Goal: Task Accomplishment & Management: Use online tool/utility

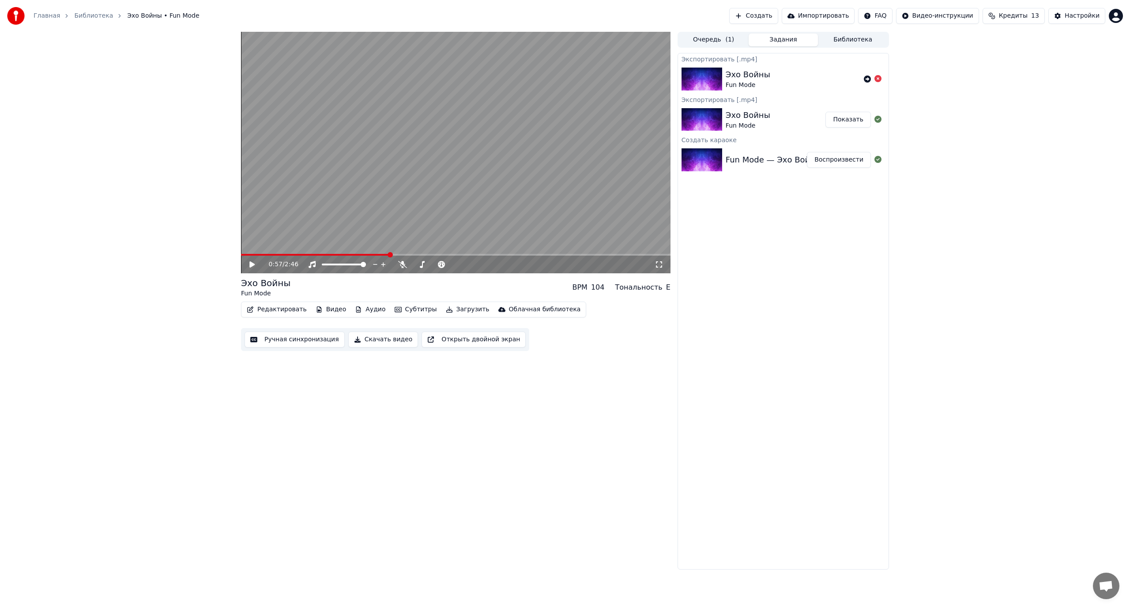
click at [778, 11] on button "Создать" at bounding box center [753, 16] width 49 height 16
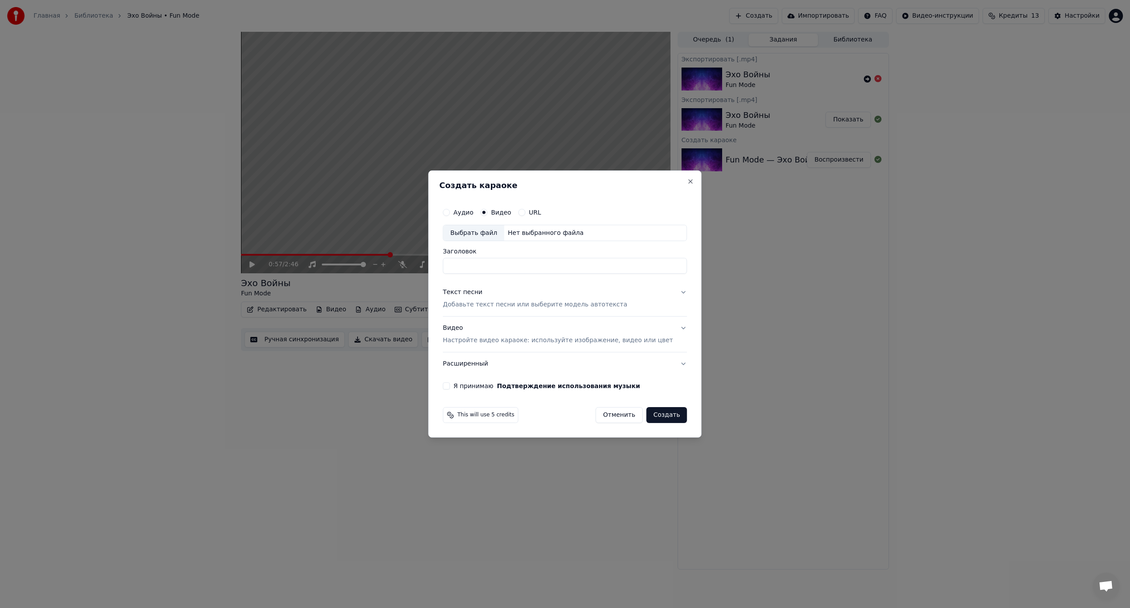
click at [491, 230] on div "Выбрать файл" at bounding box center [473, 233] width 61 height 16
type input "**********"
click at [510, 303] on p "Добавьте текст песни или выберите модель автотекста" at bounding box center [535, 305] width 184 height 9
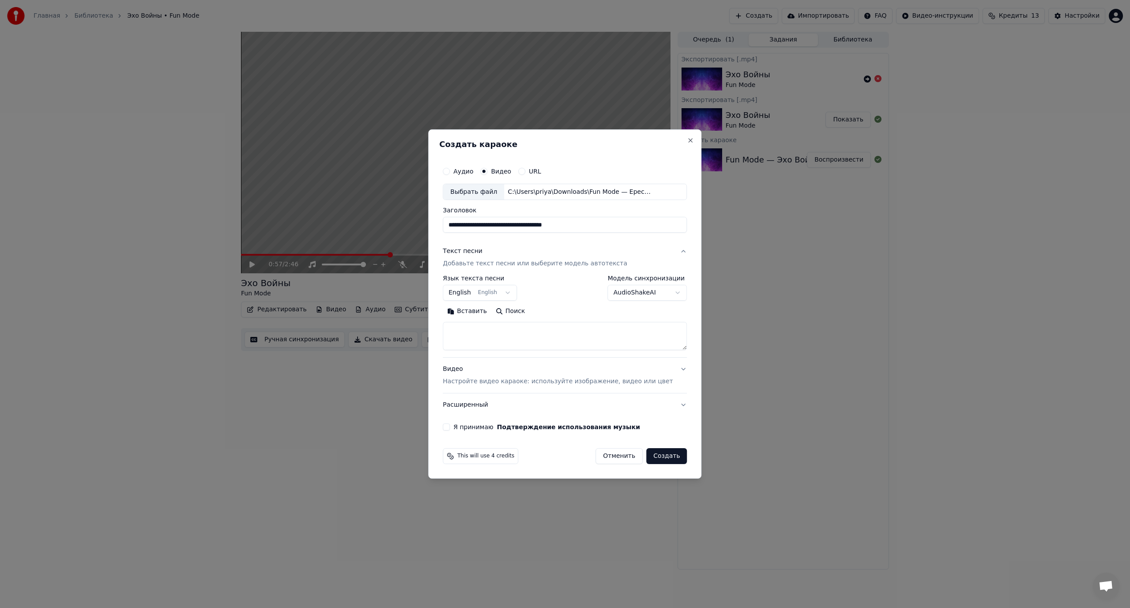
click at [483, 309] on button "Вставить" at bounding box center [467, 312] width 49 height 14
type textarea "**********"
click at [516, 291] on body "**********" at bounding box center [565, 304] width 1130 height 608
select select "**"
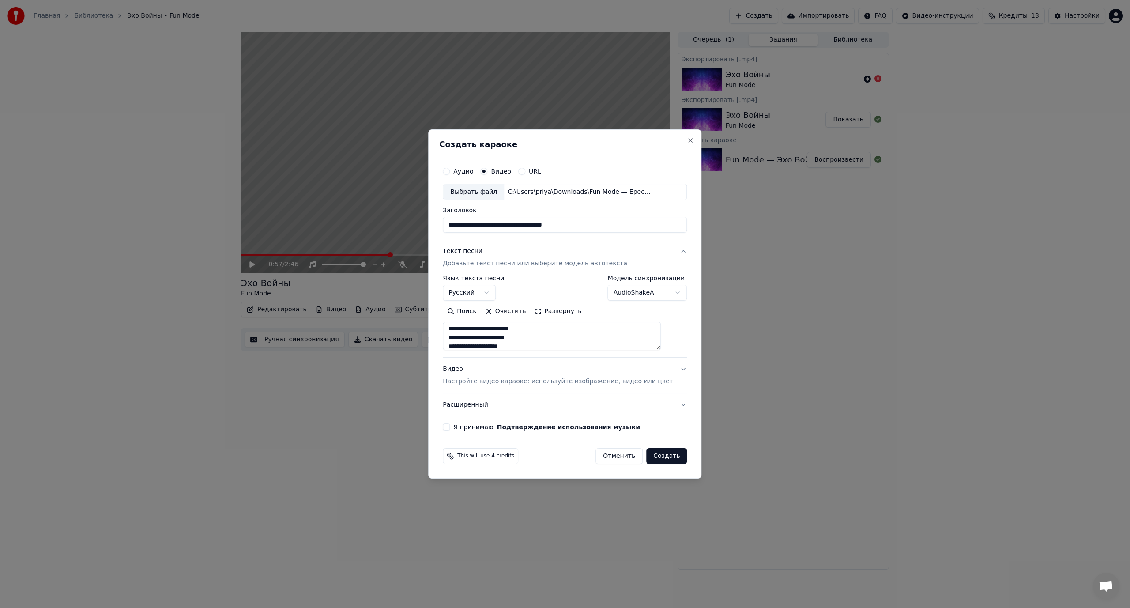
scroll to position [297, 0]
click at [533, 340] on textarea "**********" at bounding box center [552, 336] width 218 height 28
type textarea "**********"
click at [450, 426] on button "Я принимаю Подтверждение использования музыки" at bounding box center [446, 426] width 7 height 7
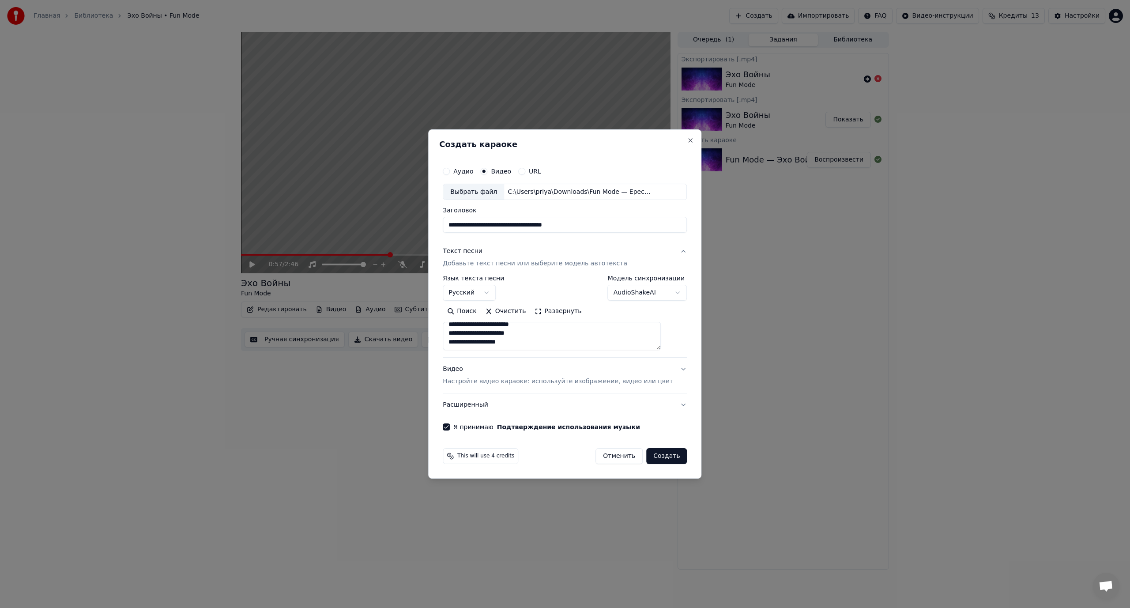
click at [662, 457] on button "Создать" at bounding box center [666, 456] width 41 height 16
select select
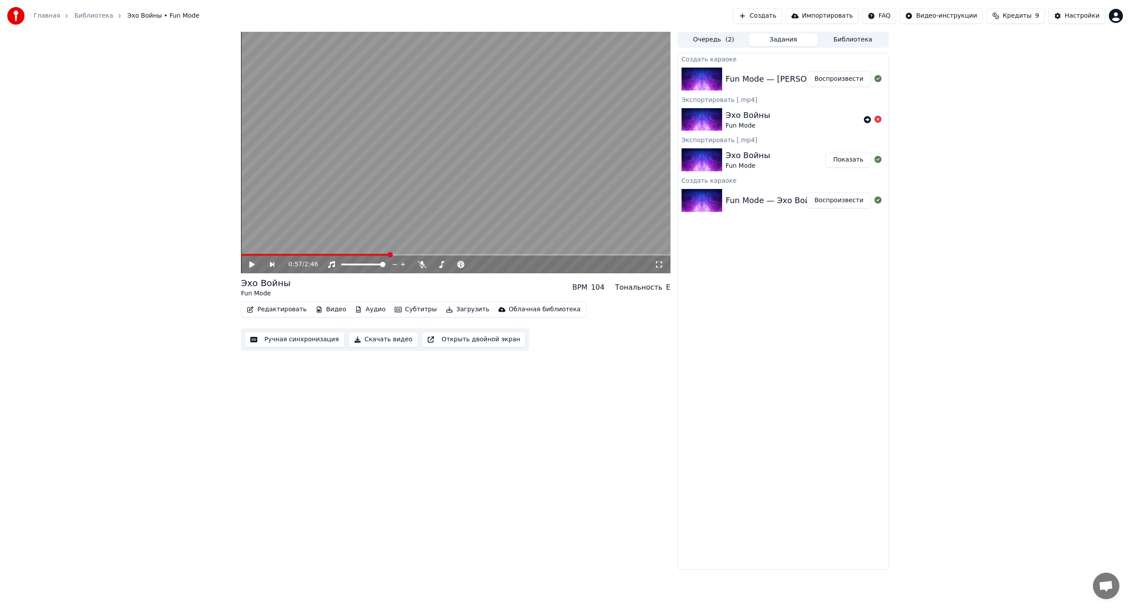
click at [843, 79] on button "Воспроизвести" at bounding box center [839, 79] width 64 height 16
click at [557, 201] on video at bounding box center [455, 152] width 429 height 241
click at [288, 339] on button "Ручная синхронизация" at bounding box center [295, 339] width 100 height 16
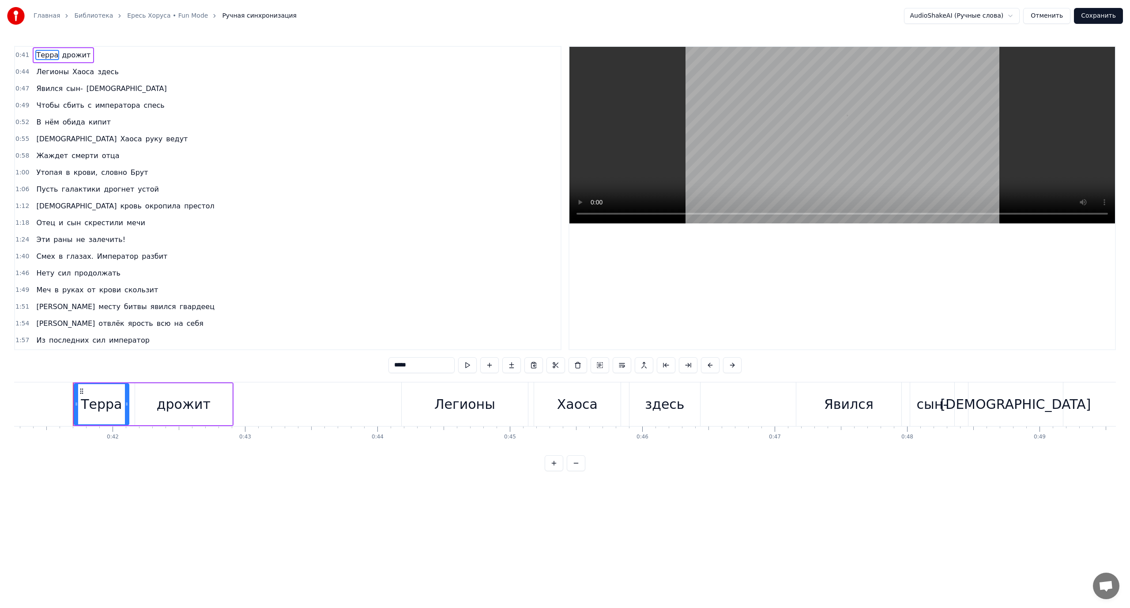
scroll to position [0, 5477]
click at [460, 398] on div "Легионы" at bounding box center [450, 404] width 61 height 20
type input "*******"
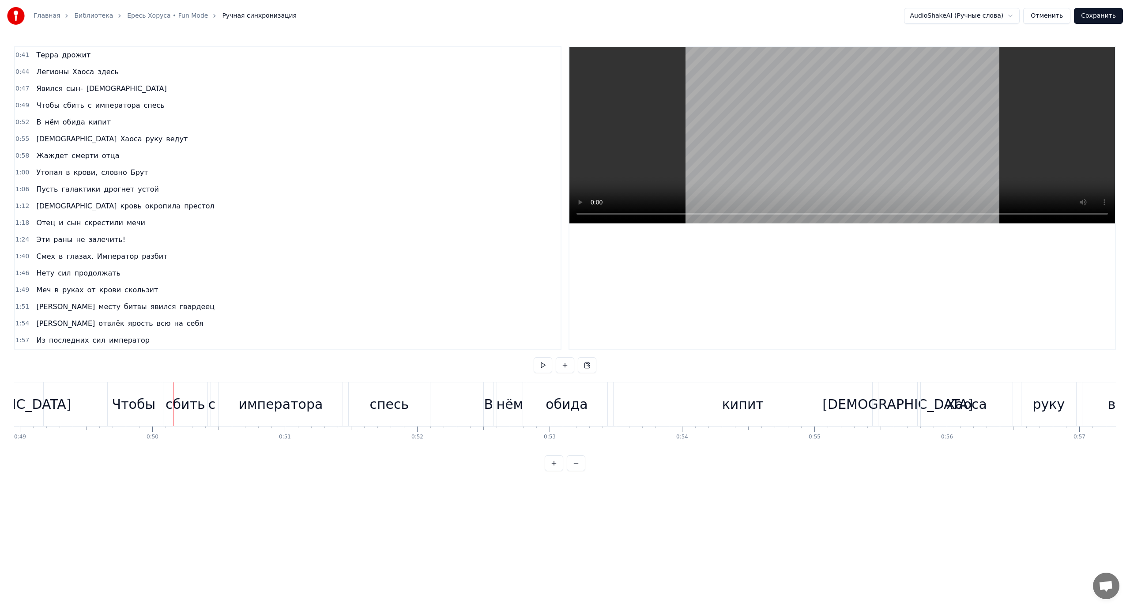
scroll to position [0, 6521]
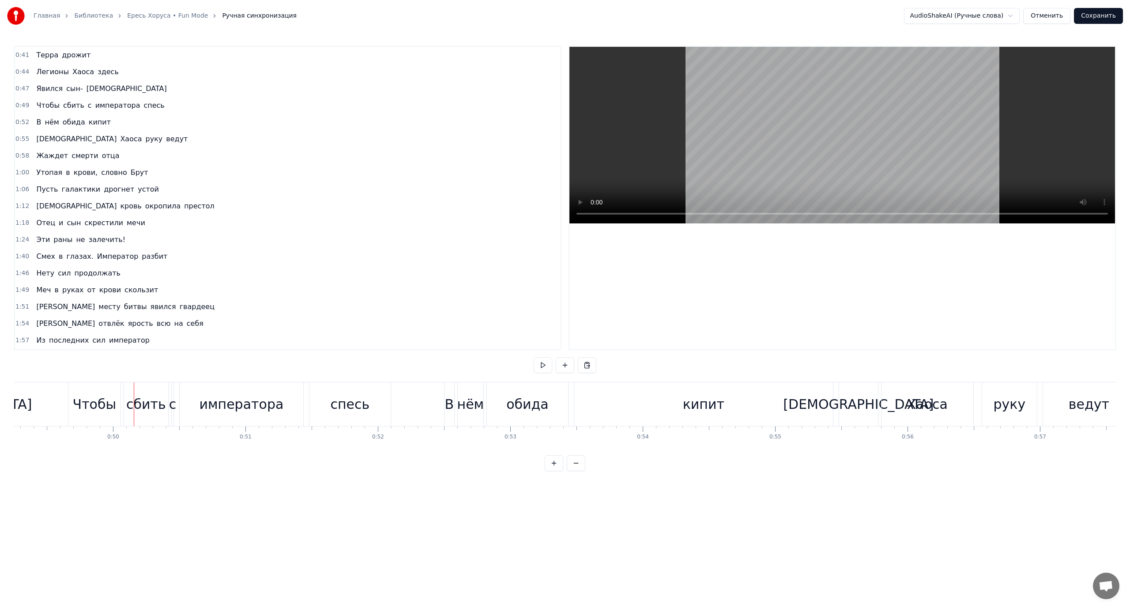
click at [221, 410] on div "императора" at bounding box center [241, 404] width 84 height 20
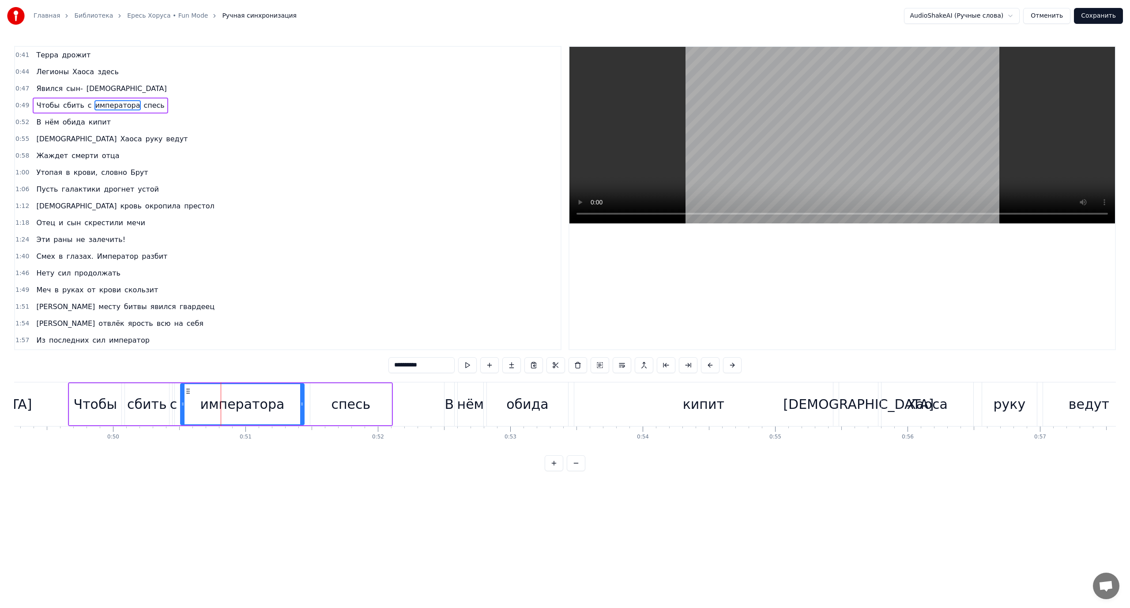
click at [170, 408] on div "с" at bounding box center [174, 404] width 8 height 20
click at [211, 402] on div "императора" at bounding box center [242, 404] width 84 height 20
click at [269, 463] on div "Слить строку Ctrl+M" at bounding box center [293, 461] width 109 height 14
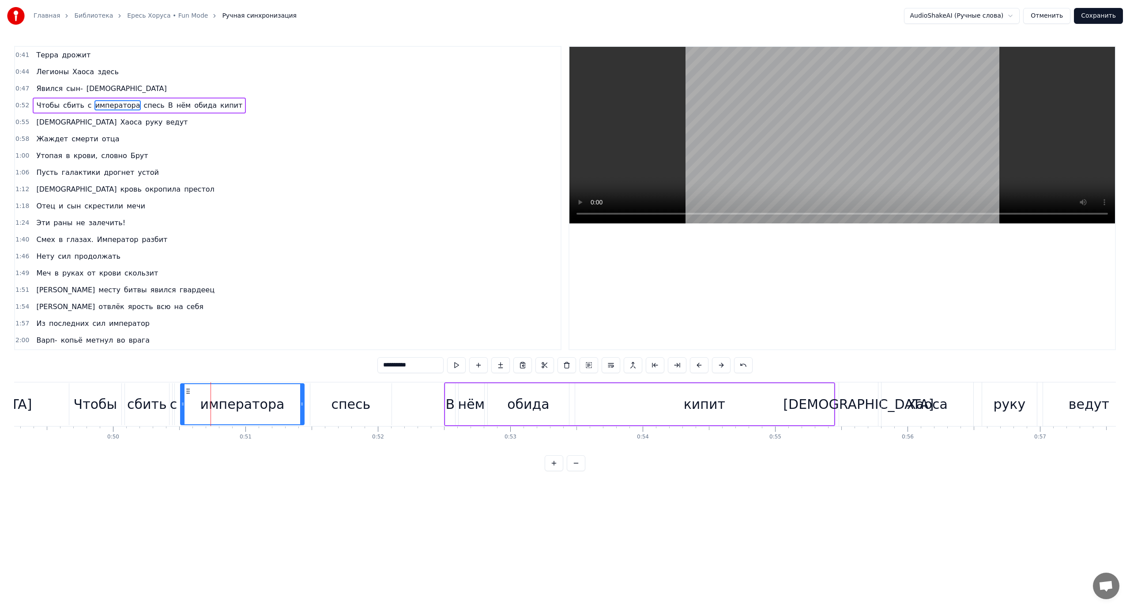
click at [62, 108] on span "сбить" at bounding box center [73, 105] width 23 height 10
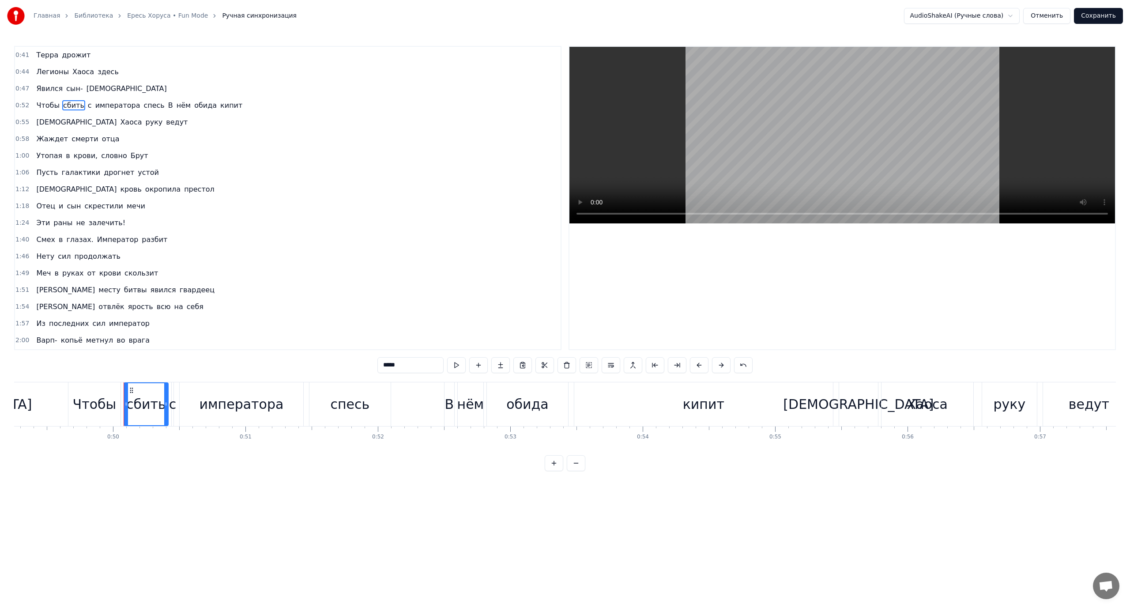
click at [39, 105] on span "Чтобы" at bounding box center [47, 105] width 25 height 10
type input "*****"
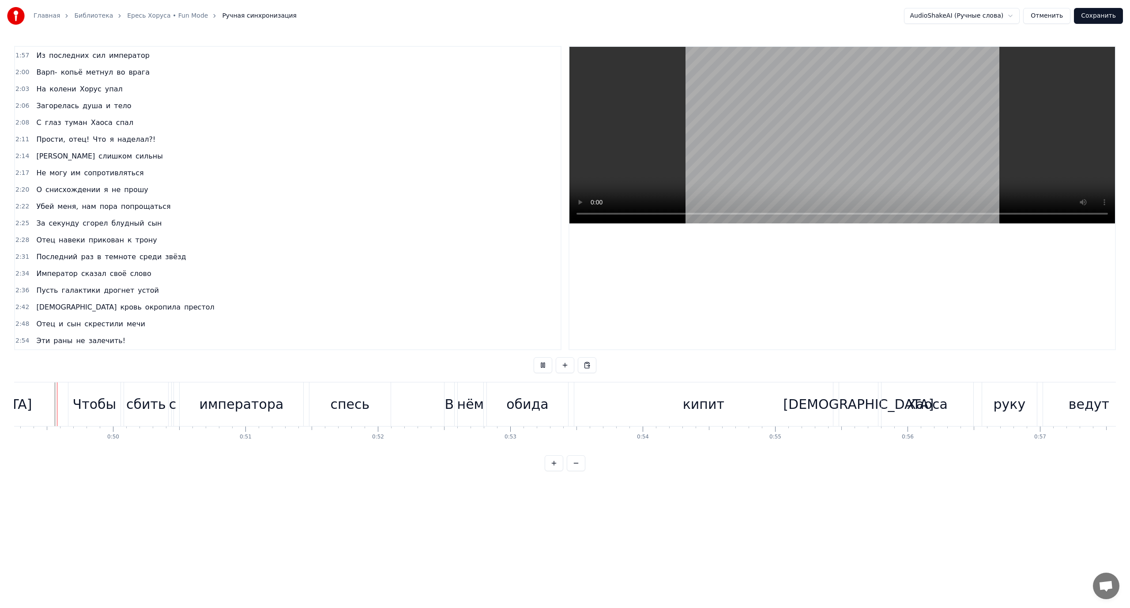
scroll to position [0, 6518]
click at [349, 401] on div "спесь" at bounding box center [353, 404] width 39 height 20
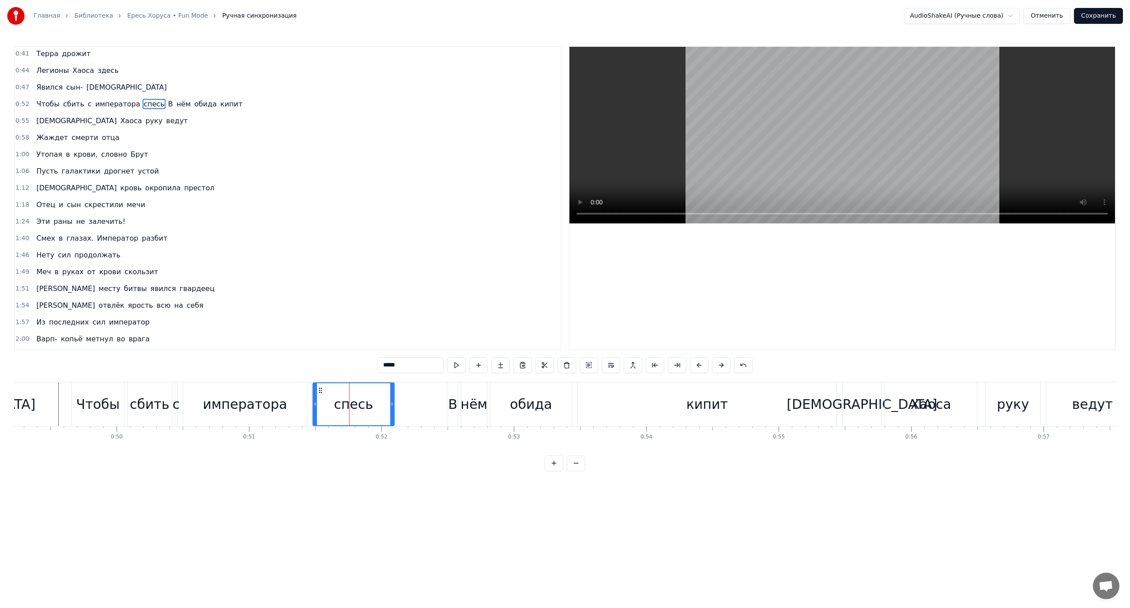
scroll to position [0, 0]
click at [356, 466] on div "Слить строку Ctrl+M" at bounding box center [382, 467] width 109 height 14
click at [318, 395] on div "спесь" at bounding box center [353, 404] width 81 height 44
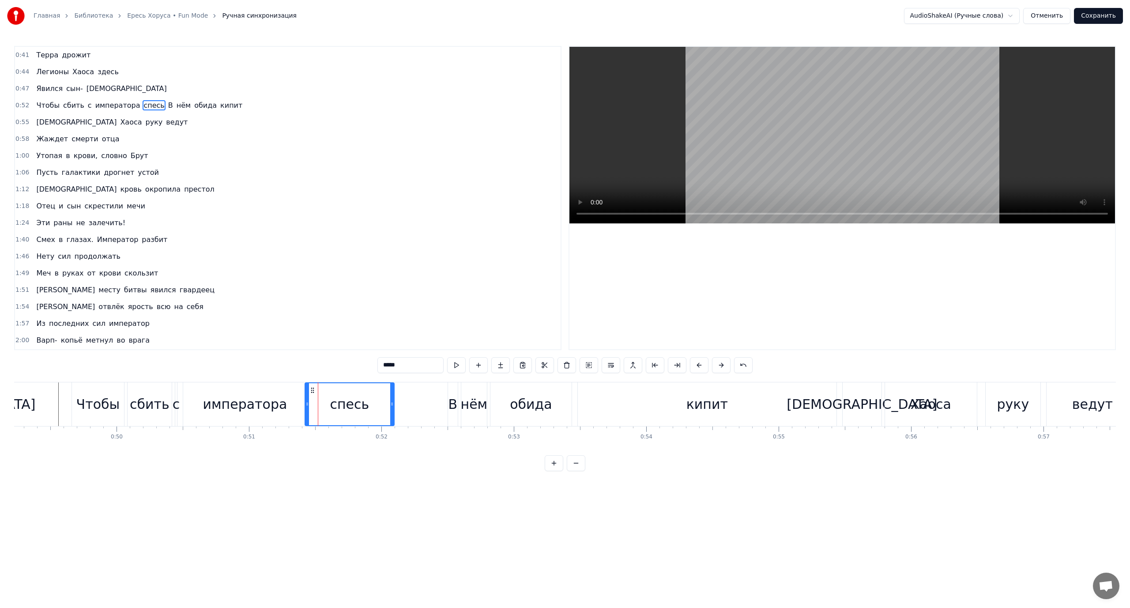
drag, startPoint x: 313, startPoint y: 393, endPoint x: 305, endPoint y: 395, distance: 8.1
click at [305, 395] on div at bounding box center [307, 404] width 4 height 42
drag, startPoint x: 429, startPoint y: 382, endPoint x: 110, endPoint y: 418, distance: 321.6
click at [117, 426] on div "0:41 Терра дрожит 0:44 Легионы Хаоса здесь 0:47 Явился сын- [DEMOGRAPHIC_DATA] …" at bounding box center [565, 258] width 1102 height 425
click at [105, 409] on div "Чтобы" at bounding box center [98, 404] width 44 height 20
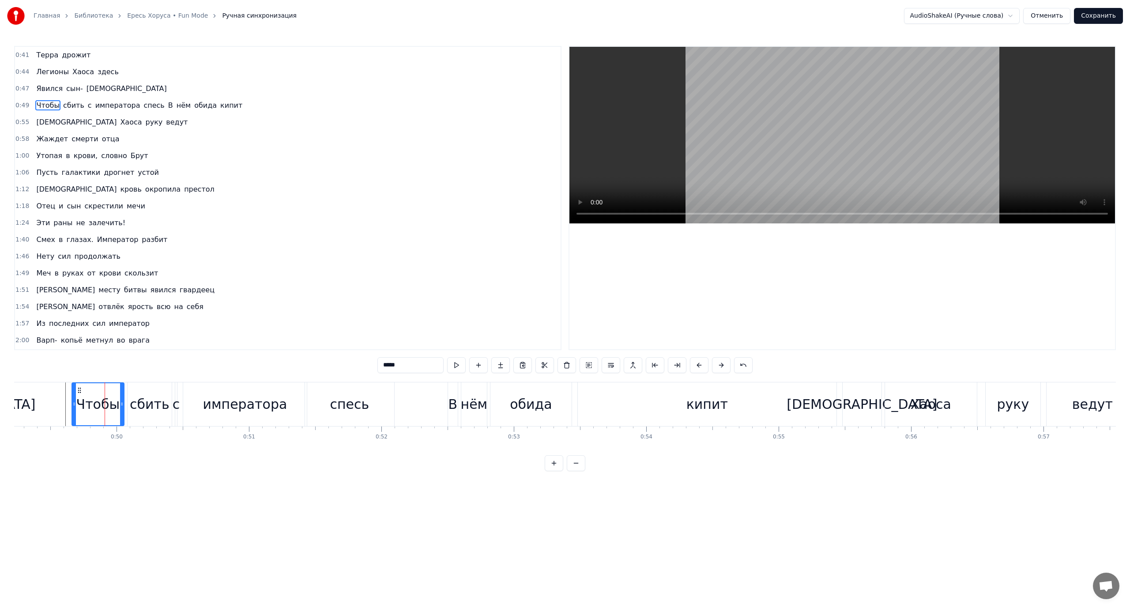
click at [141, 407] on div "сбить" at bounding box center [150, 404] width 40 height 20
type input "*****"
drag, startPoint x: 396, startPoint y: 394, endPoint x: 163, endPoint y: 423, distance: 235.2
click at [163, 423] on div "Чтобы сбить с императора спесь В нём обида кипит" at bounding box center [454, 404] width 767 height 44
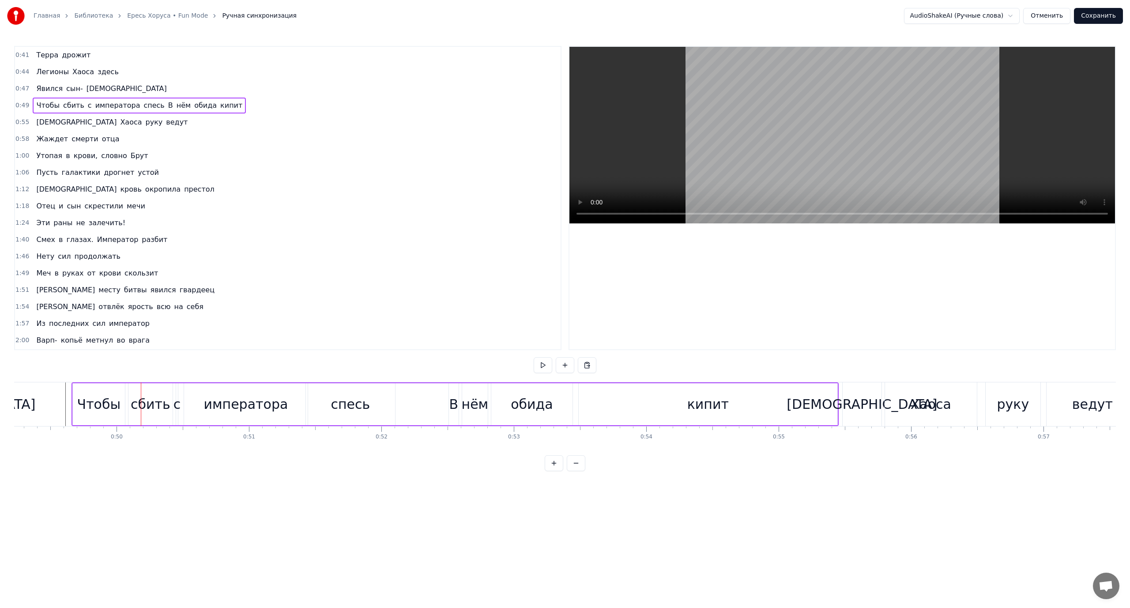
click at [204, 410] on div "императора" at bounding box center [246, 404] width 124 height 42
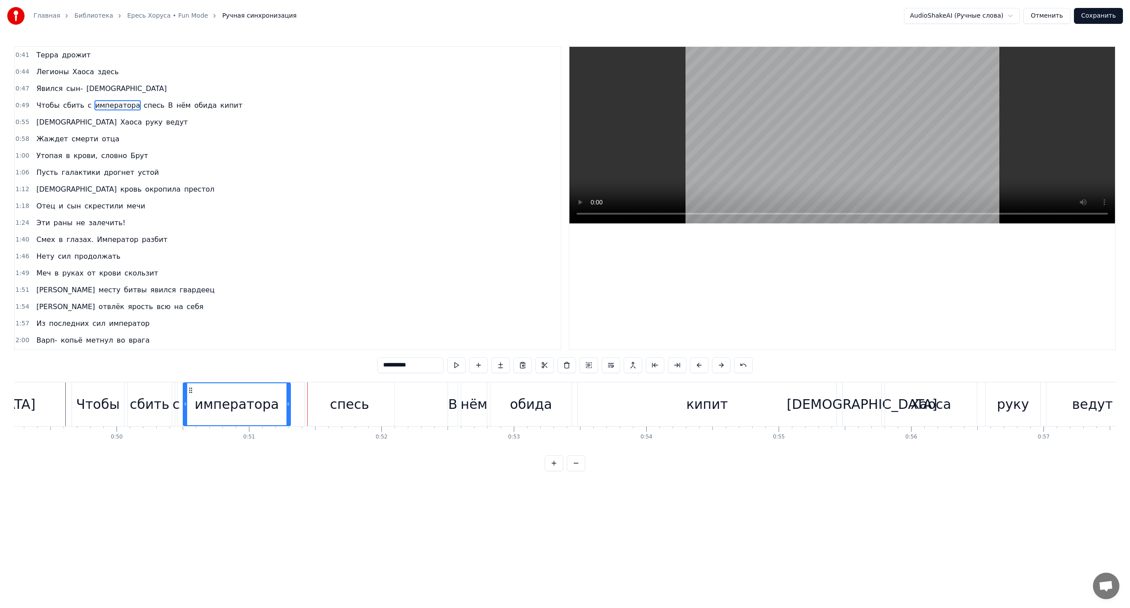
drag, startPoint x: 298, startPoint y: 399, endPoint x: 289, endPoint y: 399, distance: 8.8
click at [289, 399] on div at bounding box center [288, 404] width 4 height 42
drag, startPoint x: 324, startPoint y: 398, endPoint x: 317, endPoint y: 399, distance: 6.9
click at [324, 398] on div "спесь" at bounding box center [349, 404] width 89 height 44
type input "*****"
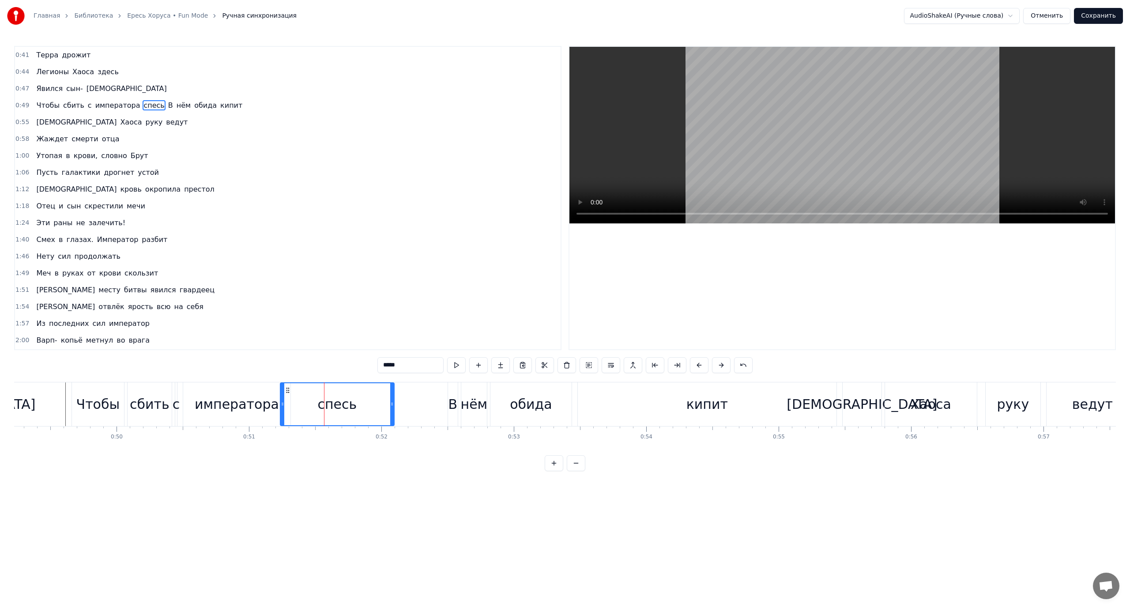
drag, startPoint x: 305, startPoint y: 402, endPoint x: 282, endPoint y: 406, distance: 24.2
click at [282, 406] on icon at bounding box center [283, 403] width 4 height 7
click at [433, 403] on div "Чтобы сбить с императора спесь В нём обида кипит" at bounding box center [458, 404] width 767 height 44
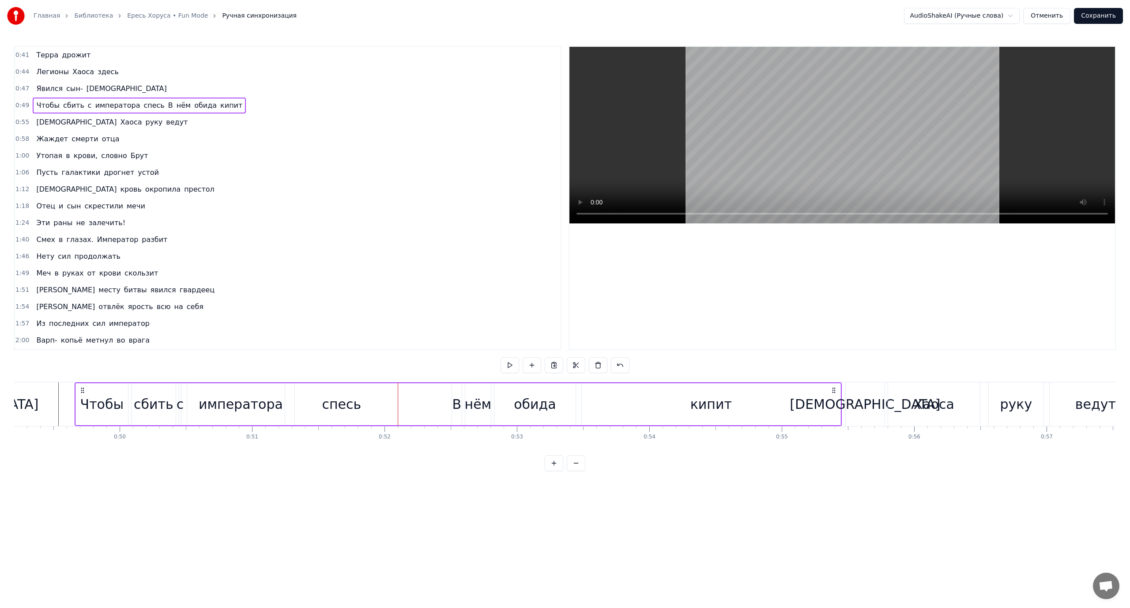
click at [167, 107] on span "В" at bounding box center [170, 105] width 7 height 10
click at [192, 159] on div "Разделить строку Ctrl+L" at bounding box center [212, 159] width 109 height 14
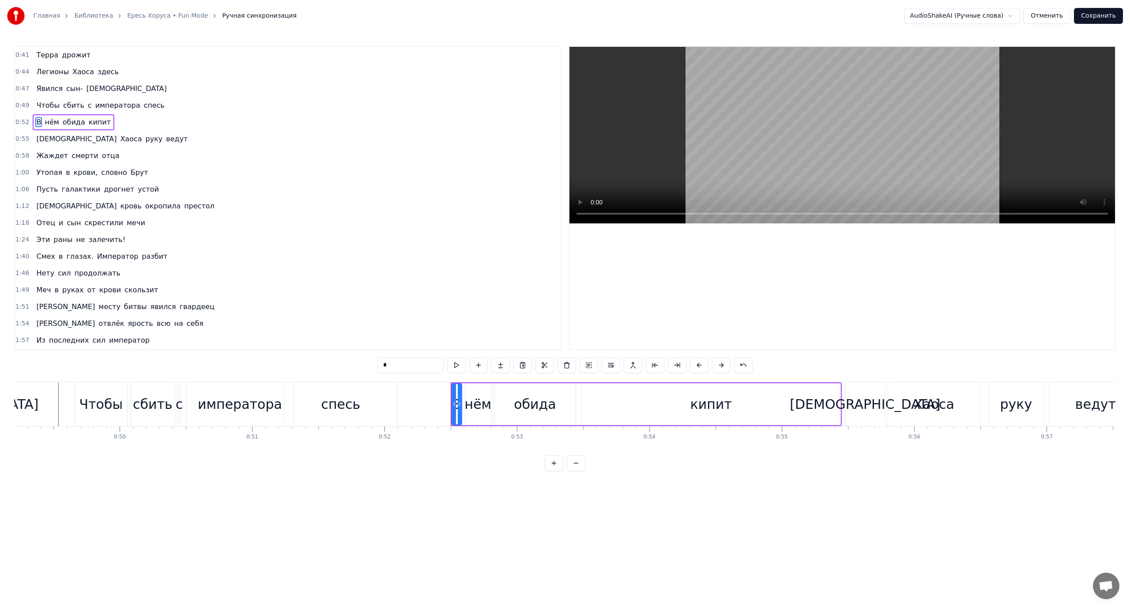
click at [41, 105] on span "Чтобы" at bounding box center [47, 105] width 25 height 10
type input "*****"
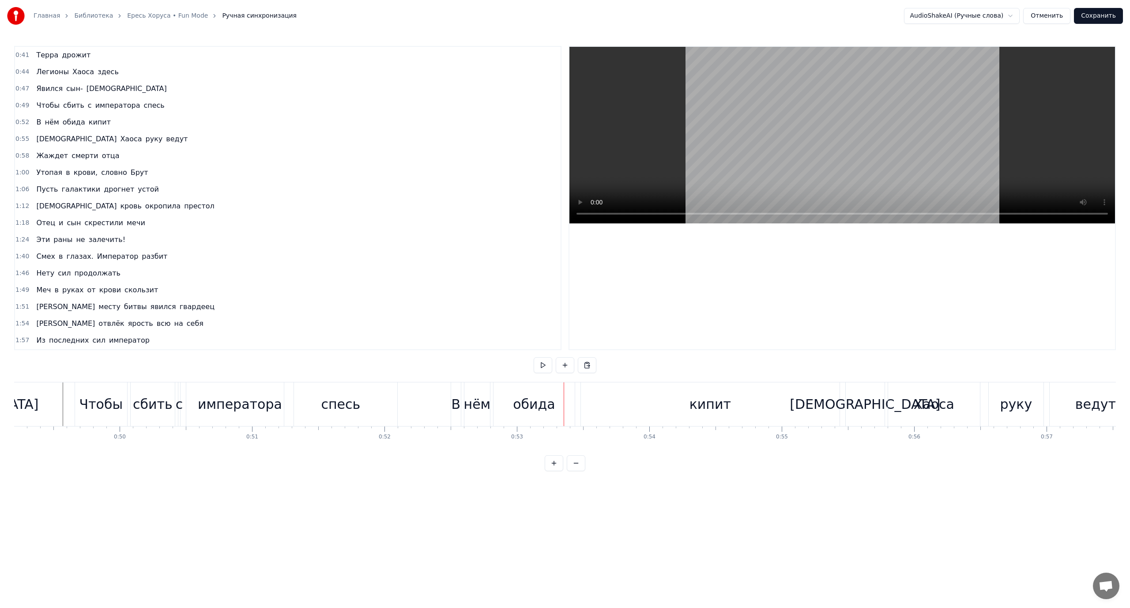
click at [182, 407] on div "Чтобы сбить с императора спесь" at bounding box center [237, 404] width 325 height 44
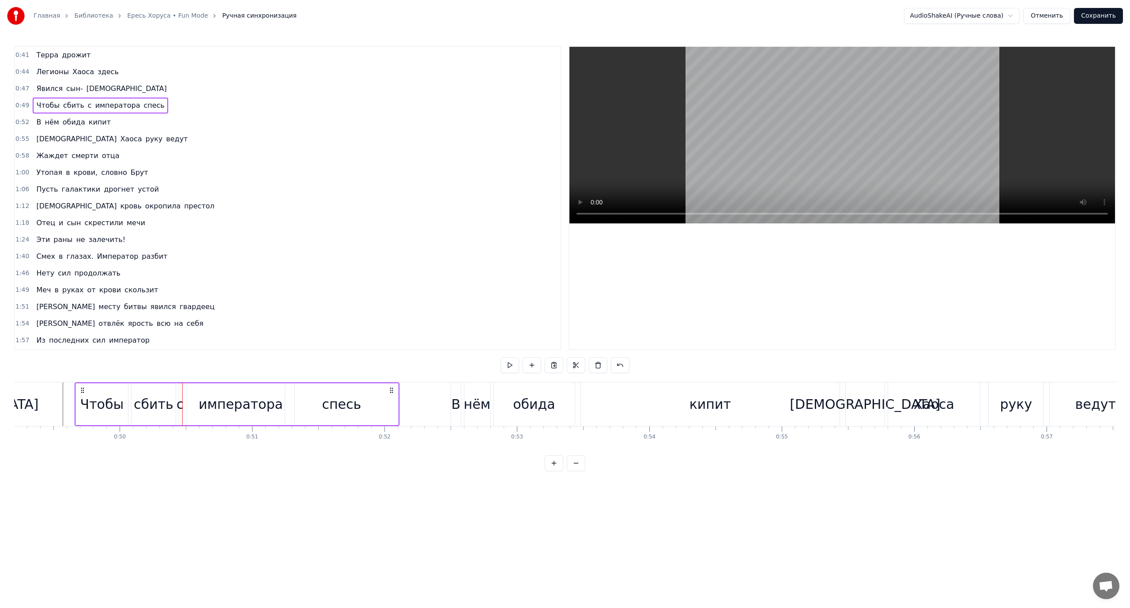
click at [180, 407] on div "с" at bounding box center [181, 404] width 8 height 20
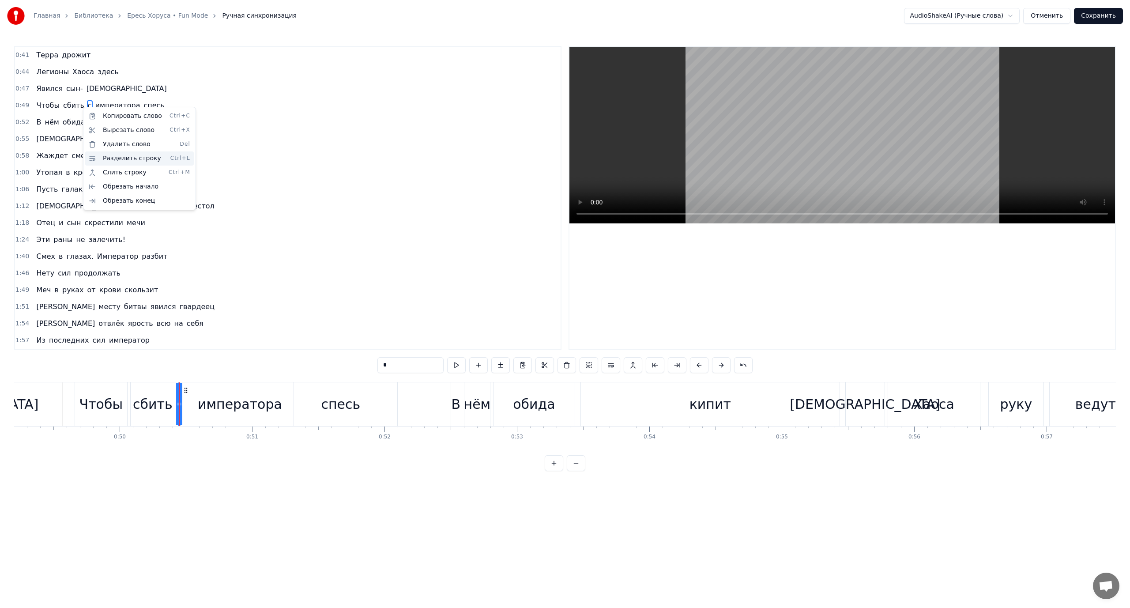
click at [121, 156] on div "Разделить строку Ctrl+L" at bounding box center [139, 158] width 109 height 14
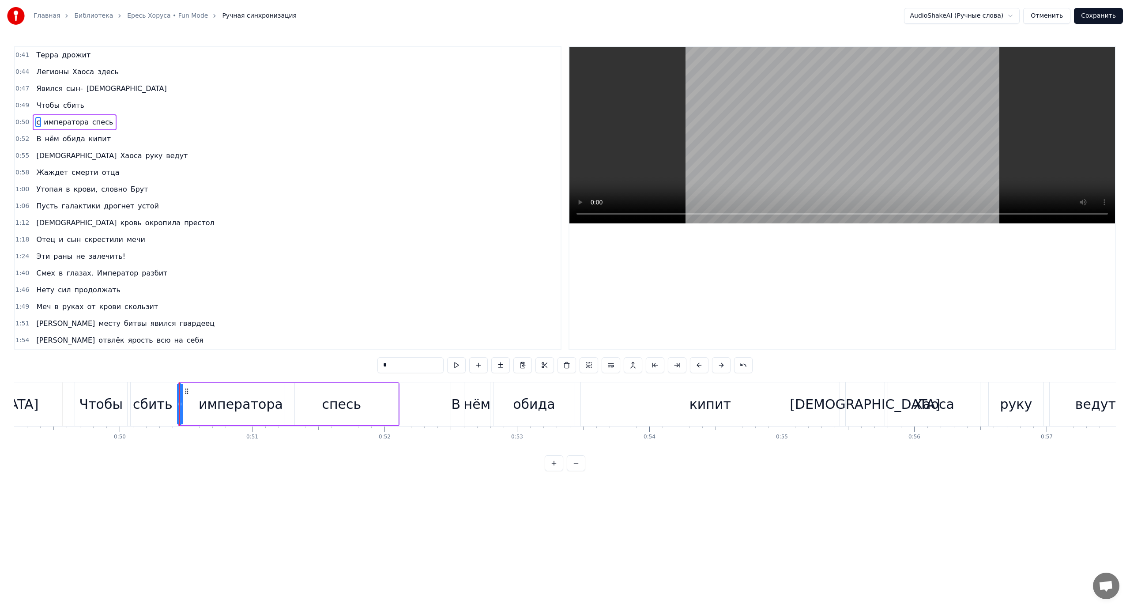
click at [29, 106] on div "0:49 Чтобы сбить" at bounding box center [288, 105] width 546 height 17
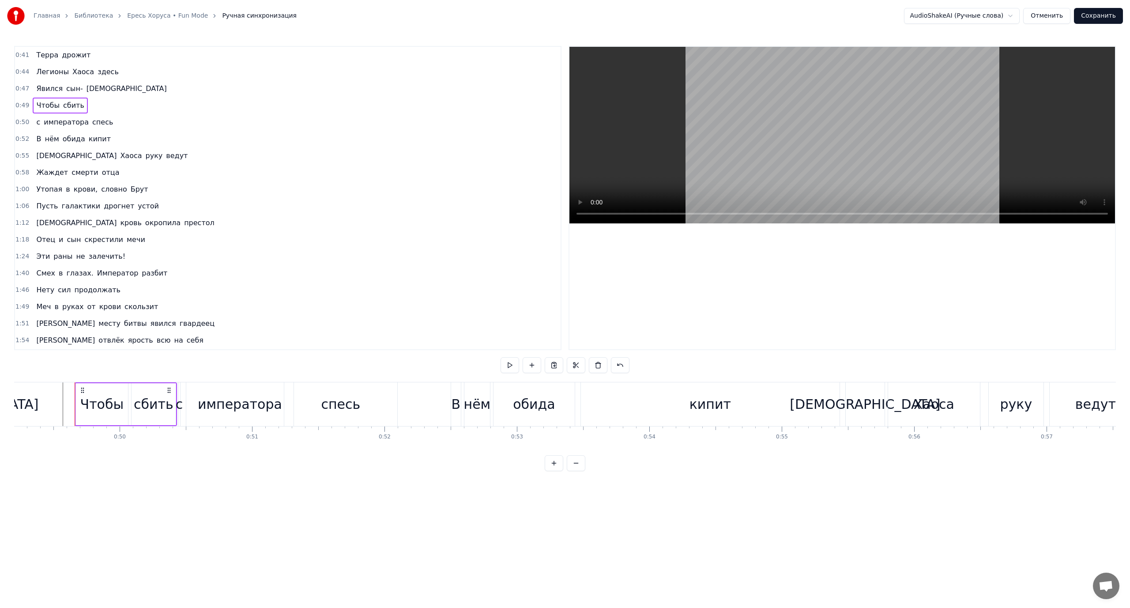
click at [35, 103] on span "Чтобы" at bounding box center [47, 105] width 25 height 10
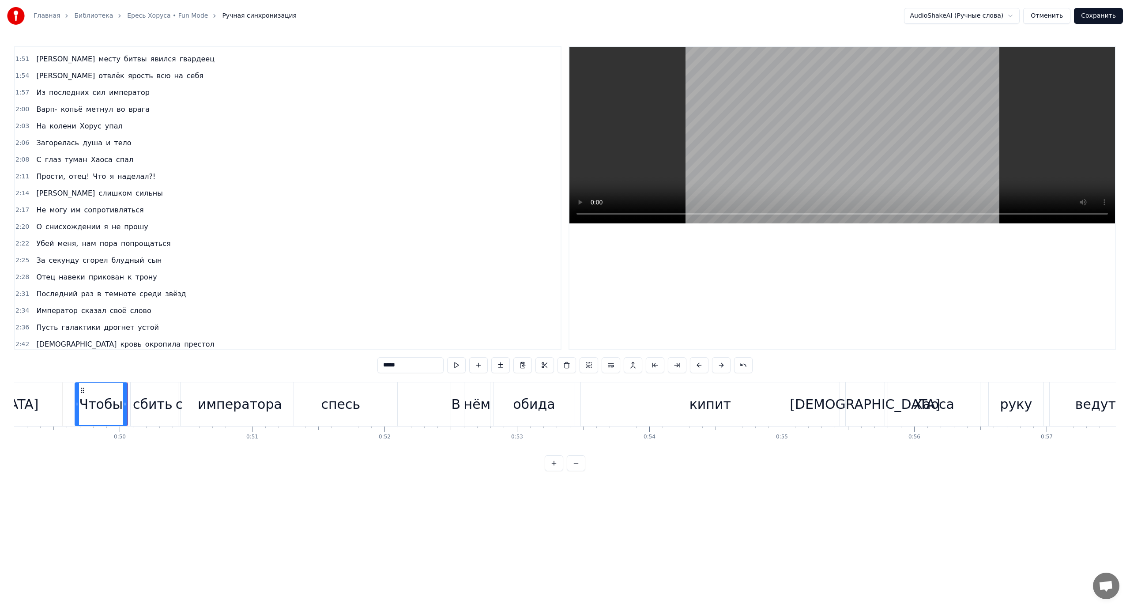
scroll to position [301, 0]
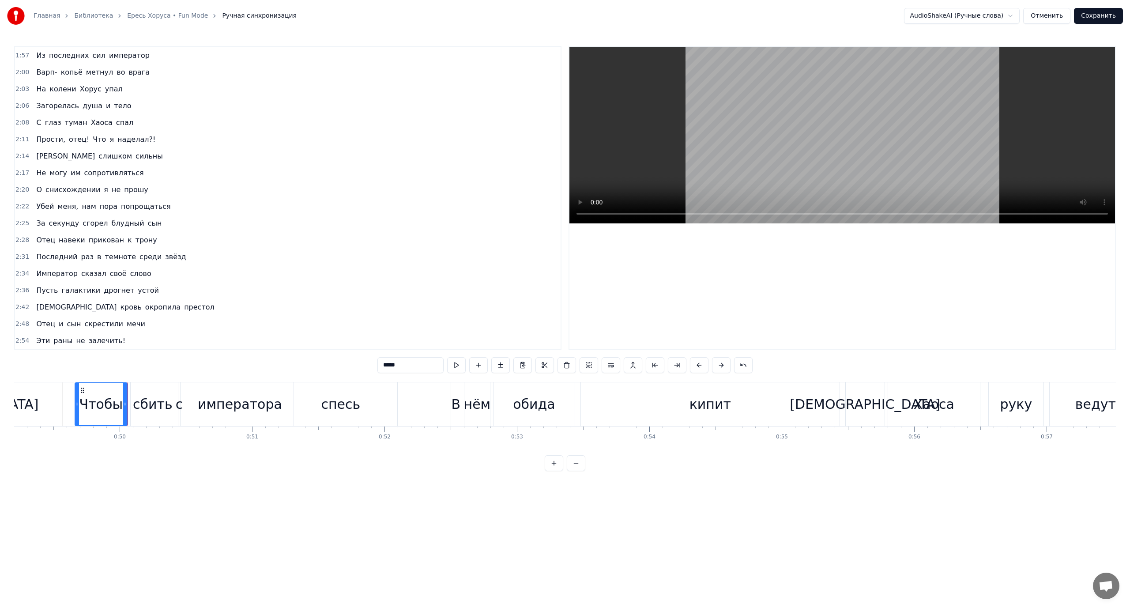
click at [151, 396] on div "сбить" at bounding box center [159, 404] width 40 height 20
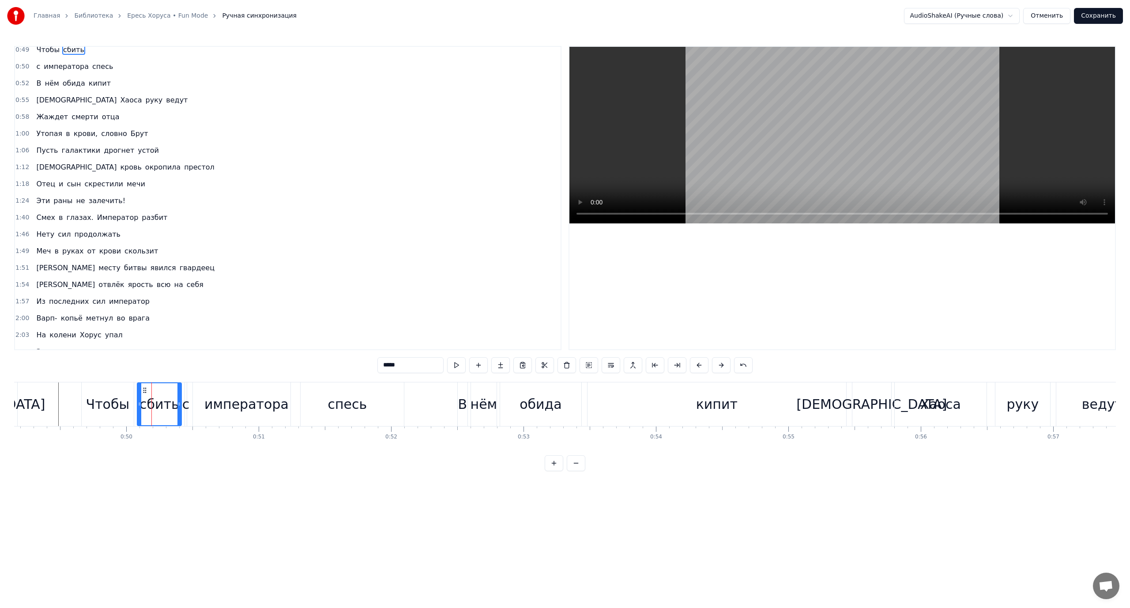
scroll to position [0, 0]
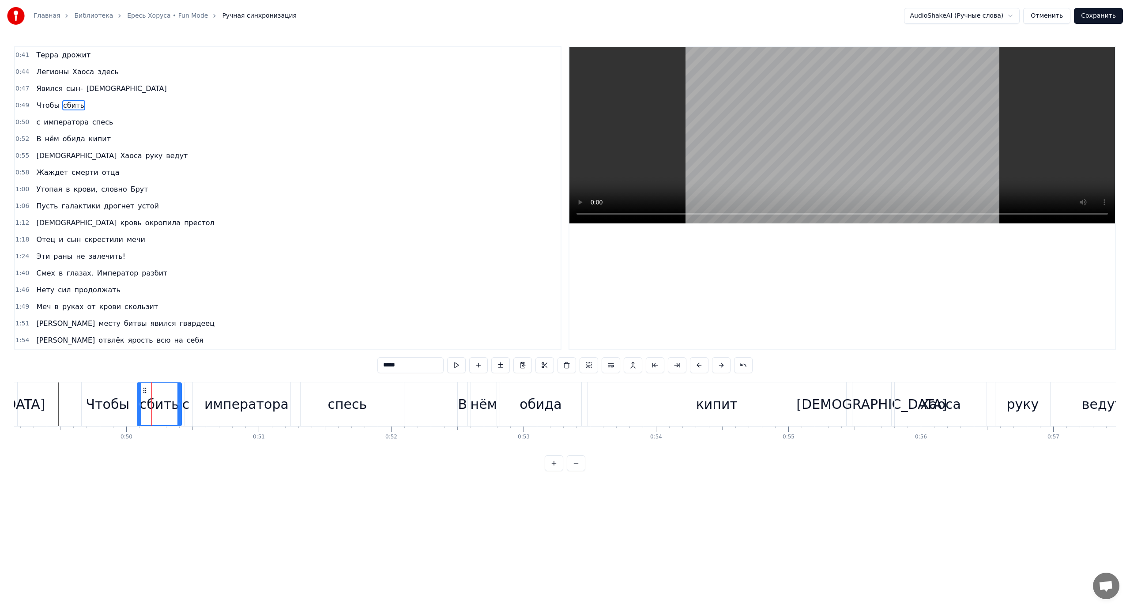
click at [181, 399] on div "сбить" at bounding box center [159, 404] width 45 height 44
click at [186, 400] on div "с" at bounding box center [186, 404] width 8 height 20
type input "*"
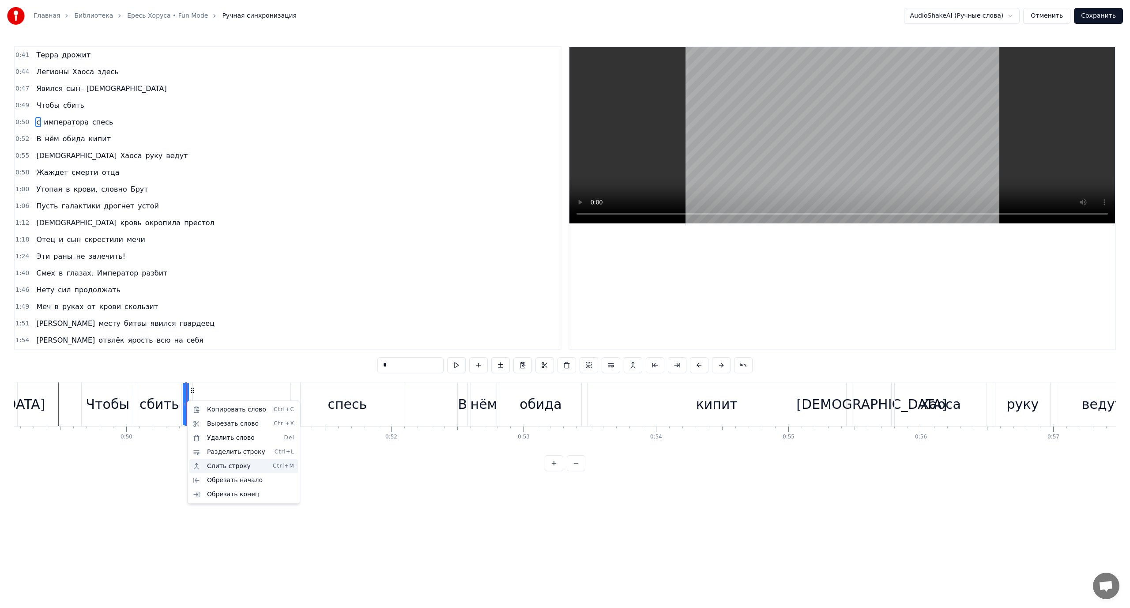
click at [228, 466] on div "Слить строку Ctrl+M" at bounding box center [243, 466] width 109 height 14
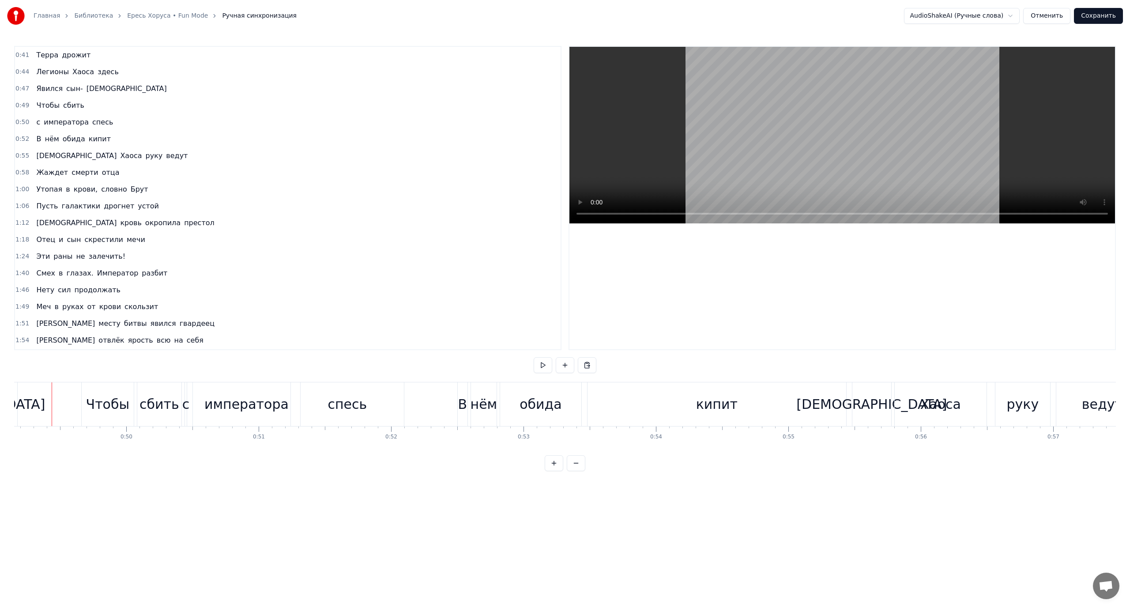
scroll to position [0, 6502]
click at [246, 140] on html "Главная Библиотека [PERSON_NAME] Mode Ручная синхронизация AudioShakeAI (Ручные…" at bounding box center [565, 242] width 1130 height 485
drag, startPoint x: 71, startPoint y: 123, endPoint x: 111, endPoint y: 111, distance: 41.9
click at [111, 111] on div "0:41 Терра дрожит 0:44 Легионы [PERSON_NAME] здесь 0:47 Явился сын- еретик 0:49…" at bounding box center [287, 198] width 547 height 304
drag, startPoint x: 36, startPoint y: 117, endPoint x: 94, endPoint y: 106, distance: 59.3
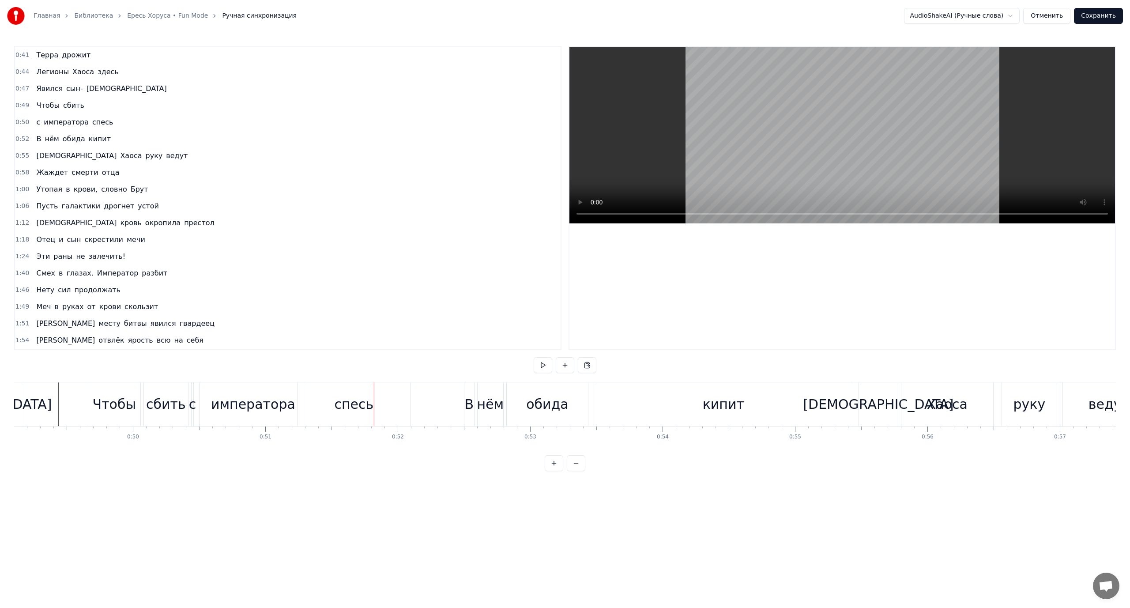
click at [94, 106] on div "0:41 Терра дрожит 0:44 Легионы [PERSON_NAME] здесь 0:47 Явился сын- еретик 0:49…" at bounding box center [287, 198] width 547 height 304
click at [85, 105] on html "Главная Библиотека [PERSON_NAME] Mode Ручная синхронизация AudioShakeAI (Ручные…" at bounding box center [565, 242] width 1130 height 485
click at [82, 105] on div "0:49 Чтобы сбить" at bounding box center [288, 105] width 546 height 17
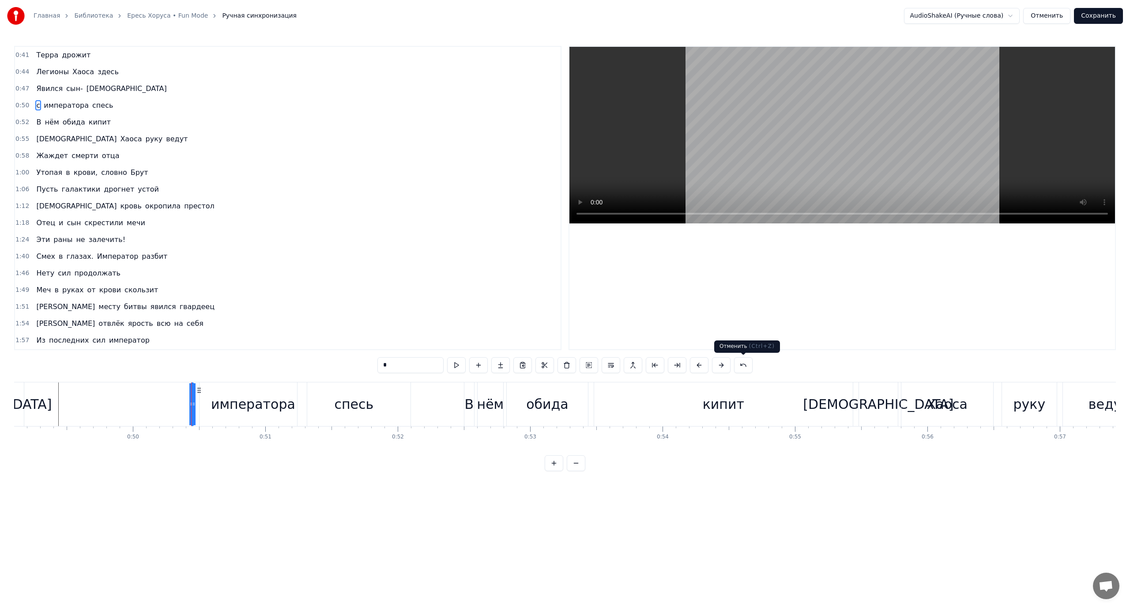
click at [741, 365] on button at bounding box center [743, 365] width 19 height 16
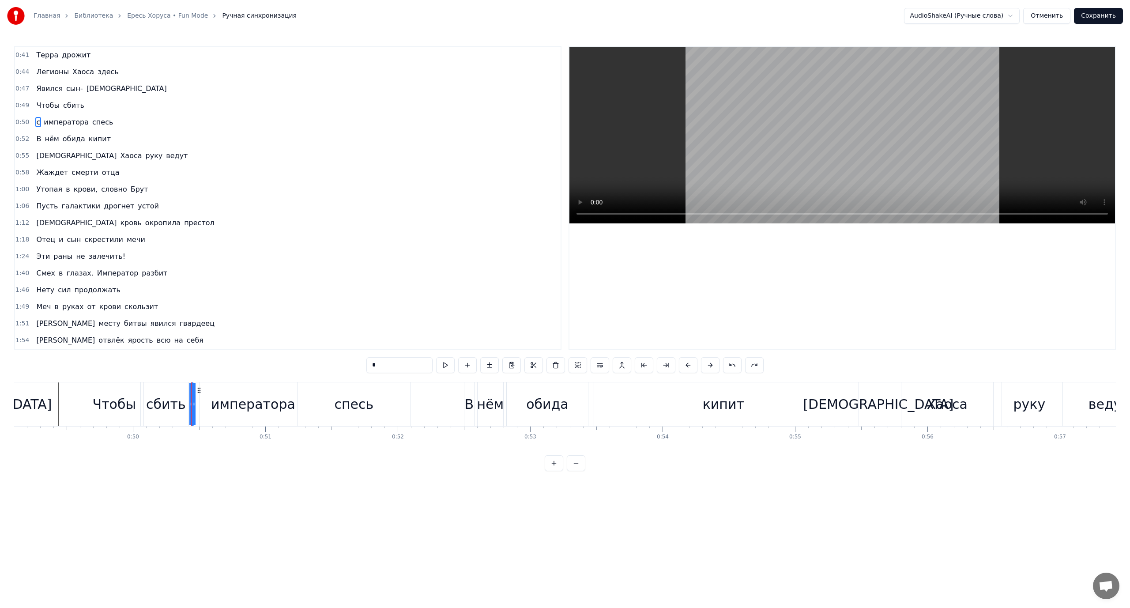
click at [222, 399] on div "императора" at bounding box center [253, 404] width 84 height 20
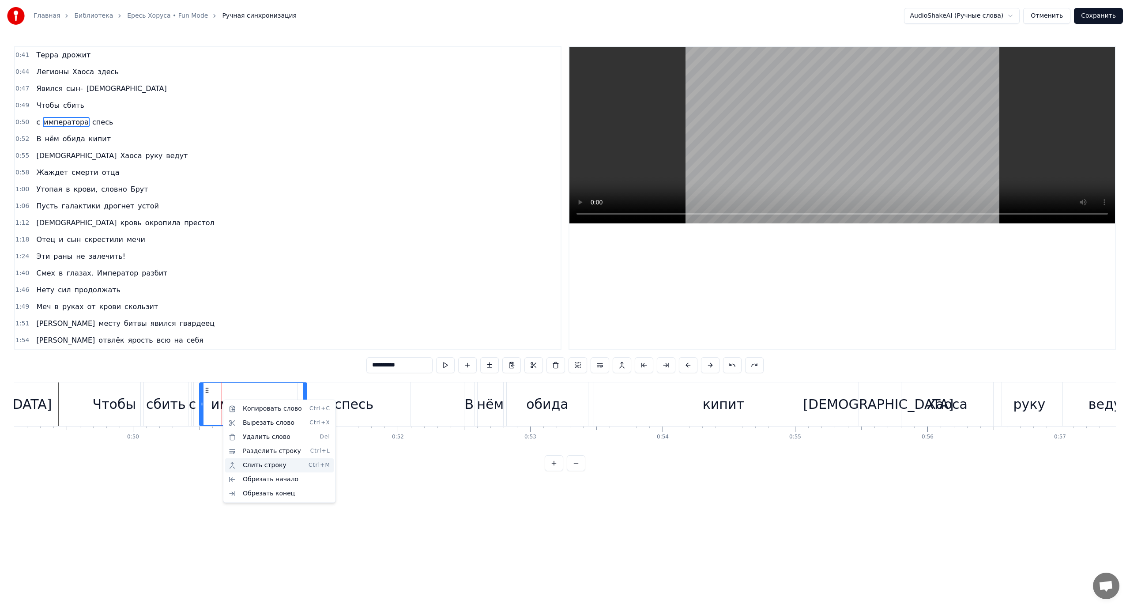
click at [271, 461] on div "Слить строку Ctrl+M" at bounding box center [279, 465] width 109 height 14
click at [193, 407] on div "с" at bounding box center [193, 404] width 8 height 20
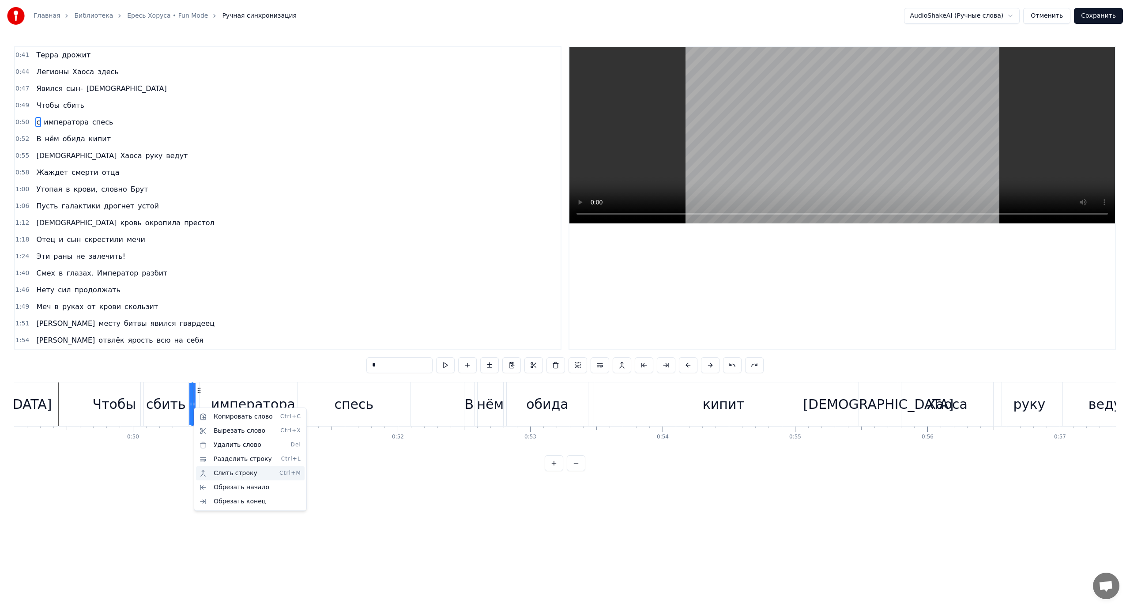
click at [227, 476] on div "Слить строку Ctrl+M" at bounding box center [250, 473] width 109 height 14
click at [173, 407] on div "сбить" at bounding box center [166, 404] width 40 height 20
type input "*****"
click at [212, 471] on div "Слить строку Ctrl+M" at bounding box center [230, 473] width 109 height 14
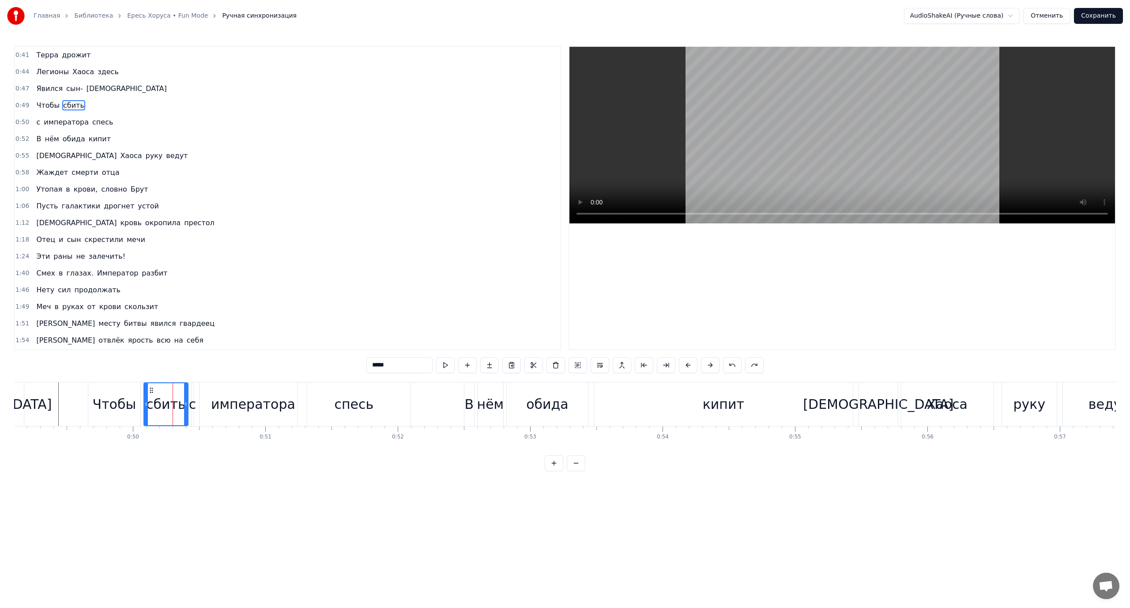
click at [36, 128] on div "с императора [PERSON_NAME]" at bounding box center [75, 122] width 84 height 16
click at [370, 400] on div "спесь" at bounding box center [353, 404] width 39 height 20
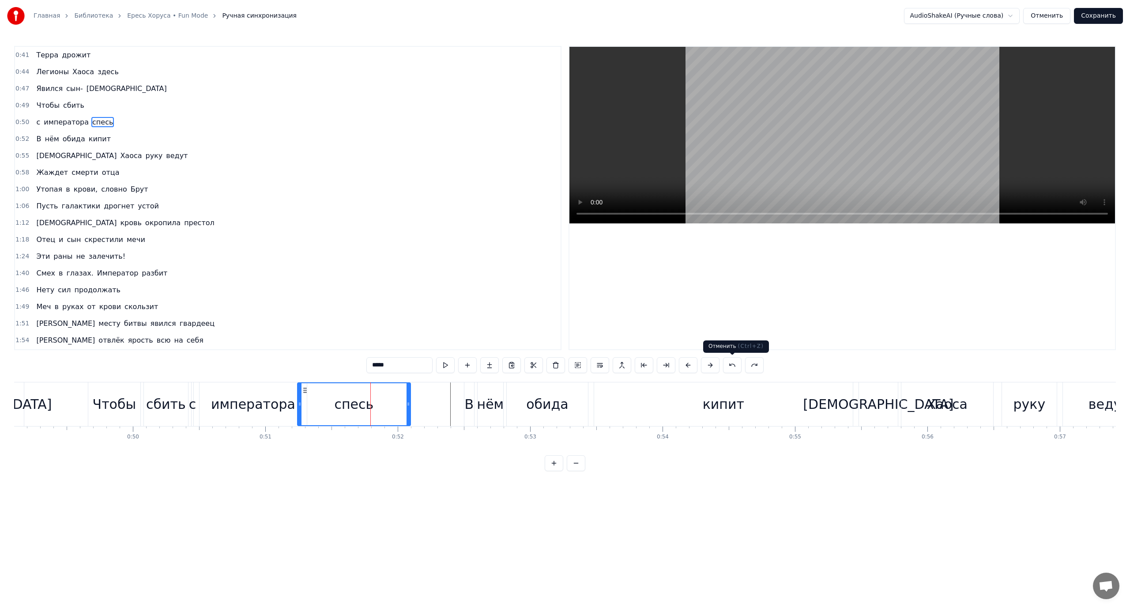
click at [732, 364] on button at bounding box center [732, 365] width 19 height 16
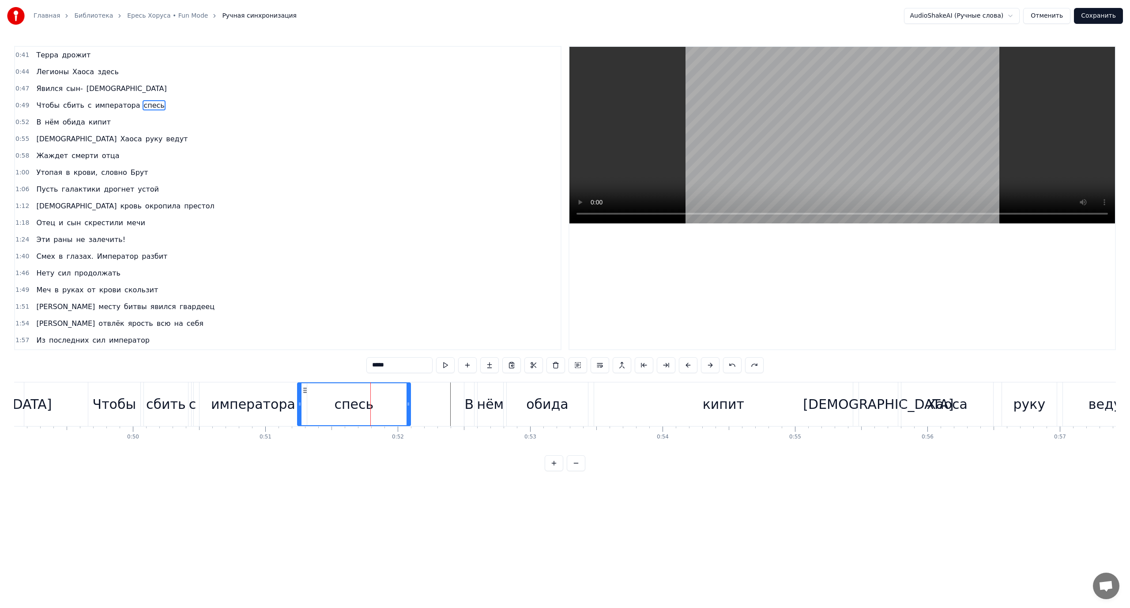
click at [40, 102] on span "Чтобы" at bounding box center [47, 105] width 25 height 10
type input "*****"
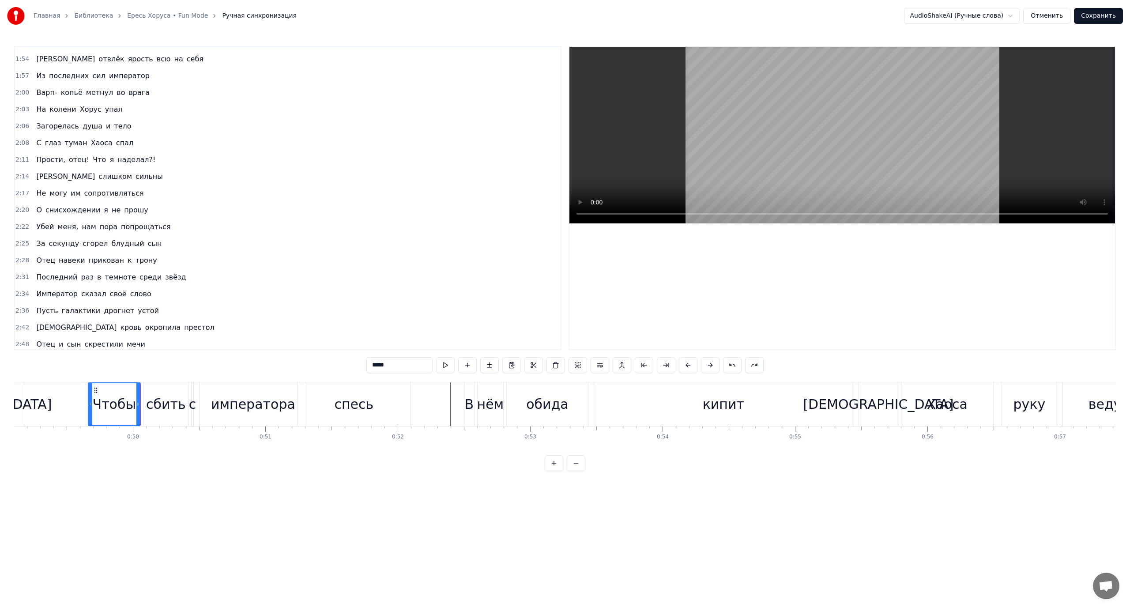
scroll to position [285, 0]
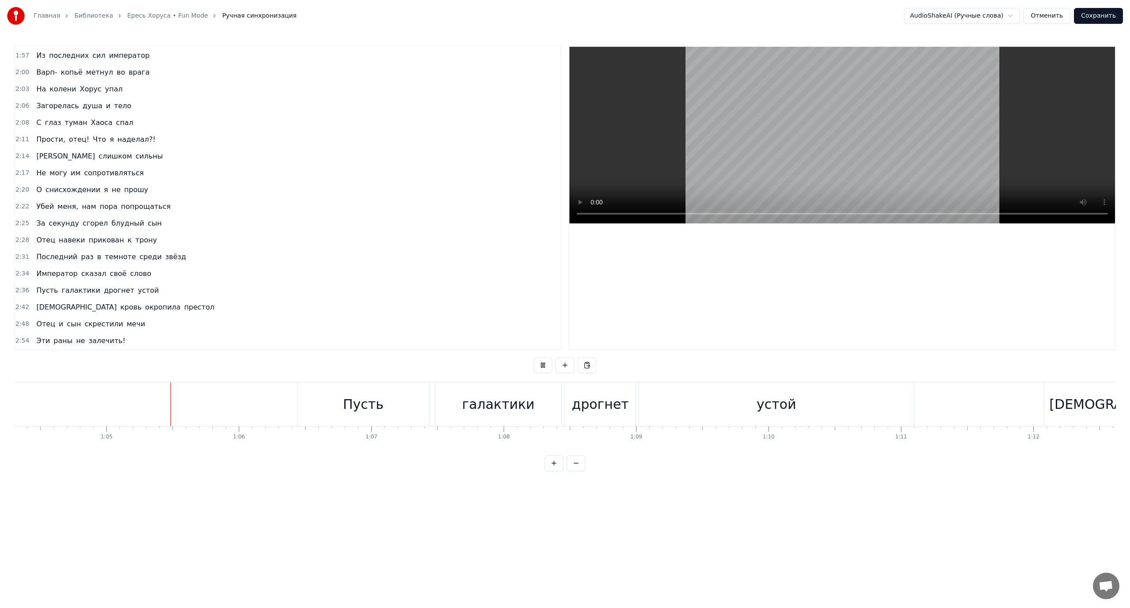
scroll to position [0, 8542]
click at [550, 402] on div "дрогнет" at bounding box center [572, 404] width 57 height 20
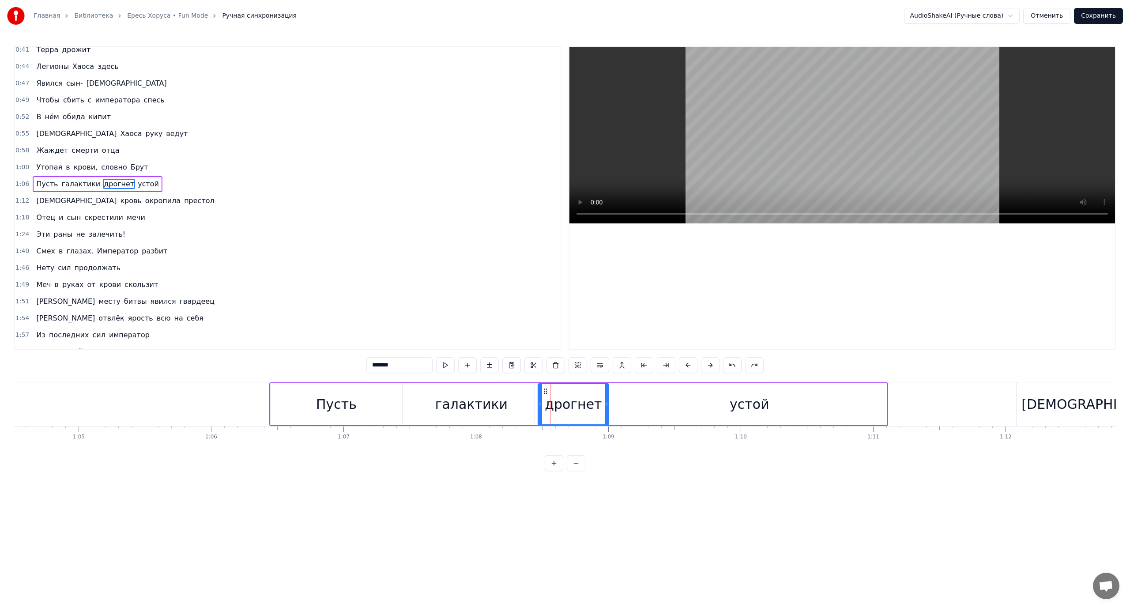
scroll to position [0, 0]
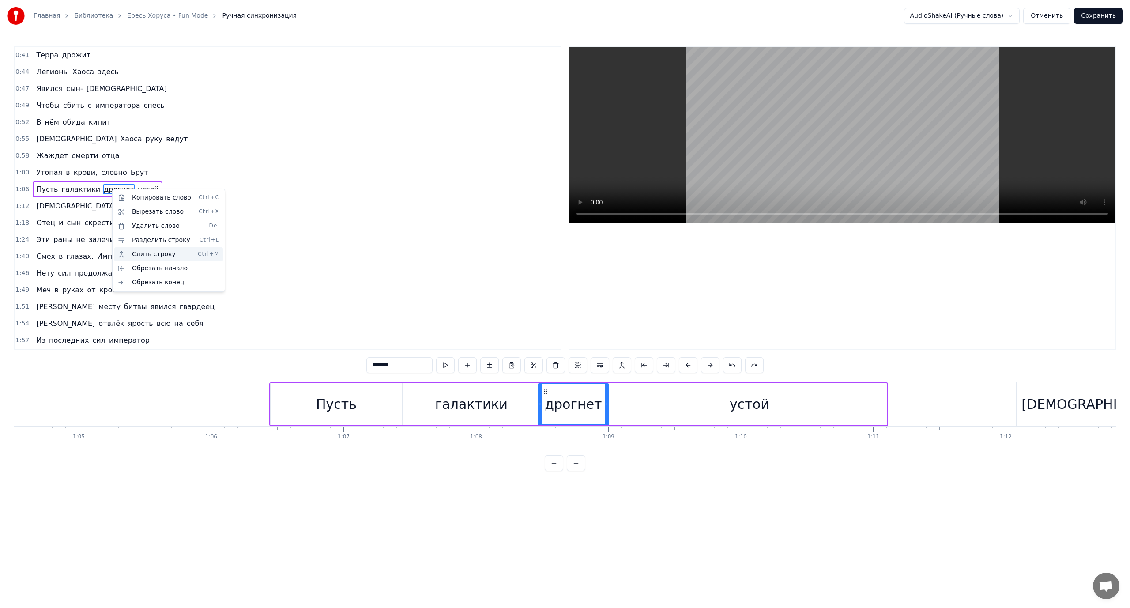
click at [155, 252] on div "Слить строку Ctrl+M" at bounding box center [168, 254] width 109 height 14
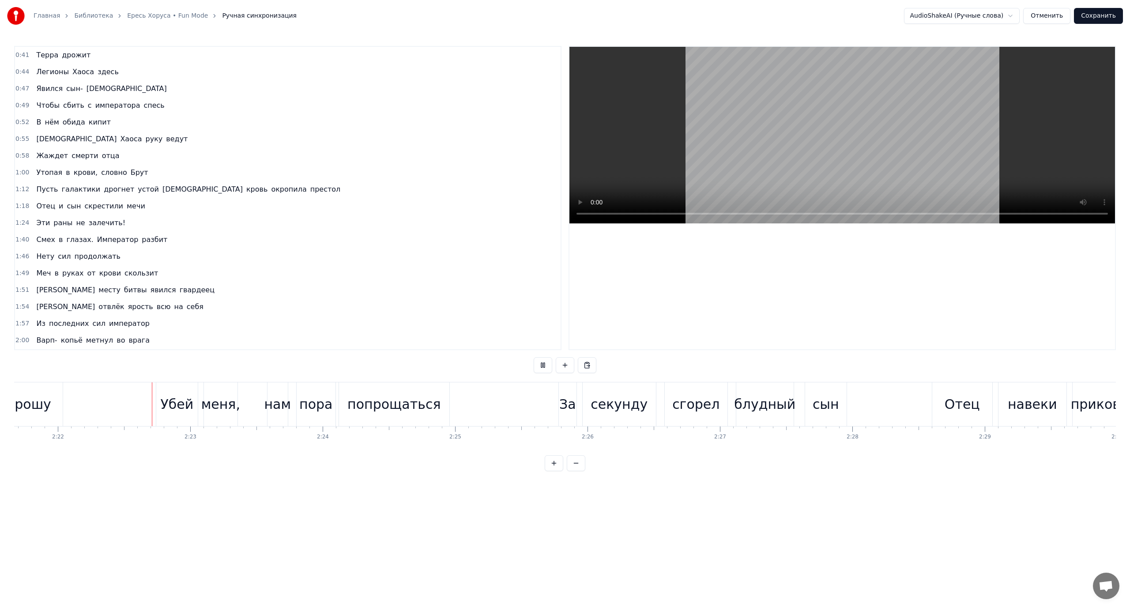
scroll to position [0, 18759]
click at [273, 403] on div "нам" at bounding box center [276, 404] width 27 height 20
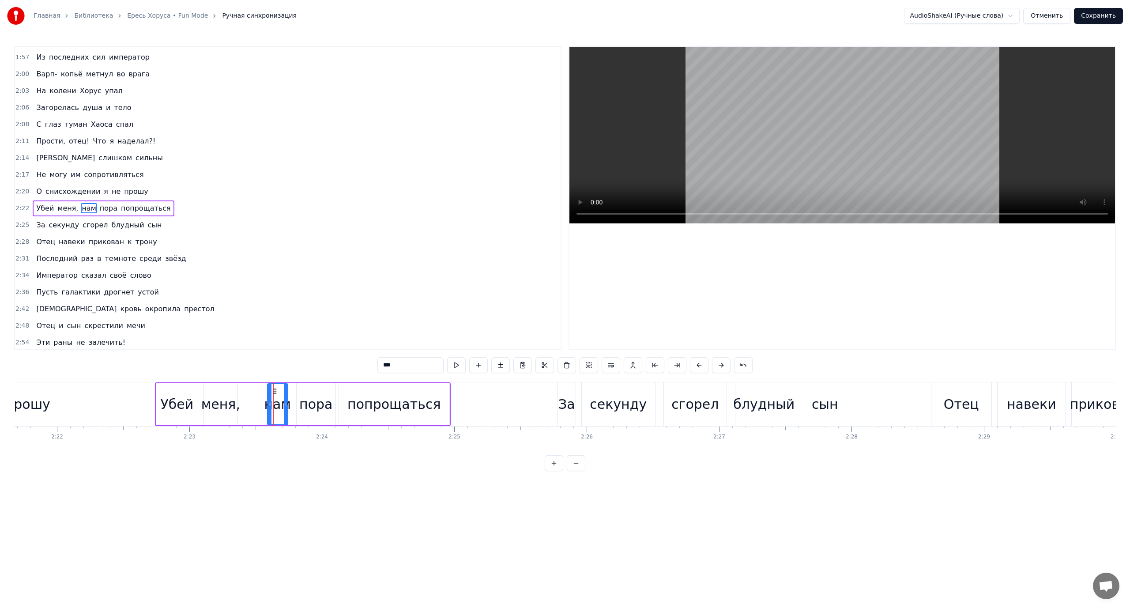
scroll to position [268, 0]
click at [299, 465] on div "Слить строку Ctrl+M" at bounding box center [330, 468] width 109 height 14
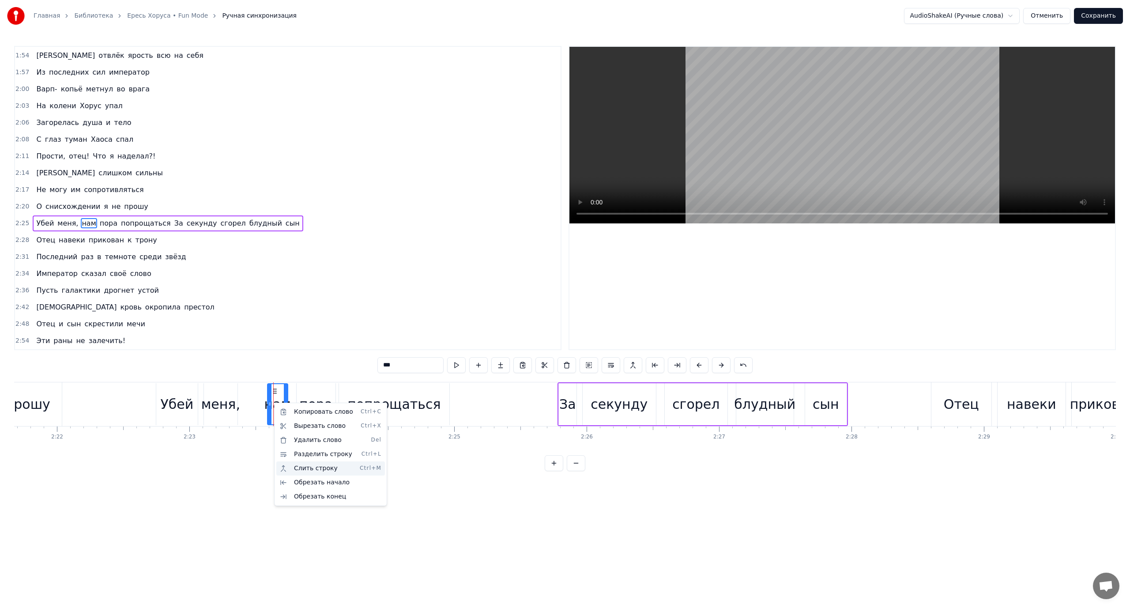
scroll to position [251, 0]
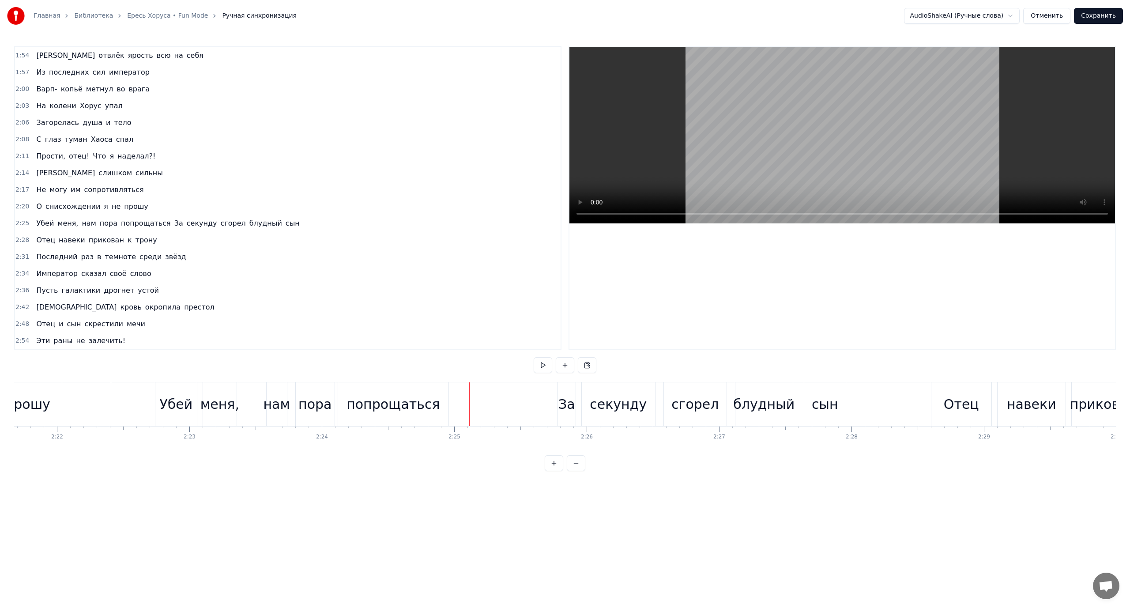
click at [688, 406] on div "сгорел" at bounding box center [694, 404] width 47 height 20
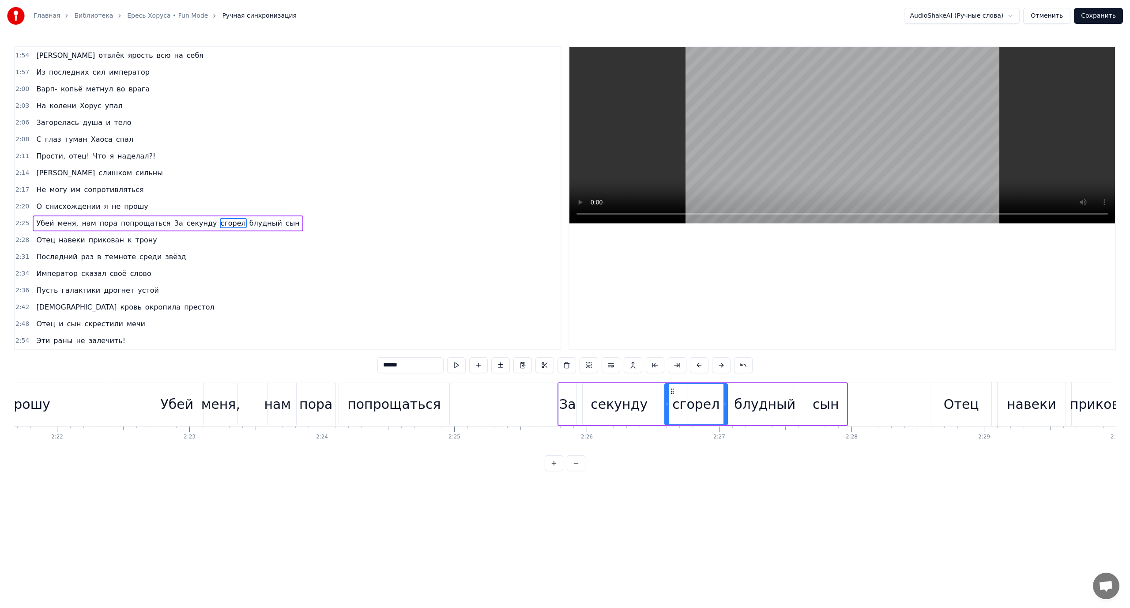
click at [220, 222] on span "сгорел" at bounding box center [233, 223] width 27 height 10
click at [267, 286] on div "Слить строку Ctrl+M" at bounding box center [268, 288] width 109 height 14
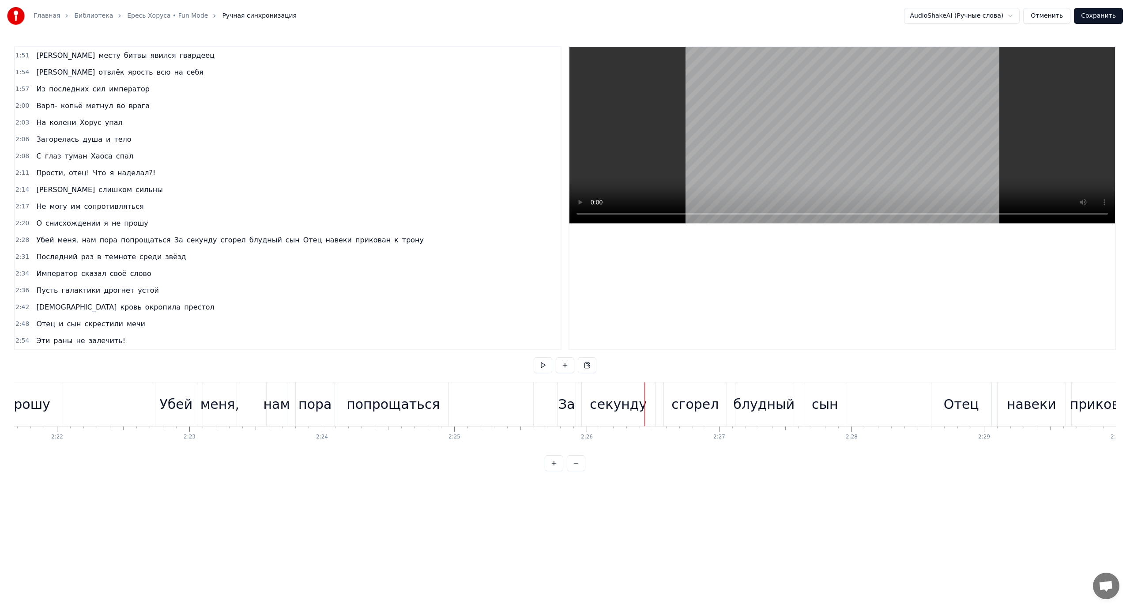
click at [677, 405] on div "сгорел" at bounding box center [694, 404] width 47 height 20
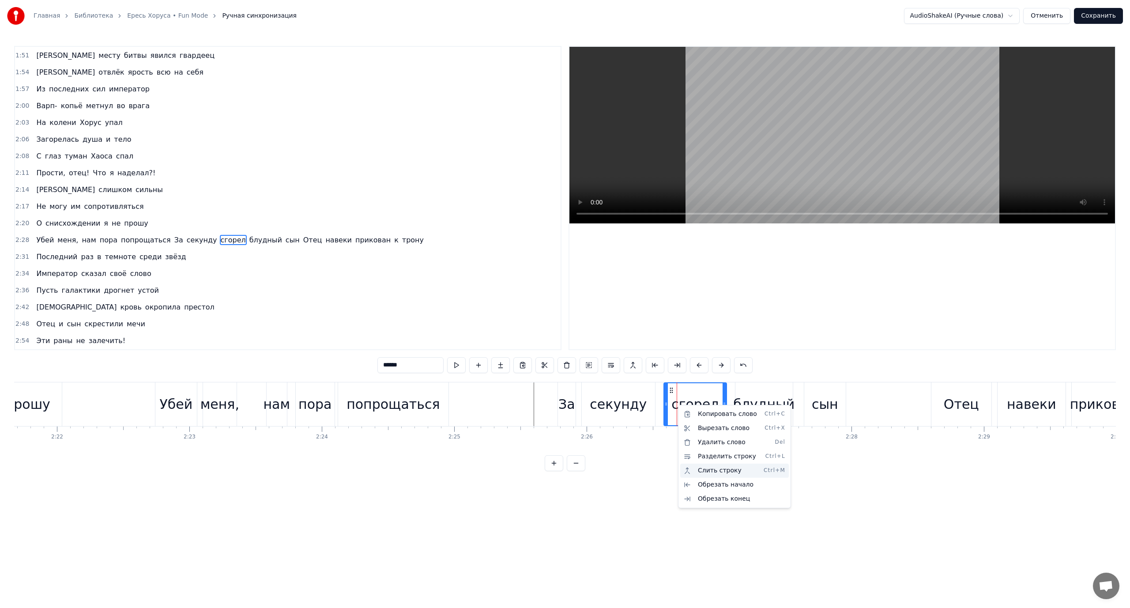
click at [725, 469] on div "Слить строку Ctrl+M" at bounding box center [734, 470] width 109 height 14
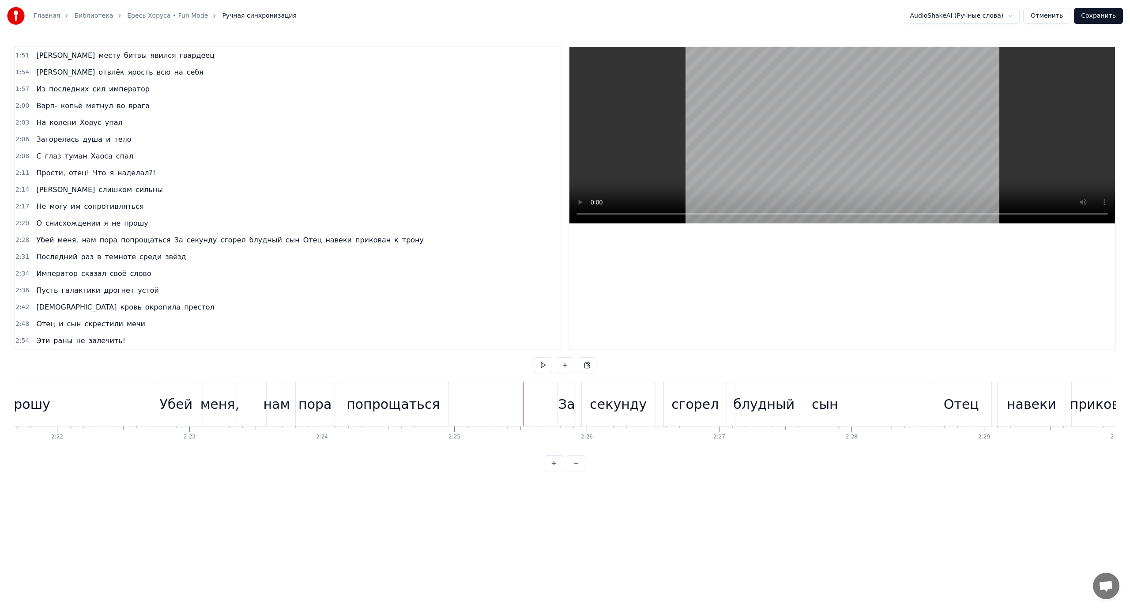
click at [625, 402] on div "секунду" at bounding box center [618, 404] width 57 height 20
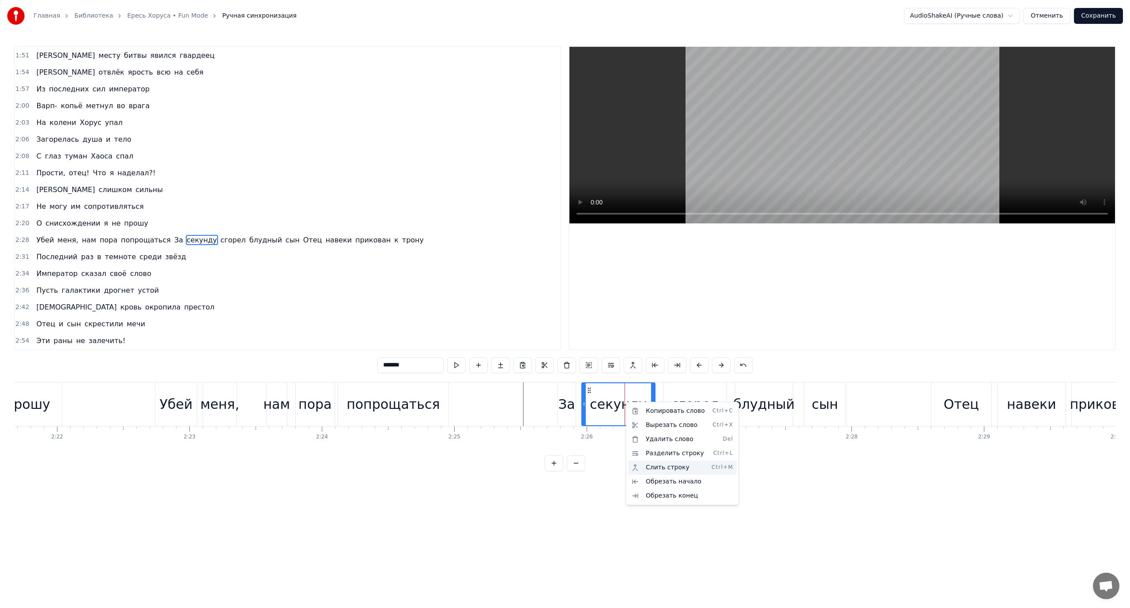
click at [667, 467] on div "Слить строку Ctrl+M" at bounding box center [682, 467] width 109 height 14
click at [756, 410] on div "блудный" at bounding box center [763, 404] width 61 height 20
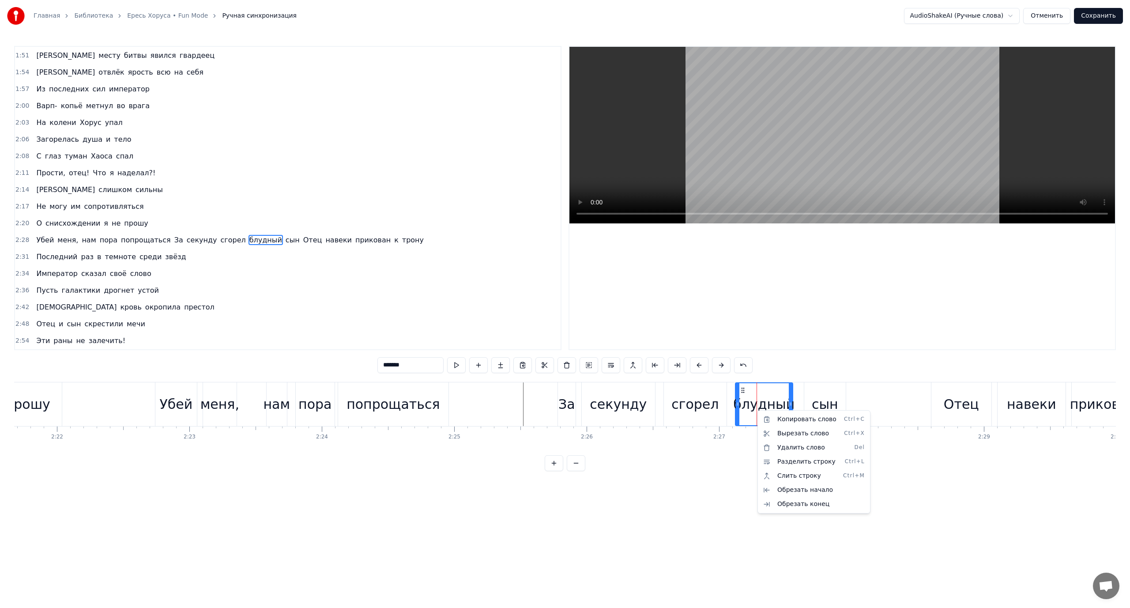
click at [701, 410] on html "Главная Библиотека [PERSON_NAME] Mode Ручная синхронизация AudioShakeAI (Ручные…" at bounding box center [565, 242] width 1130 height 485
click at [671, 408] on div "сгорел" at bounding box center [695, 404] width 63 height 44
type input "******"
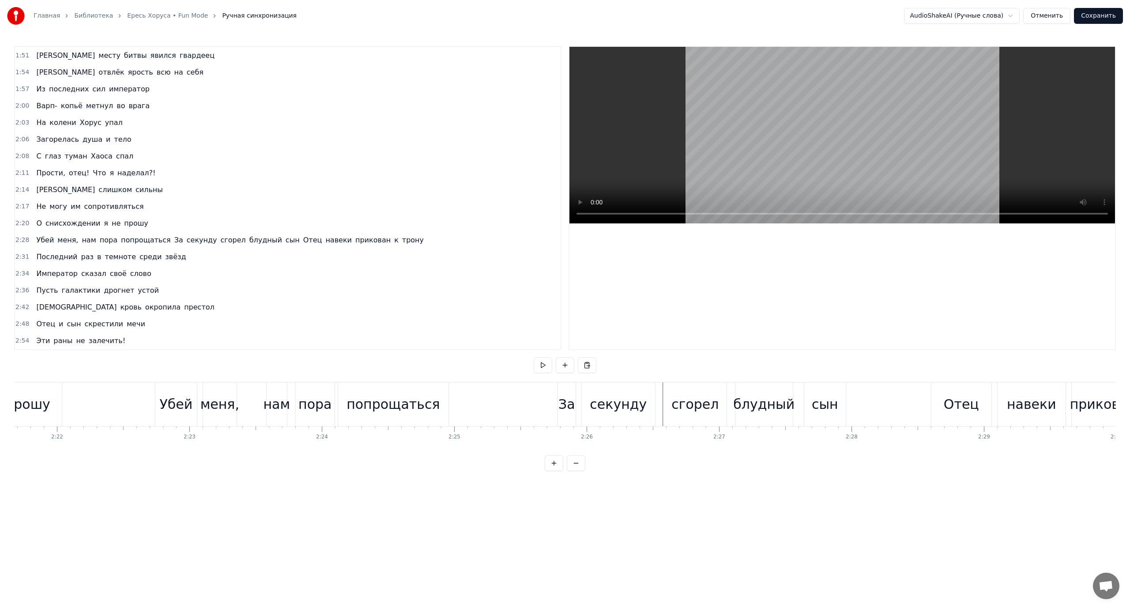
click at [669, 399] on div "сгорел" at bounding box center [695, 404] width 63 height 44
drag, startPoint x: 664, startPoint y: 399, endPoint x: 651, endPoint y: 400, distance: 12.9
click at [651, 400] on div at bounding box center [653, 404] width 4 height 42
click at [519, 393] on div "Убей меня, нам пора попрощаться За секунду сгорел блудный сын Отец навеки прико…" at bounding box center [687, 404] width 1064 height 44
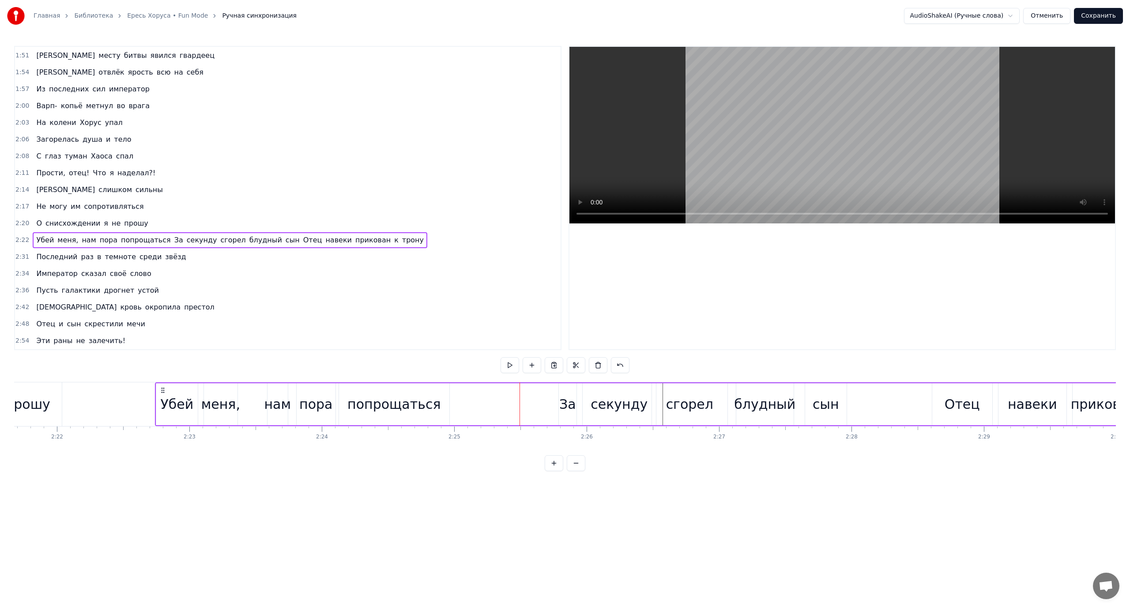
click at [634, 406] on div "секунду" at bounding box center [619, 404] width 57 height 20
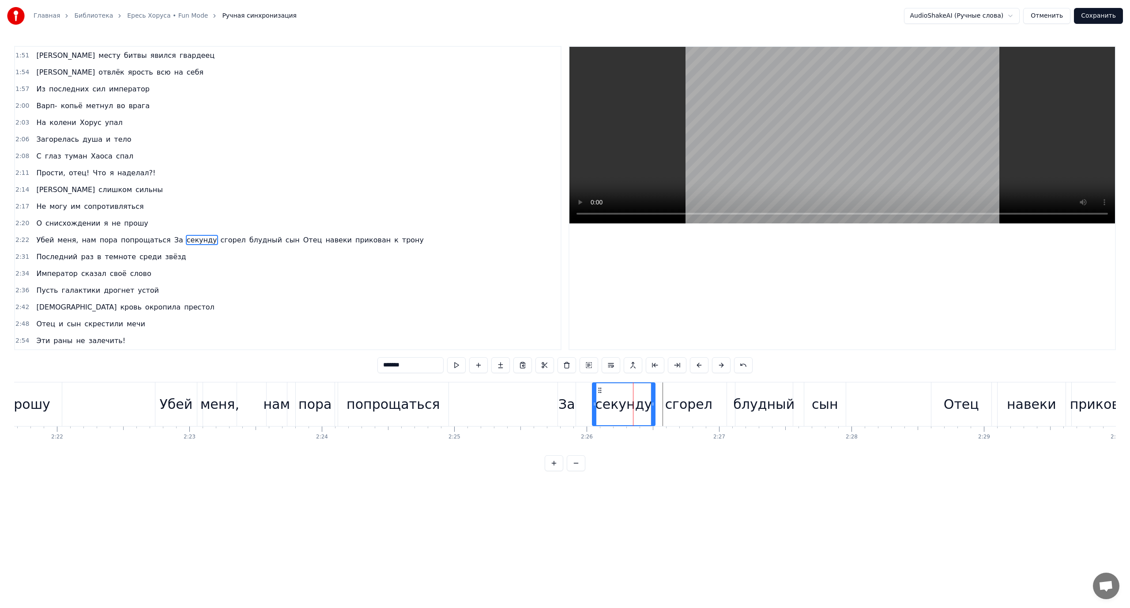
drag, startPoint x: 582, startPoint y: 395, endPoint x: 592, endPoint y: 398, distance: 10.8
click at [593, 398] on div at bounding box center [595, 404] width 4 height 42
click at [173, 238] on span "За" at bounding box center [178, 240] width 11 height 10
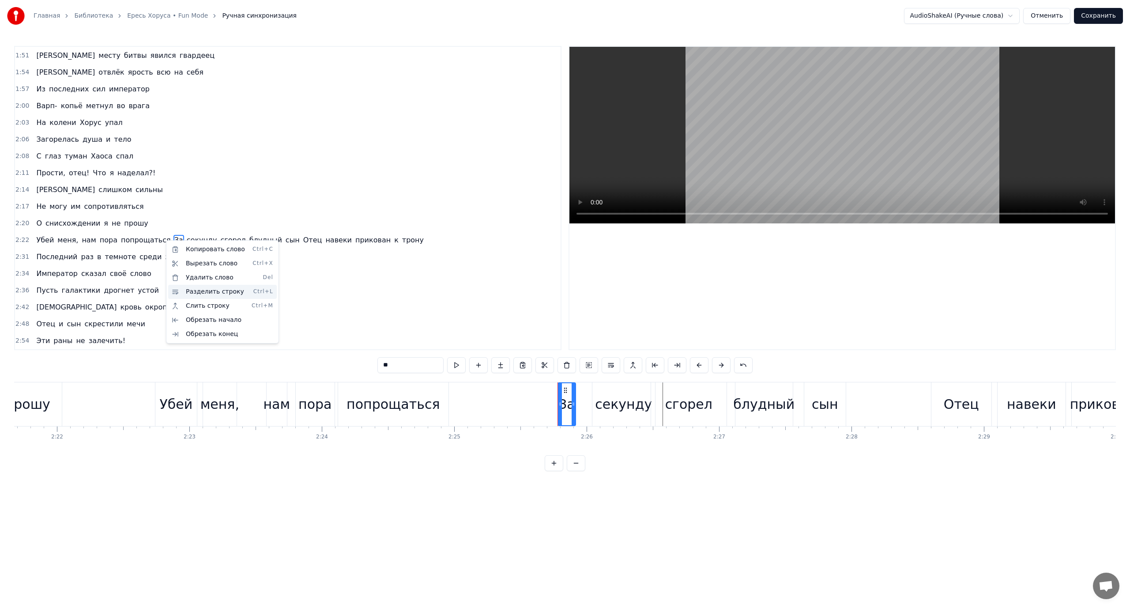
click at [204, 290] on div "Разделить строку Ctrl+L" at bounding box center [222, 292] width 109 height 14
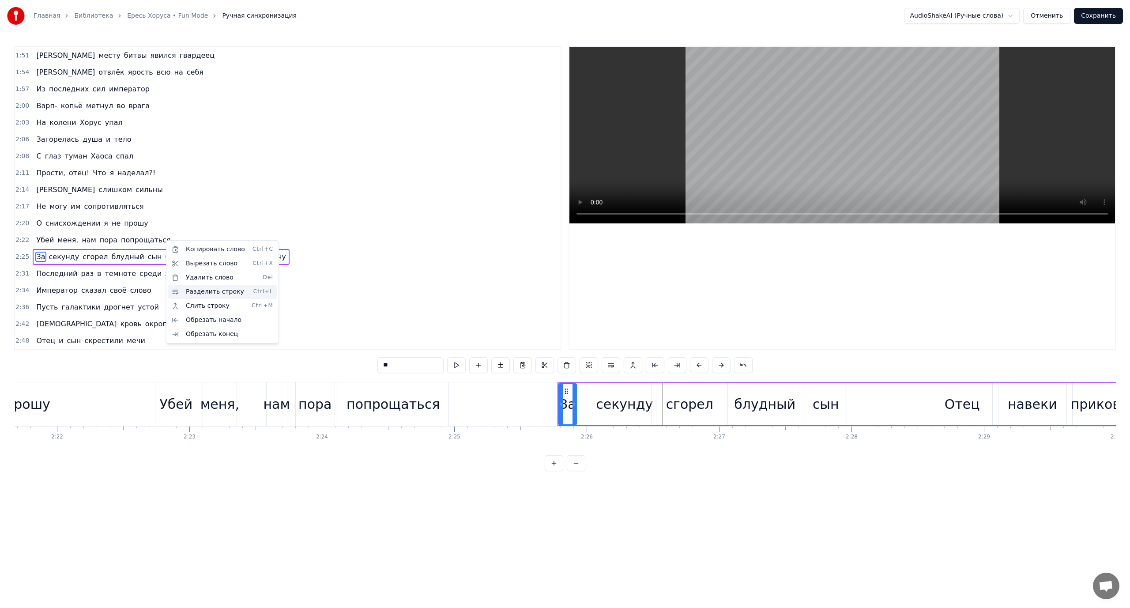
scroll to position [251, 0]
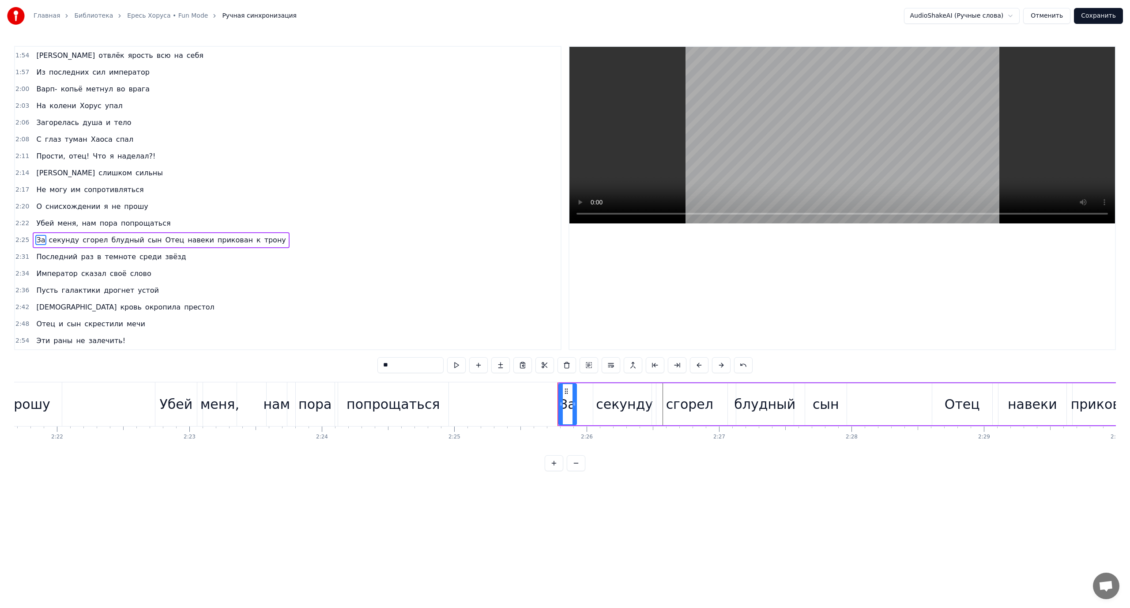
click at [165, 237] on span "Отец" at bounding box center [175, 240] width 21 height 10
type input "****"
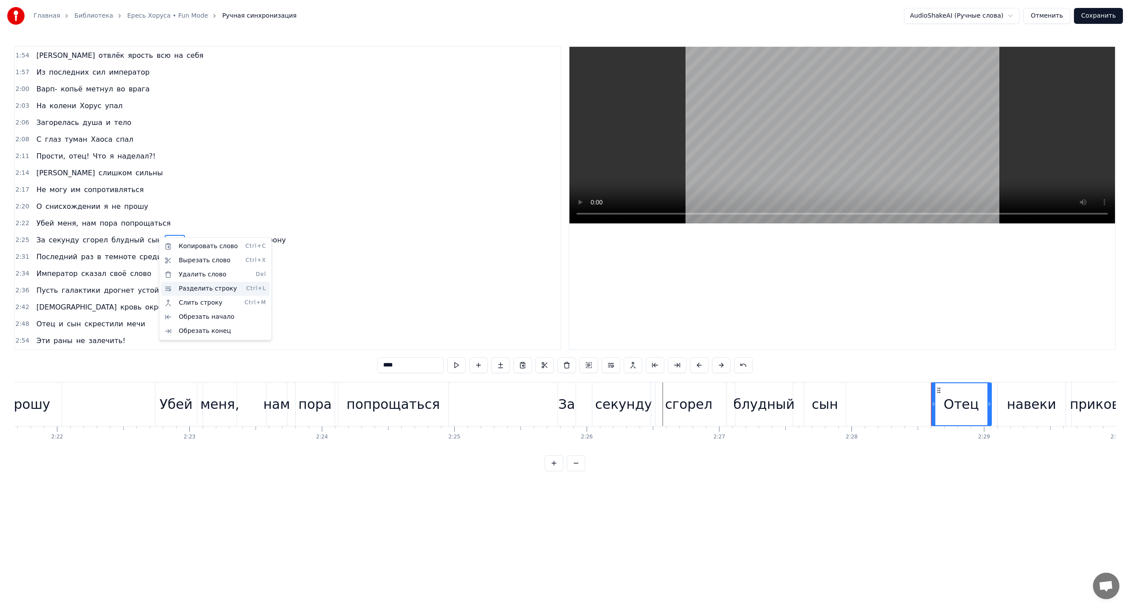
click at [196, 284] on div "Разделить строку Ctrl+L" at bounding box center [215, 289] width 109 height 14
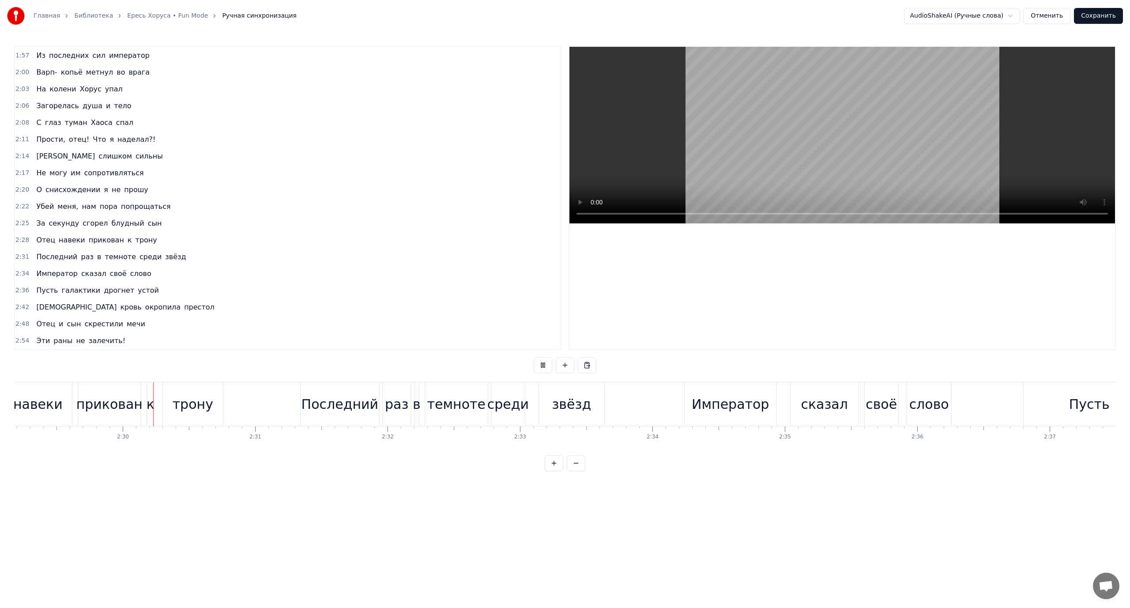
scroll to position [0, 19780]
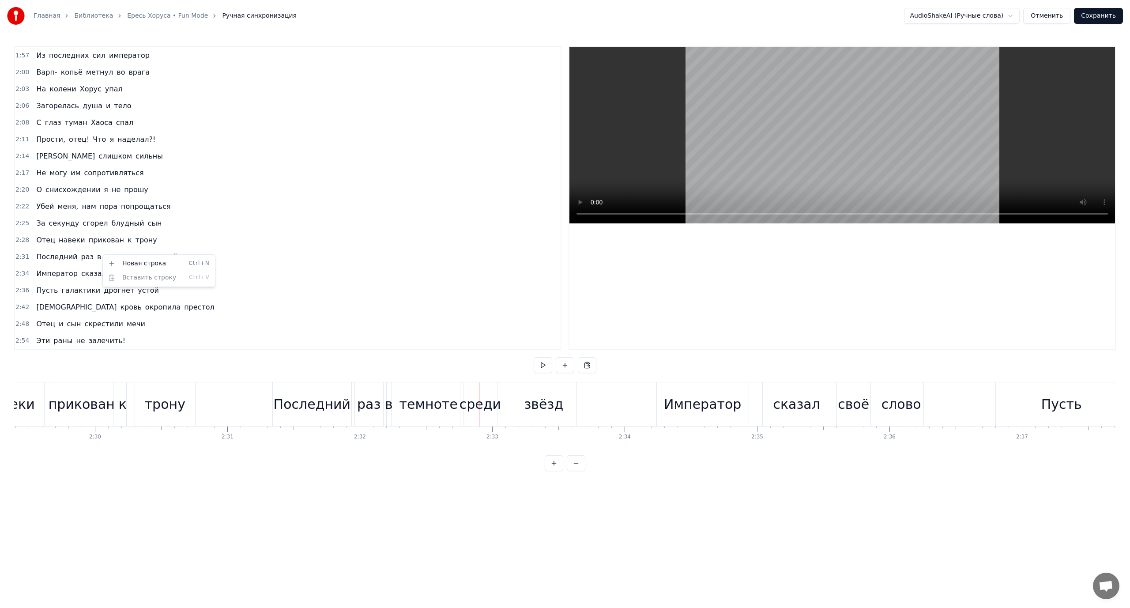
click at [90, 258] on html "Главная Библиотека [PERSON_NAME] Mode Ручная синхронизация AudioShakeAI (Ручные…" at bounding box center [565, 242] width 1130 height 485
click at [300, 401] on html "Главная Библиотека [PERSON_NAME] Mode Ручная синхронизация AudioShakeAI (Ручные…" at bounding box center [565, 242] width 1130 height 485
click at [423, 408] on div "темноте" at bounding box center [428, 404] width 58 height 20
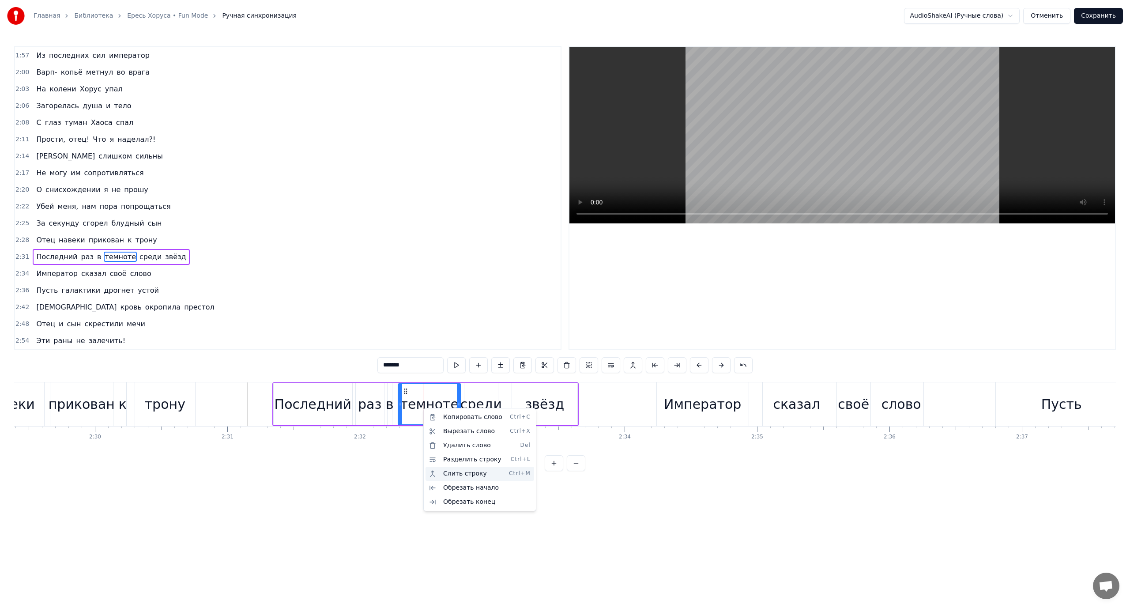
click at [465, 474] on div "Слить строку Ctrl+M" at bounding box center [479, 474] width 109 height 14
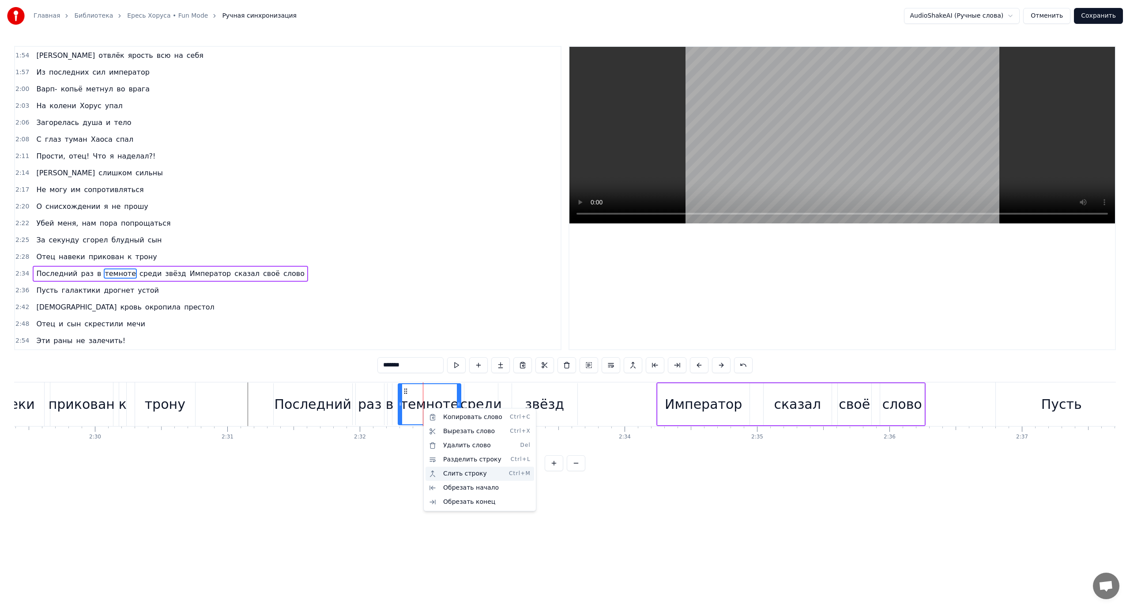
scroll to position [251, 0]
click at [37, 277] on span "Последний" at bounding box center [56, 273] width 43 height 10
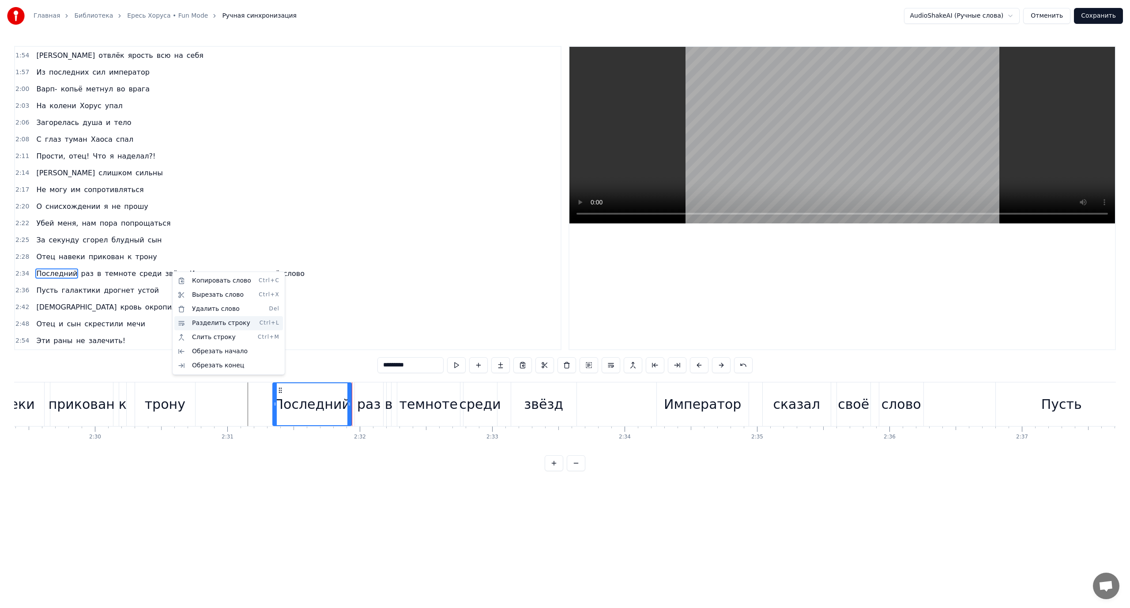
click at [206, 322] on div "Разделить строку Ctrl+L" at bounding box center [228, 323] width 109 height 14
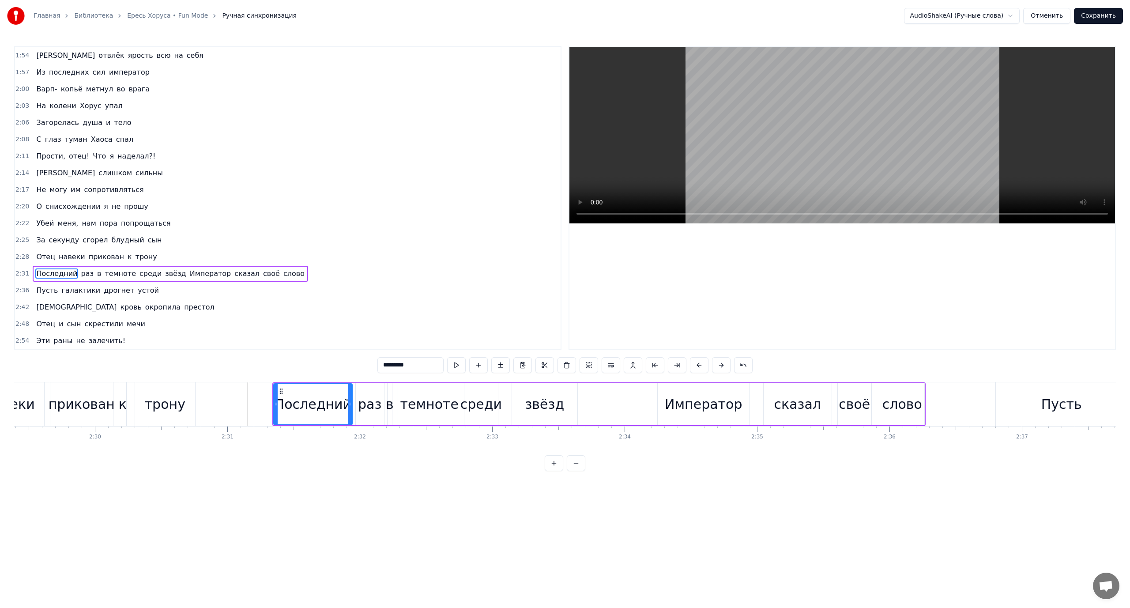
click at [189, 272] on span "Император" at bounding box center [210, 273] width 43 height 10
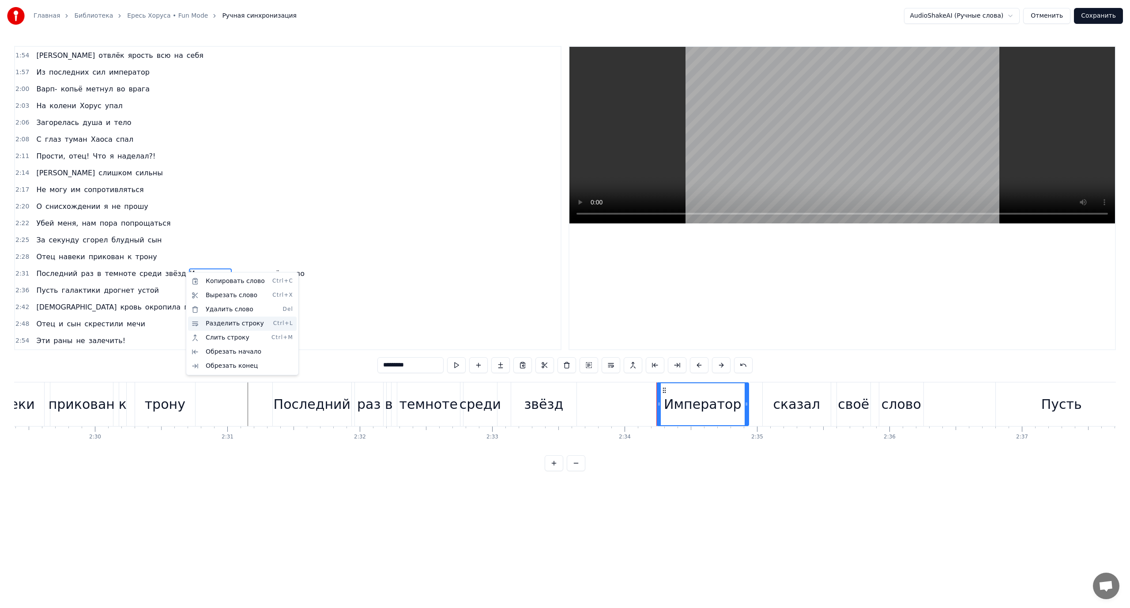
click at [228, 319] on div "Разделить строку Ctrl+L" at bounding box center [242, 323] width 109 height 14
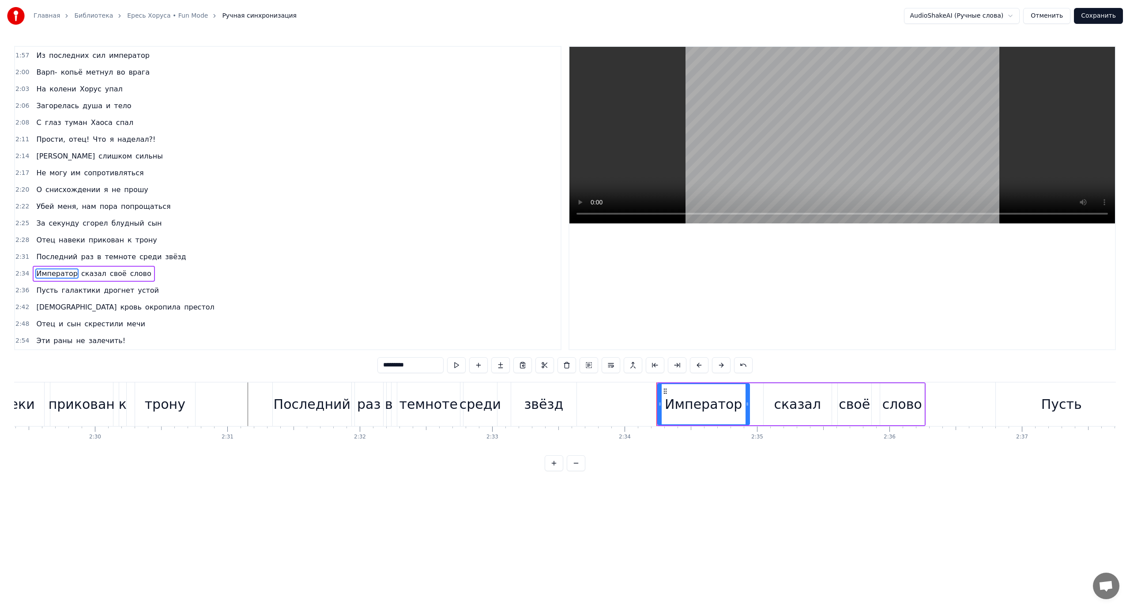
click at [41, 259] on span "Последний" at bounding box center [56, 257] width 43 height 10
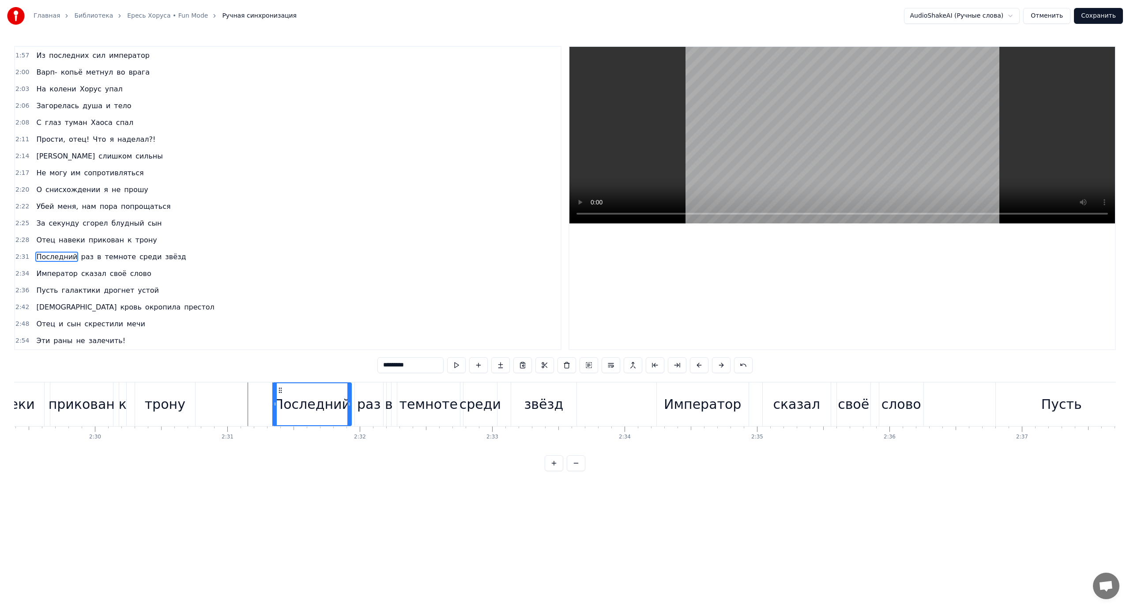
click at [39, 241] on span "Отец" at bounding box center [45, 240] width 21 height 10
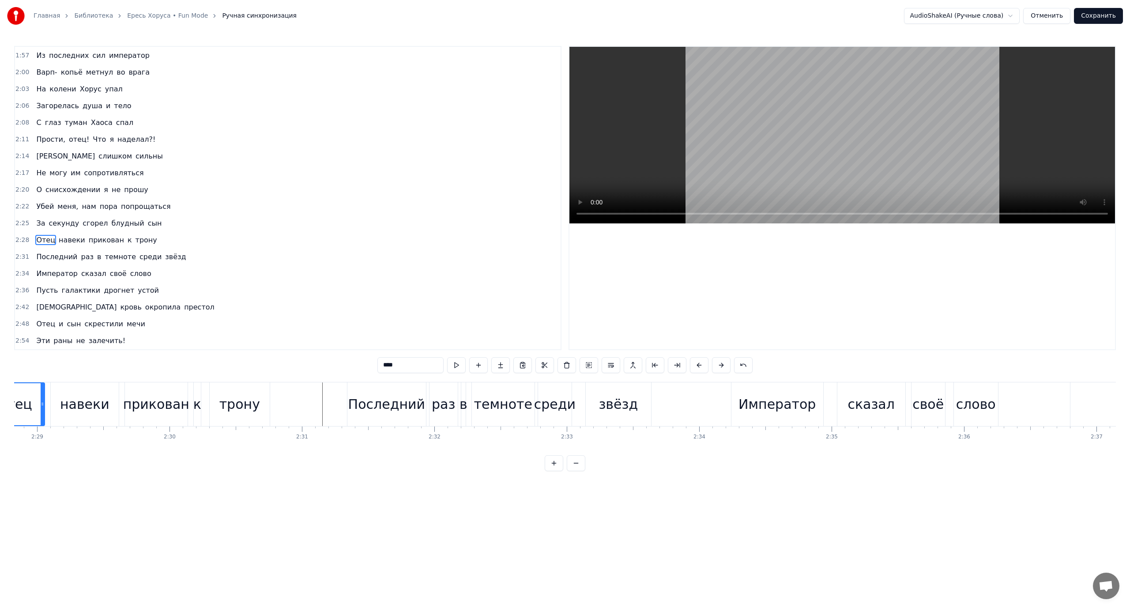
scroll to position [0, 19631]
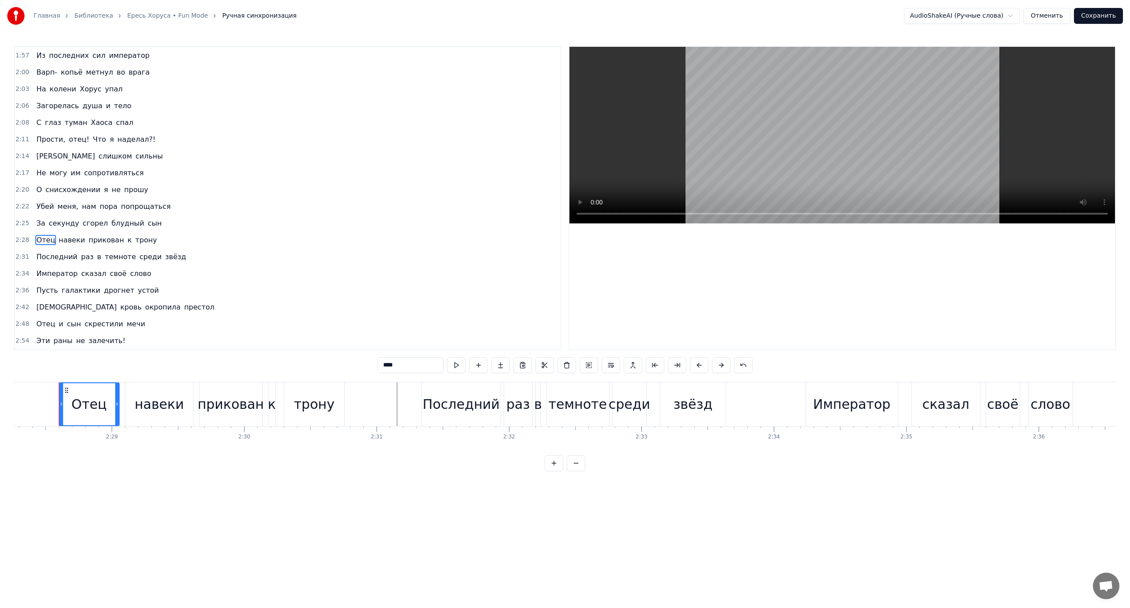
click at [38, 260] on span "Последний" at bounding box center [56, 257] width 43 height 10
click at [96, 257] on span "в" at bounding box center [99, 257] width 6 height 10
click at [137, 321] on div "Слить строку Ctrl+M" at bounding box center [147, 323] width 109 height 14
click at [72, 236] on span "навеки" at bounding box center [72, 240] width 28 height 10
click at [39, 254] on span "Последний" at bounding box center [56, 257] width 43 height 10
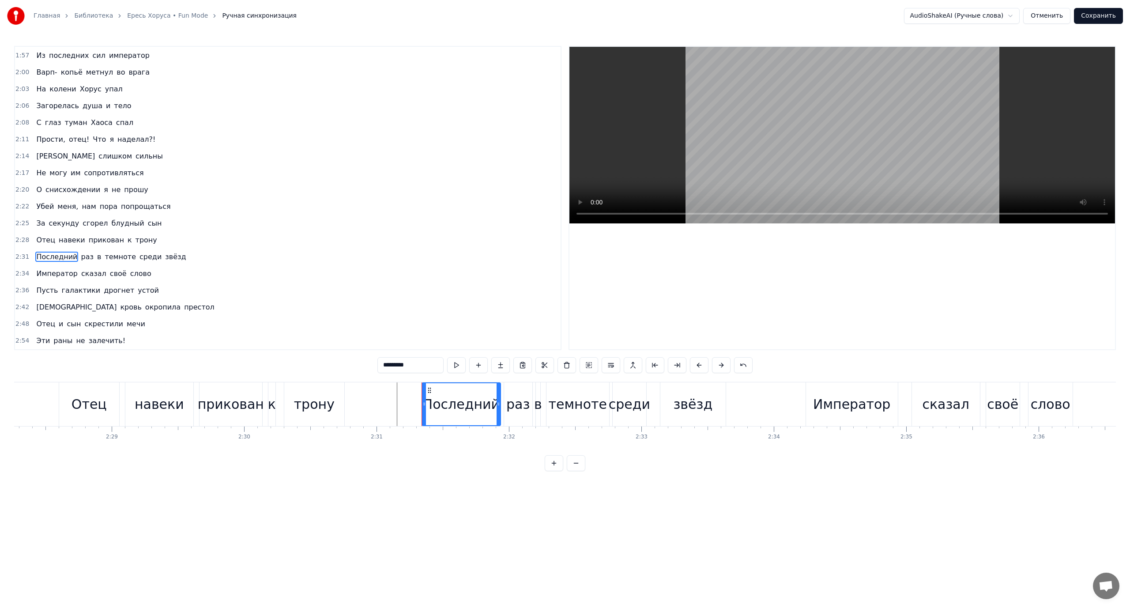
click at [112, 257] on span "темноте" at bounding box center [120, 257] width 33 height 10
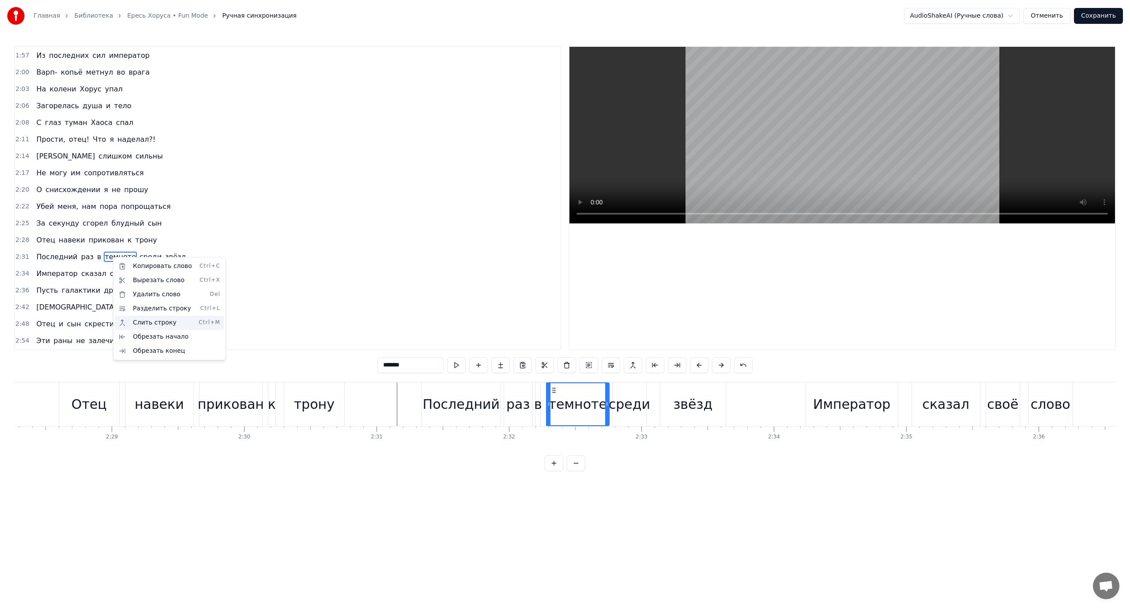
click at [166, 324] on div "Слить строку Ctrl+M" at bounding box center [169, 323] width 109 height 14
click at [139, 258] on span "среди" at bounding box center [151, 257] width 24 height 10
click at [169, 319] on div "Слить строку Ctrl+M" at bounding box center [192, 323] width 109 height 14
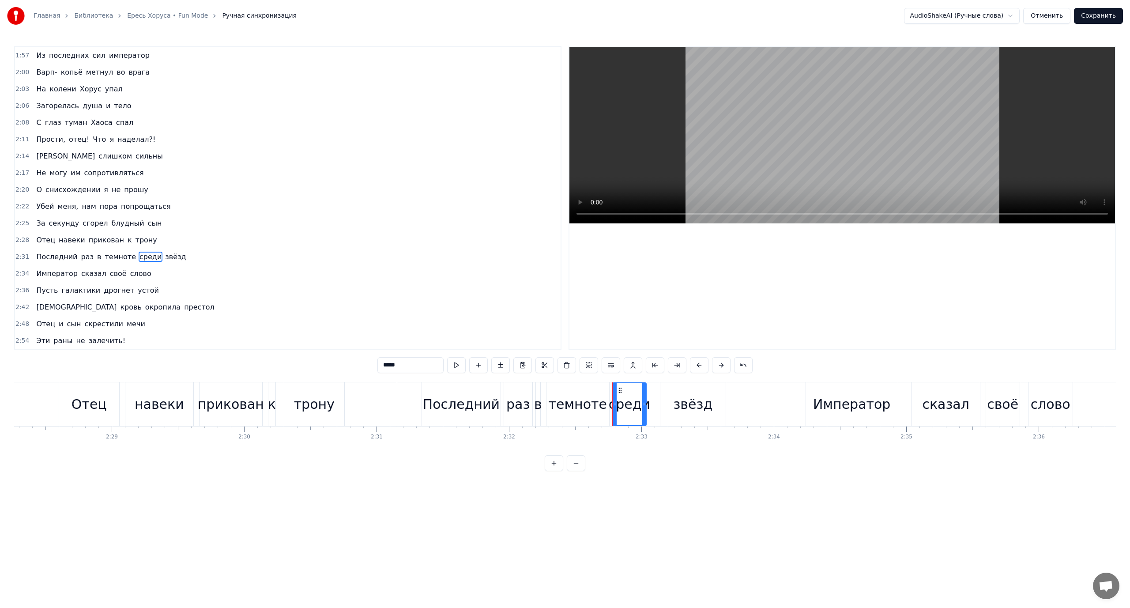
click at [164, 256] on span "звёзд" at bounding box center [175, 257] width 23 height 10
type input "*****"
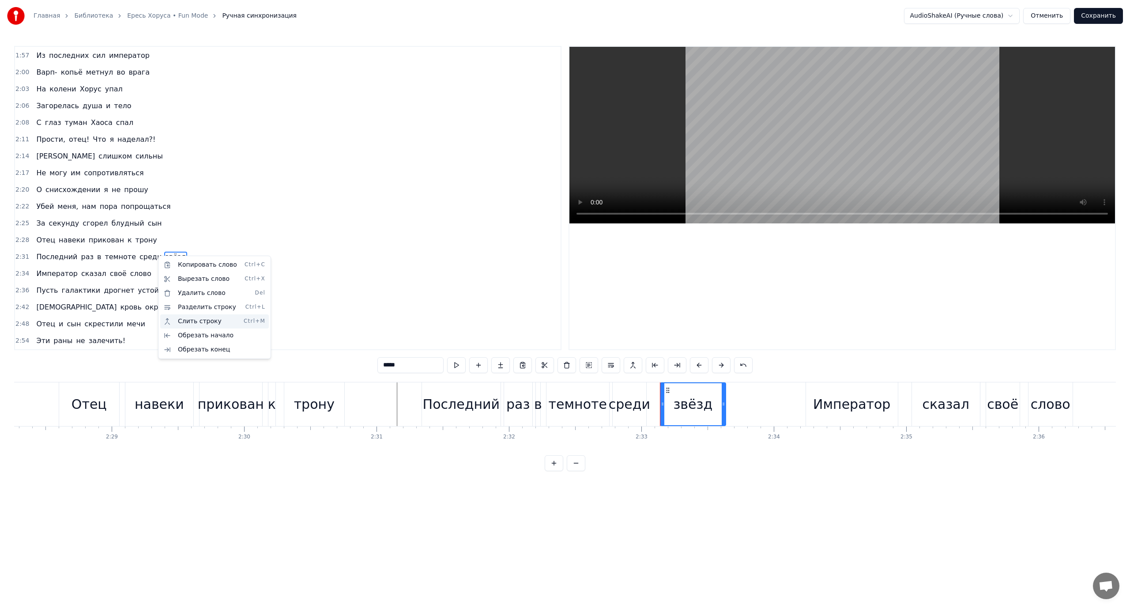
click at [193, 323] on div "Слить строку Ctrl+M" at bounding box center [214, 321] width 109 height 14
click at [113, 242] on div "Отец навеки прикован к трону" at bounding box center [97, 240] width 128 height 16
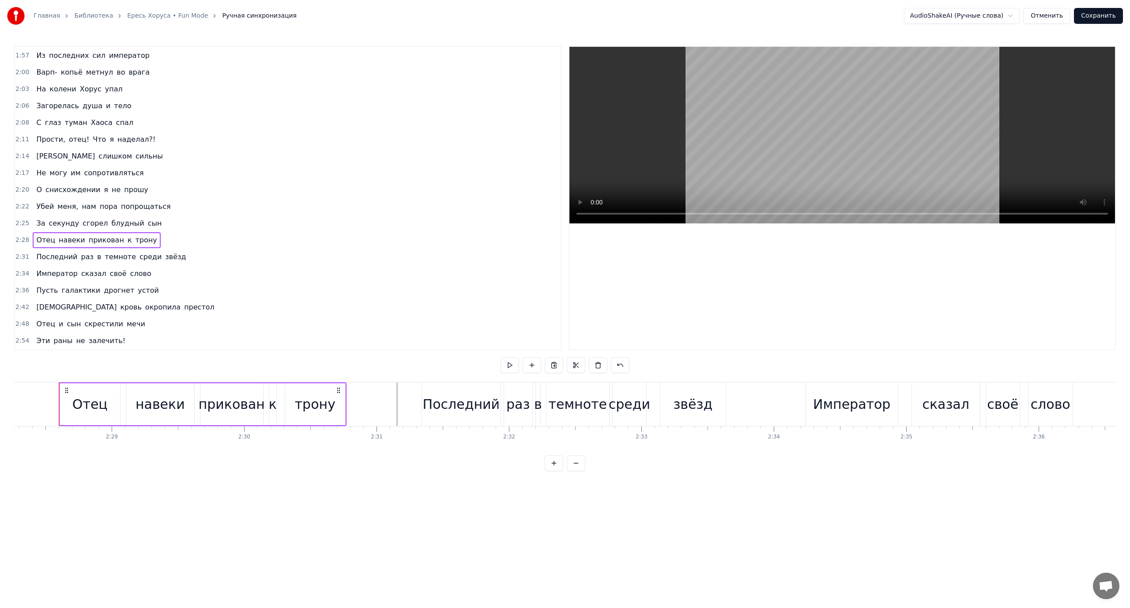
click at [37, 254] on span "Последний" at bounding box center [56, 257] width 43 height 10
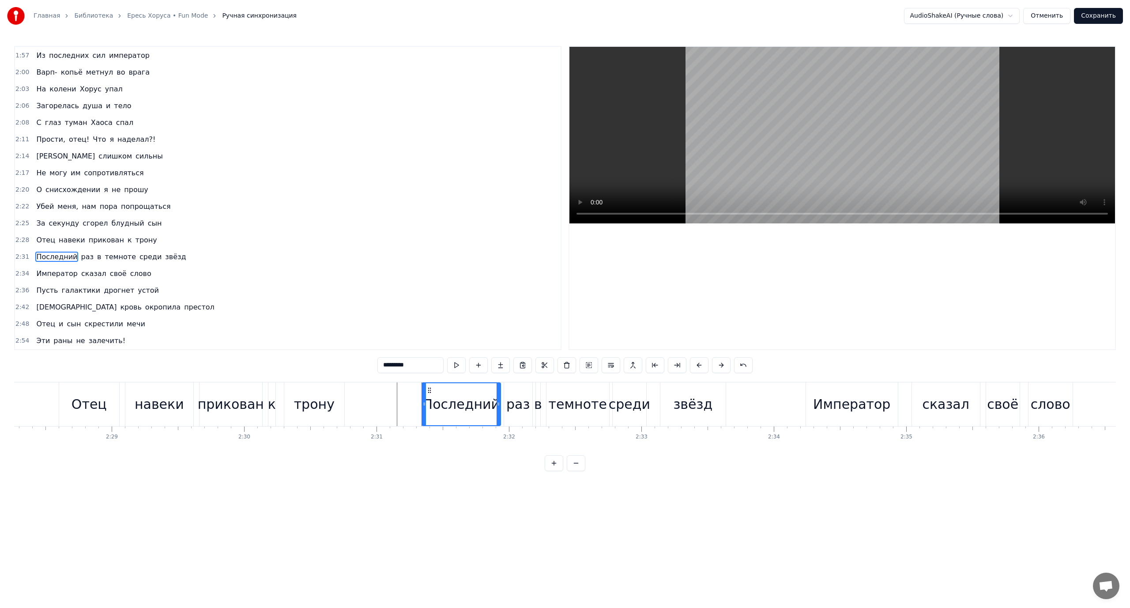
click at [80, 255] on span "раз" at bounding box center [87, 257] width 14 height 10
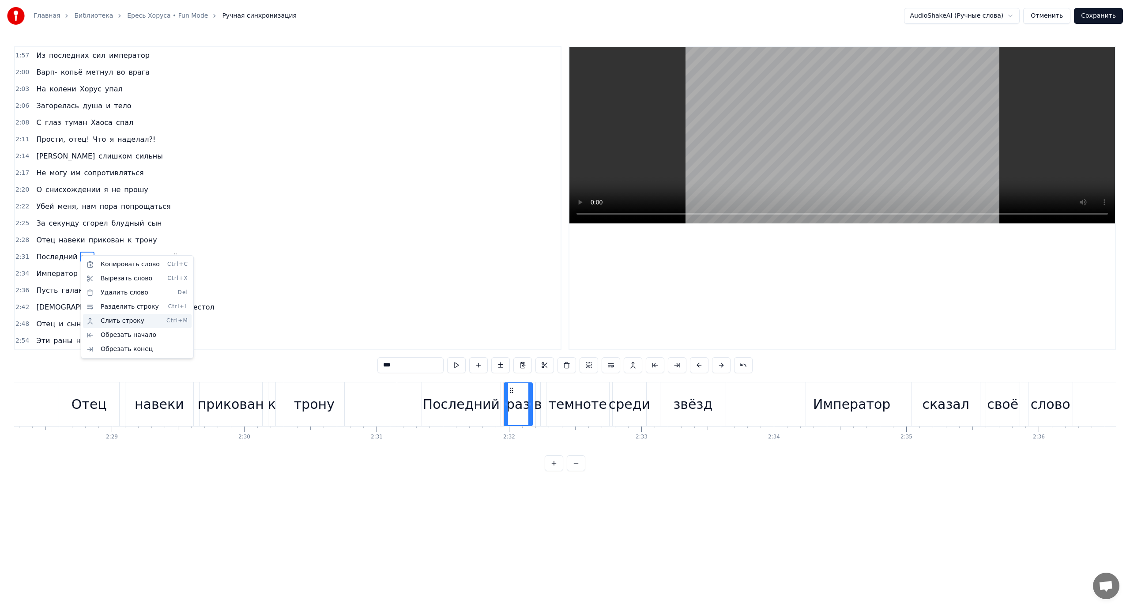
click at [127, 326] on div "Слить строку Ctrl+M" at bounding box center [137, 321] width 109 height 14
click at [120, 253] on span "темноте" at bounding box center [120, 257] width 33 height 10
drag, startPoint x: 549, startPoint y: 396, endPoint x: 540, endPoint y: 396, distance: 8.8
click at [541, 396] on div at bounding box center [541, 404] width 4 height 42
click at [523, 398] on div "раз" at bounding box center [517, 404] width 23 height 20
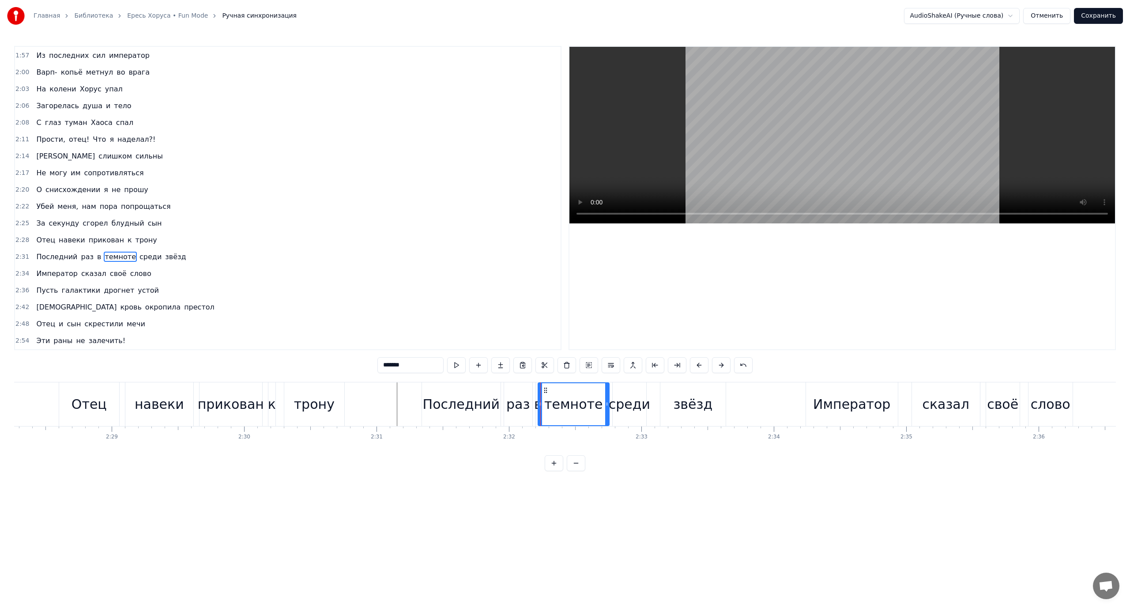
type input "***"
click at [538, 403] on div "темноте" at bounding box center [574, 404] width 72 height 44
click at [536, 403] on div "в" at bounding box center [538, 404] width 8 height 20
type input "*"
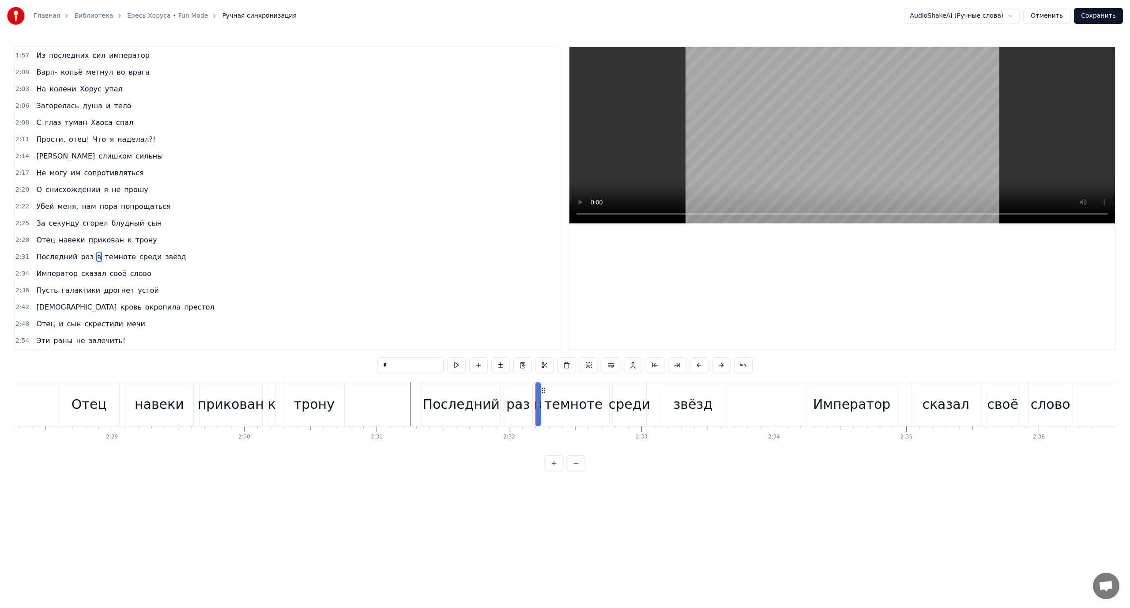
click at [536, 402] on div "в" at bounding box center [538, 404] width 8 height 20
drag, startPoint x: 536, startPoint y: 395, endPoint x: 531, endPoint y: 397, distance: 5.5
click at [531, 397] on div "Последний раз в темноте среди звёзд" at bounding box center [574, 404] width 306 height 44
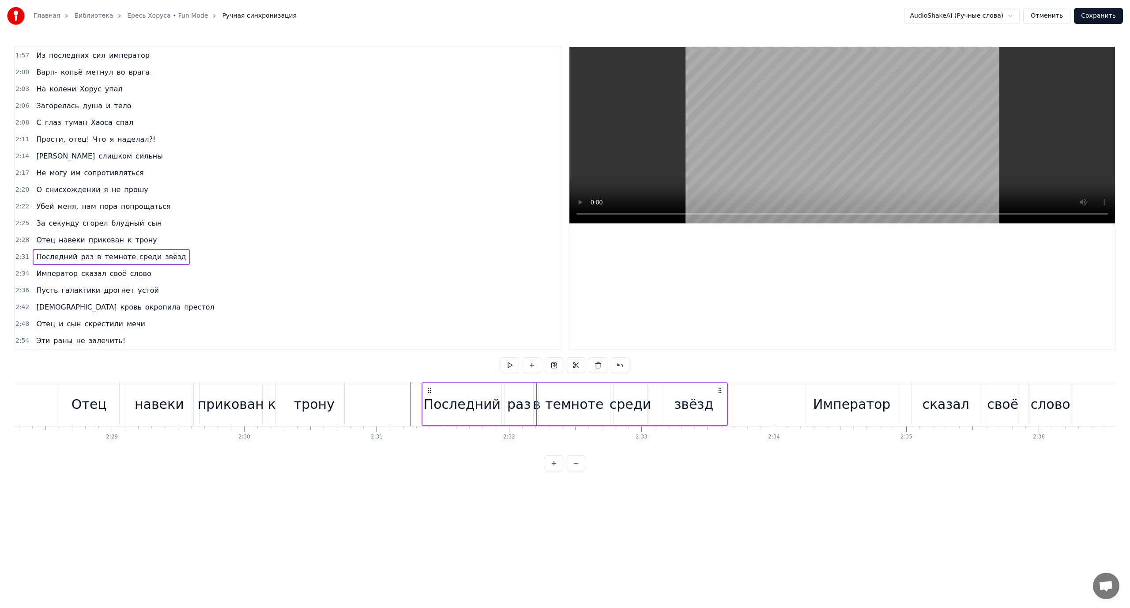
click at [61, 260] on span "Последний" at bounding box center [56, 257] width 43 height 10
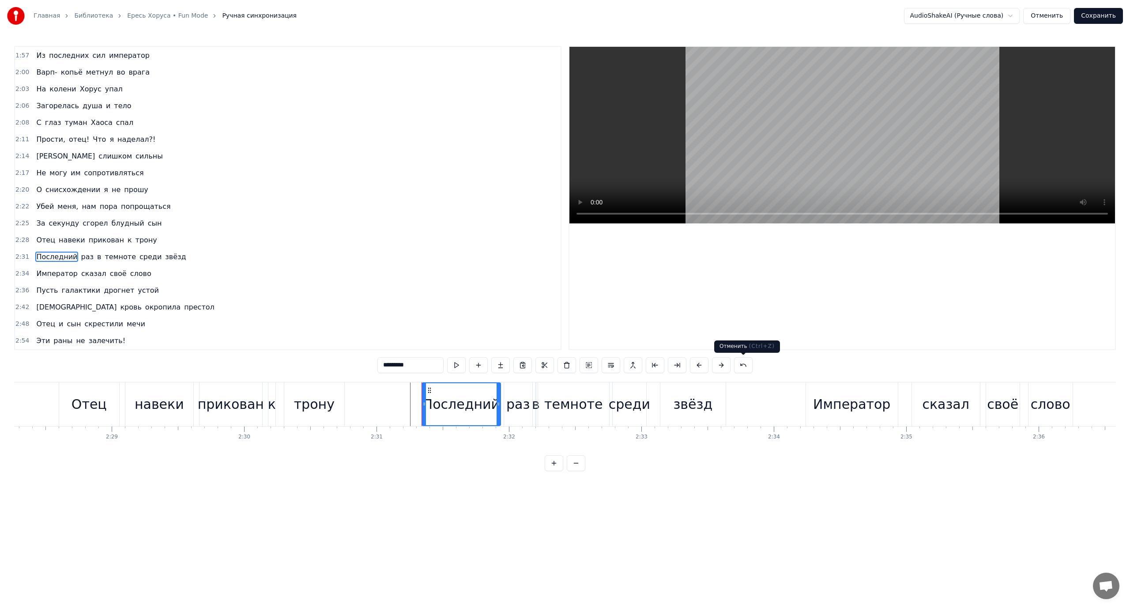
click at [736, 365] on button at bounding box center [743, 365] width 19 height 16
click at [736, 365] on button at bounding box center [732, 365] width 19 height 16
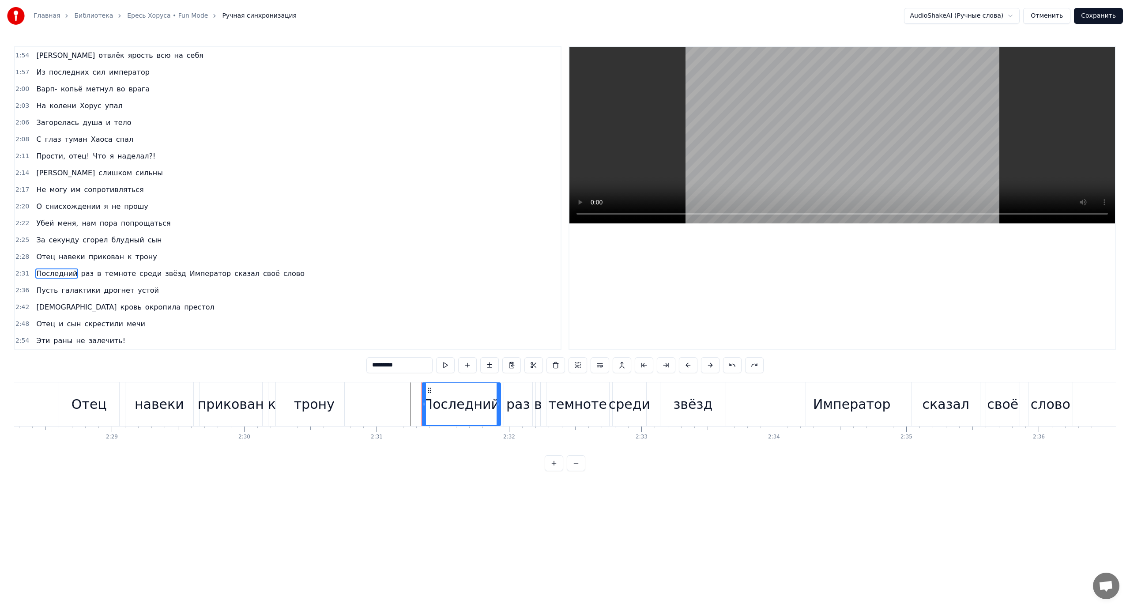
click at [192, 273] on span "Император" at bounding box center [210, 273] width 43 height 10
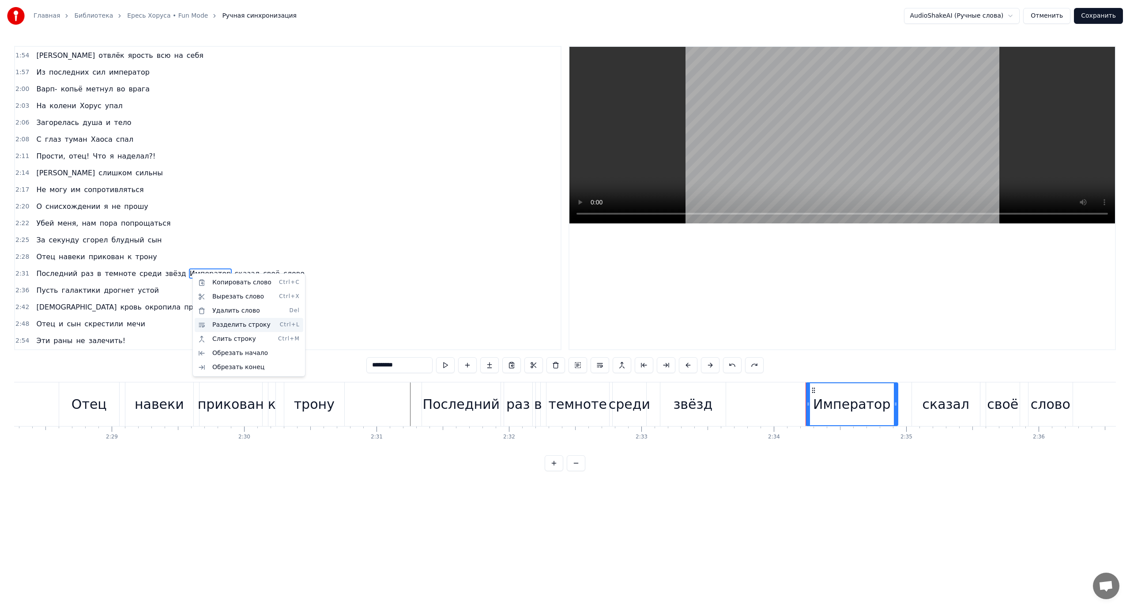
click at [248, 320] on div "Разделить строку Ctrl+L" at bounding box center [249, 325] width 109 height 14
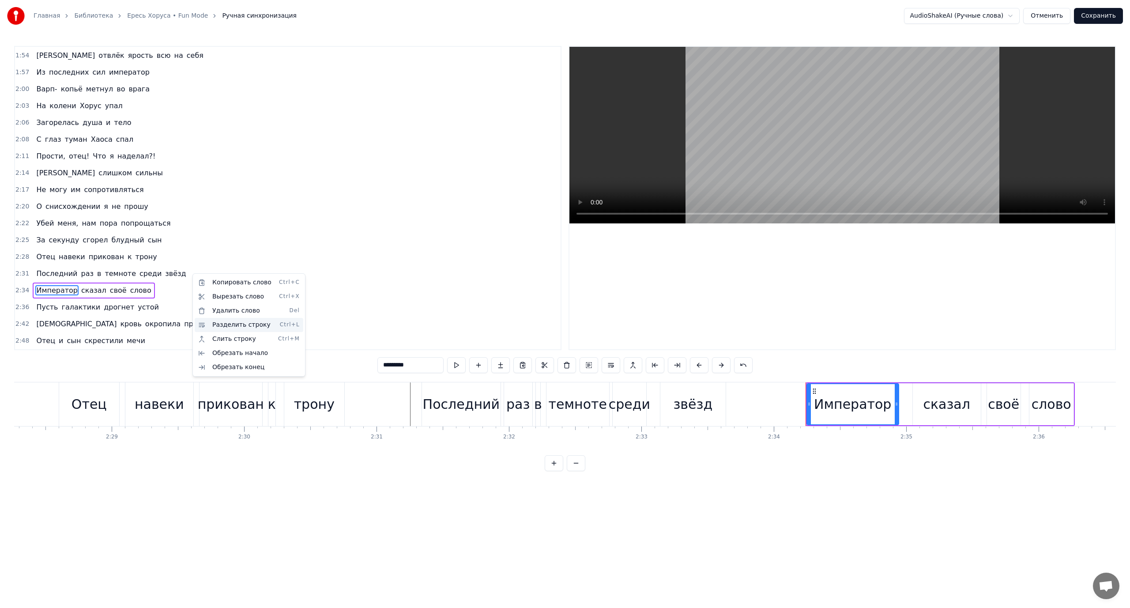
scroll to position [268, 0]
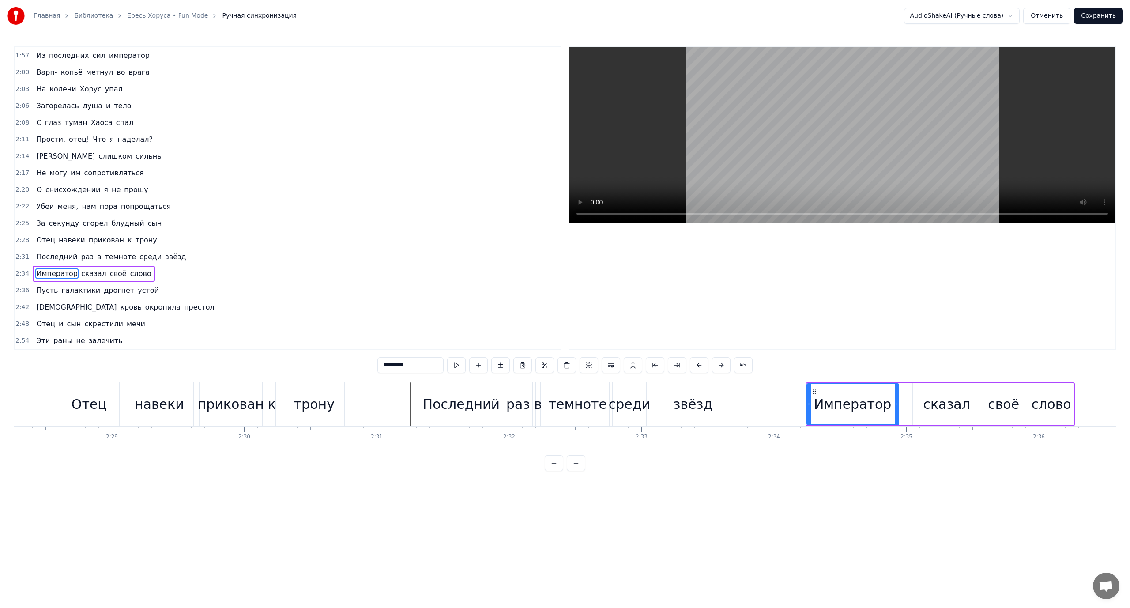
click at [42, 255] on span "Последний" at bounding box center [56, 257] width 43 height 10
type input "*********"
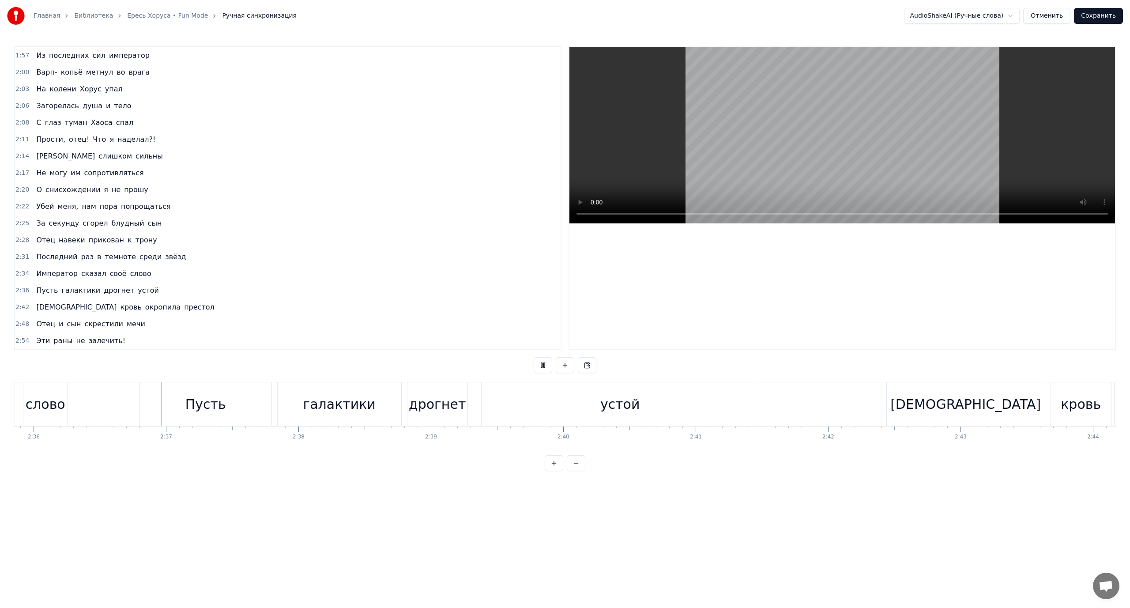
scroll to position [0, 20659]
click at [402, 397] on div "дрогнет" at bounding box center [413, 404] width 57 height 20
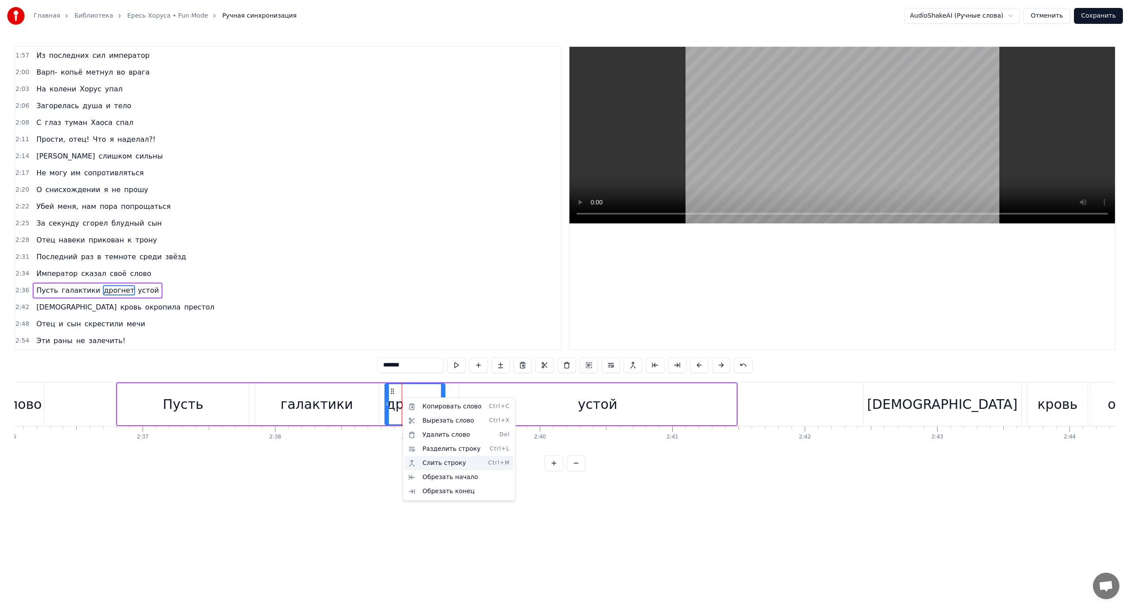
click at [444, 460] on div "Слить строку Ctrl+M" at bounding box center [459, 463] width 109 height 14
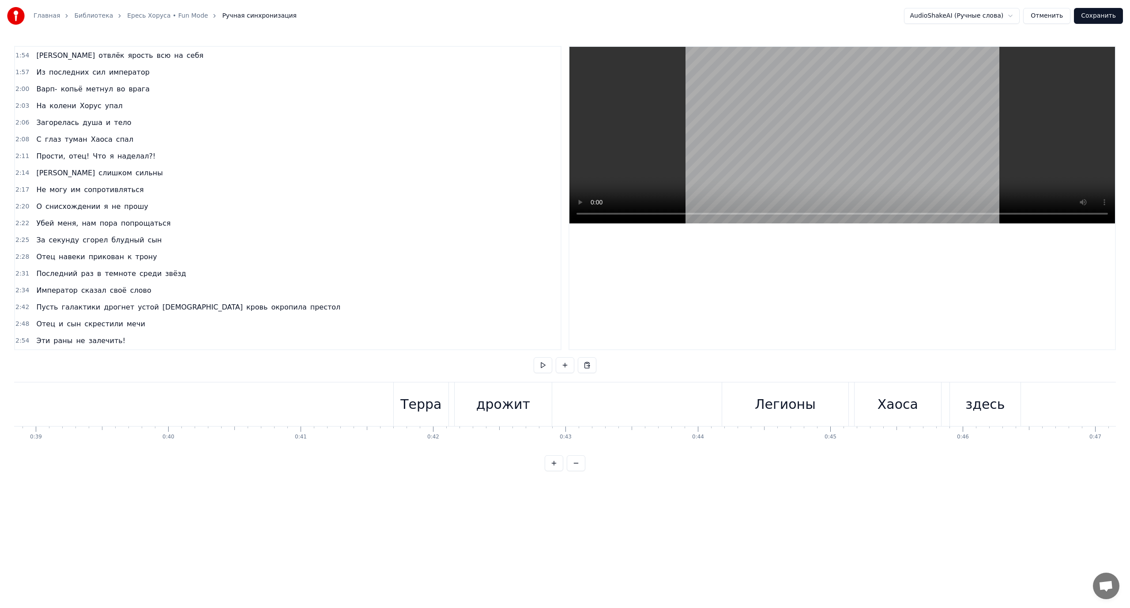
scroll to position [0, 5230]
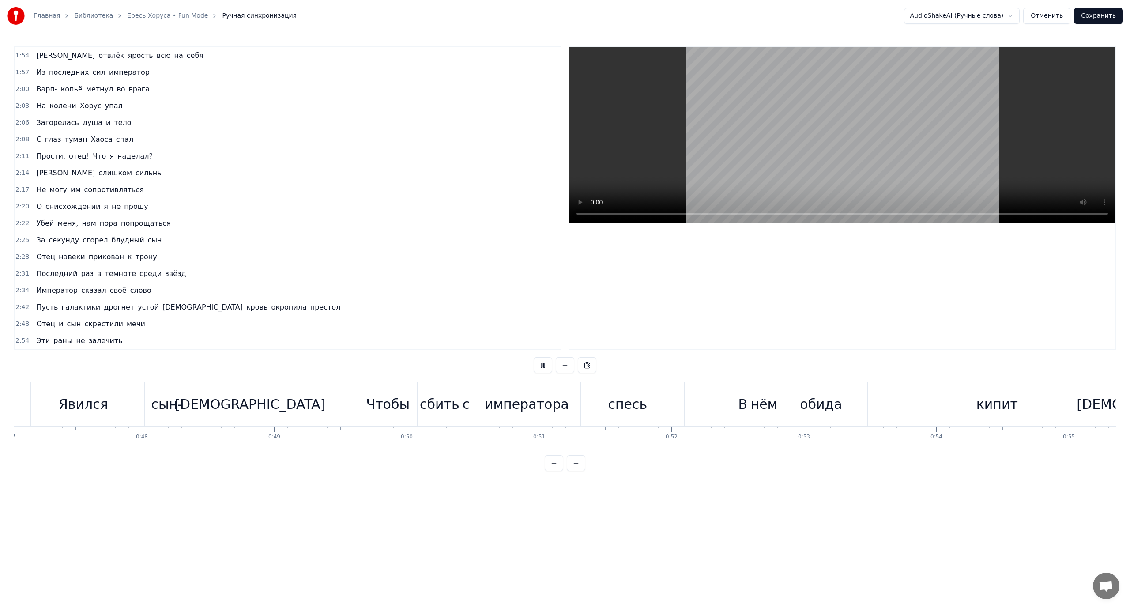
scroll to position [0, 6251]
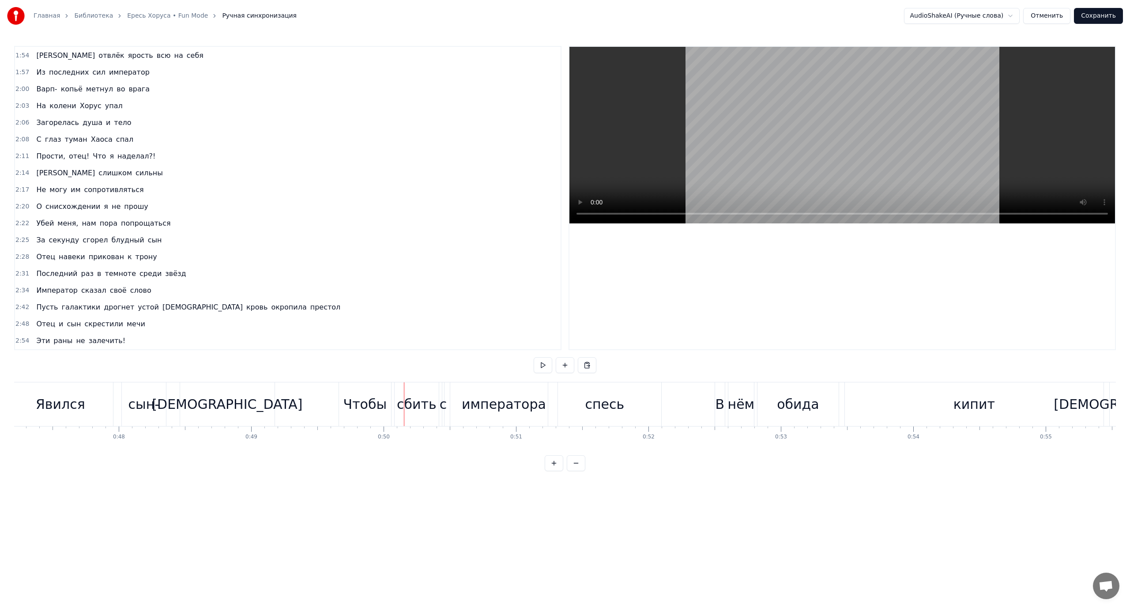
click at [502, 413] on div "императора" at bounding box center [504, 404] width 84 height 20
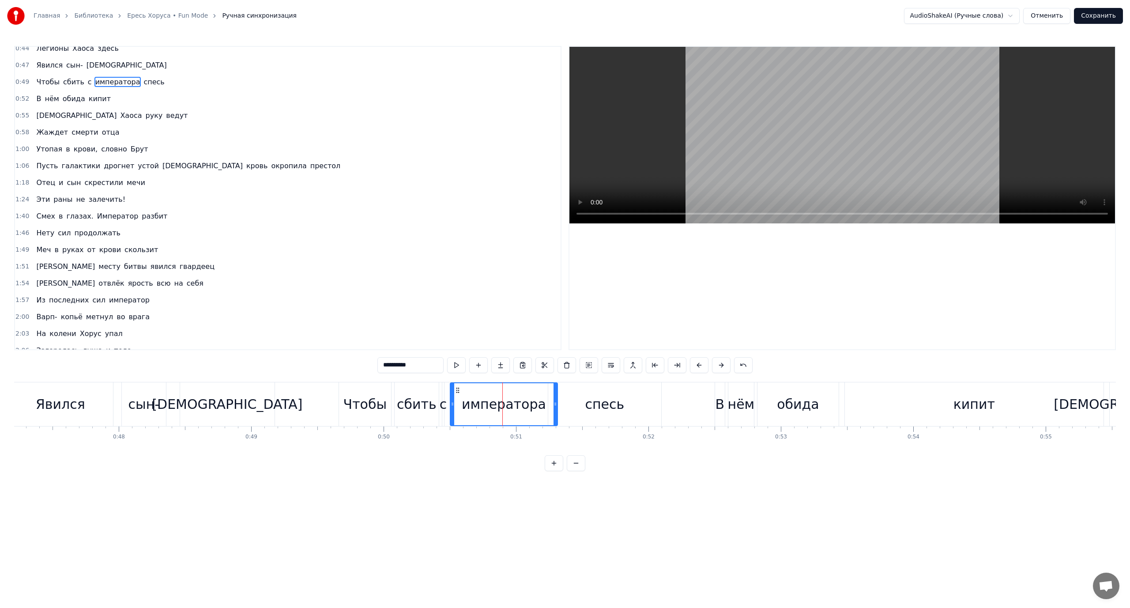
scroll to position [0, 0]
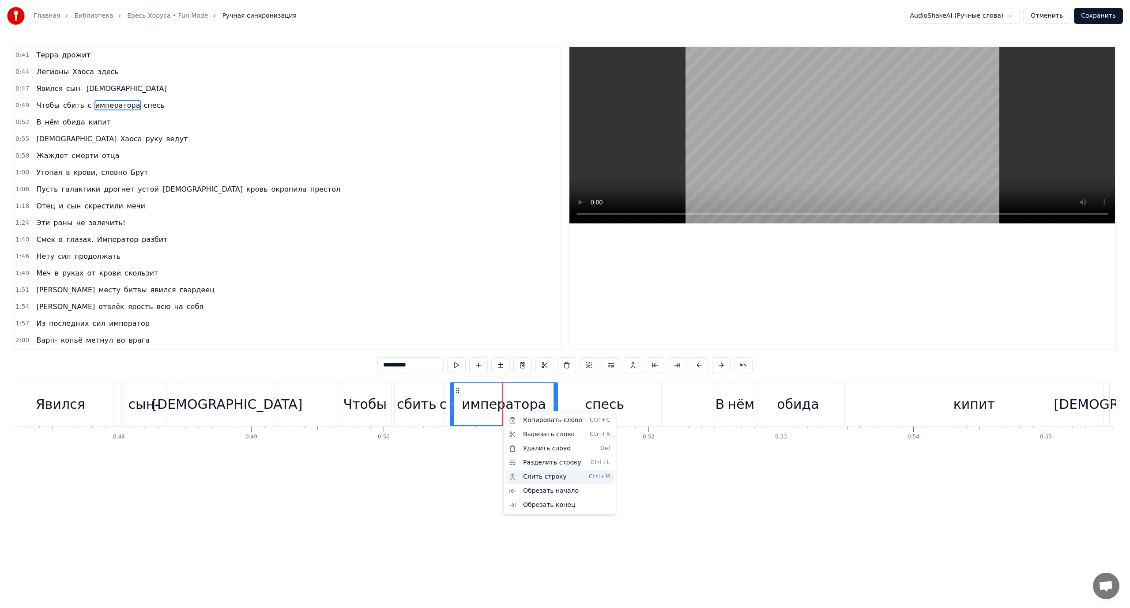
click at [547, 479] on div "Слить строку Ctrl+M" at bounding box center [559, 477] width 109 height 14
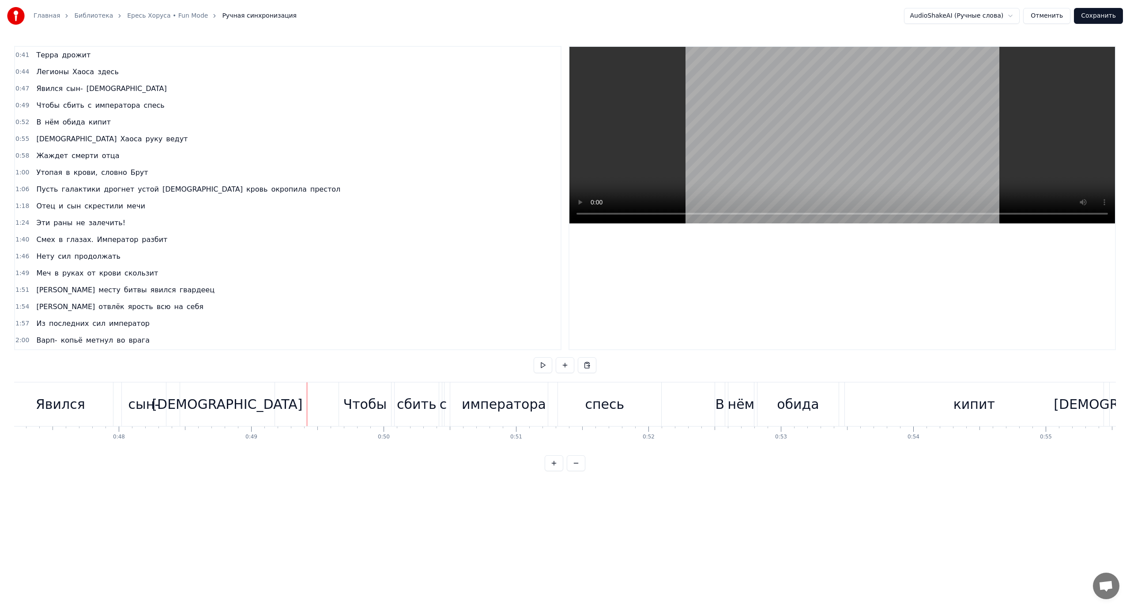
click at [443, 407] on div "с" at bounding box center [444, 404] width 8 height 20
click at [504, 472] on div "Слить строку Ctrl+M" at bounding box center [500, 473] width 109 height 14
click at [488, 415] on div "императора" at bounding box center [503, 404] width 107 height 44
click at [424, 403] on div "сбить" at bounding box center [417, 404] width 40 height 20
click at [345, 399] on div "Чтобы" at bounding box center [365, 404] width 52 height 44
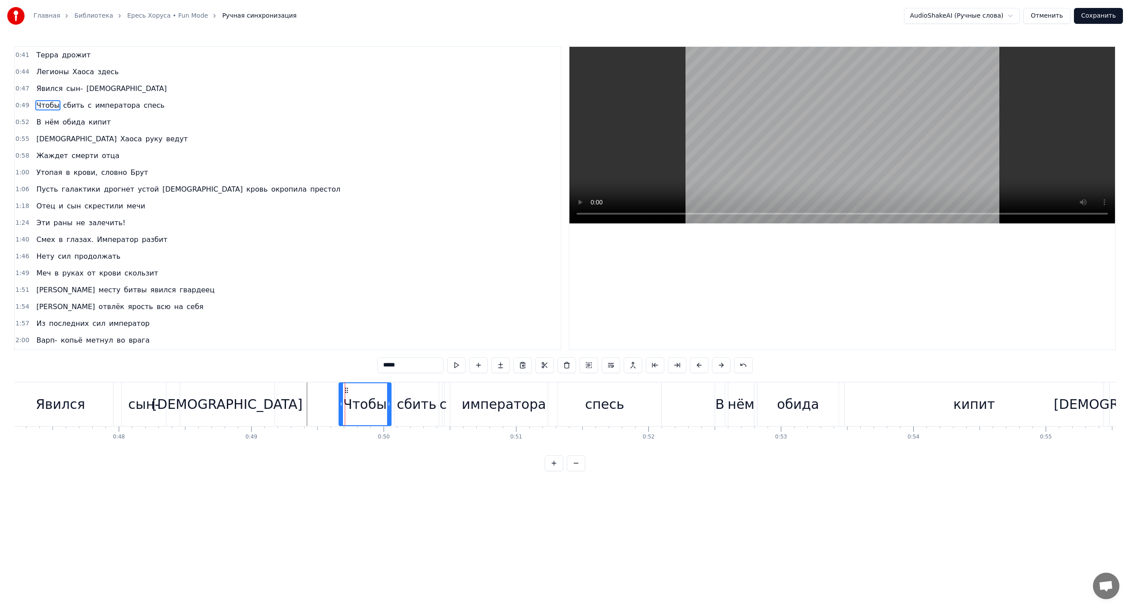
click at [346, 390] on icon at bounding box center [346, 390] width 7 height 7
drag, startPoint x: 346, startPoint y: 390, endPoint x: 349, endPoint y: 399, distance: 9.6
click at [349, 399] on div "Чтобы" at bounding box center [367, 404] width 51 height 42
click at [441, 398] on div "с" at bounding box center [444, 404] width 8 height 20
click at [448, 390] on icon at bounding box center [445, 390] width 7 height 7
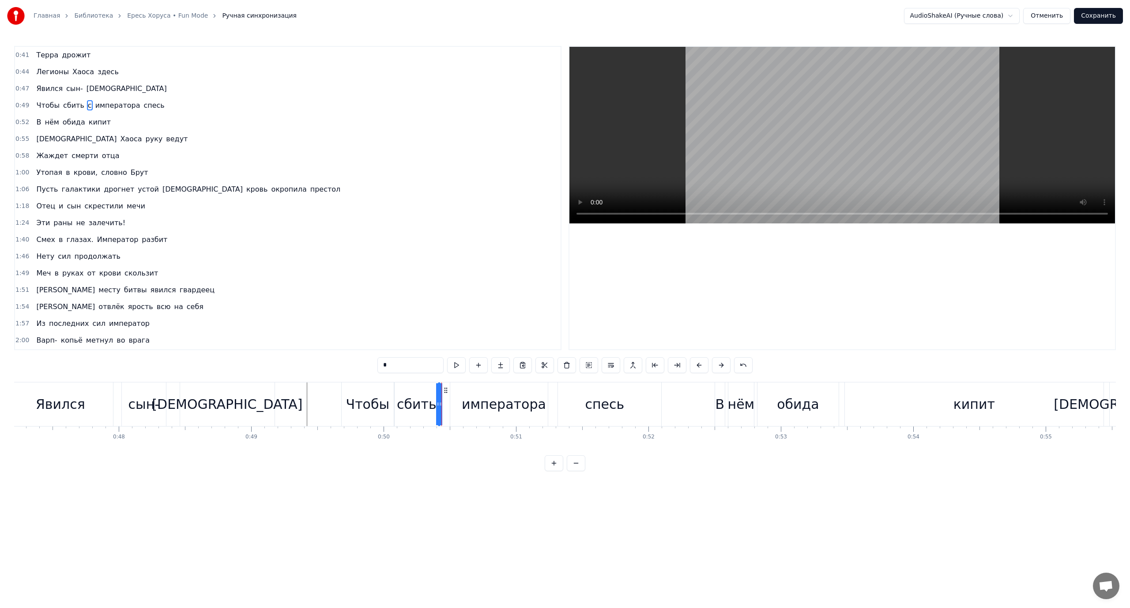
click at [459, 390] on div "императора" at bounding box center [503, 404] width 107 height 44
type input "**********"
drag, startPoint x: 458, startPoint y: 390, endPoint x: 447, endPoint y: 391, distance: 10.7
click at [447, 391] on icon at bounding box center [447, 390] width 7 height 7
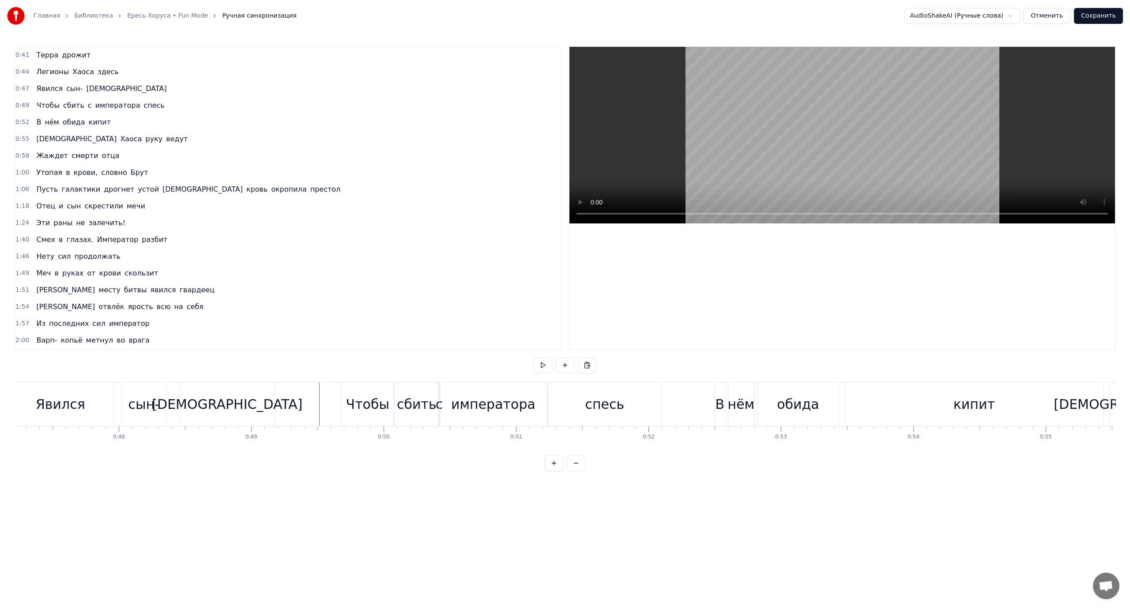
click at [428, 398] on div "сбить" at bounding box center [417, 404] width 40 height 20
click at [743, 366] on button at bounding box center [743, 365] width 19 height 16
click at [743, 366] on div "*****" at bounding box center [564, 365] width 397 height 16
click at [733, 366] on button at bounding box center [732, 365] width 19 height 16
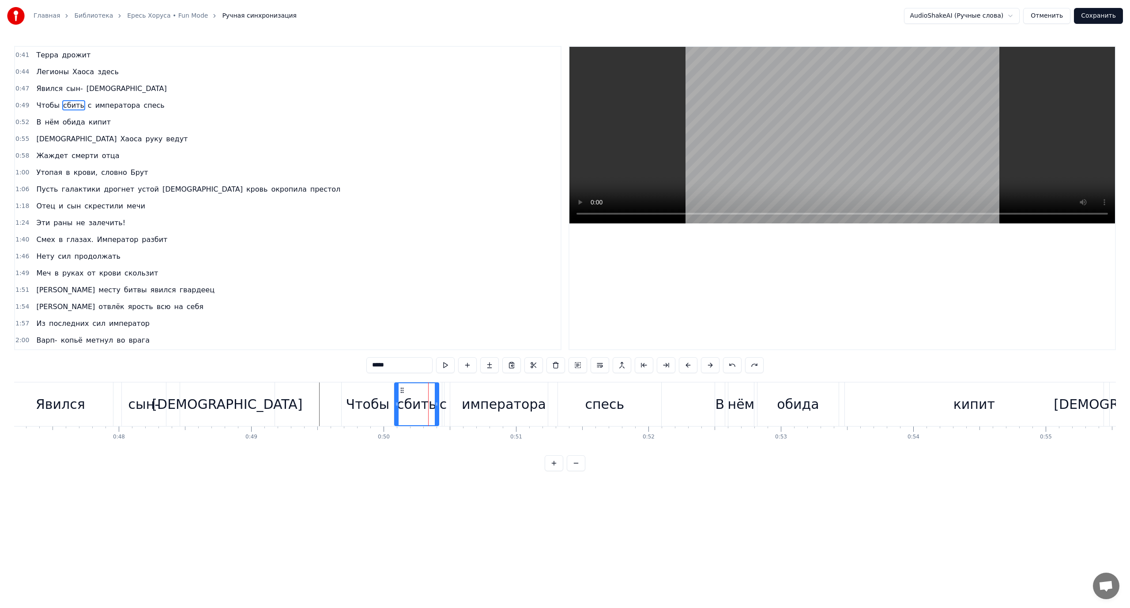
click at [733, 366] on button at bounding box center [732, 365] width 19 height 16
click at [373, 388] on div "Чтобы" at bounding box center [365, 404] width 52 height 44
click at [101, 105] on span "императора" at bounding box center [117, 105] width 47 height 10
type input "**********"
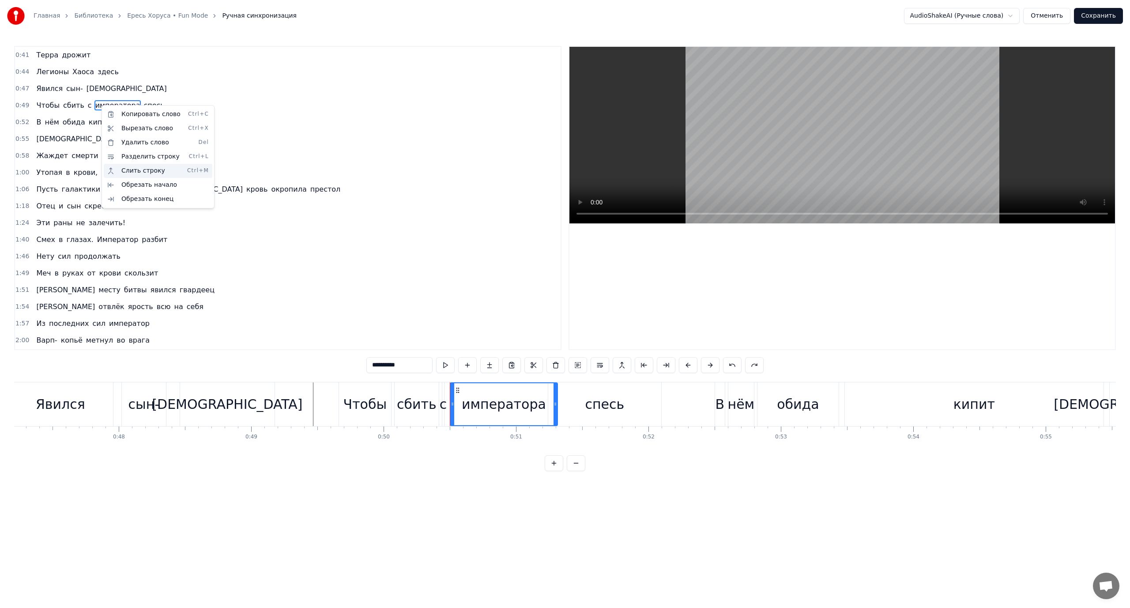
click at [146, 175] on div "Слить строку Ctrl+M" at bounding box center [158, 171] width 109 height 14
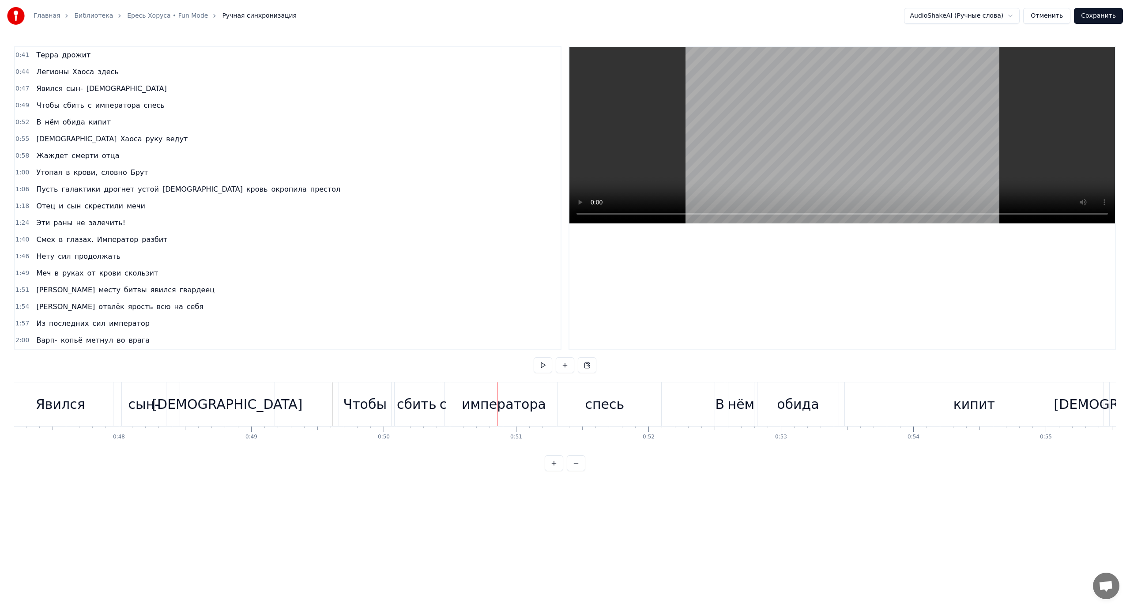
drag, startPoint x: 155, startPoint y: 114, endPoint x: 18, endPoint y: 102, distance: 137.4
click at [18, 102] on div "0:41 Терра дрожит 0:44 Легионы Хаоса здесь 0:47 Явился сын- [DEMOGRAPHIC_DATA] …" at bounding box center [287, 198] width 547 height 304
click at [31, 105] on html "Главная Библиотека [PERSON_NAME] Mode Ручная синхронизация AudioShakeAI (Ручные…" at bounding box center [565, 242] width 1130 height 485
click at [70, 104] on span "сбить" at bounding box center [73, 105] width 23 height 10
click at [122, 167] on div "Слить строку Ctrl+M" at bounding box center [128, 170] width 109 height 14
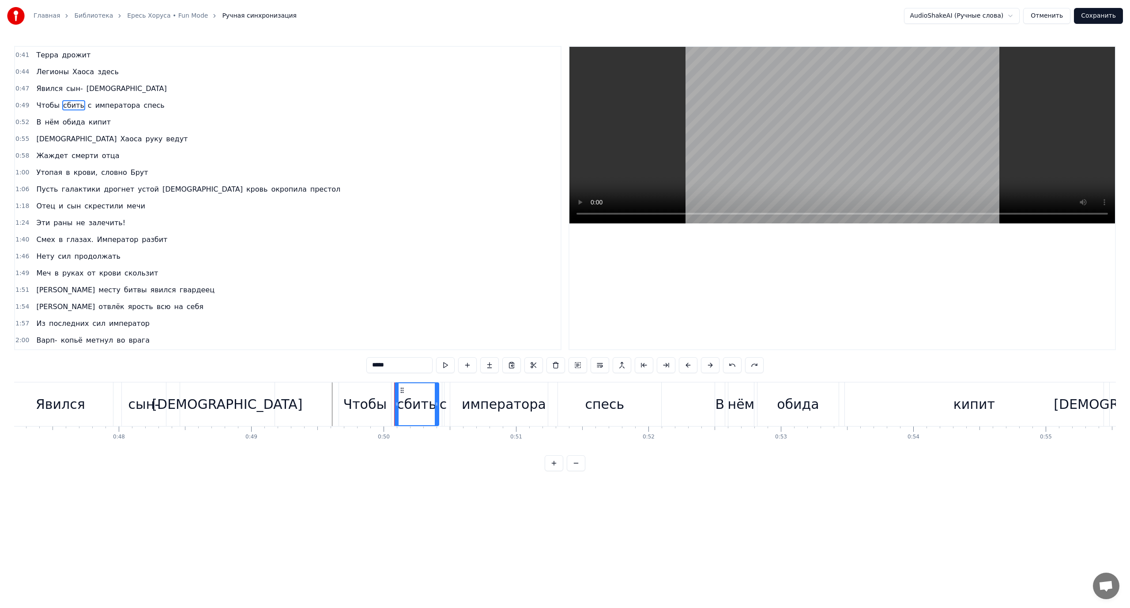
click at [87, 103] on span "с" at bounding box center [90, 105] width 6 height 10
type input "*"
click at [118, 167] on div "Слить строку Ctrl+M" at bounding box center [139, 169] width 109 height 14
click at [135, 171] on div "Слить строку Ctrl+M" at bounding box center [155, 172] width 109 height 14
click at [166, 167] on div "Слить строку Ctrl+M" at bounding box center [191, 171] width 109 height 14
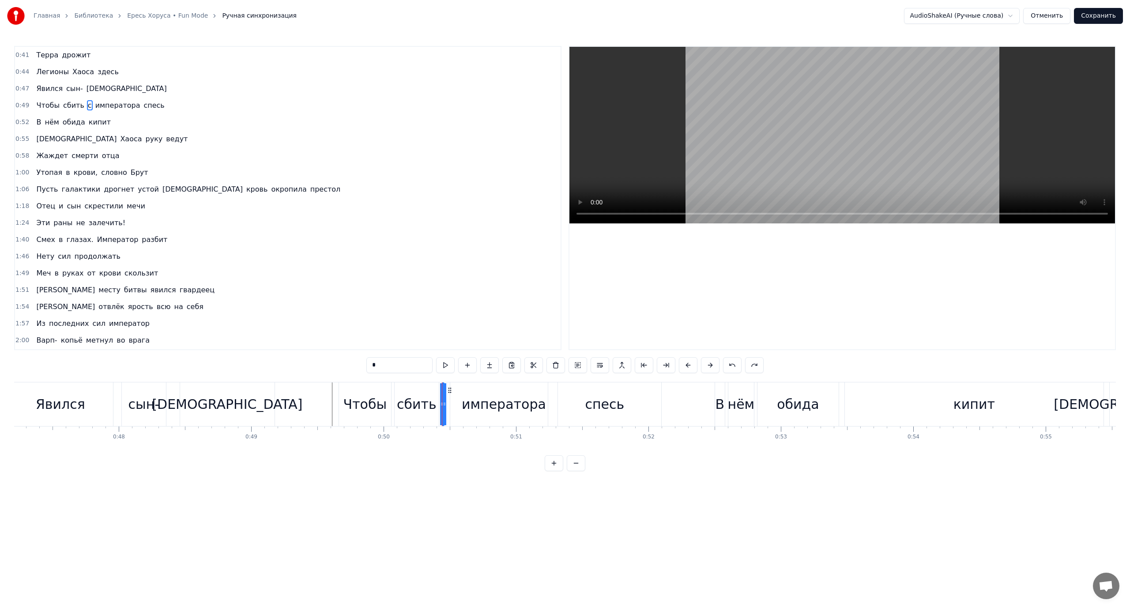
click at [228, 171] on div "1:00 Утопая в крови, словно Брут" at bounding box center [288, 172] width 546 height 17
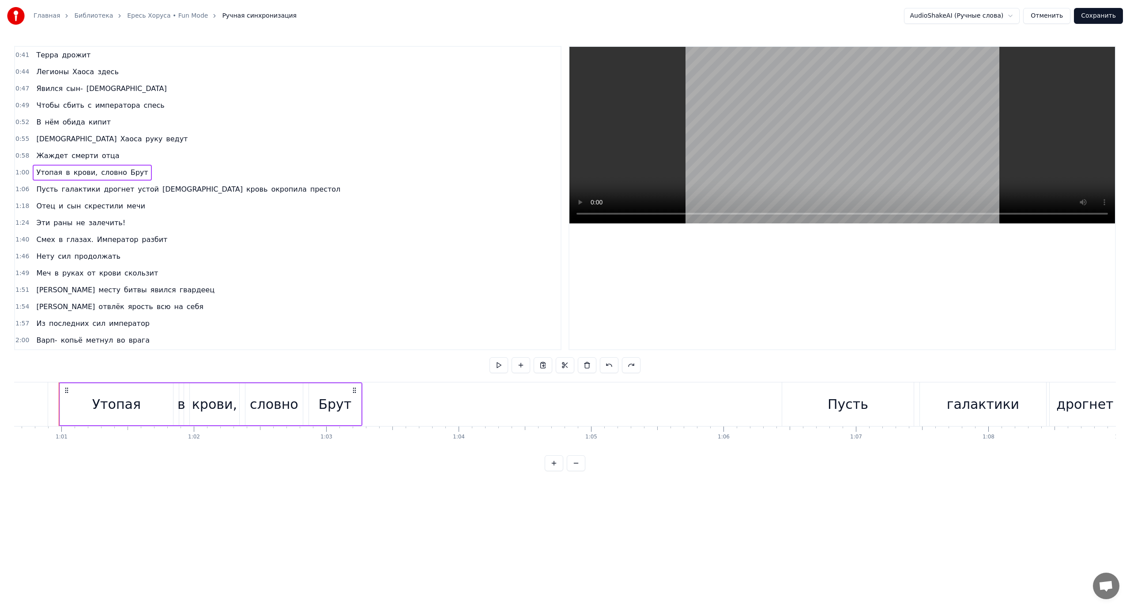
click at [73, 106] on span "сбить" at bounding box center [73, 105] width 23 height 10
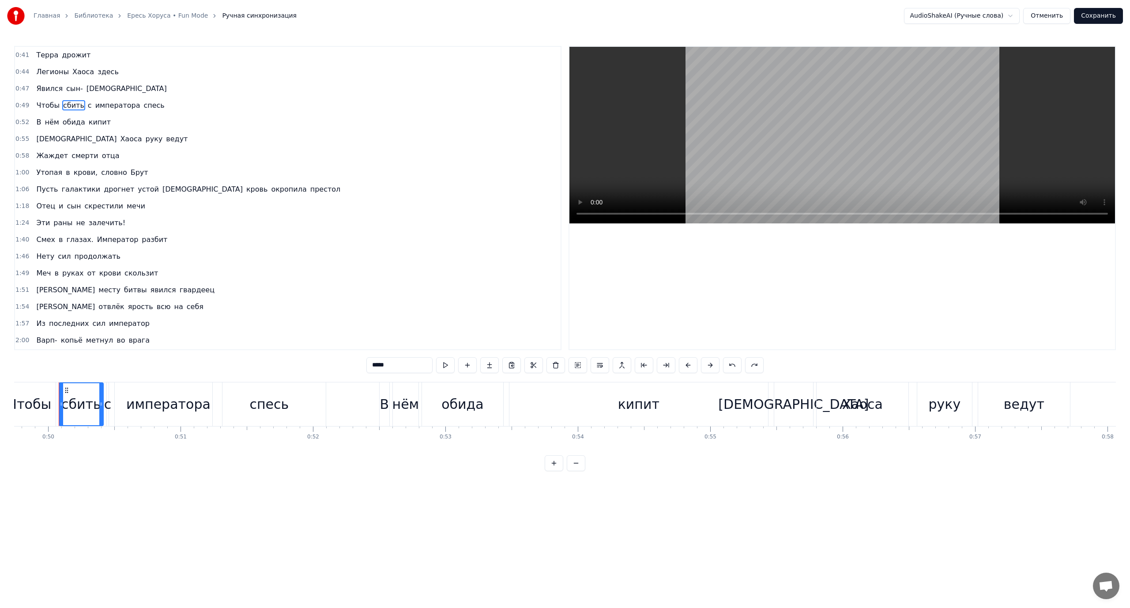
click at [39, 102] on span "Чтобы" at bounding box center [47, 105] width 25 height 10
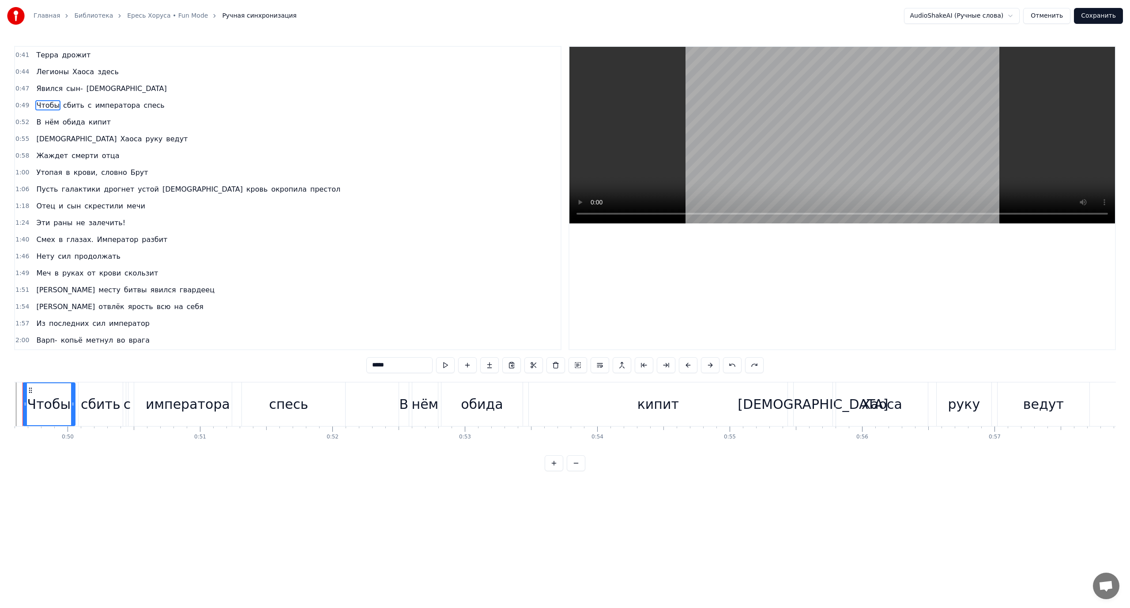
scroll to position [0, 6531]
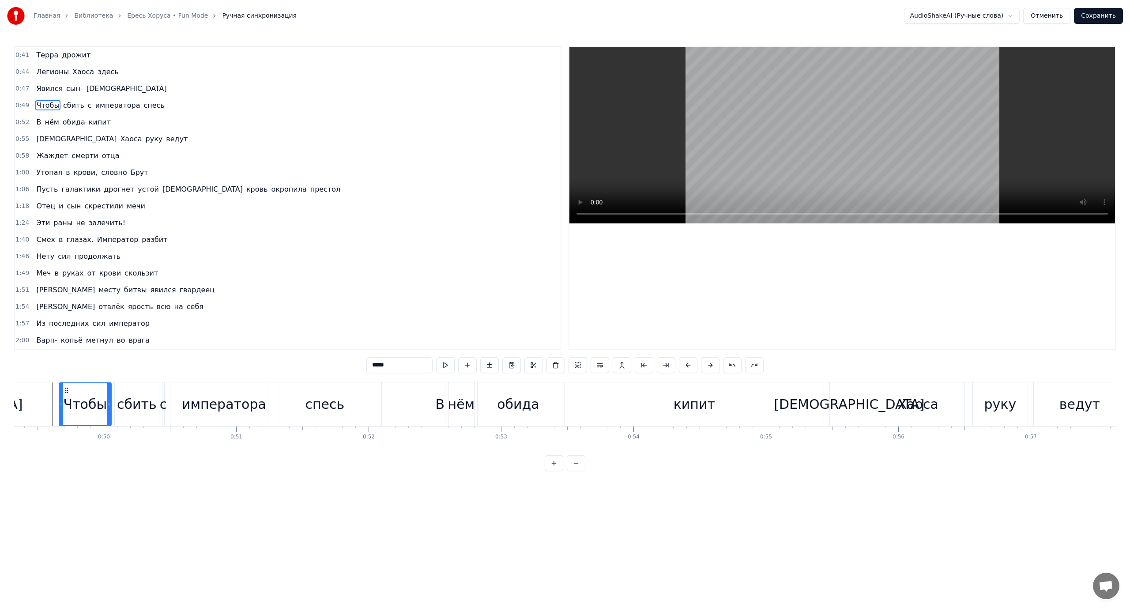
click at [140, 402] on div "сбить" at bounding box center [137, 404] width 40 height 20
click at [163, 406] on div "с" at bounding box center [164, 404] width 8 height 20
click at [187, 400] on div "императора" at bounding box center [224, 404] width 84 height 20
click at [317, 395] on div "спесь" at bounding box center [324, 404] width 39 height 20
click at [599, 362] on button at bounding box center [600, 365] width 19 height 16
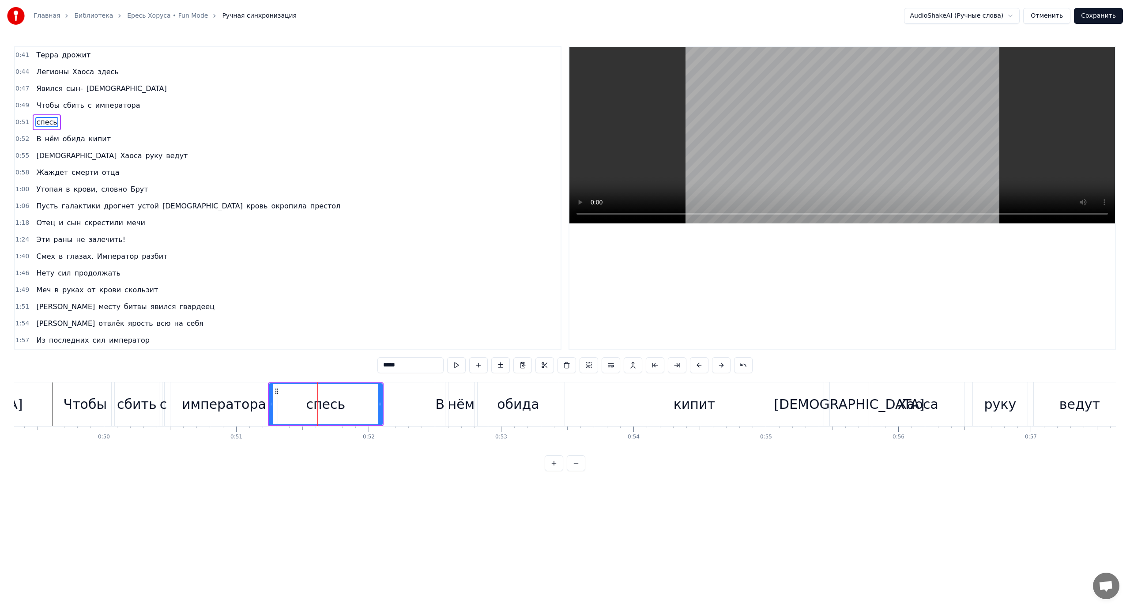
click at [235, 407] on div "императора" at bounding box center [224, 404] width 84 height 20
type input "**********"
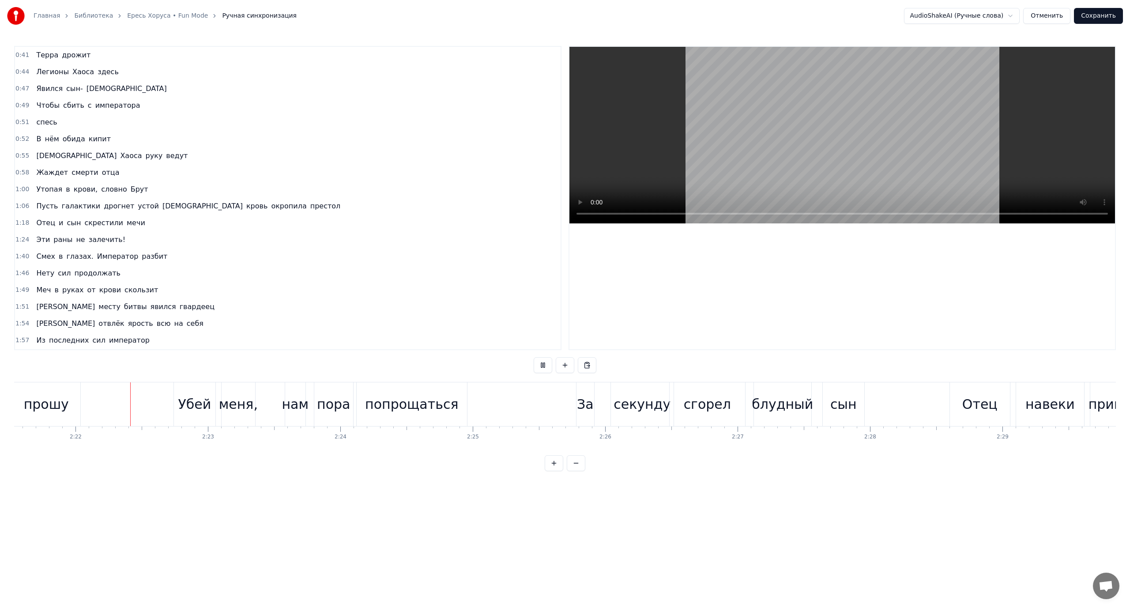
scroll to position [0, 18742]
click at [394, 407] on div "попрощаться" at bounding box center [410, 404] width 93 height 20
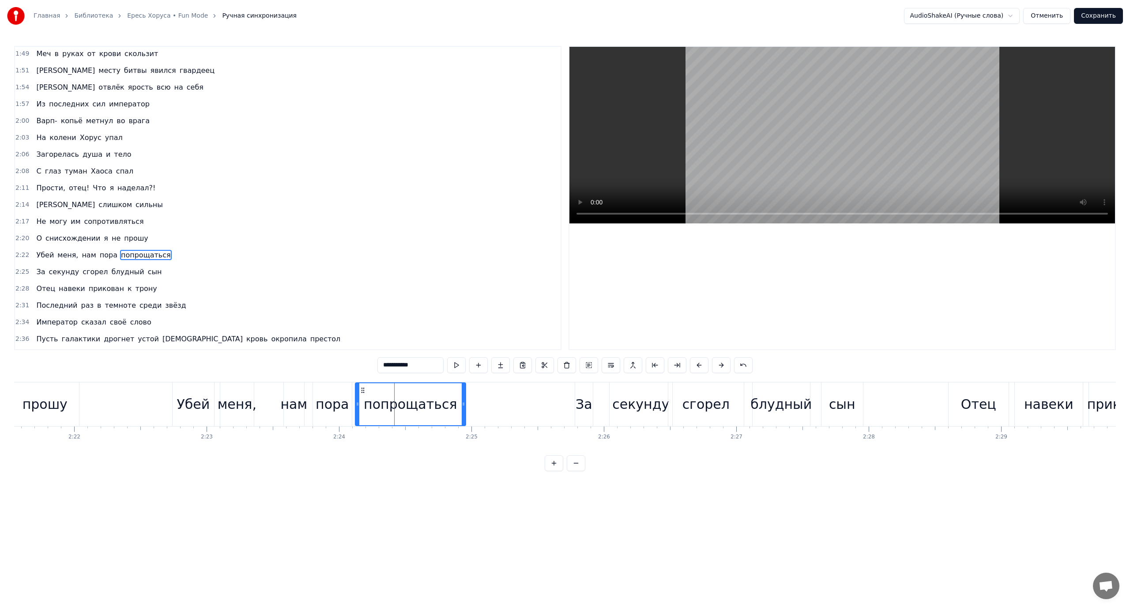
scroll to position [268, 0]
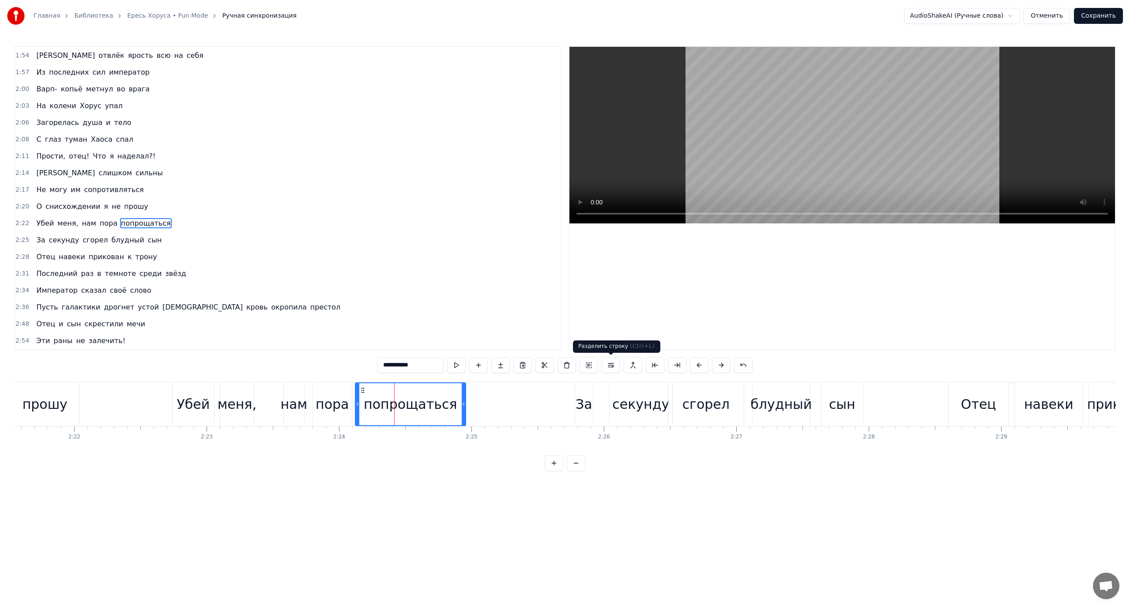
click at [613, 365] on button at bounding box center [611, 365] width 19 height 16
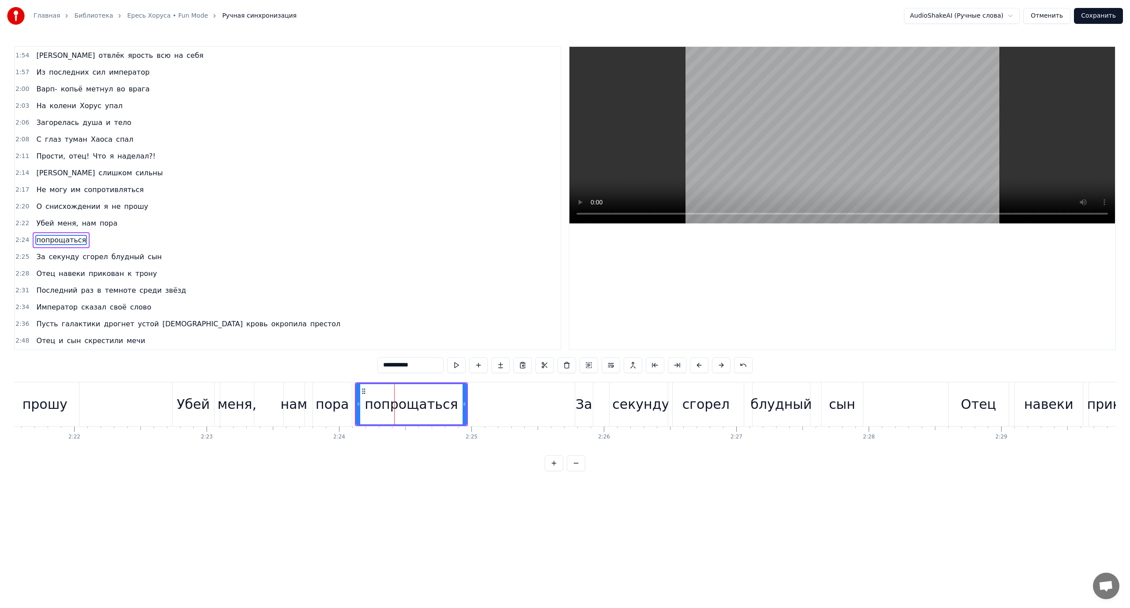
scroll to position [285, 0]
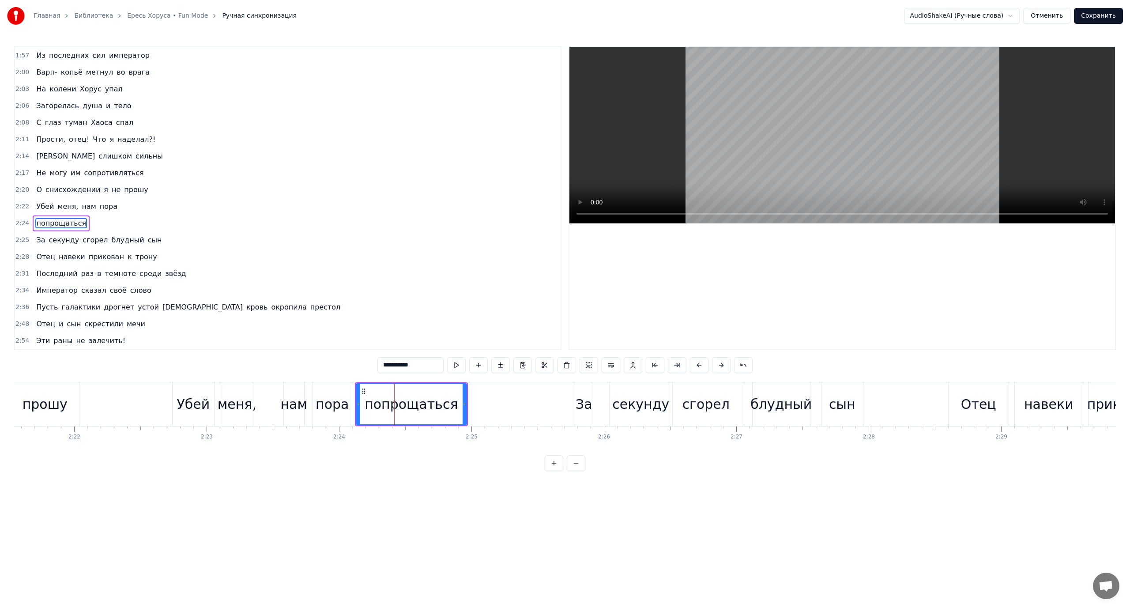
click at [198, 406] on div "Убей" at bounding box center [193, 404] width 33 height 20
type input "****"
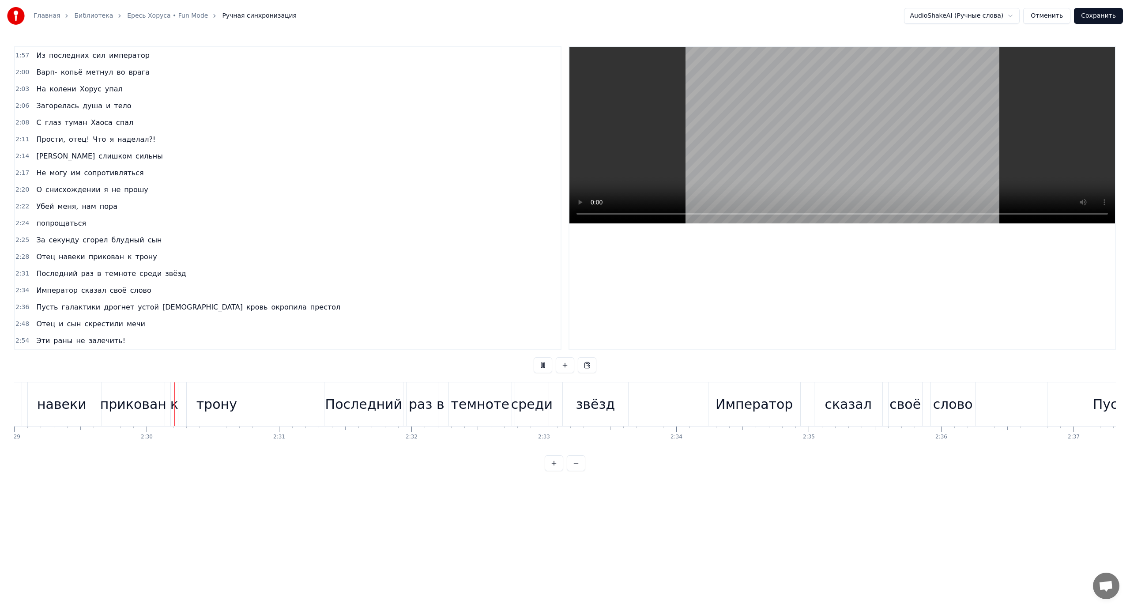
scroll to position [0, 19756]
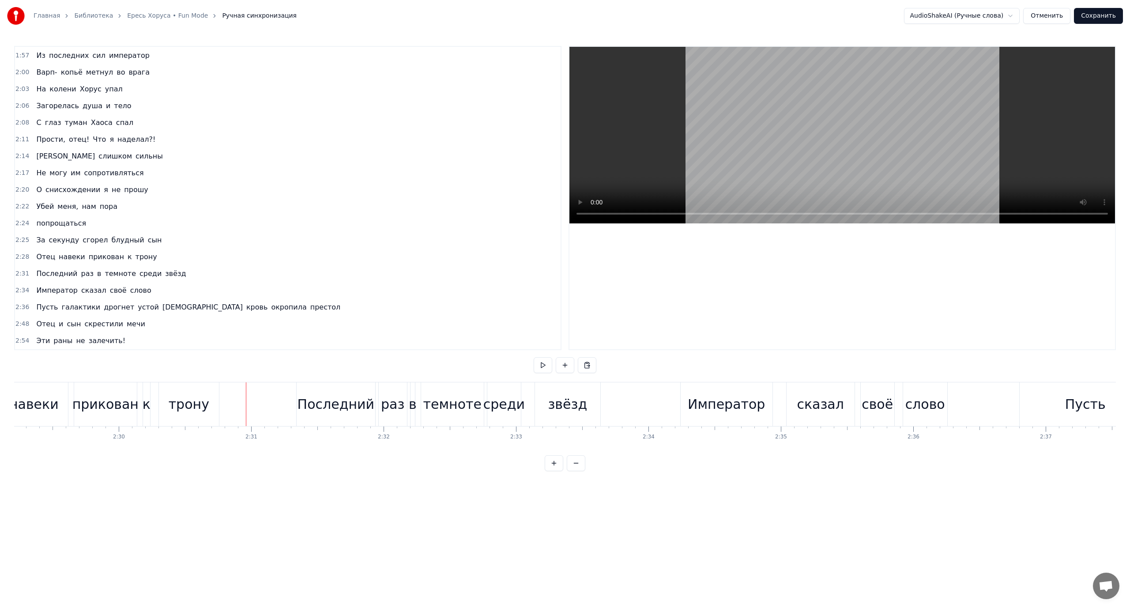
click at [463, 406] on div "темноте" at bounding box center [452, 404] width 58 height 20
click at [615, 363] on button at bounding box center [611, 365] width 19 height 16
click at [474, 407] on div "темноте" at bounding box center [452, 404] width 58 height 20
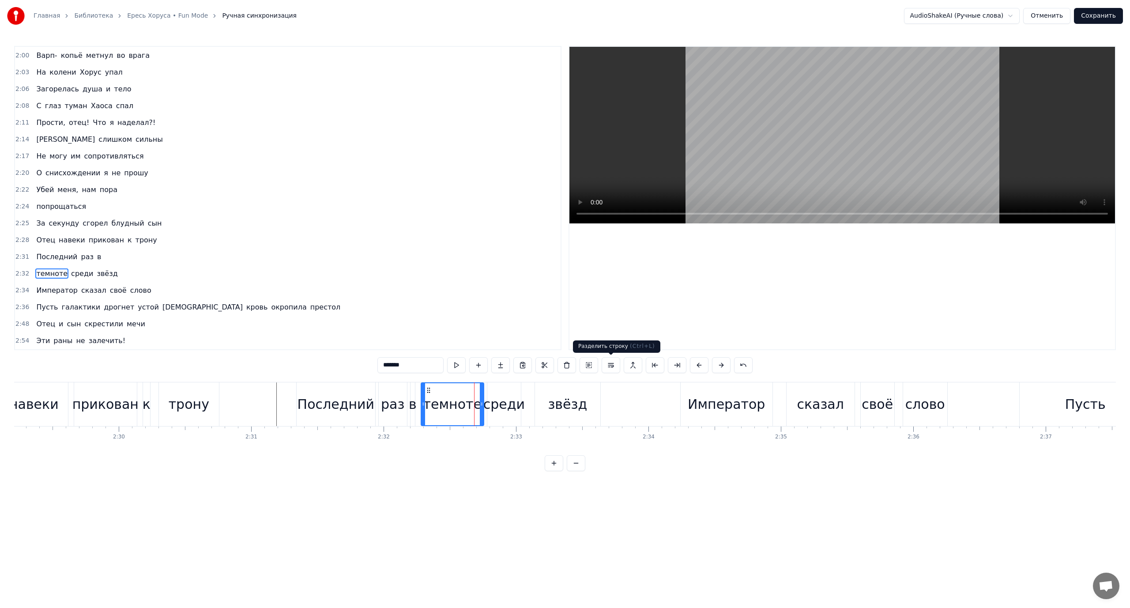
click at [615, 364] on button at bounding box center [611, 365] width 19 height 16
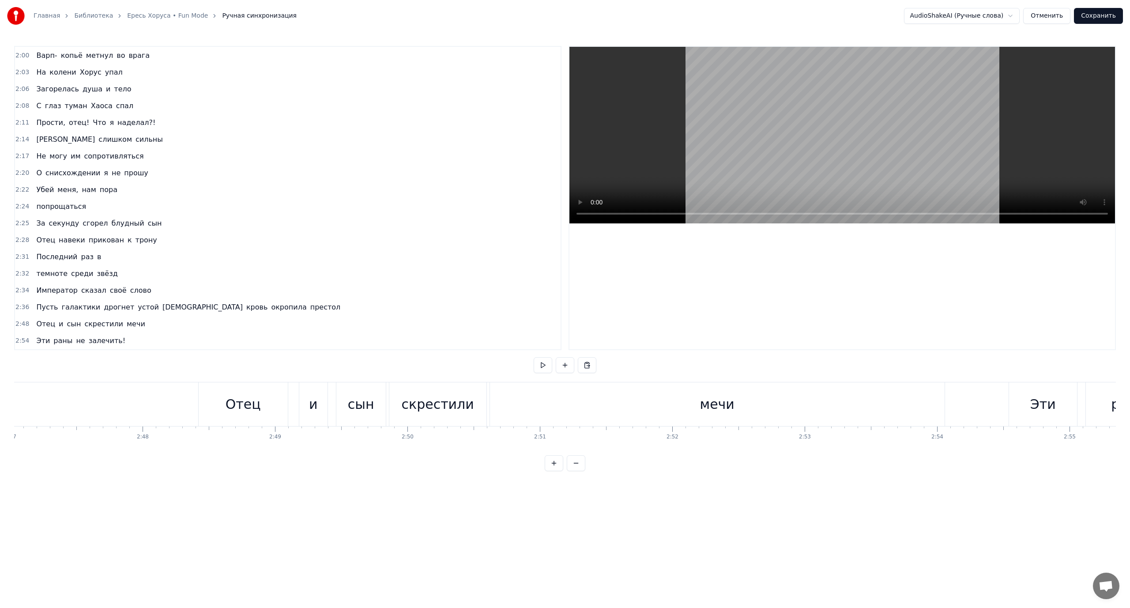
scroll to position [0, 22135]
click at [580, 396] on div "мечи" at bounding box center [697, 404] width 455 height 44
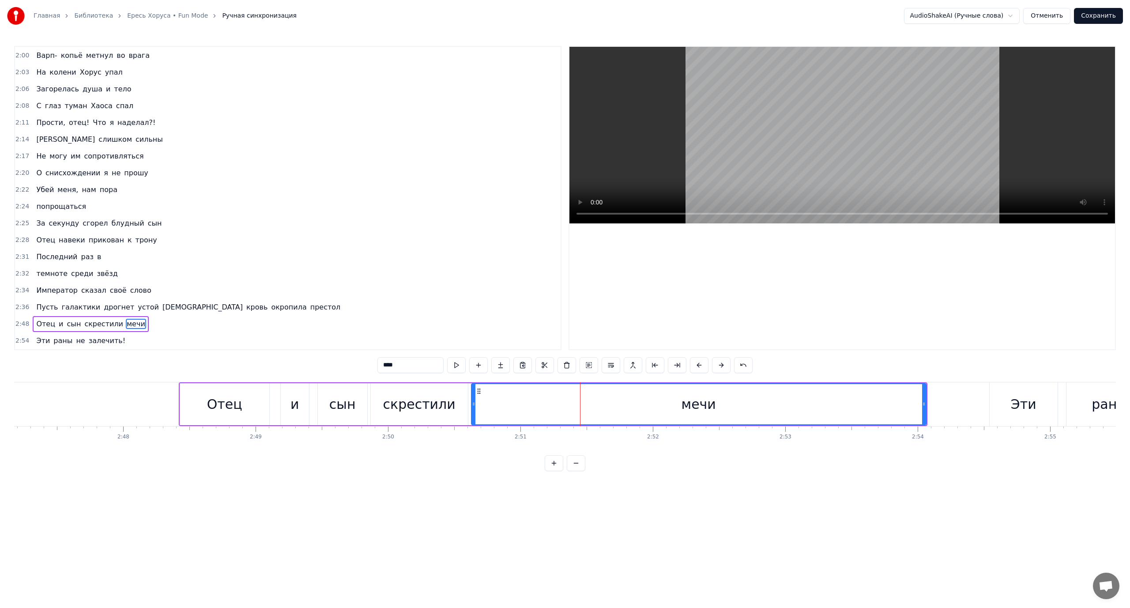
click at [731, 403] on div "мечи" at bounding box center [699, 404] width 454 height 40
click at [767, 451] on div "Разделить строку Ctrl+L" at bounding box center [788, 455] width 109 height 14
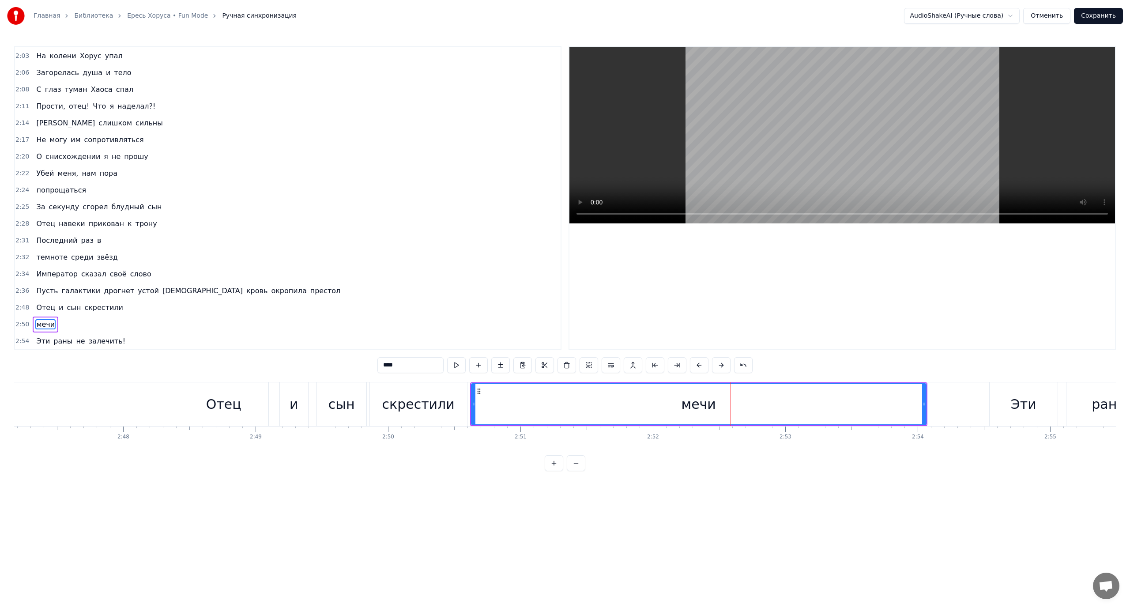
scroll to position [318, 0]
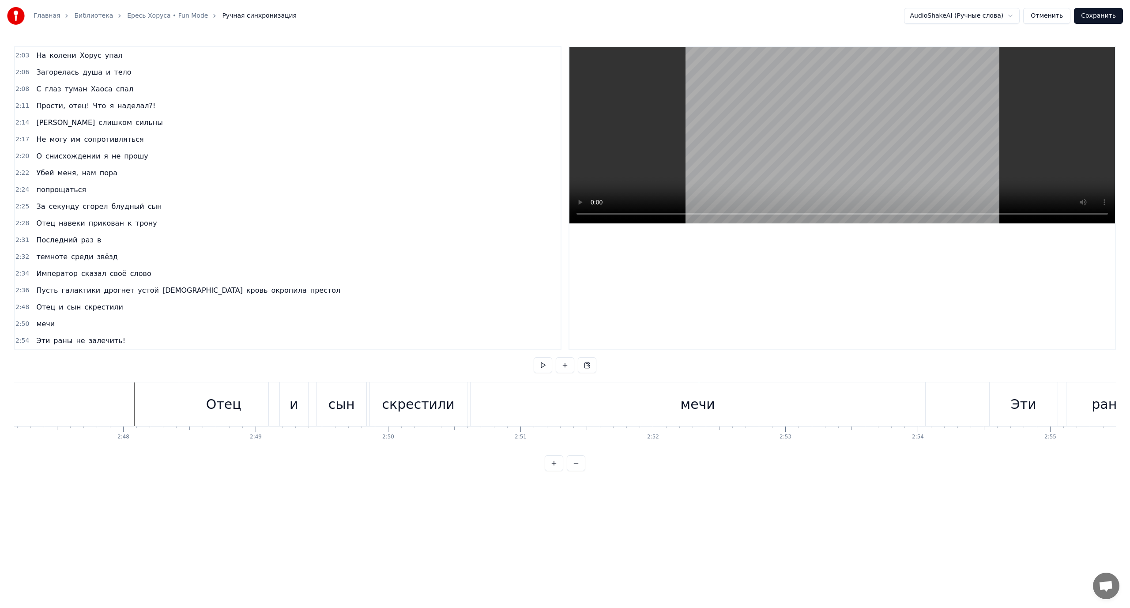
click at [597, 400] on div "мечи" at bounding box center [697, 404] width 455 height 44
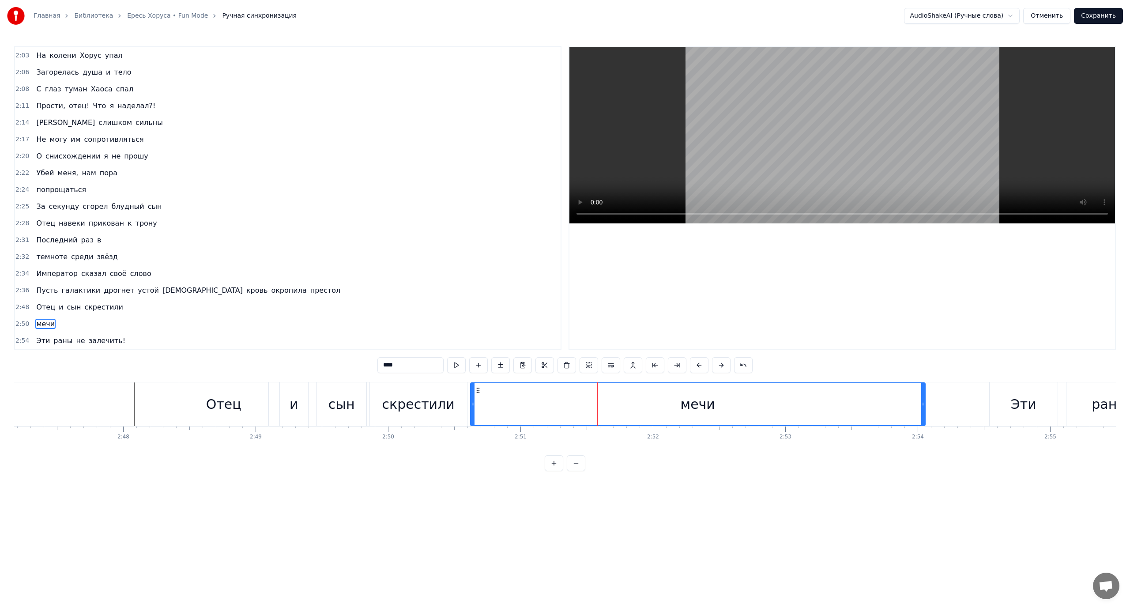
drag, startPoint x: 607, startPoint y: 405, endPoint x: 509, endPoint y: 405, distance: 98.4
click at [509, 405] on div "мечи" at bounding box center [698, 404] width 454 height 42
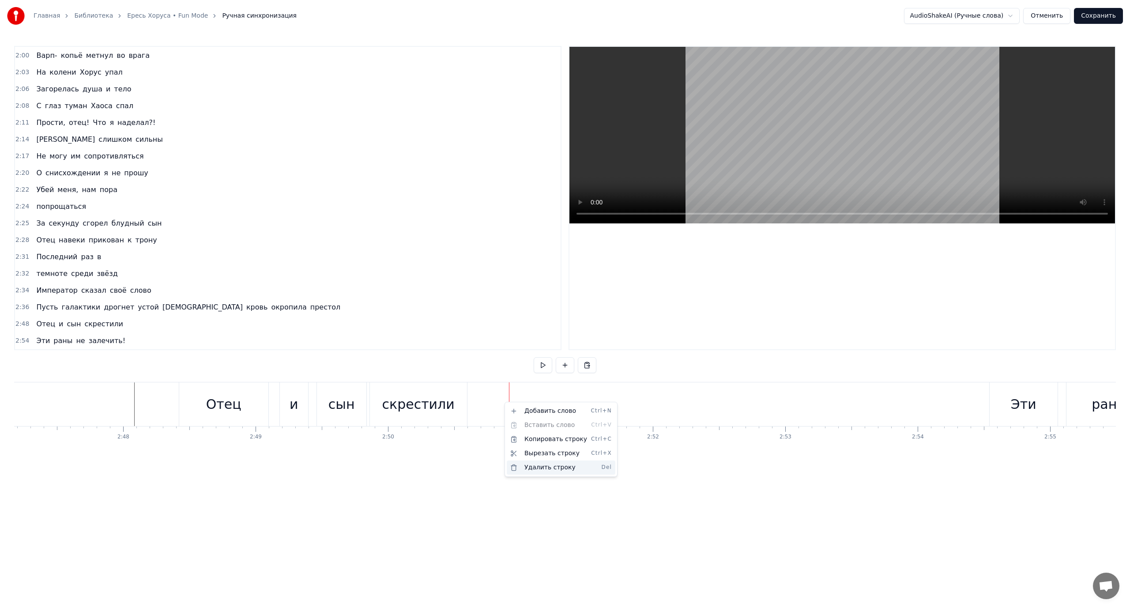
scroll to position [301, 0]
click at [615, 365] on html "Главная Библиотека [PERSON_NAME] Mode Ручная синхронизация AudioShakeAI (Ручные…" at bounding box center [565, 242] width 1130 height 485
click at [453, 405] on div "скрестили" at bounding box center [418, 404] width 97 height 44
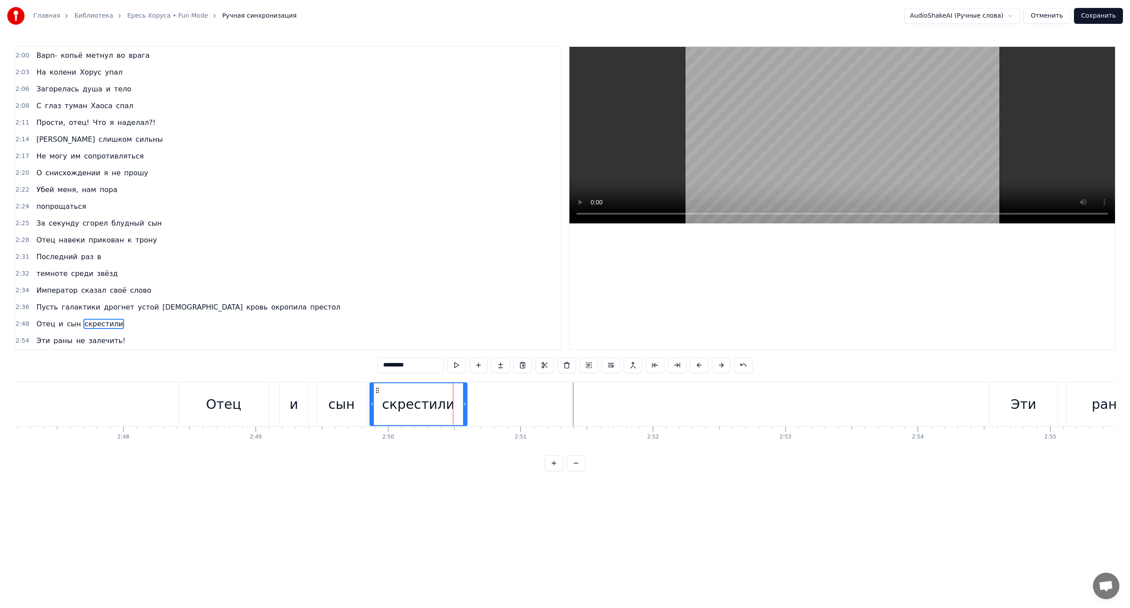
click at [121, 322] on div "2:48 Отец и сын скрестили" at bounding box center [288, 324] width 546 height 17
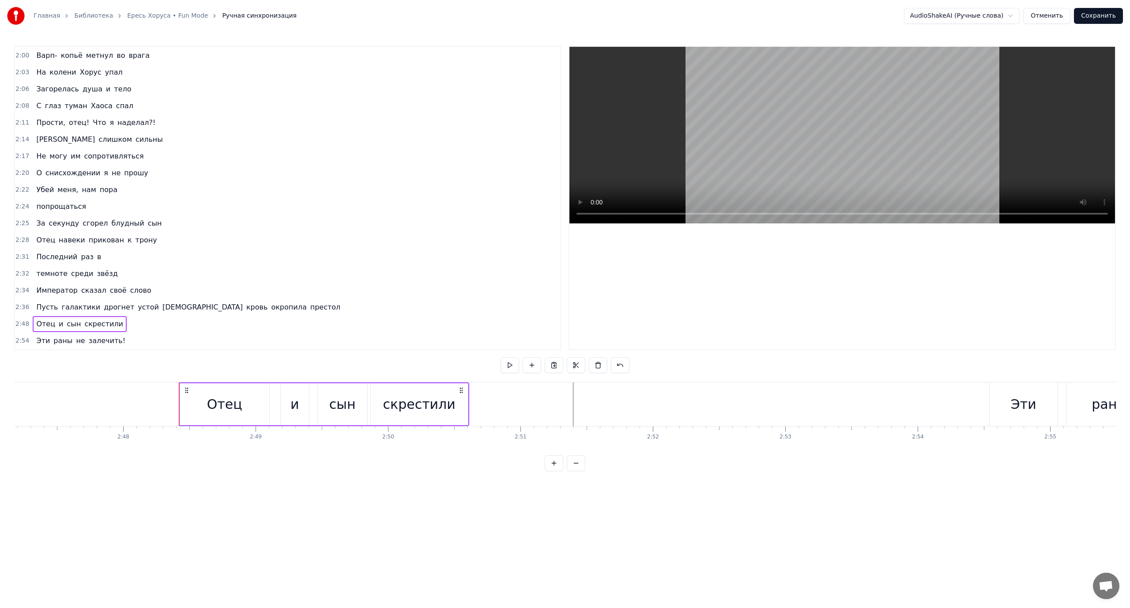
click at [121, 322] on div "2:48 Отец и сын скрестили" at bounding box center [288, 324] width 546 height 17
click at [107, 324] on span "скрестили" at bounding box center [103, 324] width 41 height 10
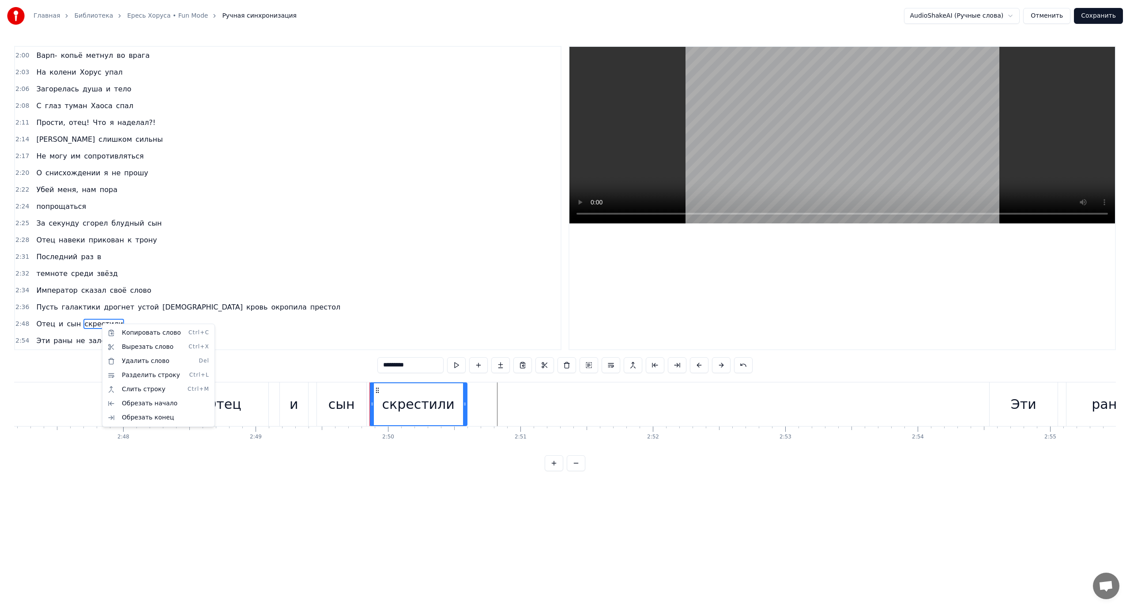
click at [493, 397] on html "Главная Библиотека [PERSON_NAME] Mode Ручная синхронизация AudioShakeAI (Ручные…" at bounding box center [565, 242] width 1130 height 485
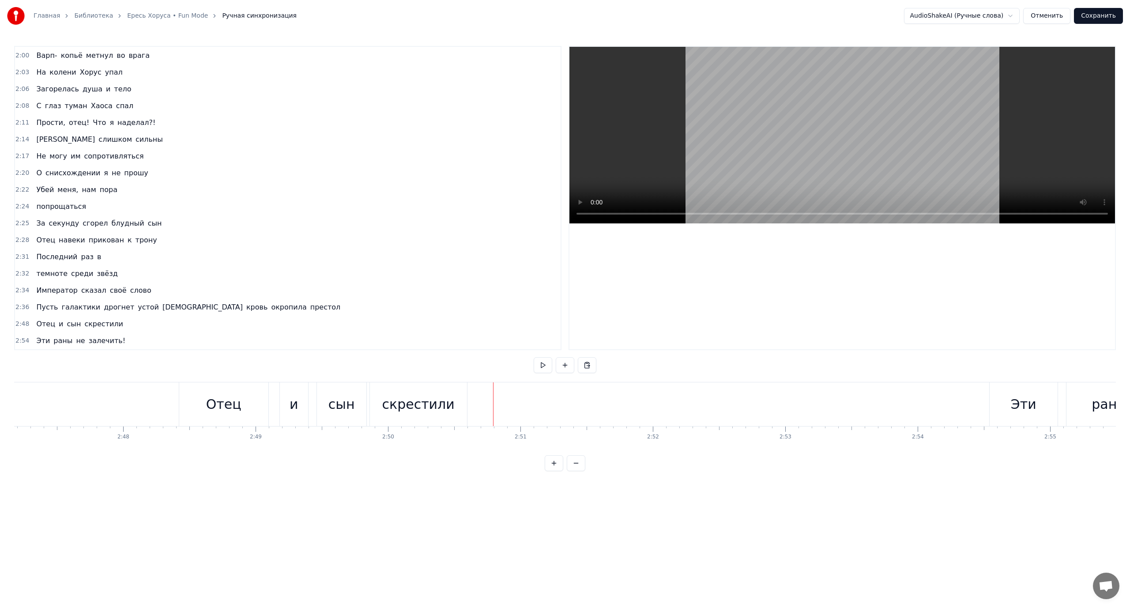
click at [493, 397] on div at bounding box center [493, 404] width 0 height 44
click at [566, 363] on button at bounding box center [565, 365] width 19 height 16
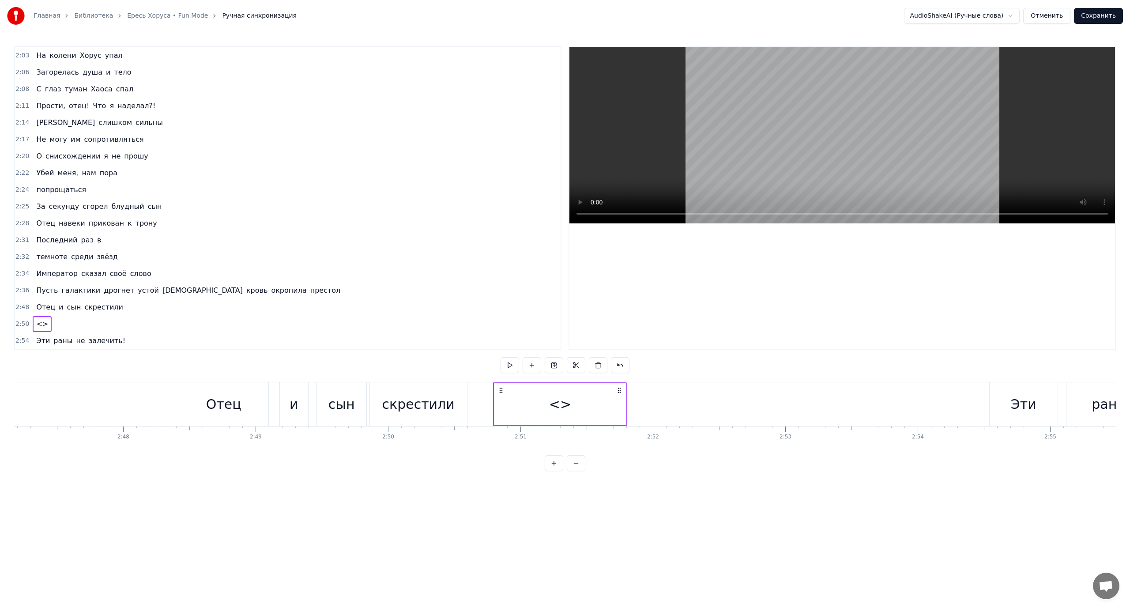
click at [565, 403] on div "<>" at bounding box center [560, 404] width 22 height 20
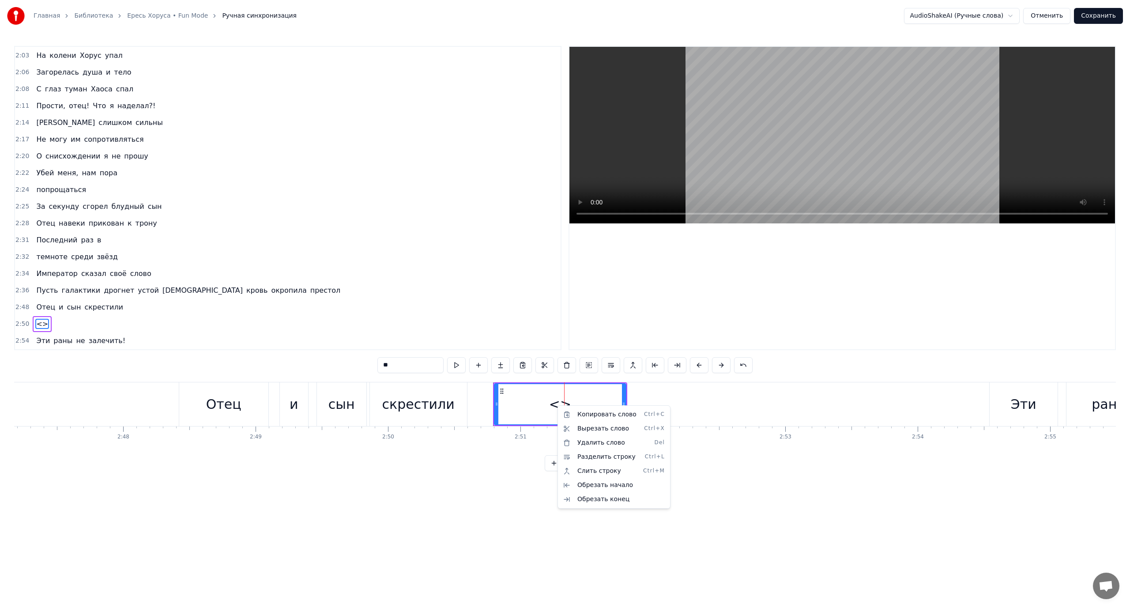
click at [557, 405] on html "Главная Библиотека [PERSON_NAME] Mode Ручная синхронизация AudioShakeAI (Ручные…" at bounding box center [565, 242] width 1130 height 485
click at [557, 405] on div "<>" at bounding box center [560, 404] width 22 height 20
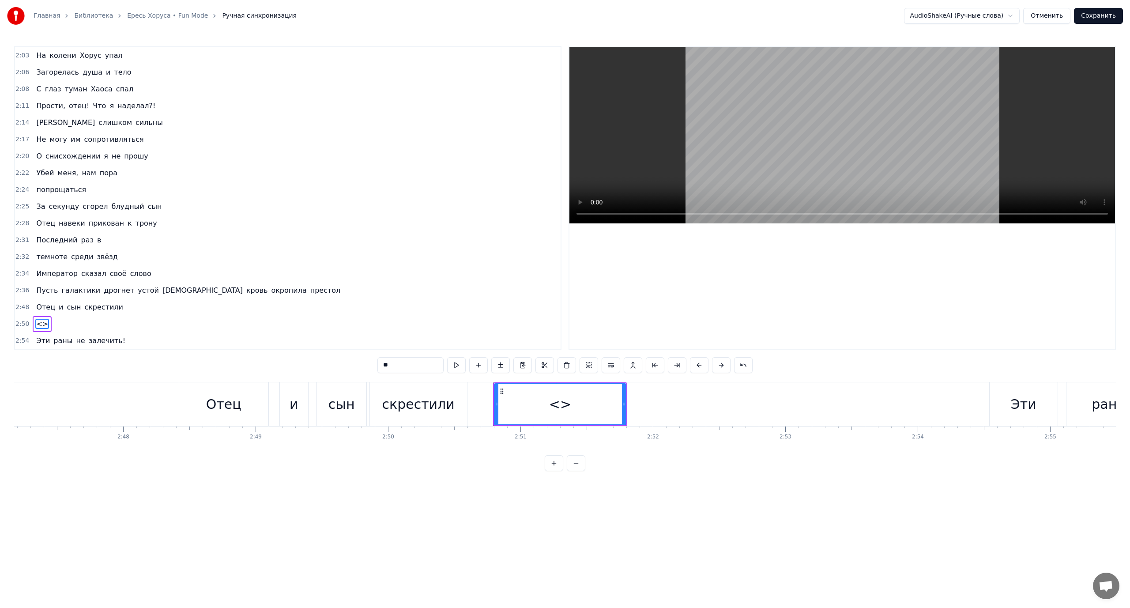
click at [557, 405] on div "<>" at bounding box center [560, 404] width 22 height 20
click at [609, 421] on div "Копировать слово Ctrl+C" at bounding box center [618, 422] width 109 height 14
click at [756, 363] on button at bounding box center [754, 365] width 19 height 16
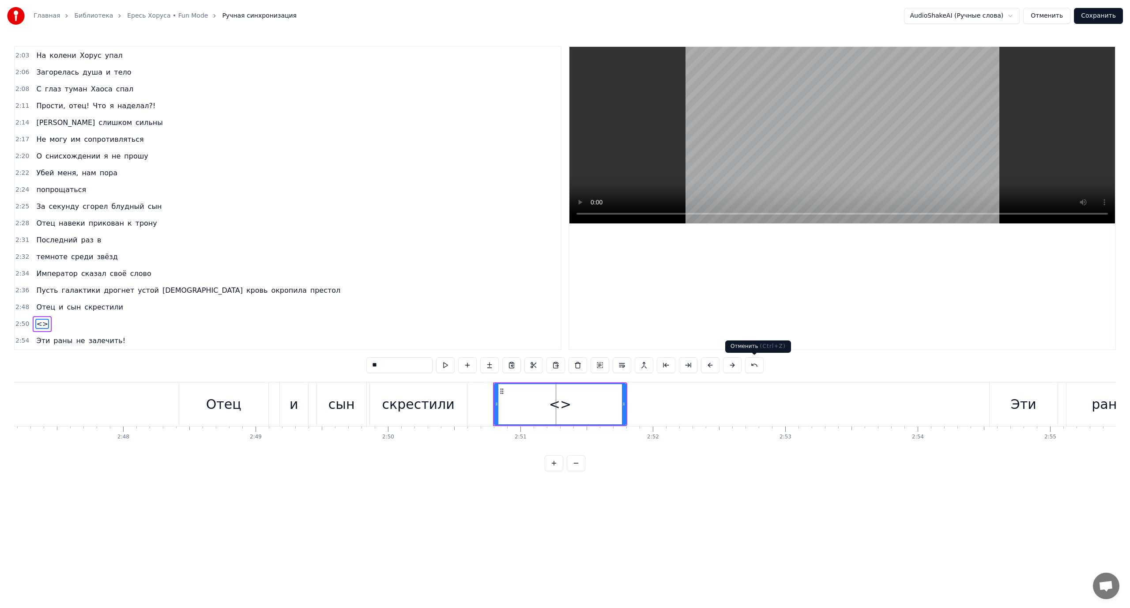
scroll to position [301, 0]
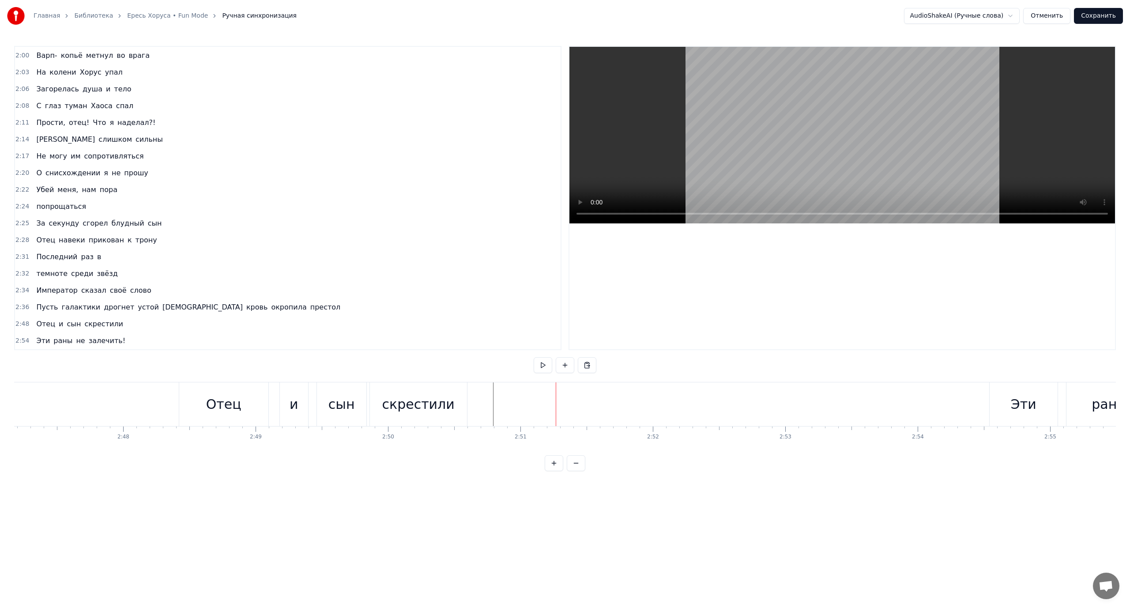
click at [542, 418] on div "Новая строка Ctrl+N" at bounding box center [558, 411] width 109 height 14
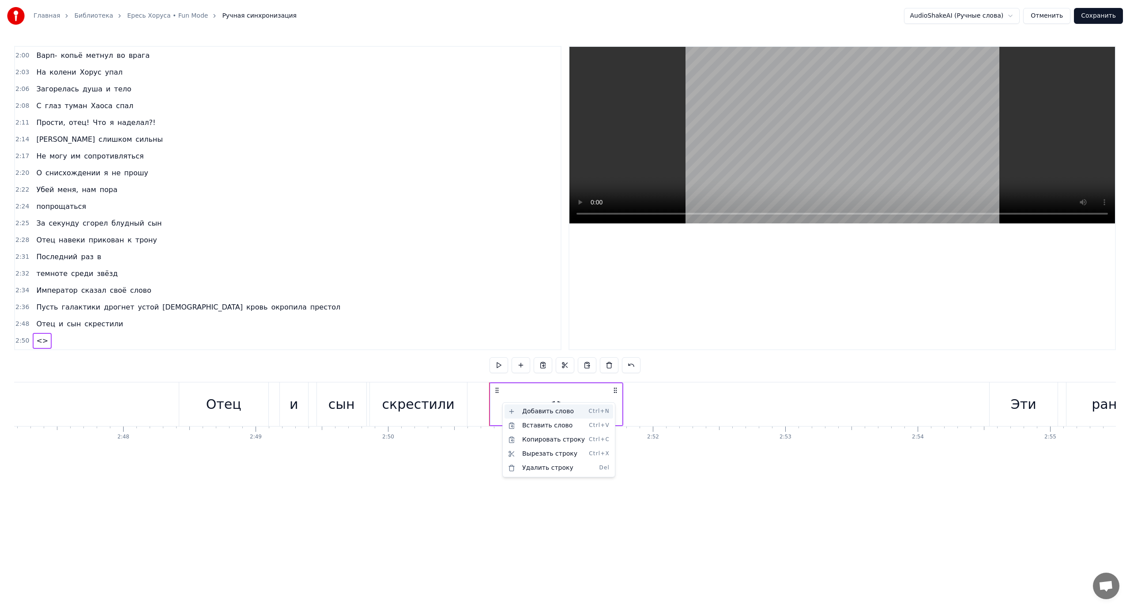
scroll to position [318, 0]
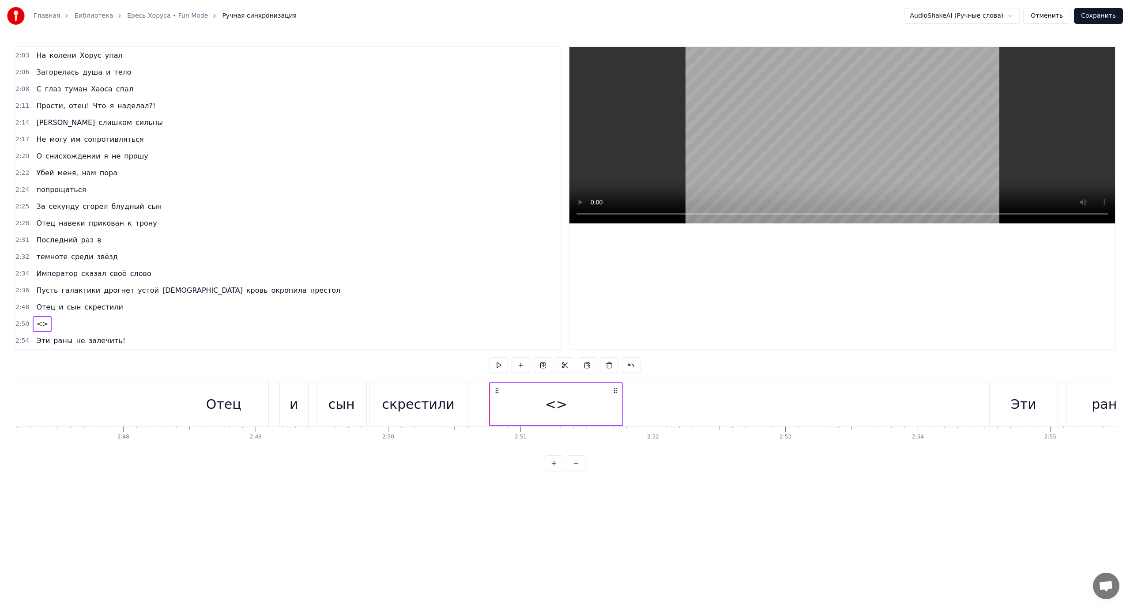
click at [35, 325] on span "<>" at bounding box center [42, 324] width 14 height 10
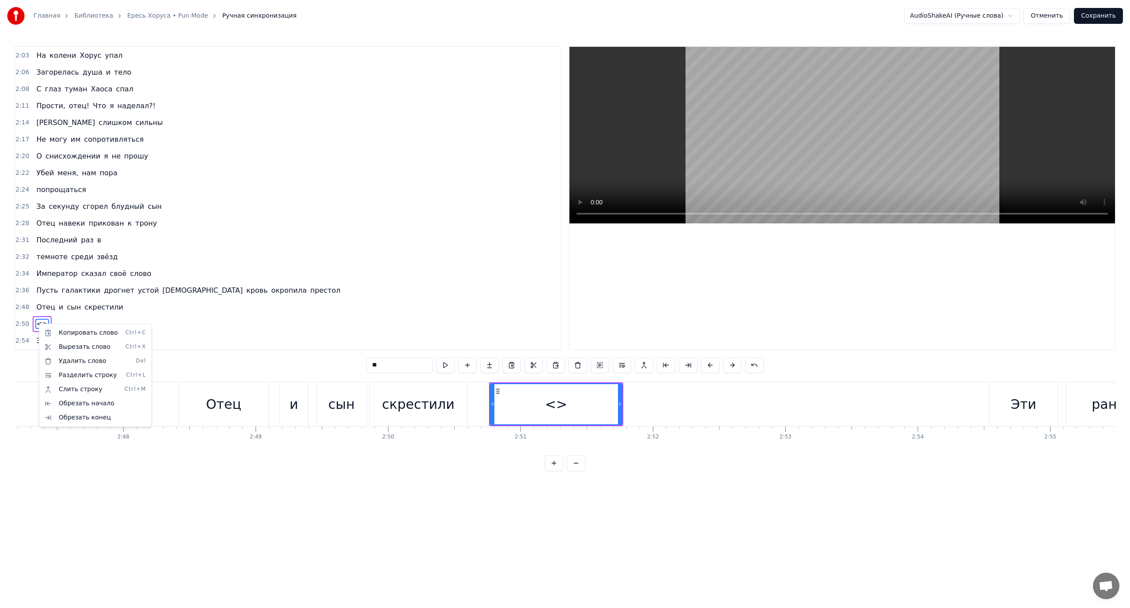
click at [497, 391] on html "Главная Библиотека [PERSON_NAME] Mode Ручная синхронизация AudioShakeAI (Ручные…" at bounding box center [565, 242] width 1130 height 485
click at [497, 391] on circle at bounding box center [497, 391] width 0 height 0
click at [496, 391] on circle at bounding box center [495, 391] width 0 height 0
click at [463, 361] on button at bounding box center [467, 365] width 19 height 16
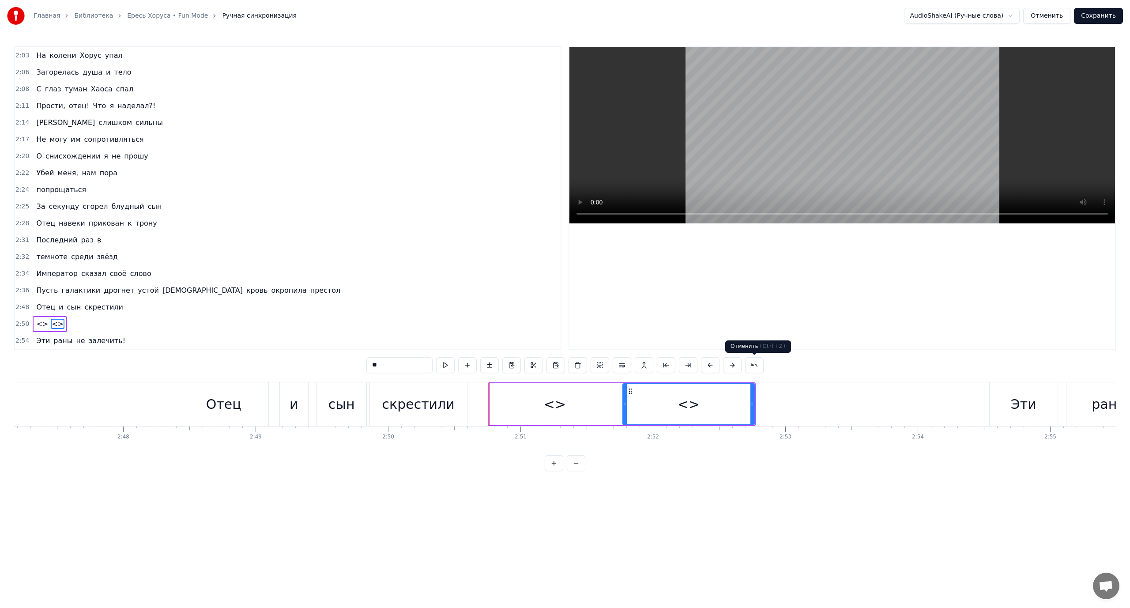
click at [755, 365] on button at bounding box center [754, 365] width 19 height 16
click at [555, 405] on div "<>" at bounding box center [555, 404] width 22 height 20
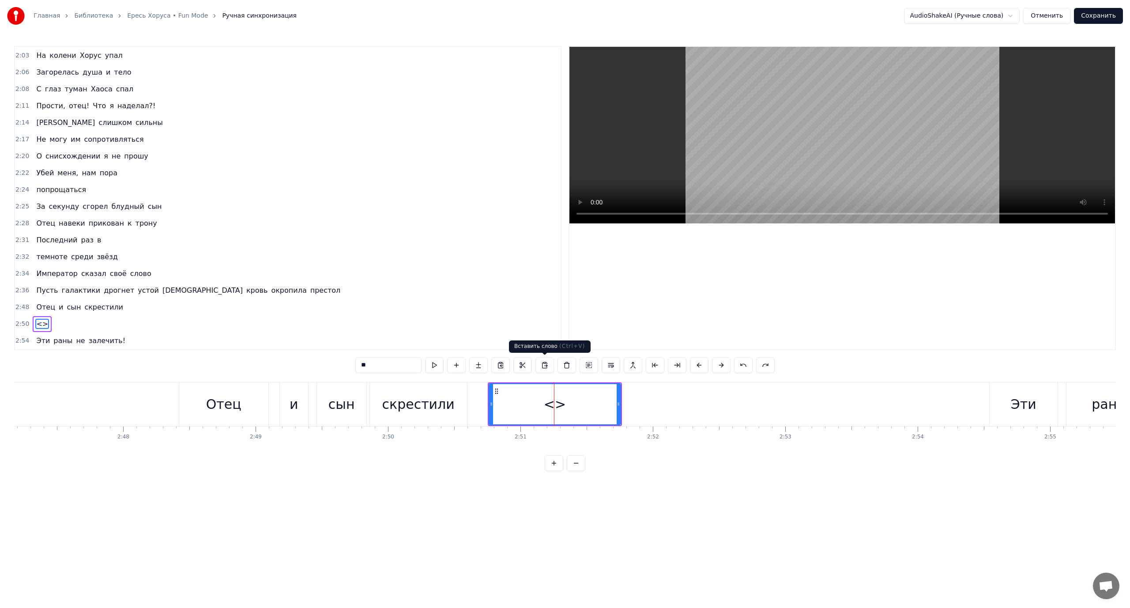
click at [548, 364] on button at bounding box center [544, 365] width 19 height 16
click at [535, 391] on div "<>" at bounding box center [554, 404] width 131 height 40
click at [512, 407] on div "<>" at bounding box center [511, 404] width 22 height 20
drag, startPoint x: 532, startPoint y: 402, endPoint x: 638, endPoint y: 413, distance: 106.1
click at [638, 413] on div at bounding box center [638, 404] width 4 height 40
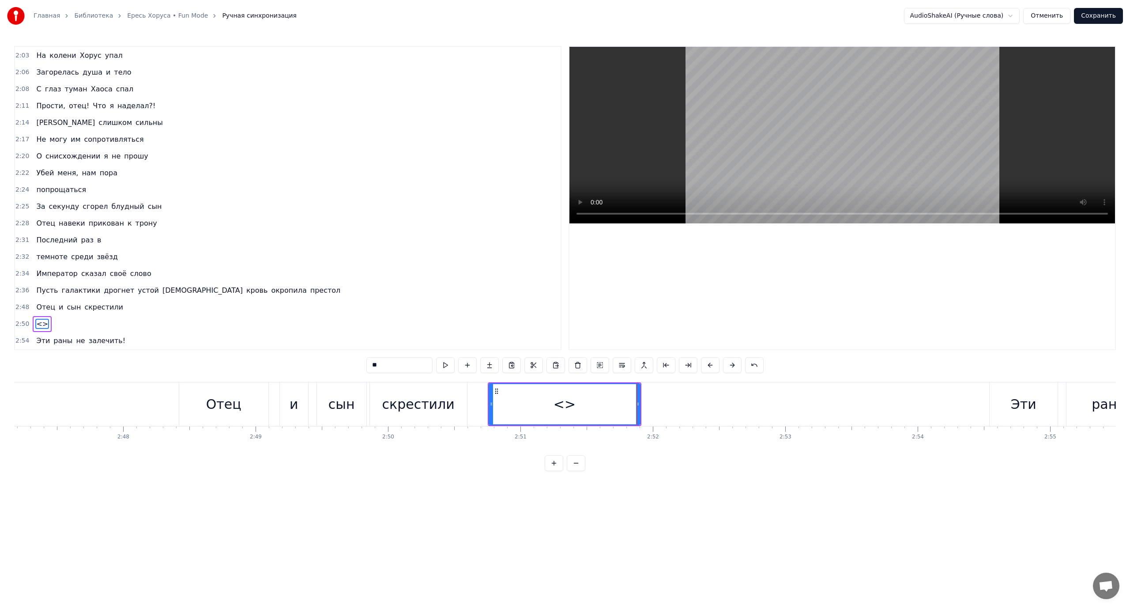
click at [559, 398] on div "<>" at bounding box center [564, 404] width 22 height 20
click at [516, 481] on html "Главная Библиотека [PERSON_NAME] Mode Ручная синхронизация AudioShakeAI (Ручные…" at bounding box center [565, 242] width 1130 height 485
click at [560, 471] on button at bounding box center [554, 463] width 19 height 16
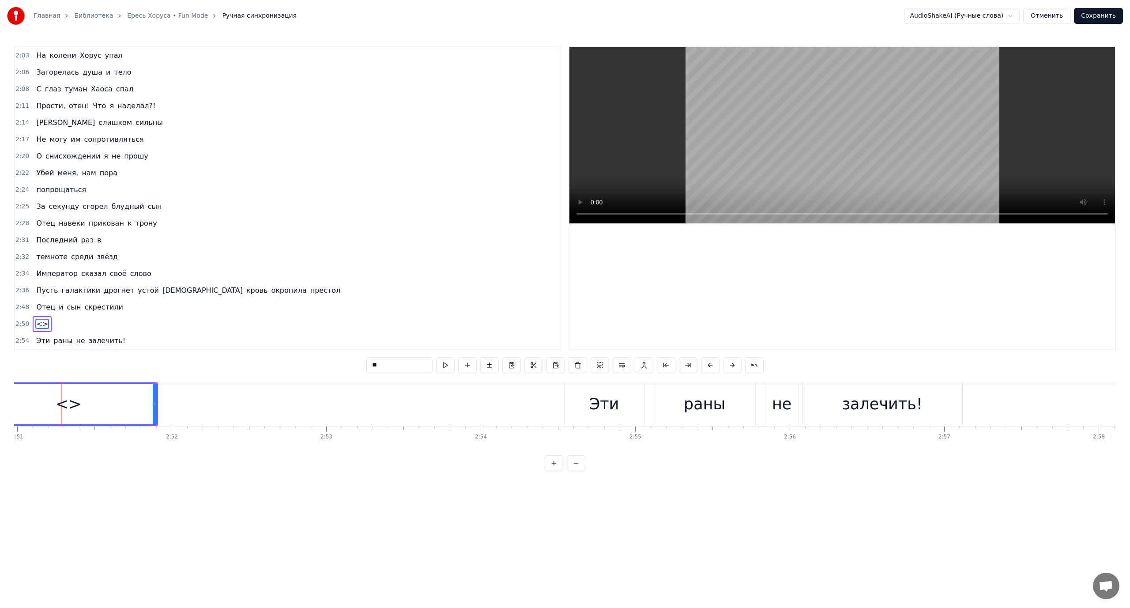
scroll to position [0, 26415]
click at [580, 471] on button at bounding box center [576, 463] width 19 height 16
click at [41, 324] on span "<>" at bounding box center [42, 324] width 14 height 10
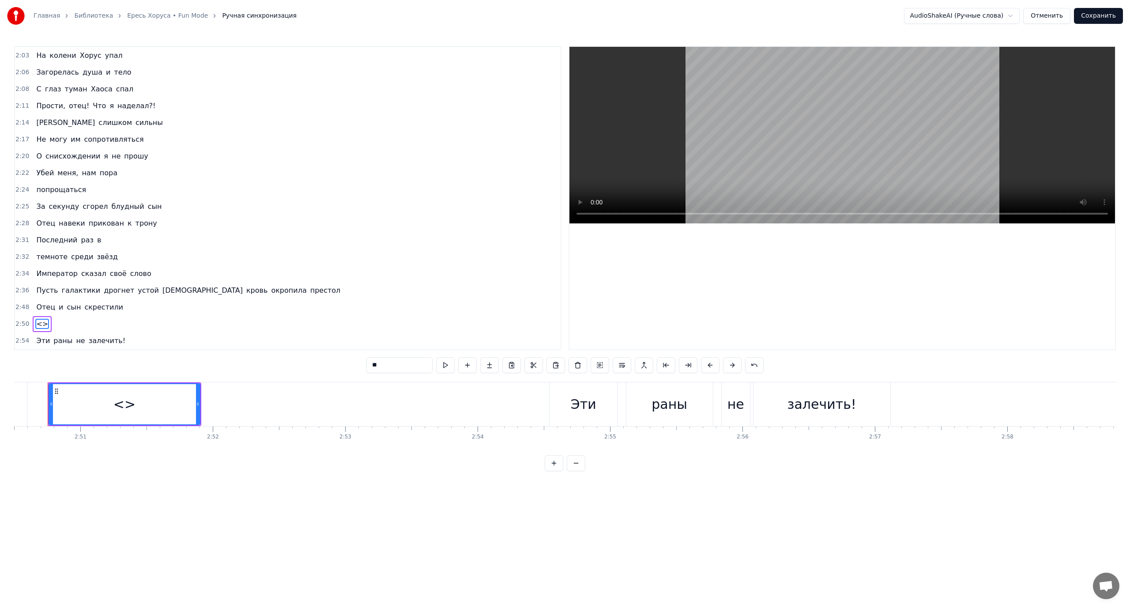
scroll to position [0, 22565]
click at [41, 324] on span "<>" at bounding box center [42, 324] width 14 height 10
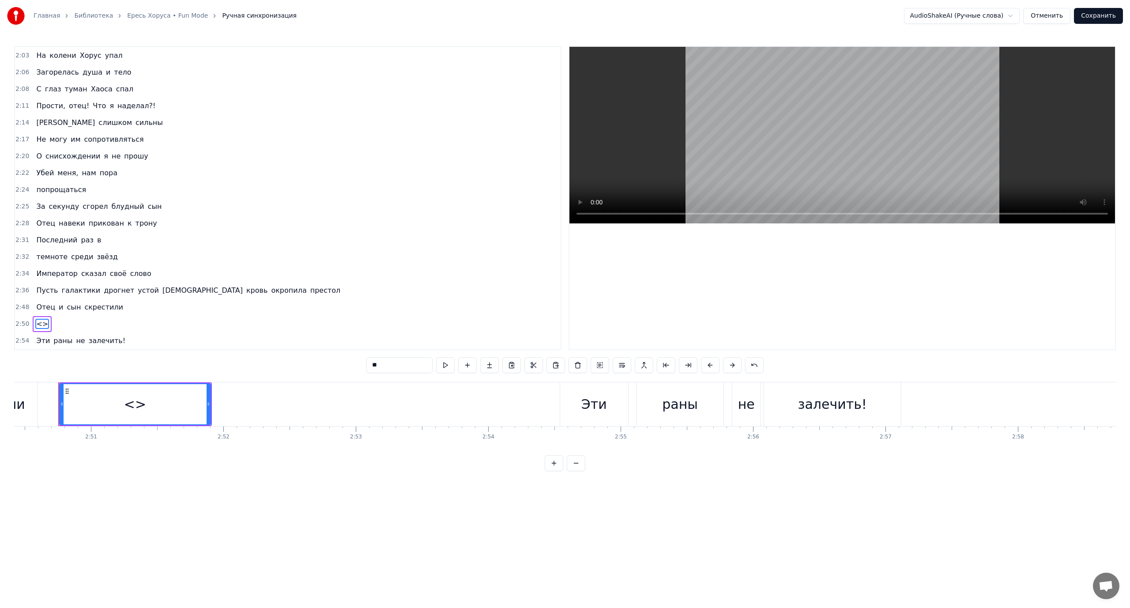
click at [41, 324] on span "<>" at bounding box center [42, 324] width 14 height 10
click at [1056, 7] on html "Главная Библиотека [PERSON_NAME] Mode Ручная синхронизация AudioShakeAI (Ручные…" at bounding box center [565, 242] width 1130 height 485
click at [1056, 15] on button "Отменить" at bounding box center [1046, 16] width 47 height 16
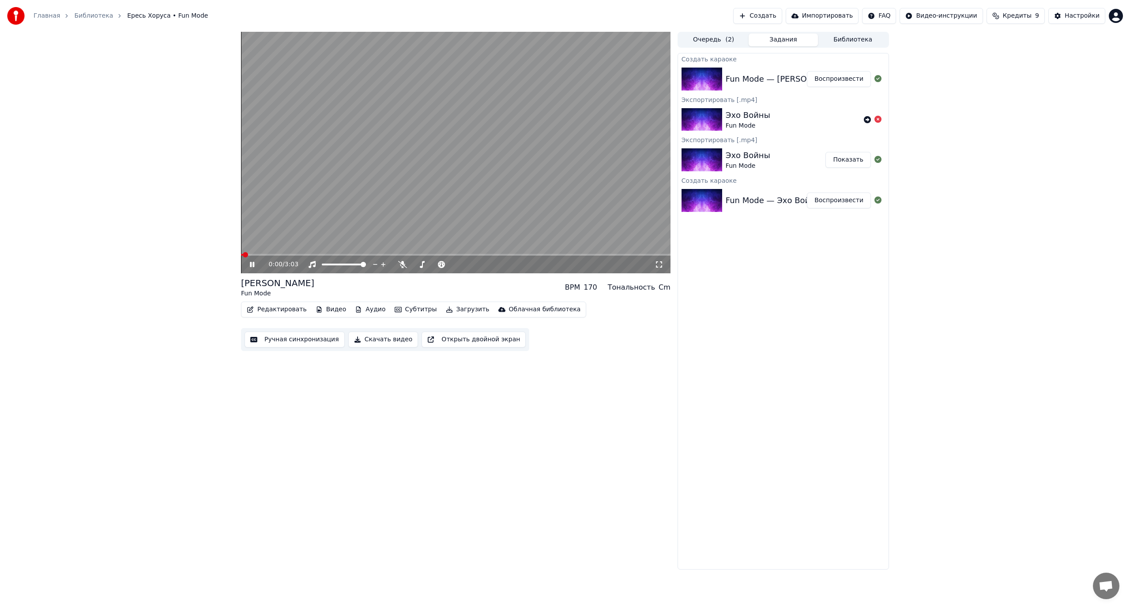
click at [297, 343] on button "Ручная синхронизация" at bounding box center [295, 339] width 100 height 16
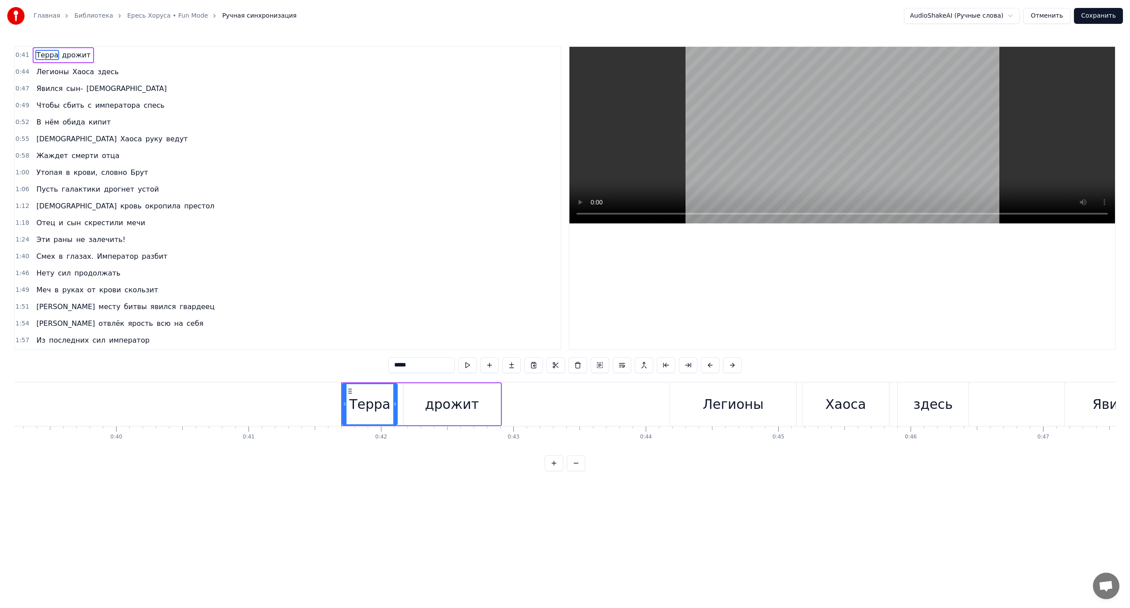
scroll to position [0, 5477]
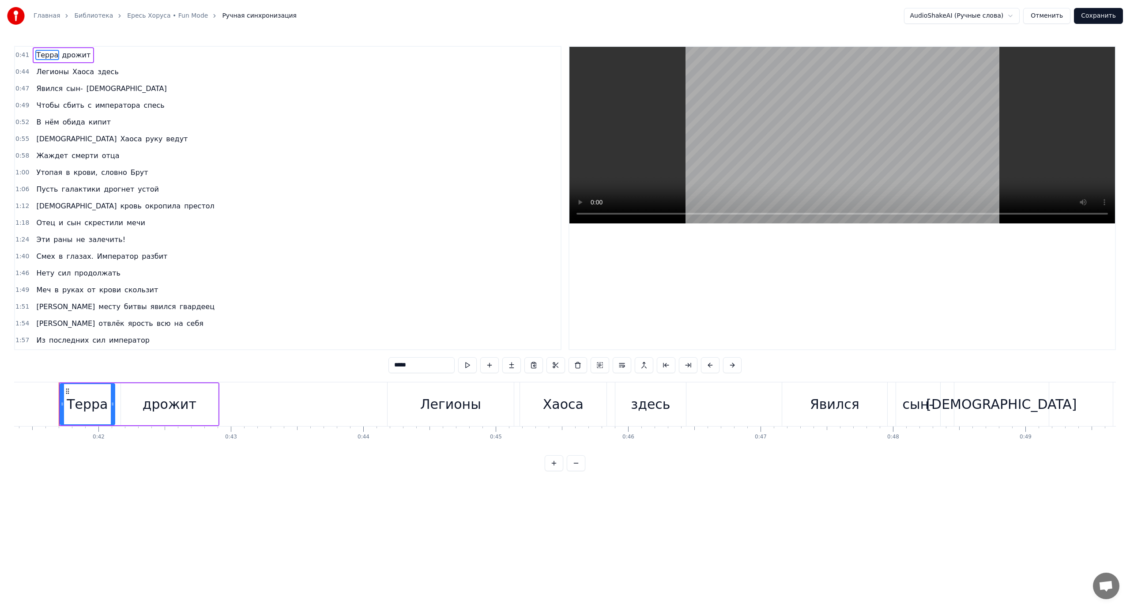
click at [423, 400] on div "Легионы" at bounding box center [451, 404] width 126 height 44
type input "*******"
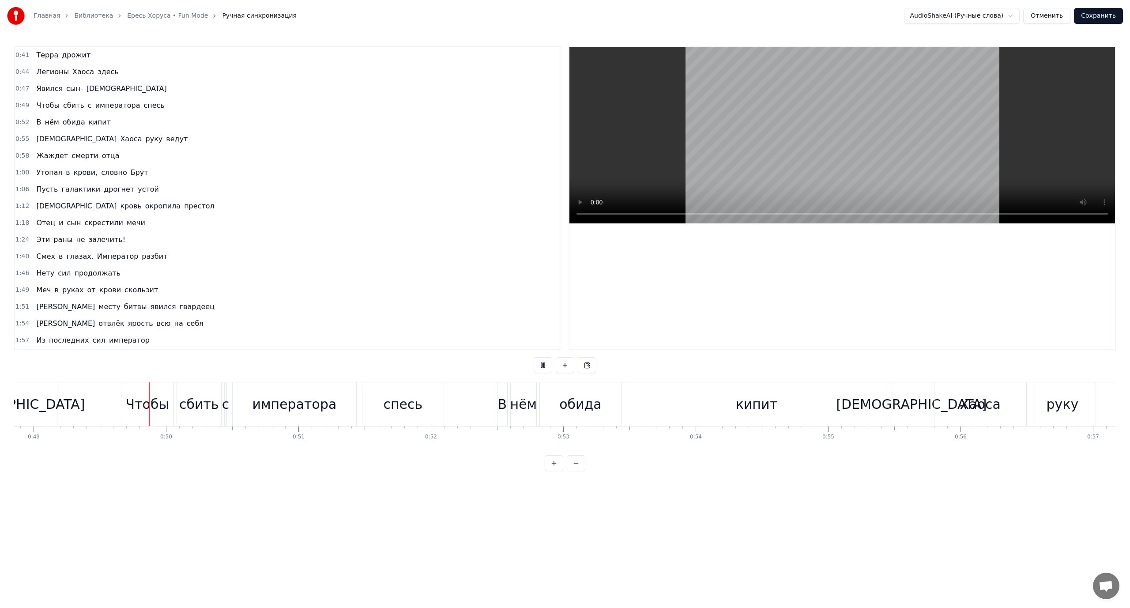
scroll to position [0, 6496]
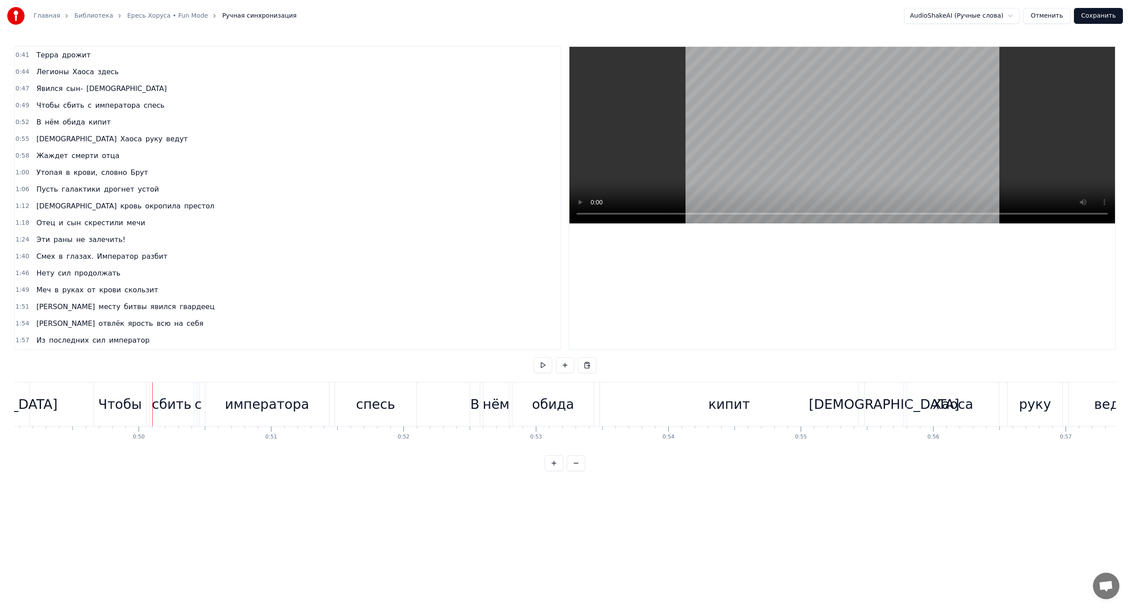
click at [271, 406] on div "императора" at bounding box center [267, 404] width 84 height 20
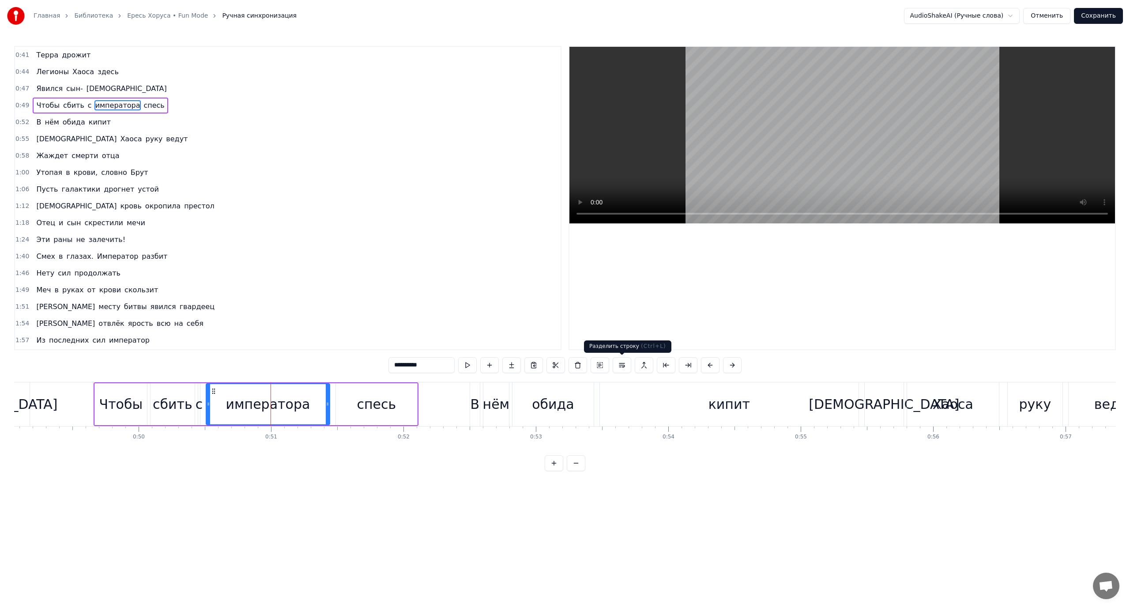
click at [623, 365] on button at bounding box center [622, 365] width 19 height 16
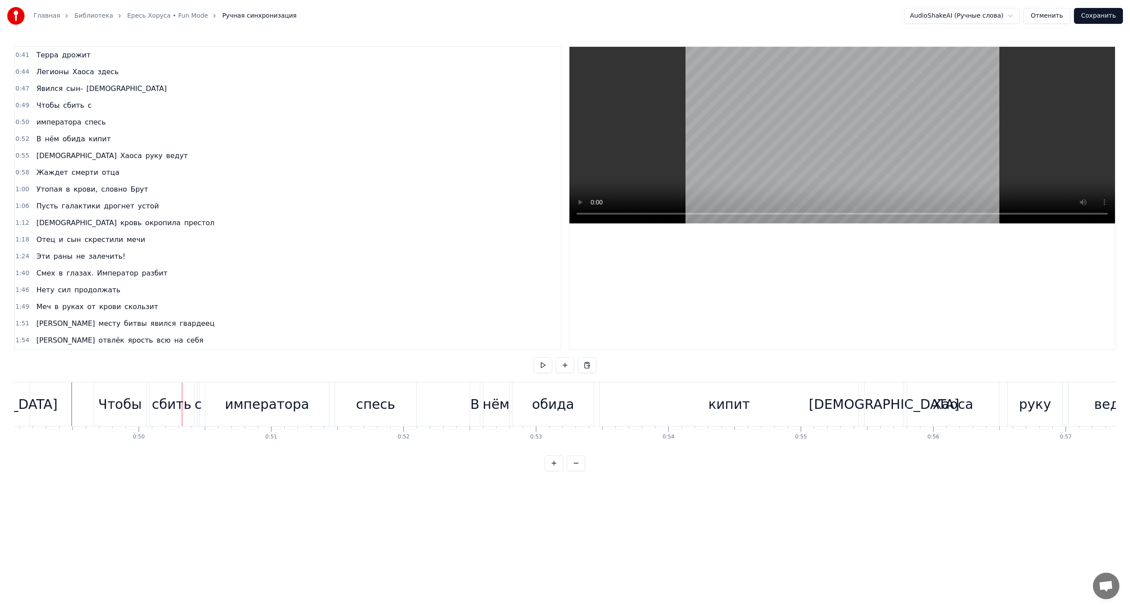
click at [224, 403] on div "императора" at bounding box center [267, 404] width 124 height 44
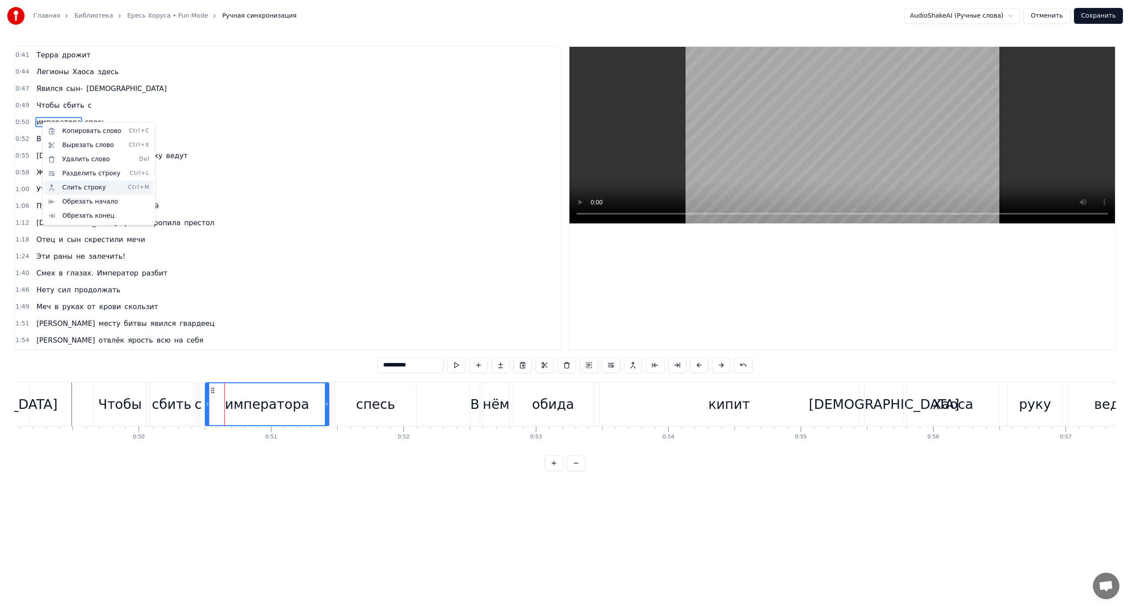
click at [82, 188] on div "Слить строку Ctrl+M" at bounding box center [99, 188] width 109 height 14
click at [55, 107] on span "Чтобы" at bounding box center [47, 105] width 25 height 10
type input "*****"
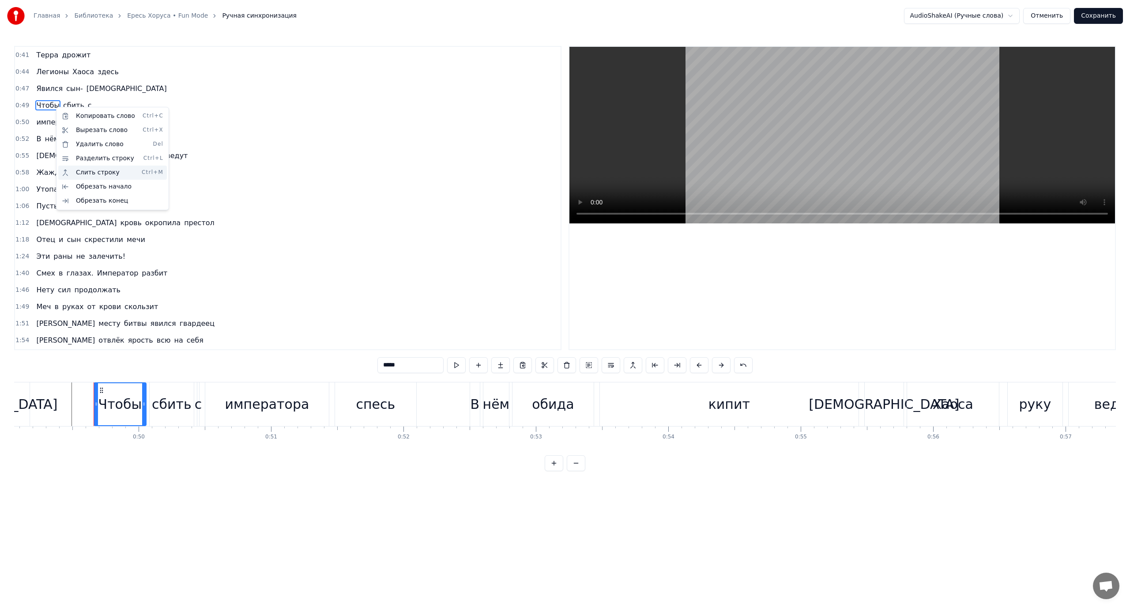
click at [106, 169] on div "Слить строку Ctrl+M" at bounding box center [112, 173] width 109 height 14
drag, startPoint x: 125, startPoint y: 128, endPoint x: 48, endPoint y: 120, distance: 77.6
click at [48, 120] on div "0:50 императора [PERSON_NAME]" at bounding box center [288, 122] width 546 height 17
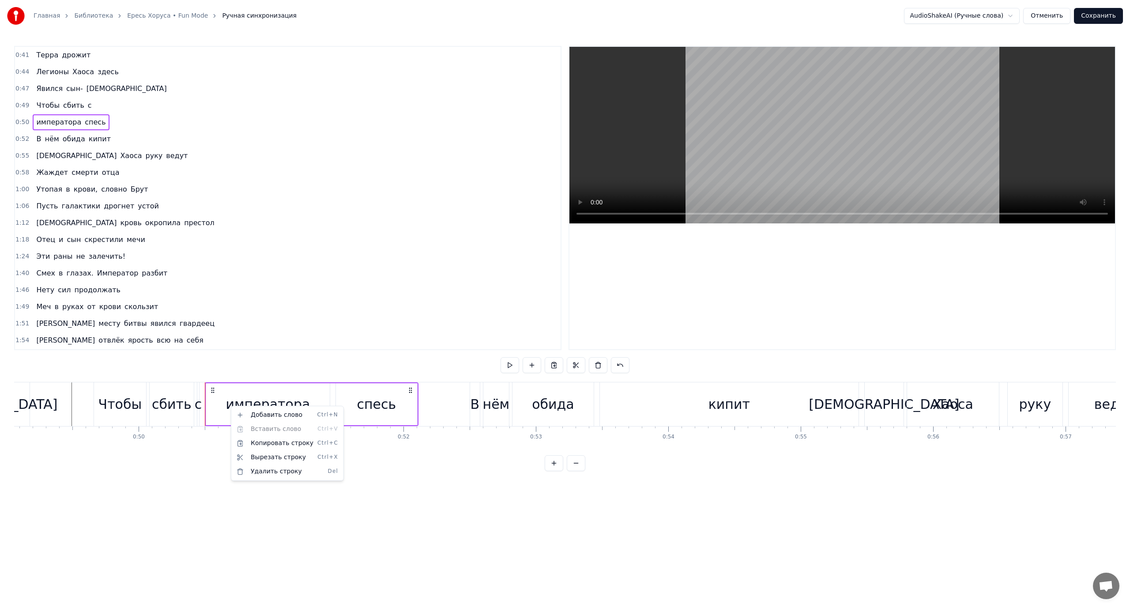
click at [222, 395] on html "Главная Библиотека [PERSON_NAME] Mode Ручная синхронизация AudioShakeAI (Ручные…" at bounding box center [565, 242] width 1130 height 485
click at [220, 395] on div "императора" at bounding box center [268, 404] width 124 height 42
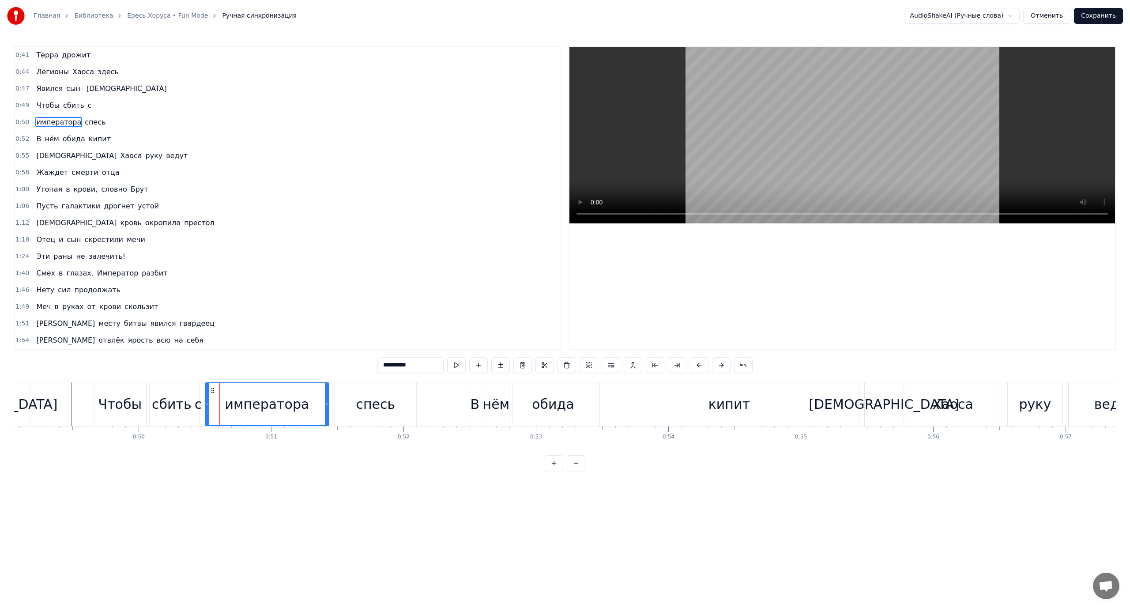
click at [220, 395] on div "императора" at bounding box center [267, 404] width 123 height 42
click at [204, 401] on icon at bounding box center [205, 403] width 4 height 7
click at [200, 402] on div "с" at bounding box center [199, 404] width 8 height 20
type input "*"
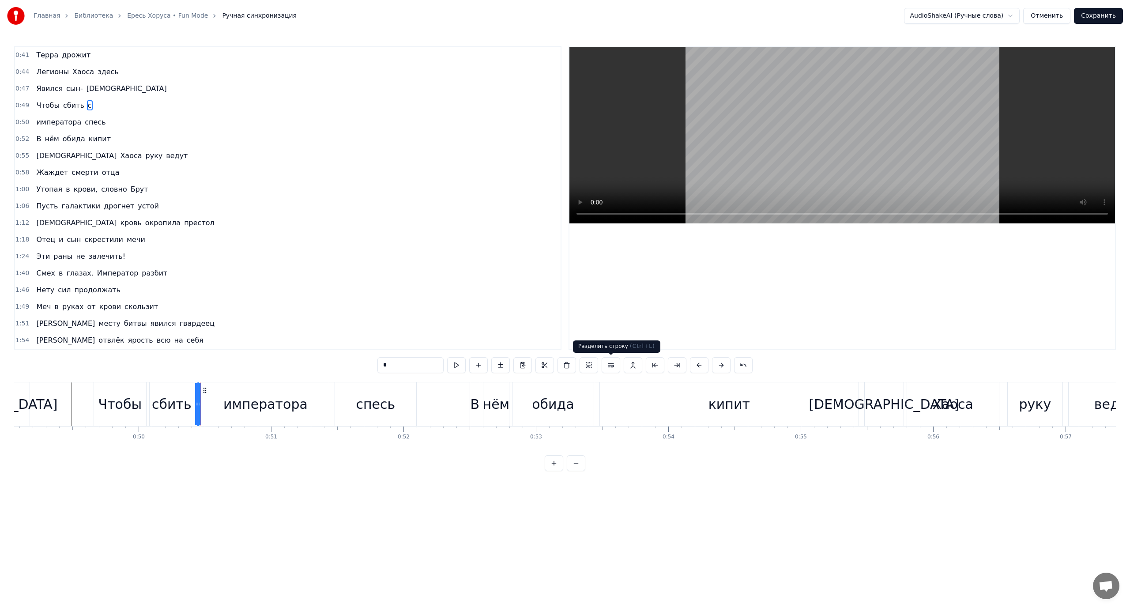
click at [611, 365] on button at bounding box center [611, 365] width 19 height 16
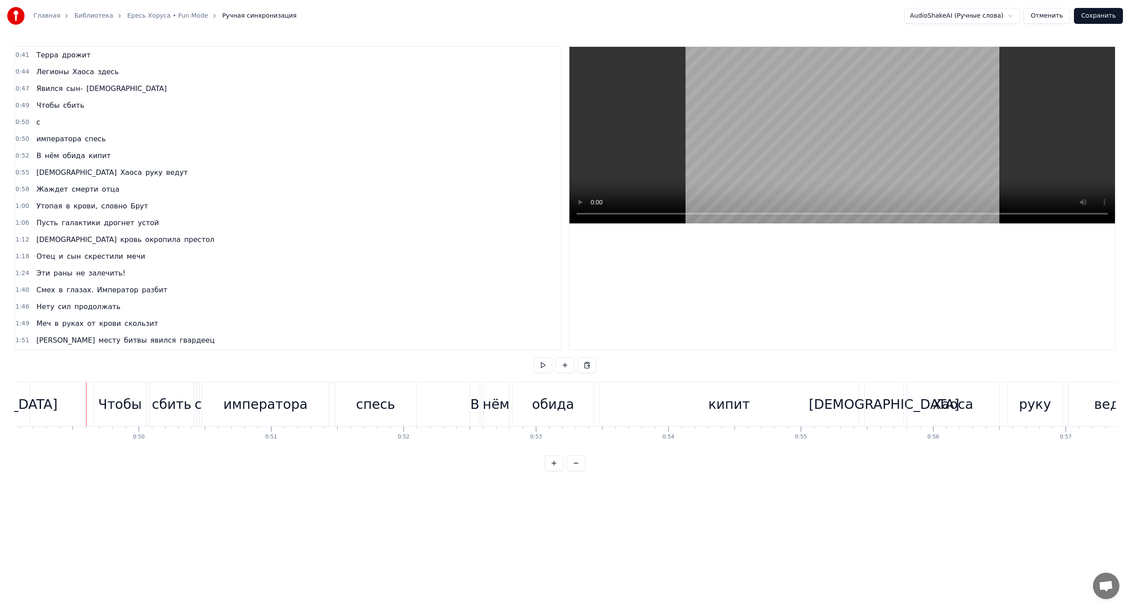
click at [218, 404] on div "императора" at bounding box center [265, 404] width 127 height 44
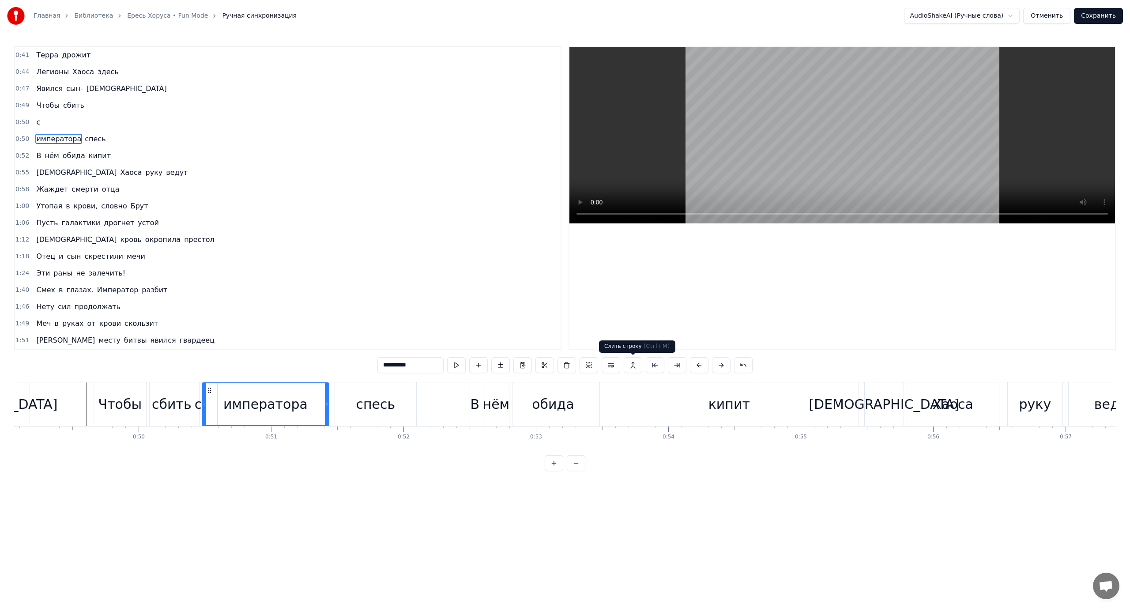
click at [637, 364] on button at bounding box center [633, 365] width 19 height 16
click at [373, 397] on div "спесь" at bounding box center [375, 404] width 39 height 20
click at [628, 363] on button at bounding box center [633, 365] width 19 height 16
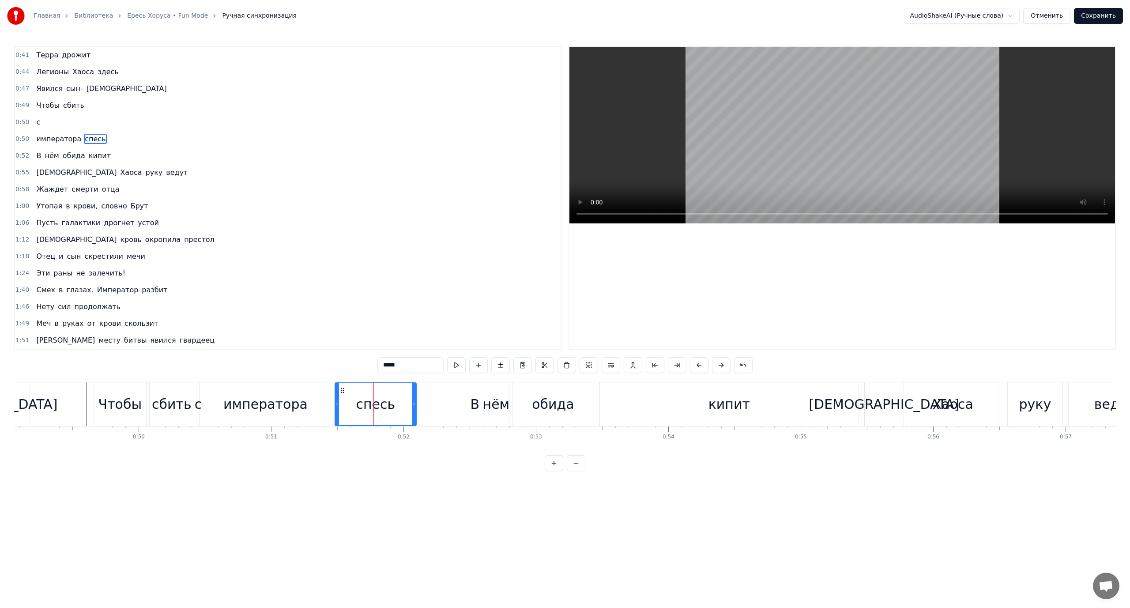
click at [52, 139] on span "императора" at bounding box center [58, 139] width 47 height 10
type input "**********"
click at [43, 122] on div "0:50 с" at bounding box center [288, 122] width 546 height 17
click at [620, 365] on button at bounding box center [620, 365] width 19 height 16
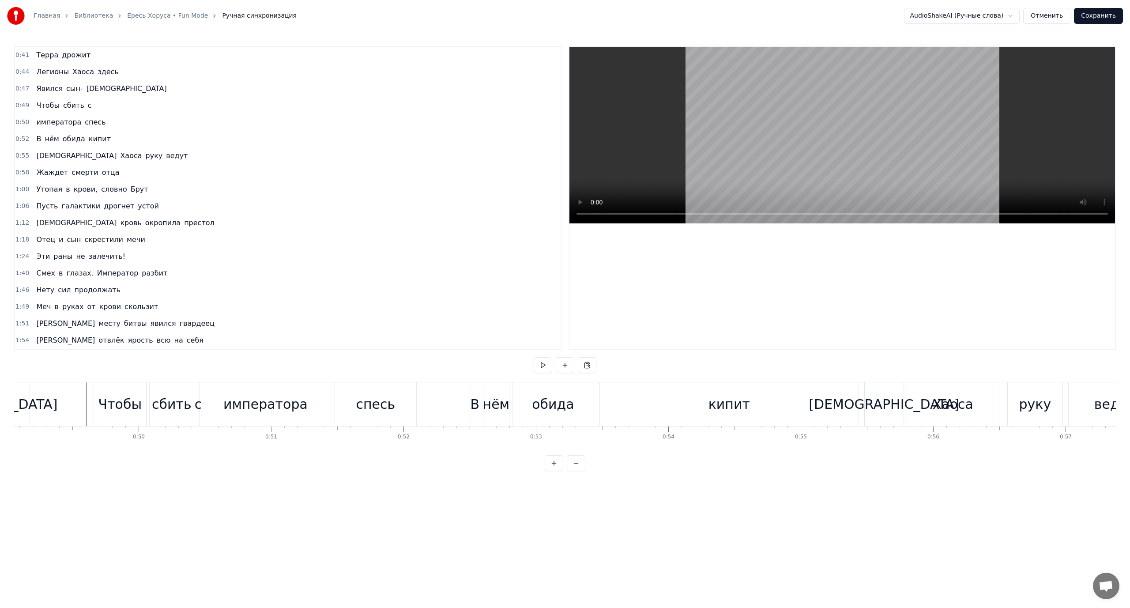
click at [252, 407] on div "императора" at bounding box center [265, 404] width 84 height 20
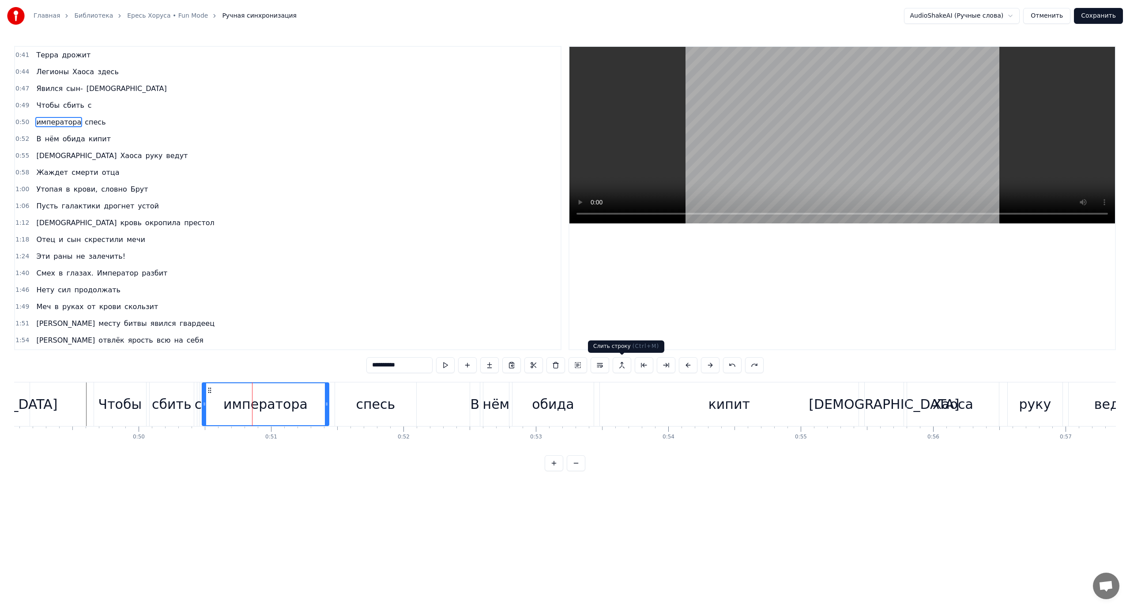
click at [621, 363] on button at bounding box center [622, 365] width 19 height 16
click at [45, 124] on span "императора" at bounding box center [58, 122] width 47 height 10
click at [107, 189] on div "Слить строку Ctrl+M" at bounding box center [106, 187] width 109 height 14
click at [78, 105] on div "Чтобы сбить с" at bounding box center [64, 106] width 62 height 16
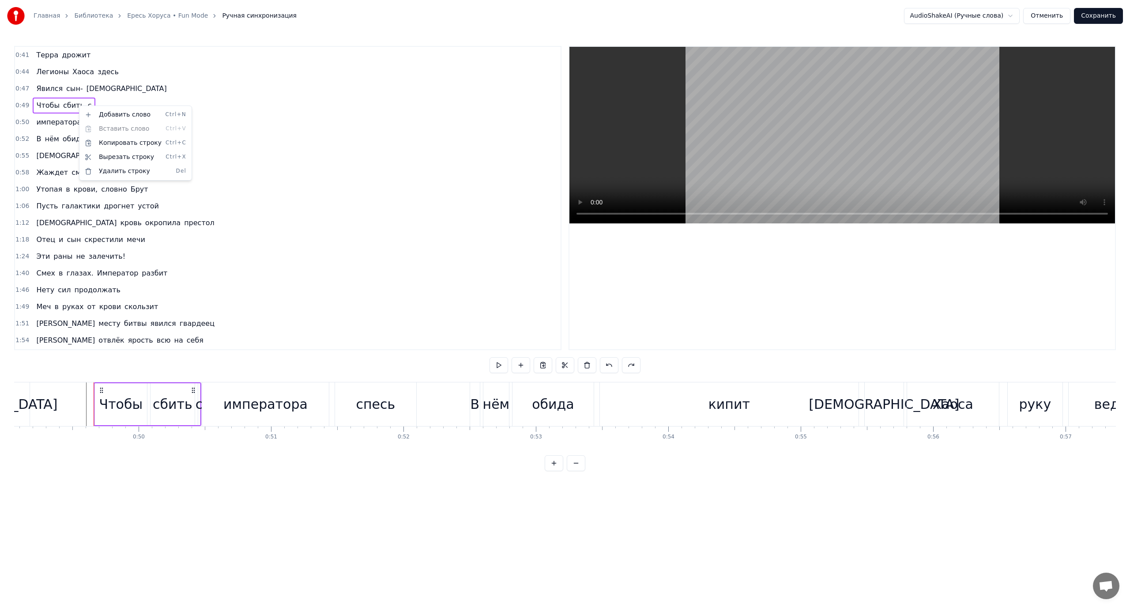
click at [69, 108] on html "Главная Библиотека [PERSON_NAME] Mode Ручная синхронизация AudioShakeAI (Ручные…" at bounding box center [565, 242] width 1130 height 485
click at [84, 108] on div "Чтобы сбить с" at bounding box center [64, 106] width 62 height 16
click at [57, 105] on html "Главная Библиотека [PERSON_NAME] Mode Ручная синхронизация AudioShakeAI (Ручные…" at bounding box center [565, 242] width 1130 height 485
drag, startPoint x: 60, startPoint y: 125, endPoint x: 94, endPoint y: 107, distance: 39.3
click at [94, 107] on div "0:41 Терра дрожит 0:44 Легионы [PERSON_NAME] здесь 0:47 Явился сын- еретик 0:49…" at bounding box center [287, 198] width 547 height 304
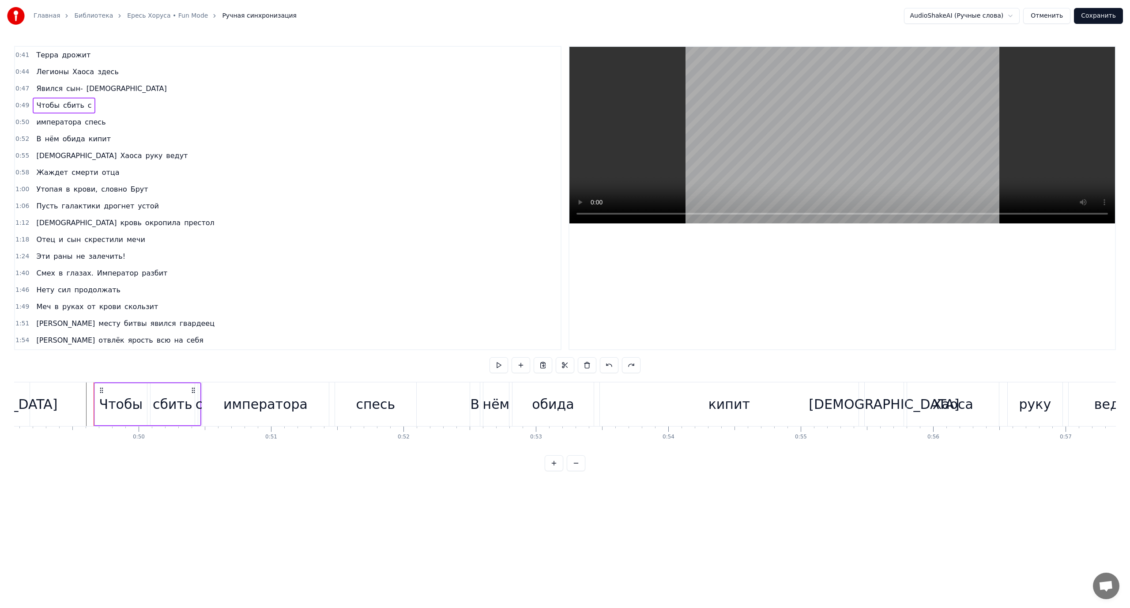
click at [96, 106] on div "0:49 Чтобы сбить с" at bounding box center [288, 105] width 546 height 17
click at [243, 404] on div "императора" at bounding box center [265, 404] width 84 height 20
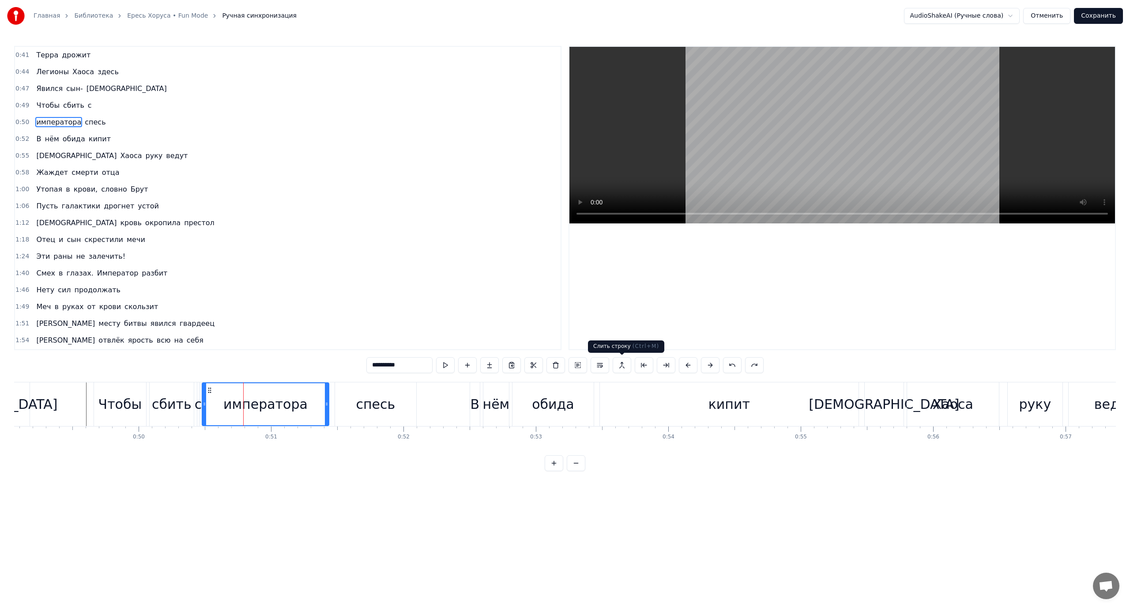
click at [623, 365] on button at bounding box center [622, 365] width 19 height 16
click at [112, 397] on div "Чтобы" at bounding box center [120, 404] width 44 height 20
type input "*****"
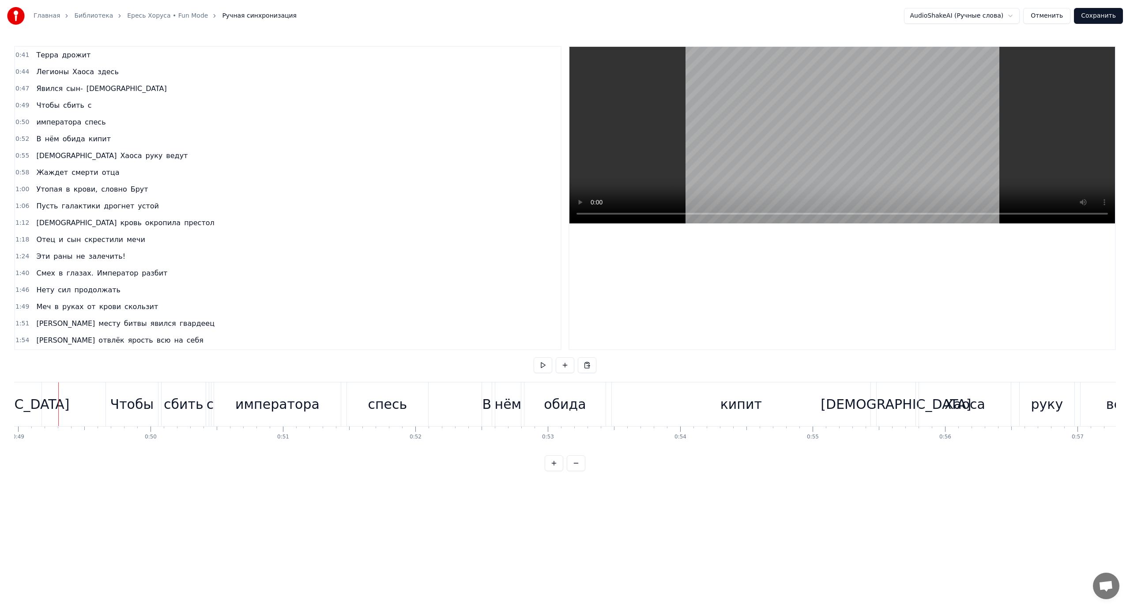
click at [210, 409] on div "с" at bounding box center [211, 404] width 8 height 20
click at [602, 366] on button at bounding box center [600, 365] width 19 height 16
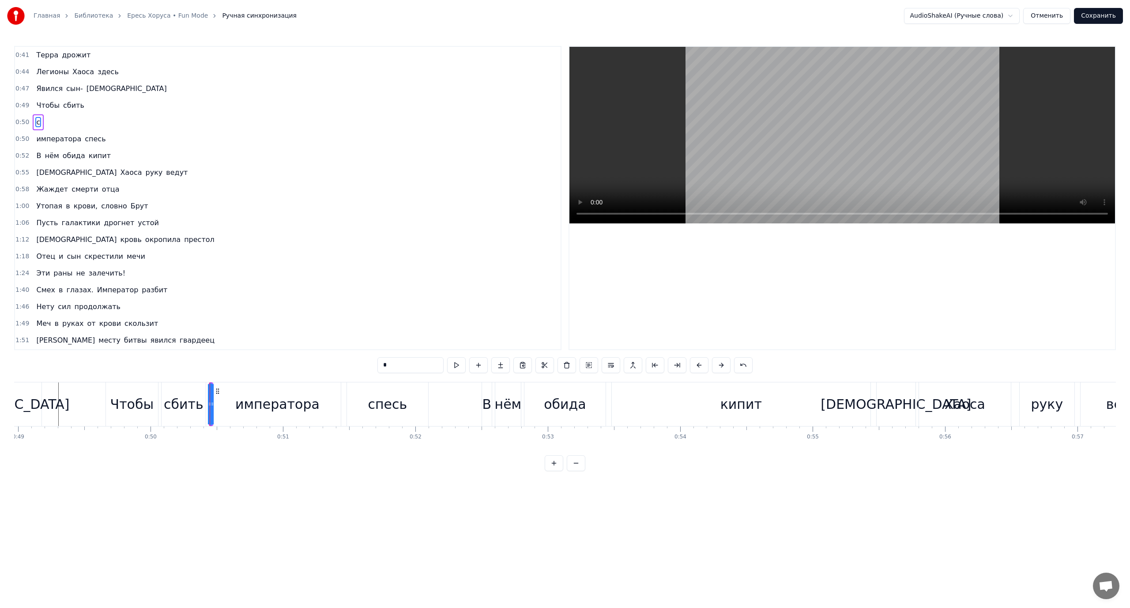
click at [83, 105] on div "0:49 Чтобы сбить" at bounding box center [288, 105] width 546 height 17
click at [35, 110] on span "Чтобы" at bounding box center [47, 105] width 25 height 10
click at [746, 367] on button at bounding box center [743, 365] width 19 height 16
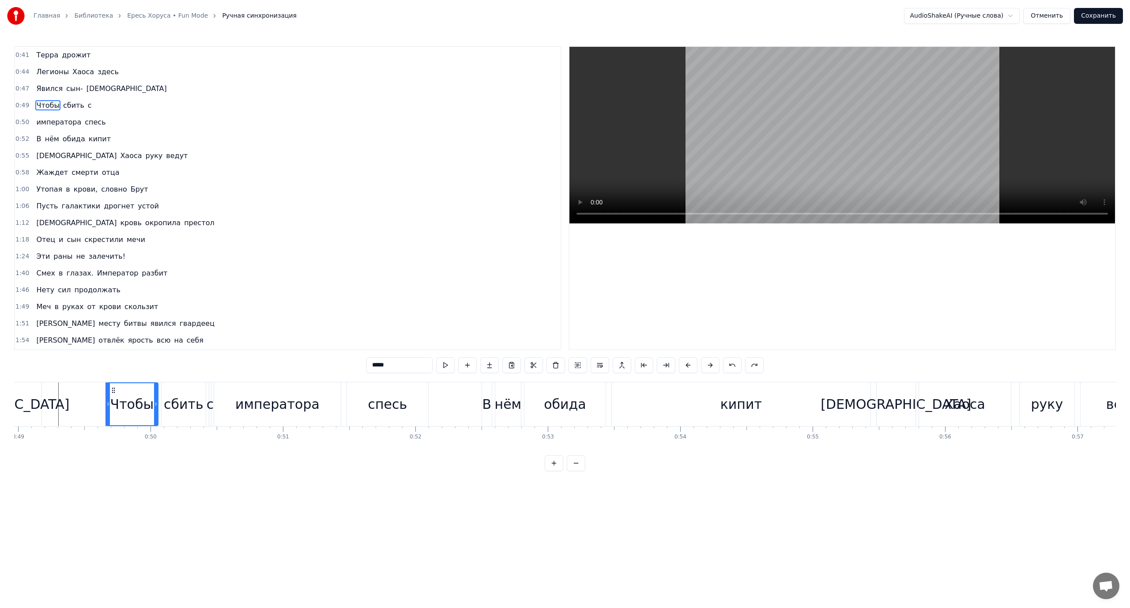
click at [746, 367] on button at bounding box center [754, 365] width 19 height 16
click at [746, 367] on button at bounding box center [743, 365] width 19 height 16
click at [746, 367] on button at bounding box center [754, 365] width 19 height 16
click at [746, 367] on button at bounding box center [743, 365] width 19 height 16
click at [746, 367] on button at bounding box center [754, 365] width 19 height 16
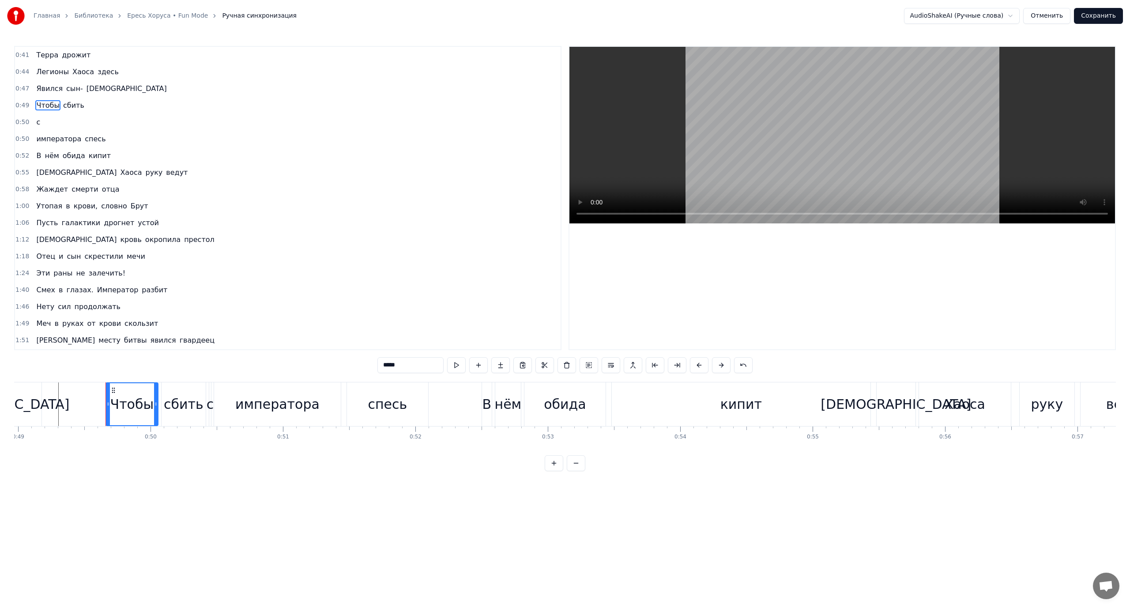
click at [746, 367] on button at bounding box center [743, 365] width 19 height 16
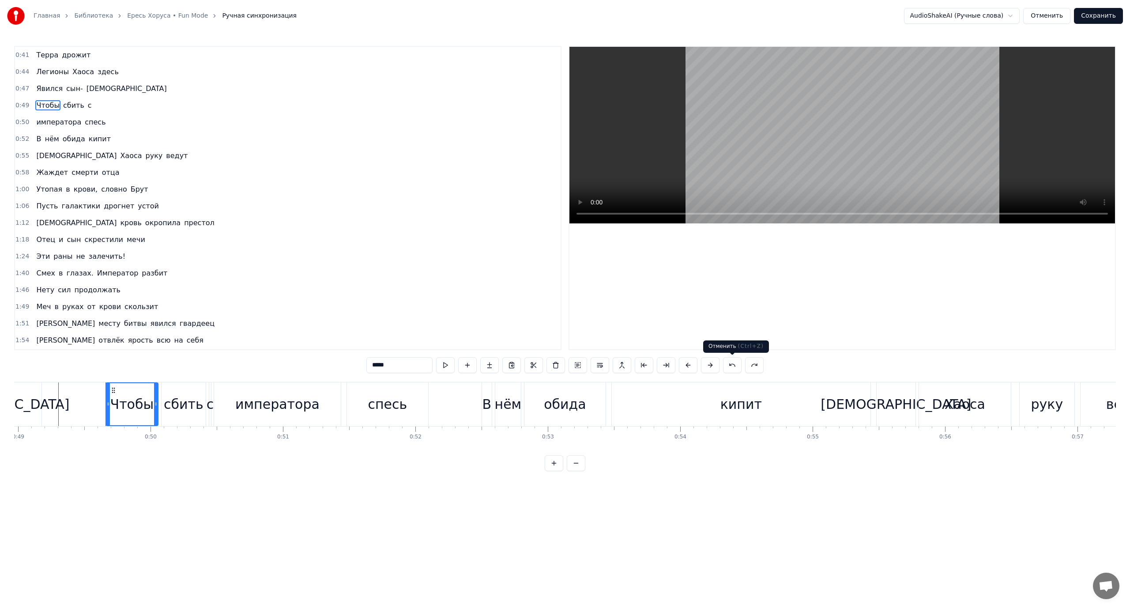
click at [731, 362] on button at bounding box center [732, 365] width 19 height 16
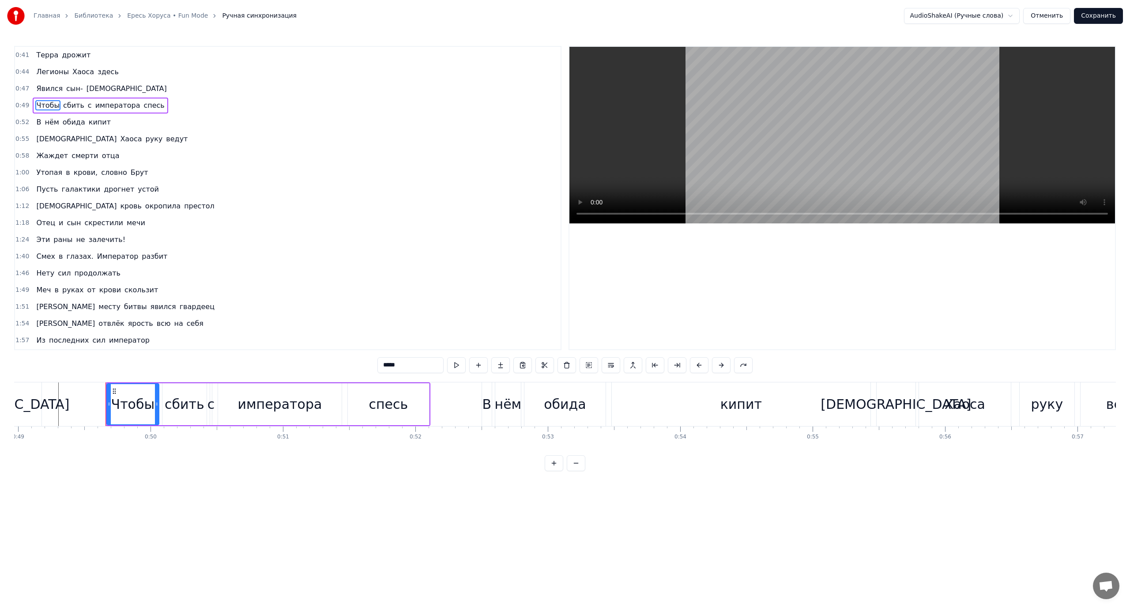
click at [100, 104] on span "императора" at bounding box center [117, 105] width 47 height 10
type input "**********"
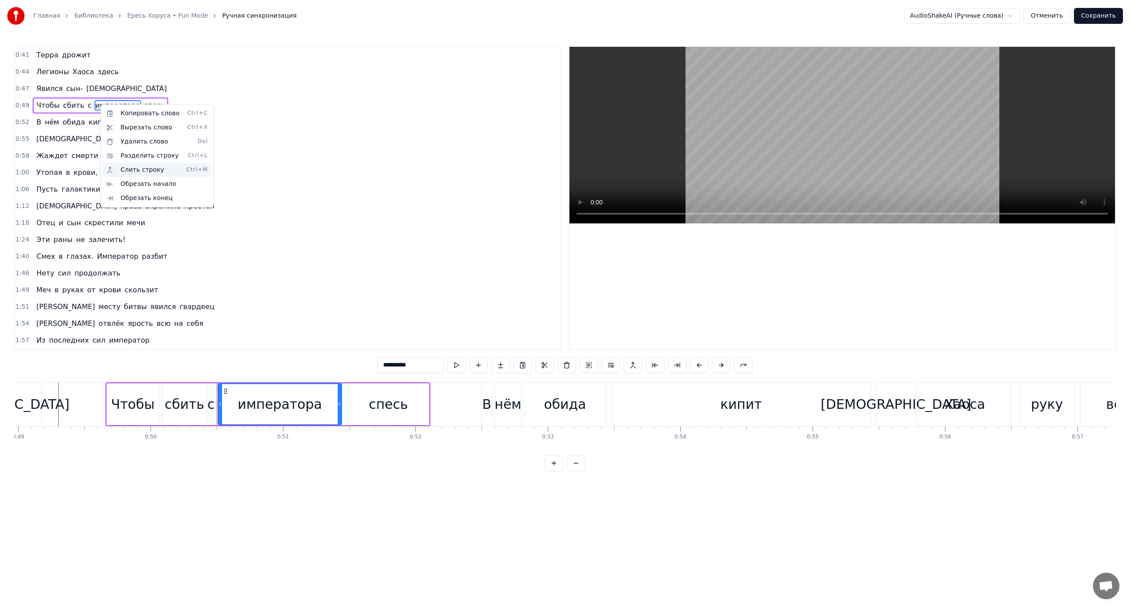
click at [139, 164] on div "Слить строку Ctrl+M" at bounding box center [157, 170] width 109 height 14
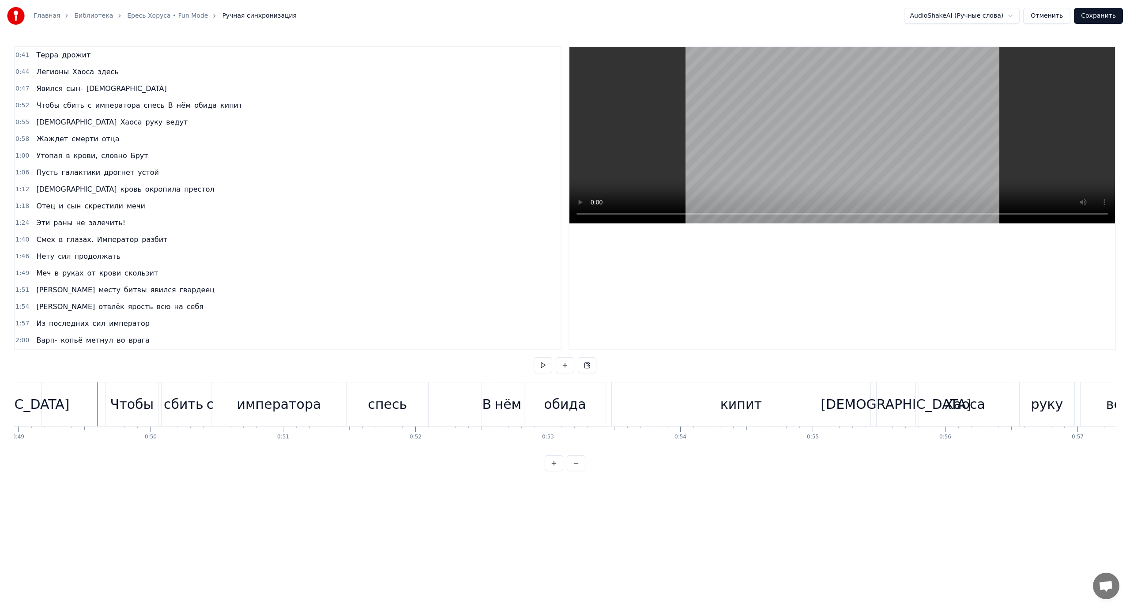
click at [390, 405] on div "спесь" at bounding box center [387, 404] width 39 height 20
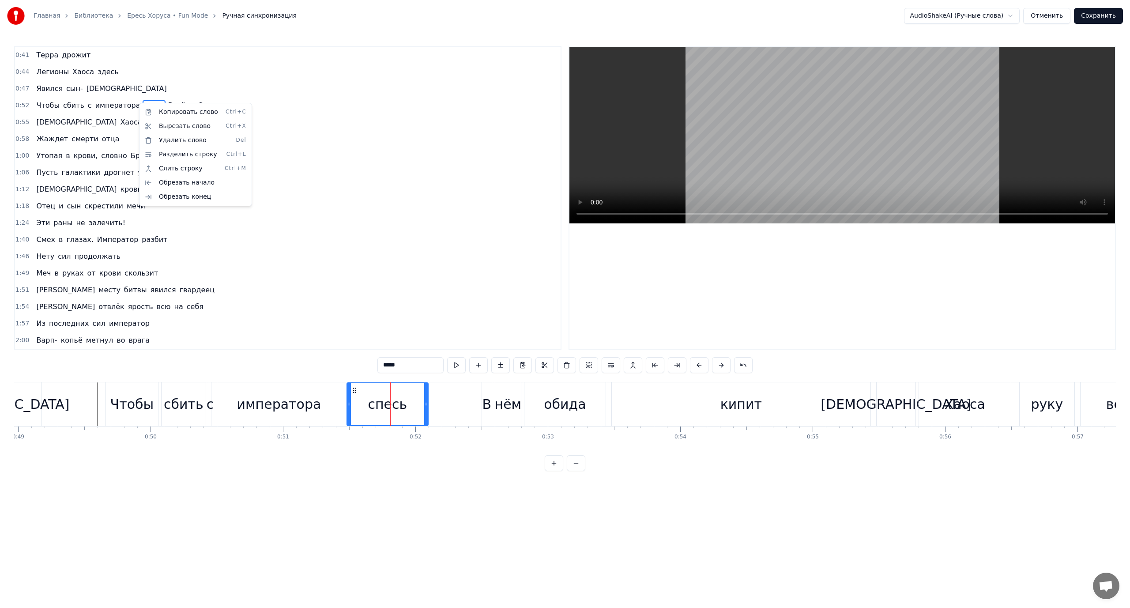
click at [192, 92] on html "Главная Библиотека [PERSON_NAME] Mode Ручная синхронизация AudioShakeAI (Ручные…" at bounding box center [565, 242] width 1130 height 485
click at [176, 104] on span "нём" at bounding box center [184, 105] width 16 height 11
click at [167, 105] on span "В" at bounding box center [170, 105] width 7 height 10
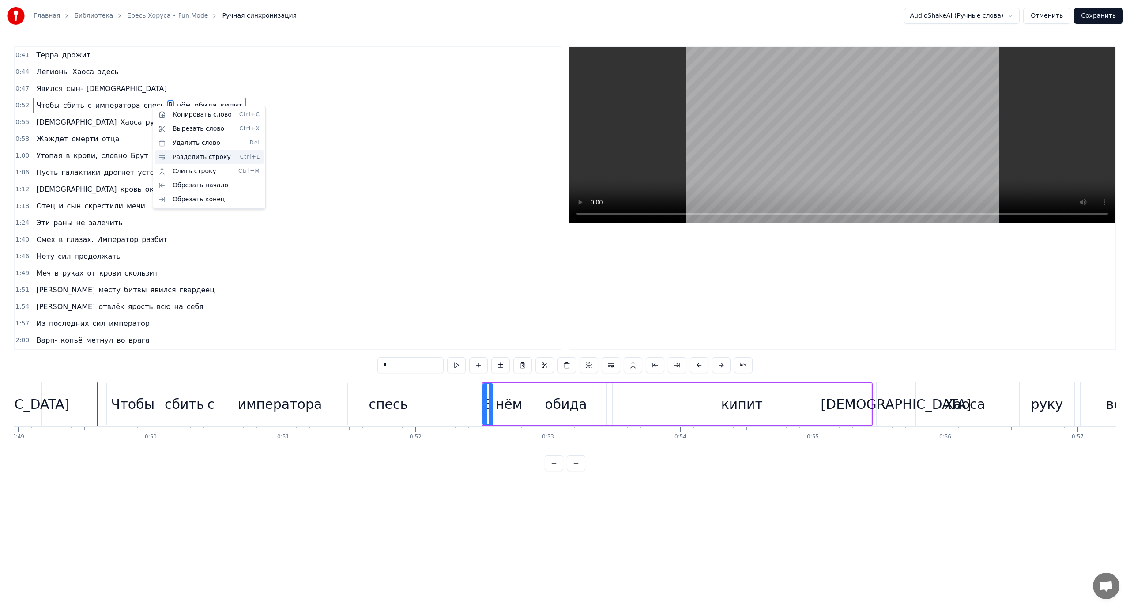
click at [192, 158] on div "Разделить строку Ctrl+L" at bounding box center [209, 157] width 109 height 14
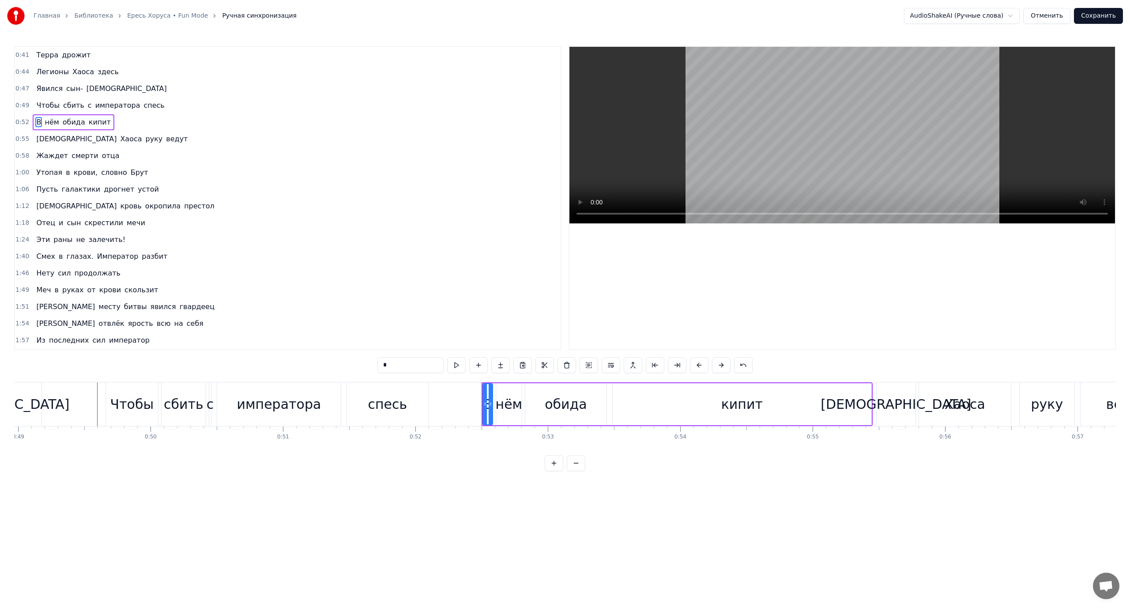
click at [143, 103] on span "спесь" at bounding box center [154, 105] width 23 height 10
type input "*****"
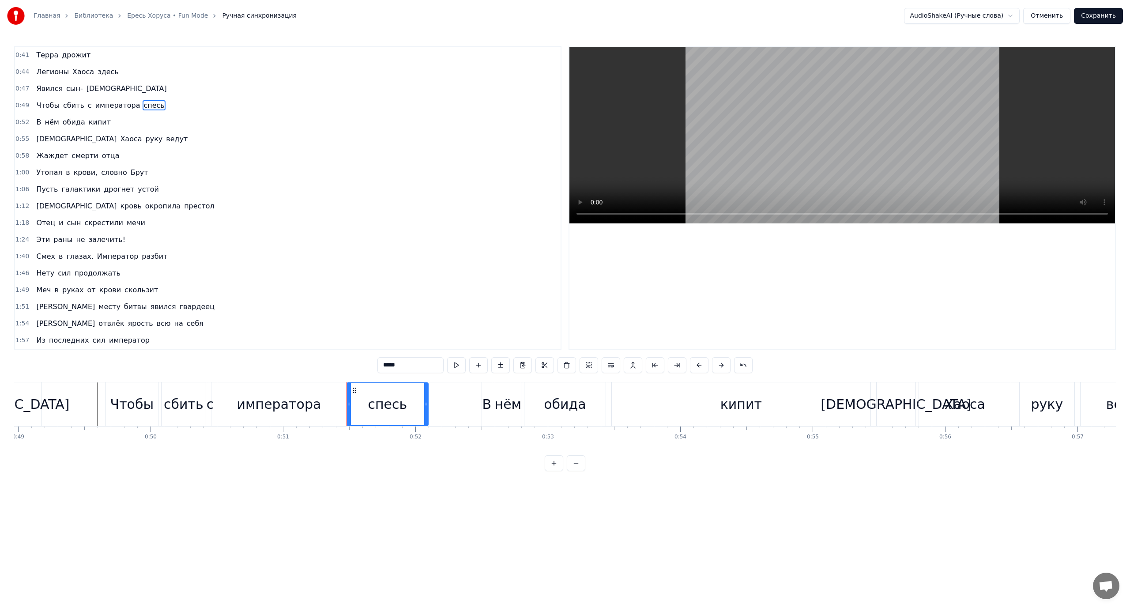
click at [378, 397] on div "спесь" at bounding box center [387, 404] width 39 height 20
click at [411, 462] on div "Слить строку Ctrl+M" at bounding box center [436, 463] width 109 height 14
click at [396, 403] on div "спесь" at bounding box center [387, 404] width 39 height 20
click at [635, 364] on button at bounding box center [633, 365] width 19 height 16
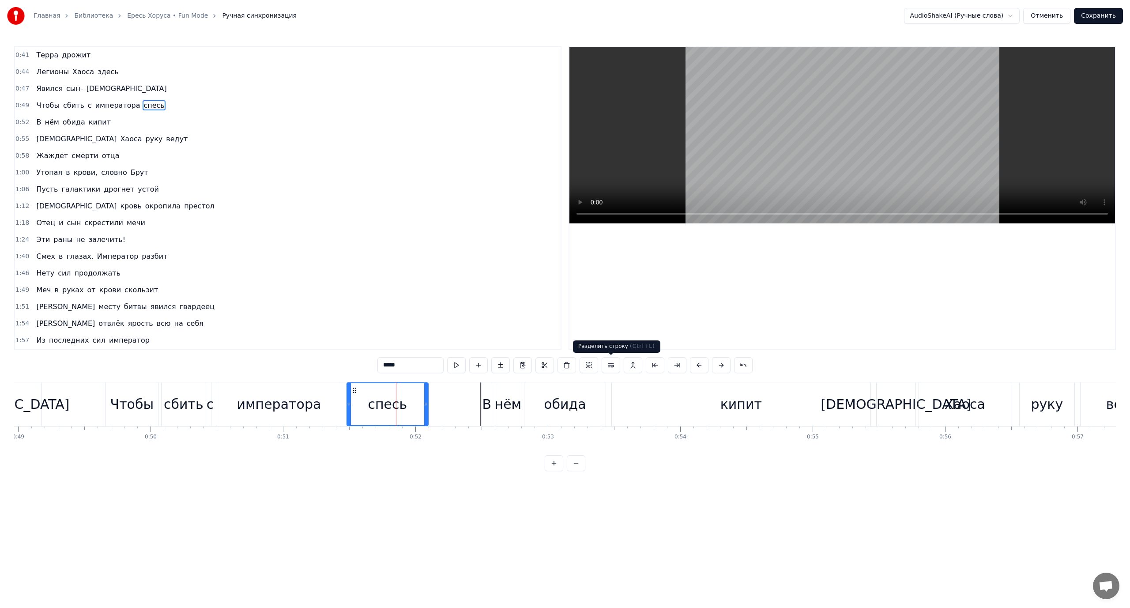
click at [608, 364] on button at bounding box center [611, 365] width 19 height 16
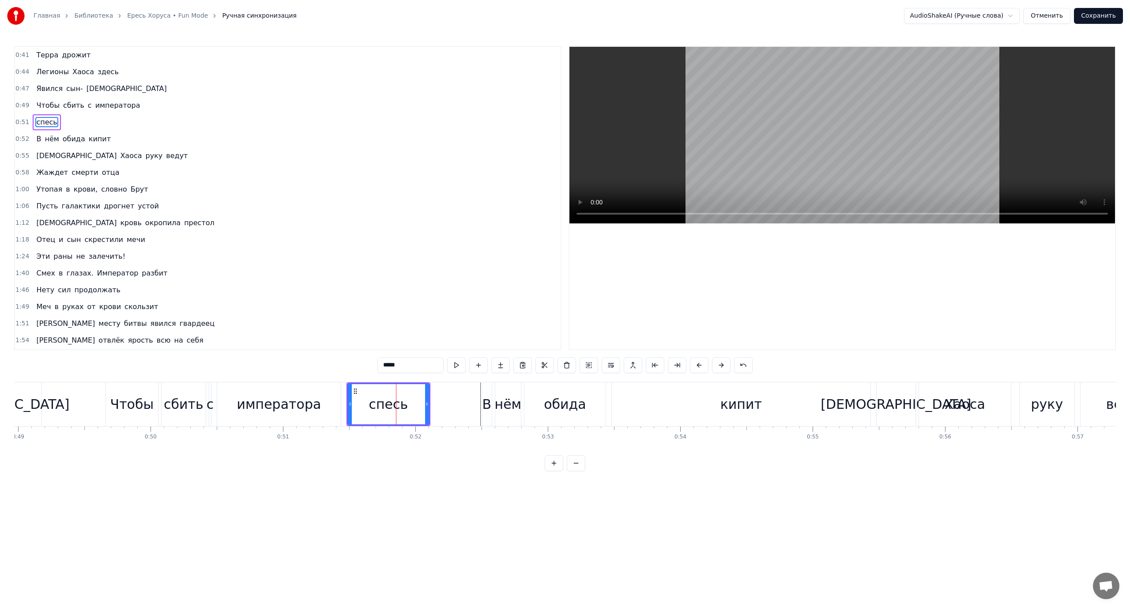
click at [109, 109] on span "императора" at bounding box center [117, 105] width 47 height 10
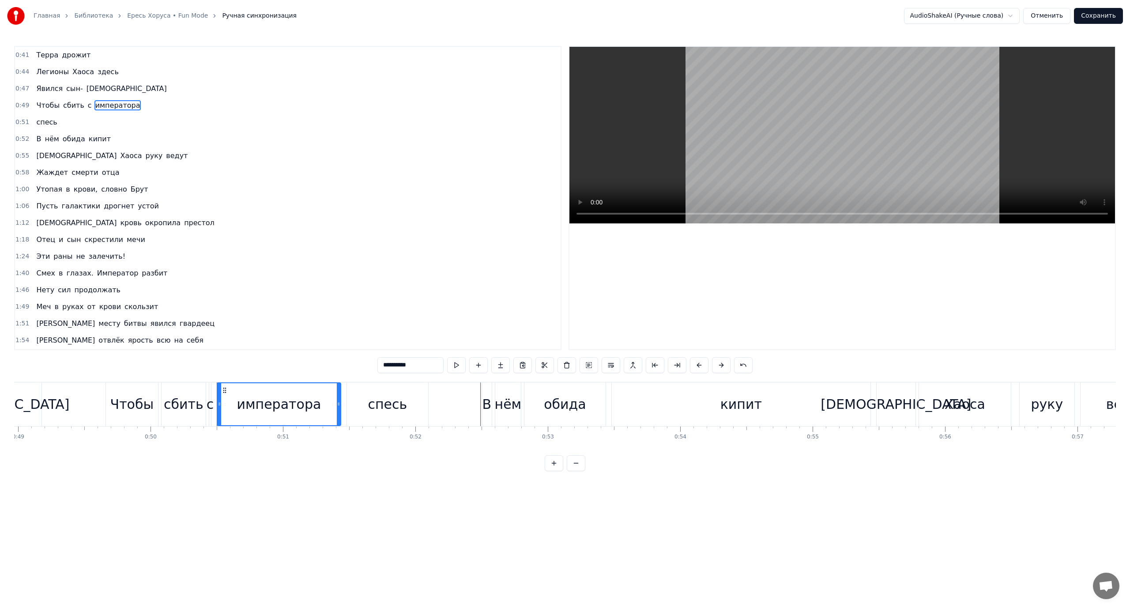
click at [39, 91] on span "Явился" at bounding box center [49, 88] width 28 height 10
type input "******"
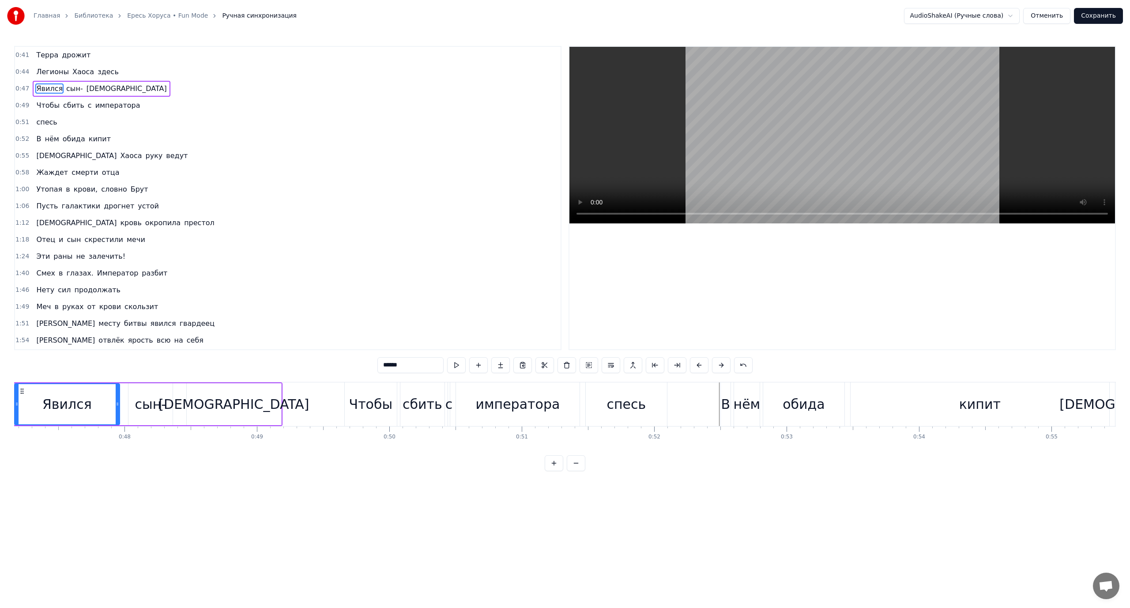
scroll to position [0, 6200]
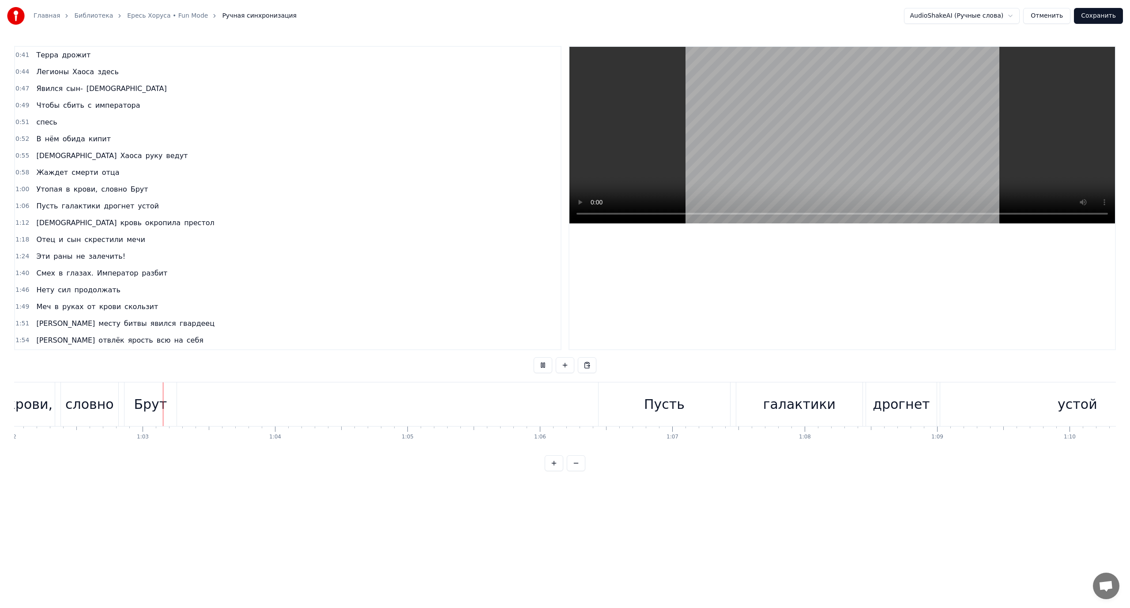
scroll to position [0, 8241]
click at [977, 411] on div "устой" at bounding box center [1049, 404] width 275 height 44
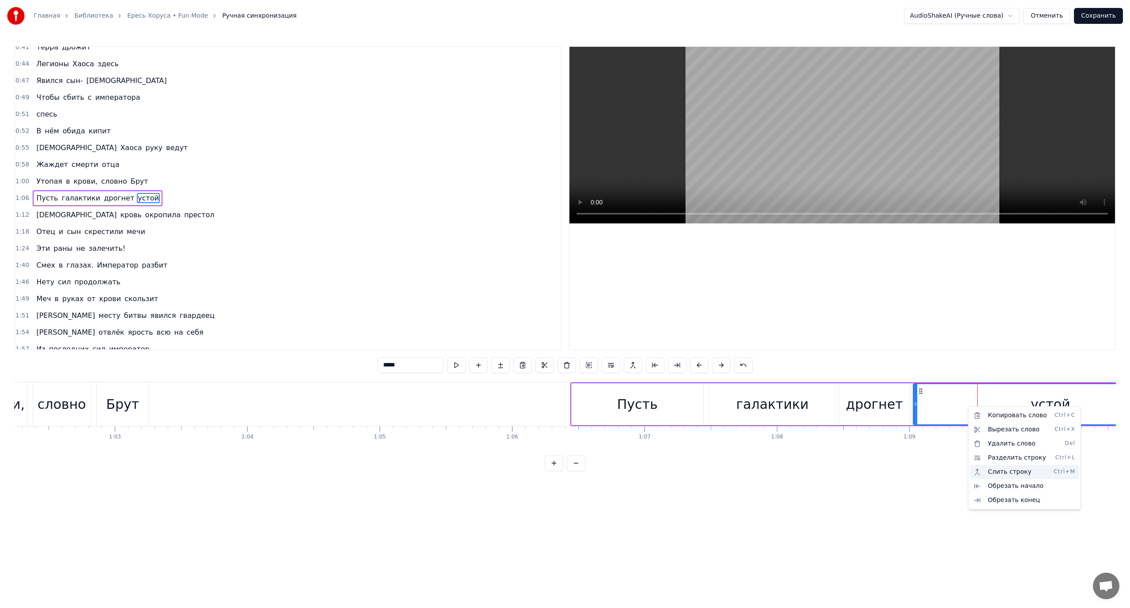
click at [1006, 470] on div "Слить строку Ctrl+M" at bounding box center [1024, 472] width 109 height 14
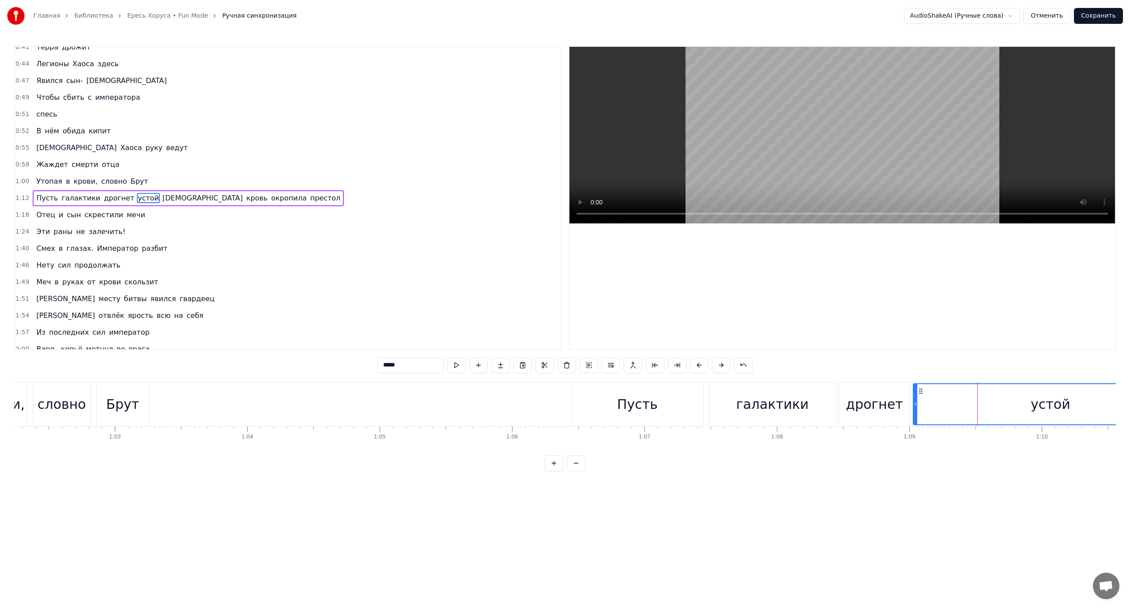
click at [29, 194] on div "1:12 Пусть галактики дрогнет устой [DEMOGRAPHIC_DATA] кровь окропила престол" at bounding box center [288, 198] width 546 height 17
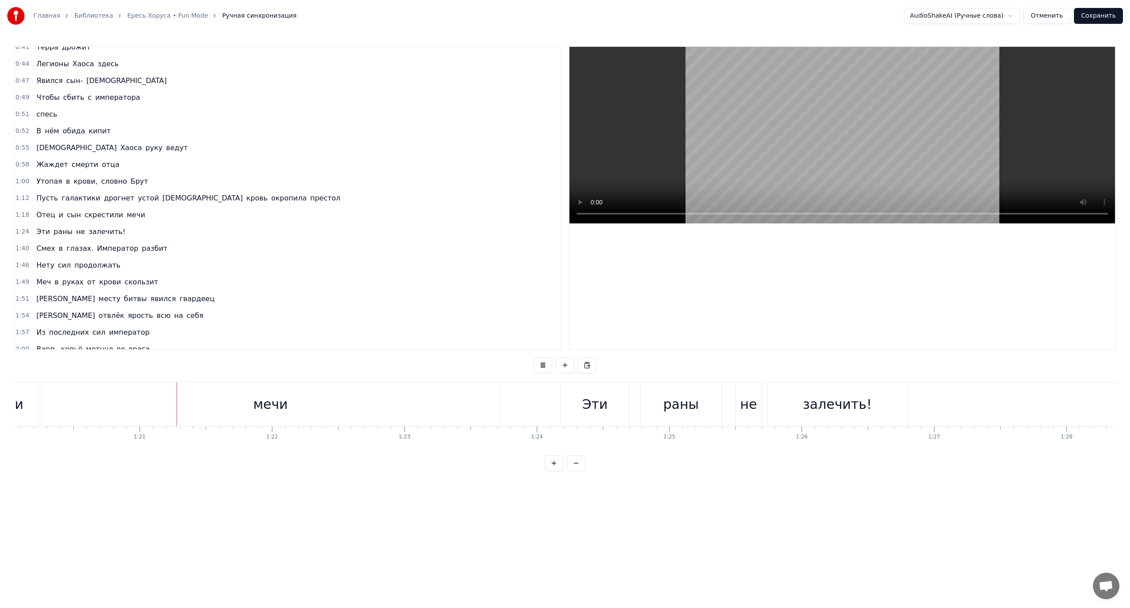
scroll to position [0, 10627]
click at [1110, 14] on button "Сохранить" at bounding box center [1098, 16] width 49 height 16
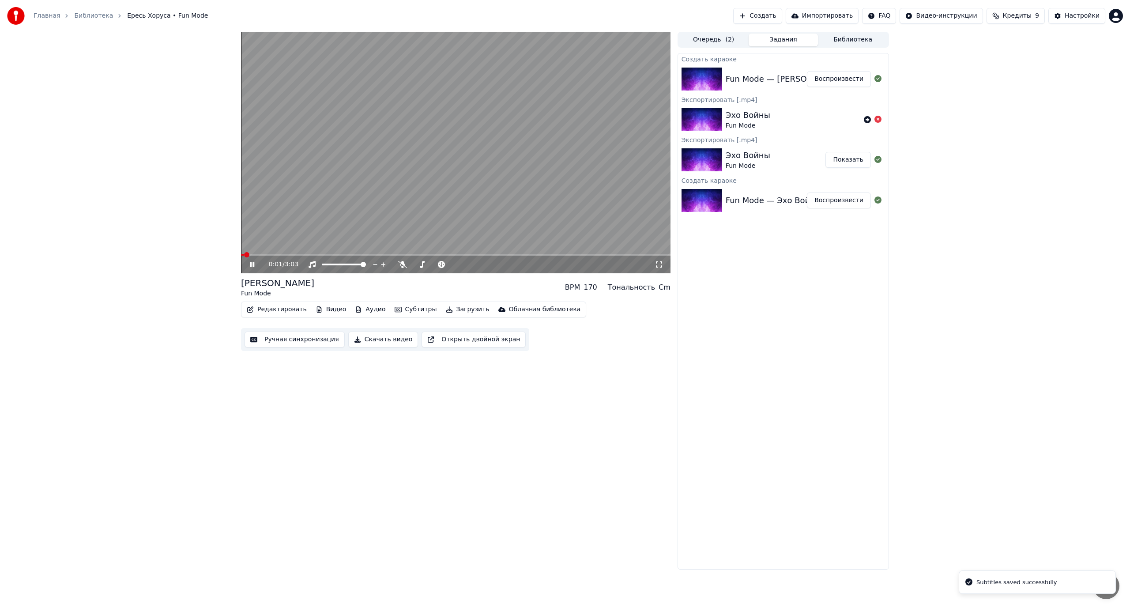
click at [283, 337] on button "Ручная синхронизация" at bounding box center [295, 339] width 100 height 16
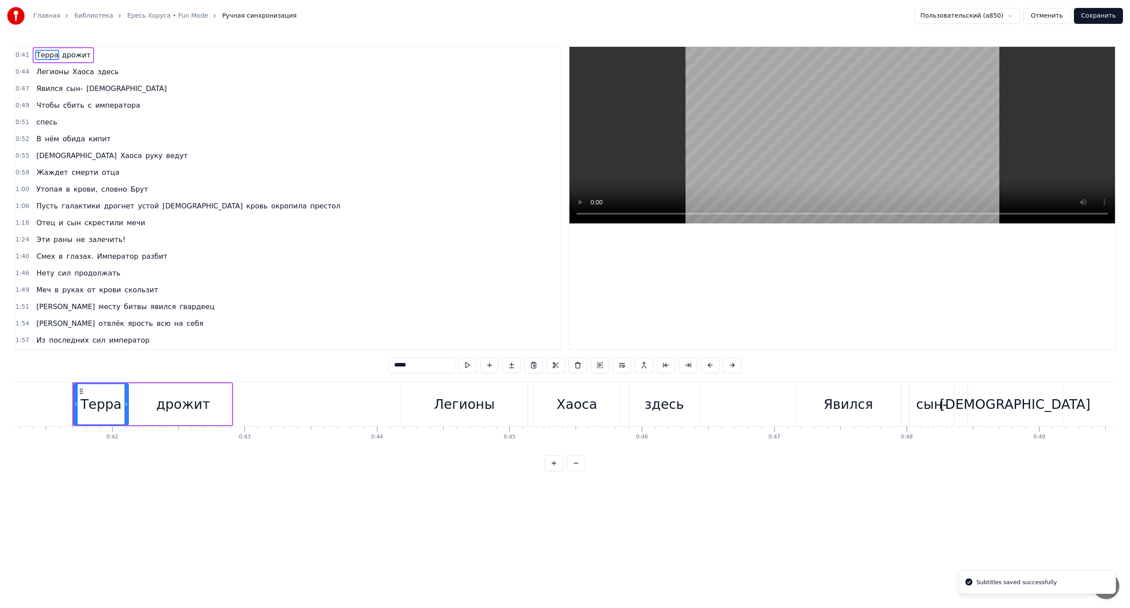
scroll to position [0, 5477]
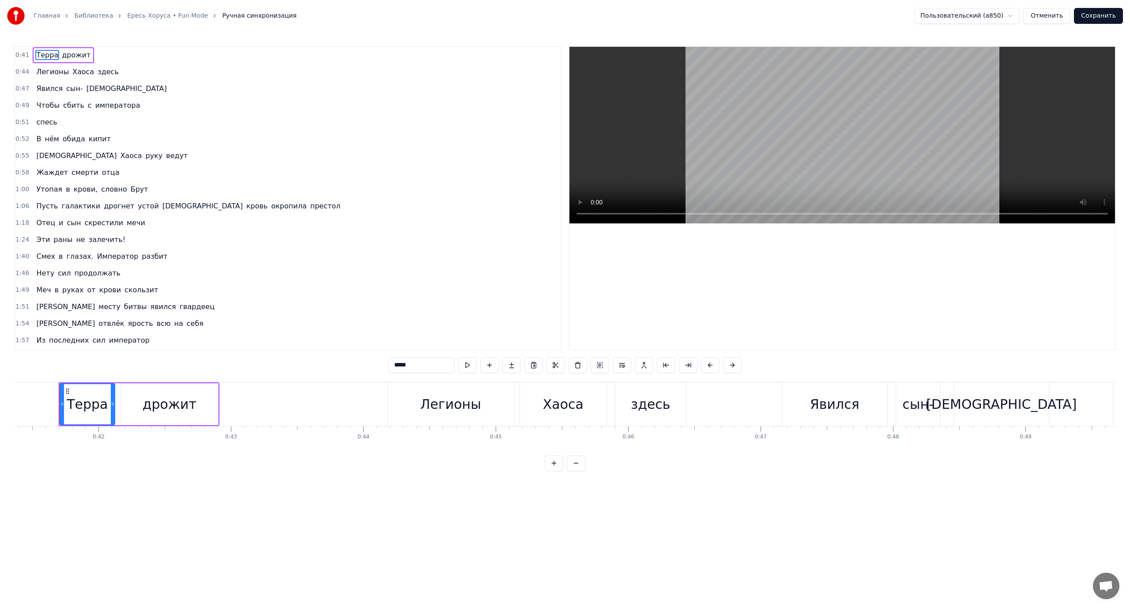
click at [40, 257] on span "Смех" at bounding box center [45, 256] width 21 height 10
type input "****"
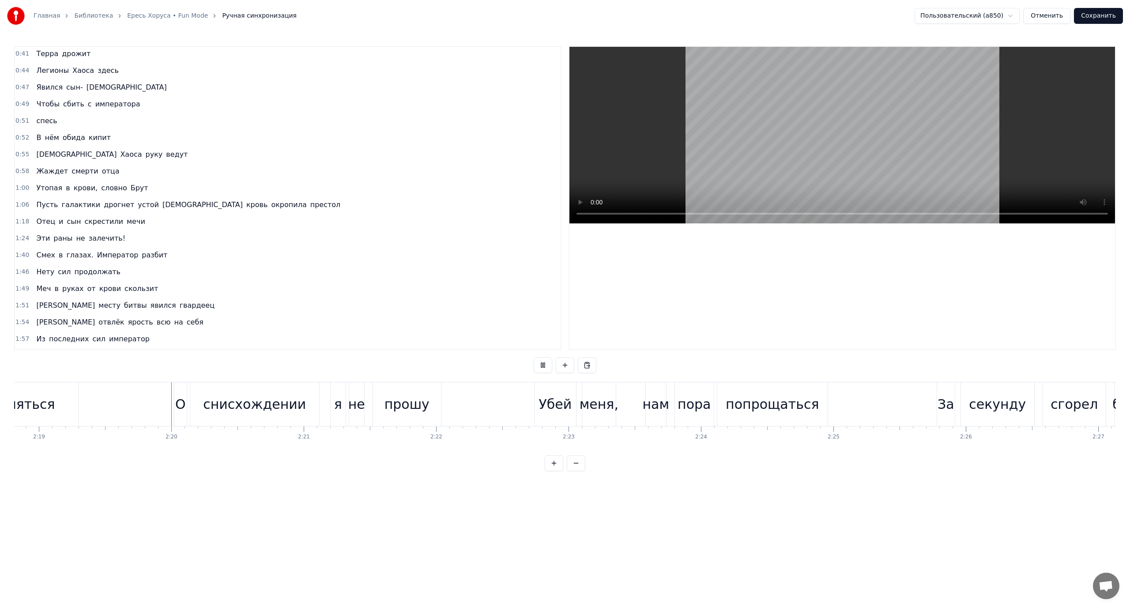
scroll to position [0, 18408]
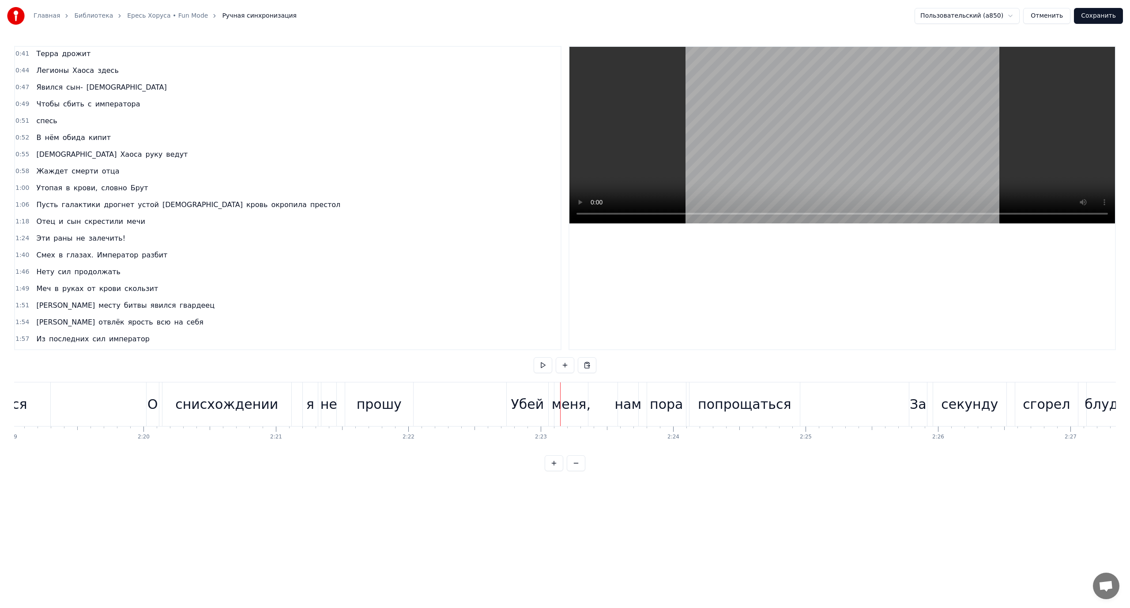
click at [667, 397] on div "пора" at bounding box center [666, 404] width 33 height 20
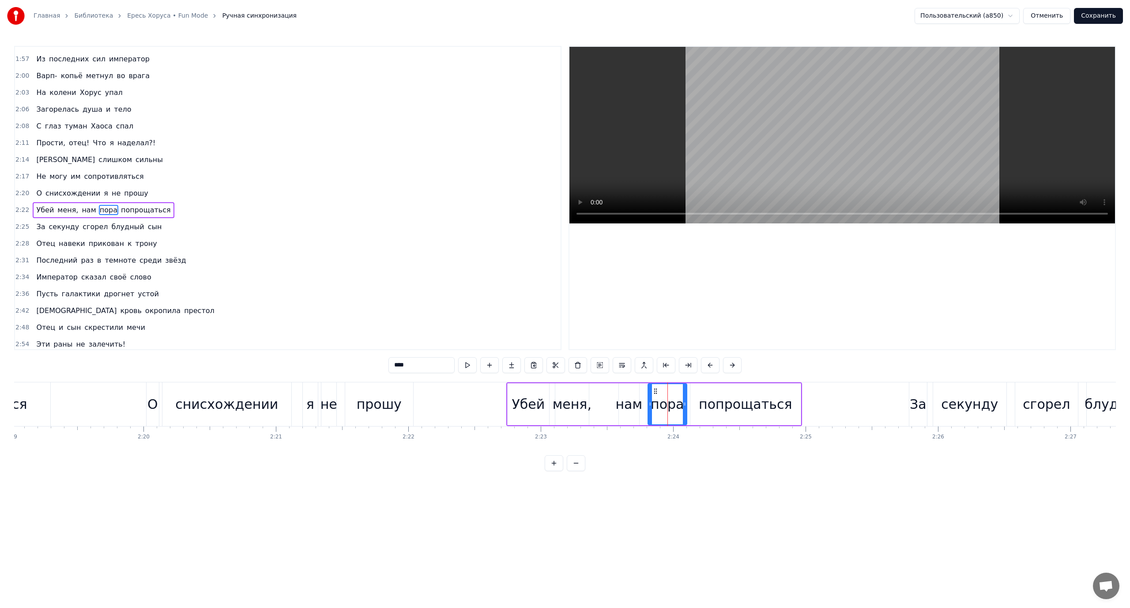
scroll to position [285, 0]
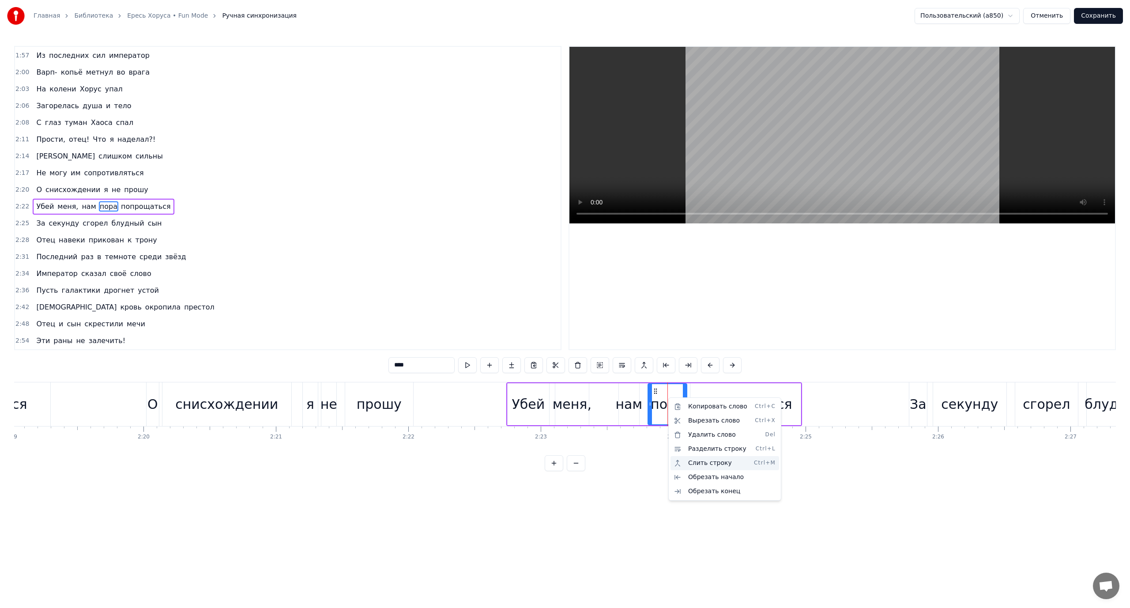
click at [711, 463] on div "Слить строку Ctrl+M" at bounding box center [724, 463] width 109 height 14
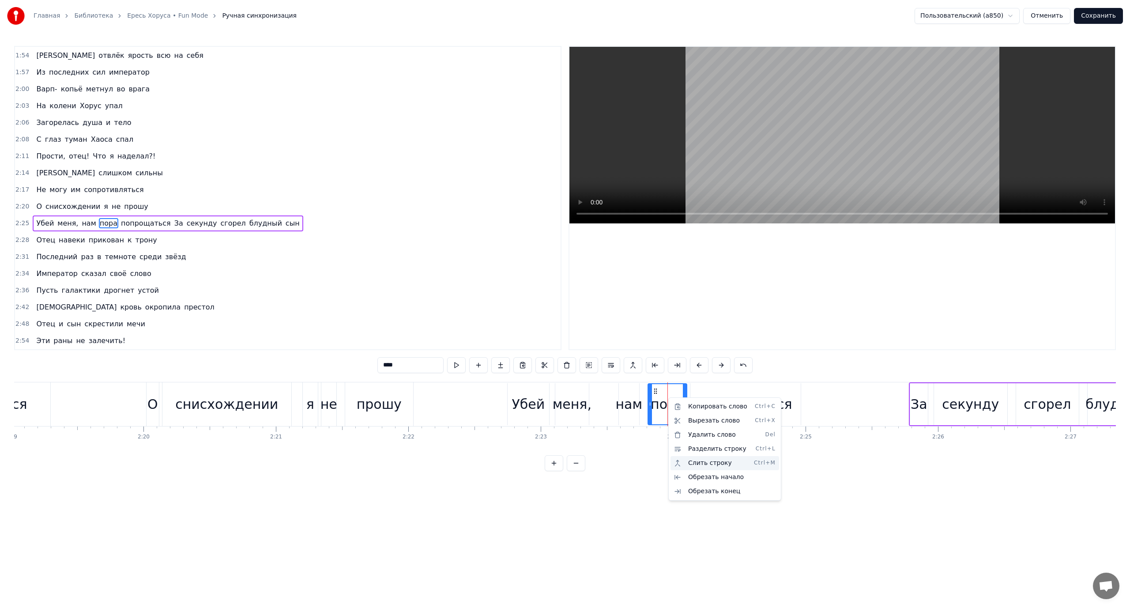
scroll to position [268, 0]
click at [33, 223] on div "Убей меня, нам пора попрощаться За секунду сгорел блудный сын" at bounding box center [168, 223] width 270 height 16
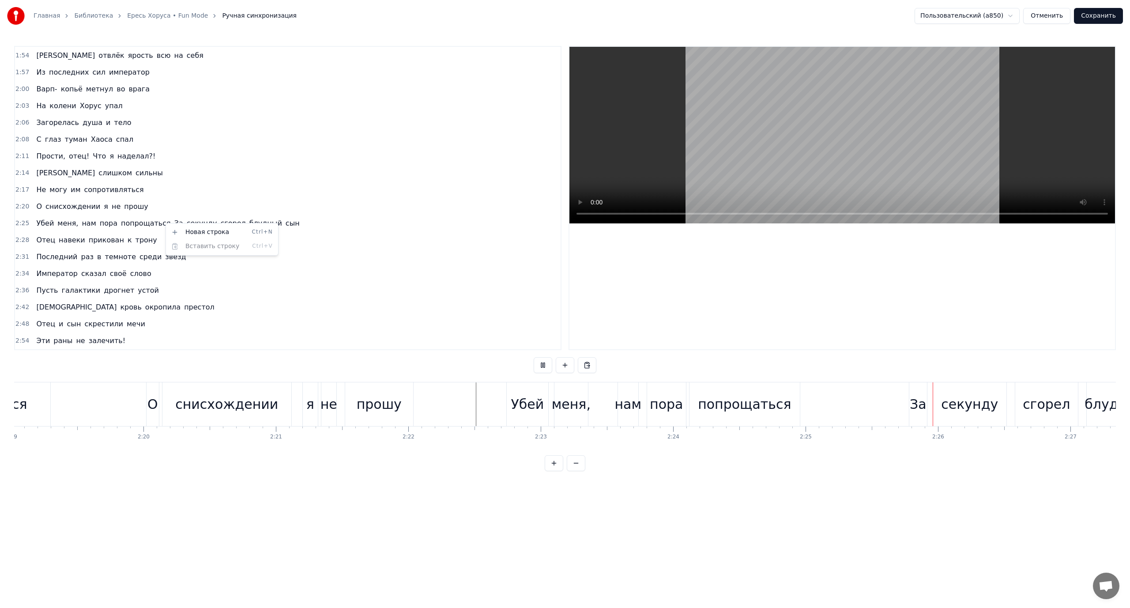
click at [198, 271] on html "Главная Библиотека [PERSON_NAME] Mode Ручная синхронизация Пользовательский (a8…" at bounding box center [565, 242] width 1130 height 485
click at [173, 223] on span "За" at bounding box center [178, 223] width 11 height 10
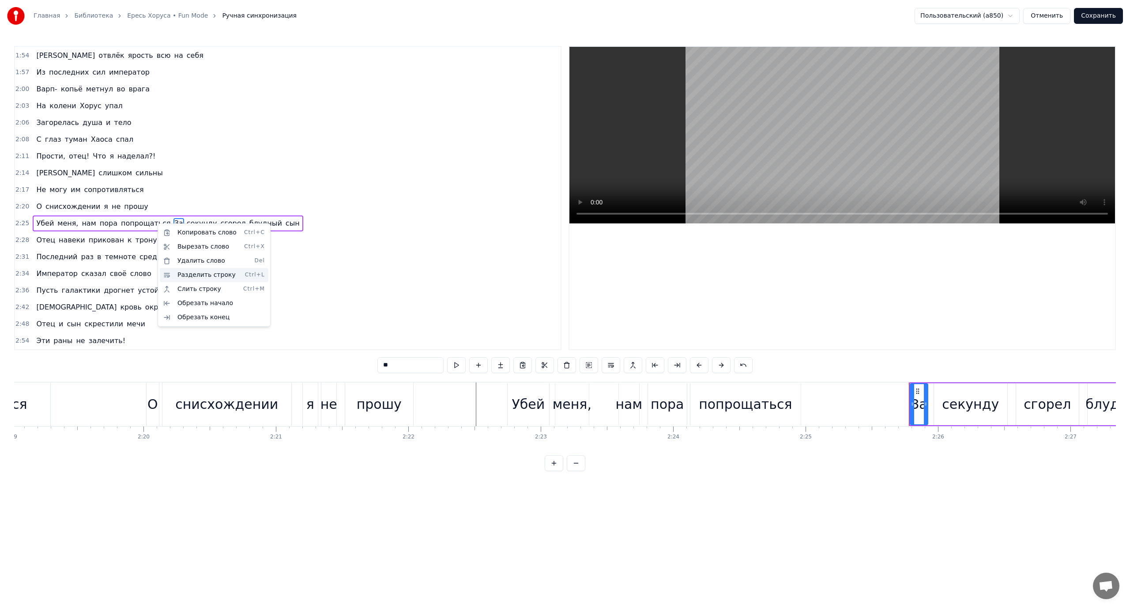
click at [198, 275] on div "Разделить строку Ctrl+L" at bounding box center [214, 275] width 109 height 14
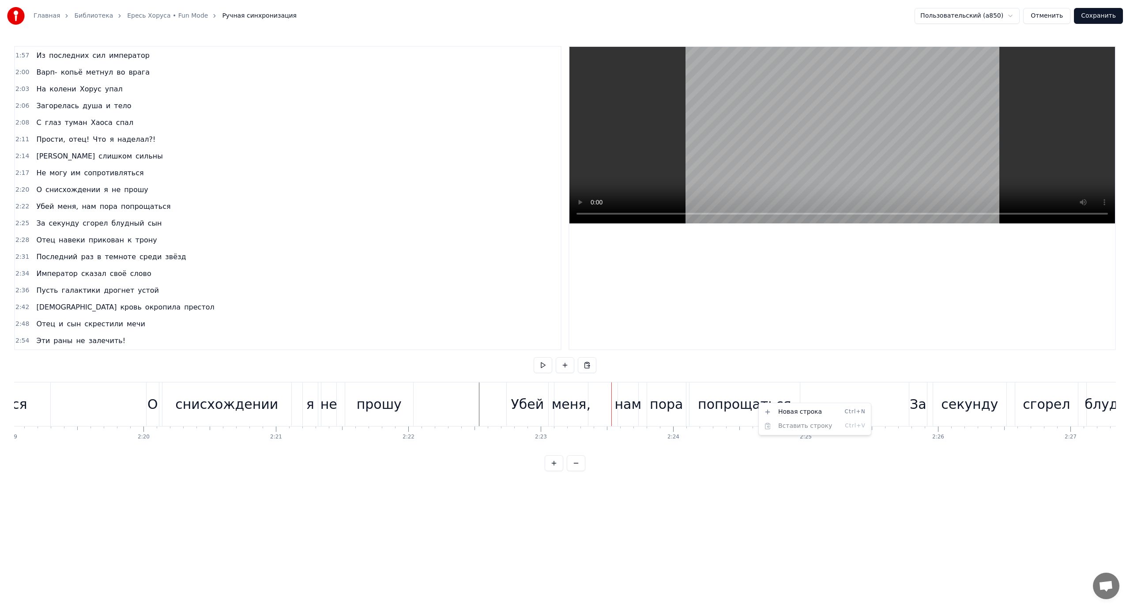
click at [749, 409] on html "Главная Библиотека [PERSON_NAME] Mode Ручная синхронизация Пользовательский (a8…" at bounding box center [565, 242] width 1130 height 485
click at [749, 409] on div "попрощаться" at bounding box center [744, 404] width 93 height 20
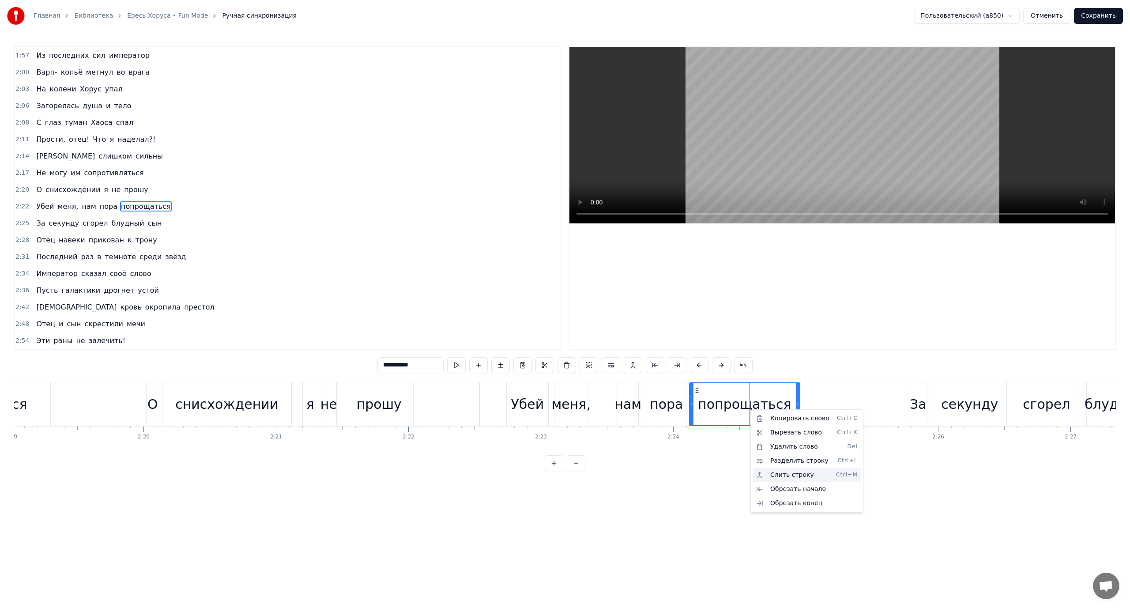
click at [785, 474] on div "Слить строку Ctrl+M" at bounding box center [807, 475] width 109 height 14
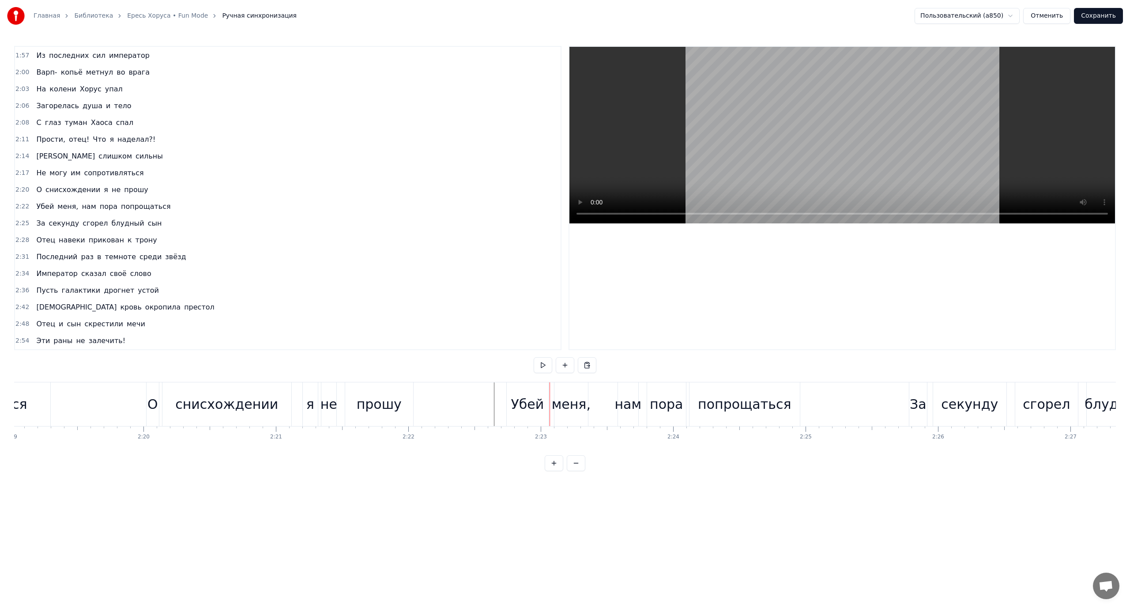
click at [922, 403] on div "За" at bounding box center [918, 404] width 17 height 20
click at [129, 208] on span "попрощаться" at bounding box center [146, 206] width 52 height 10
type input "**********"
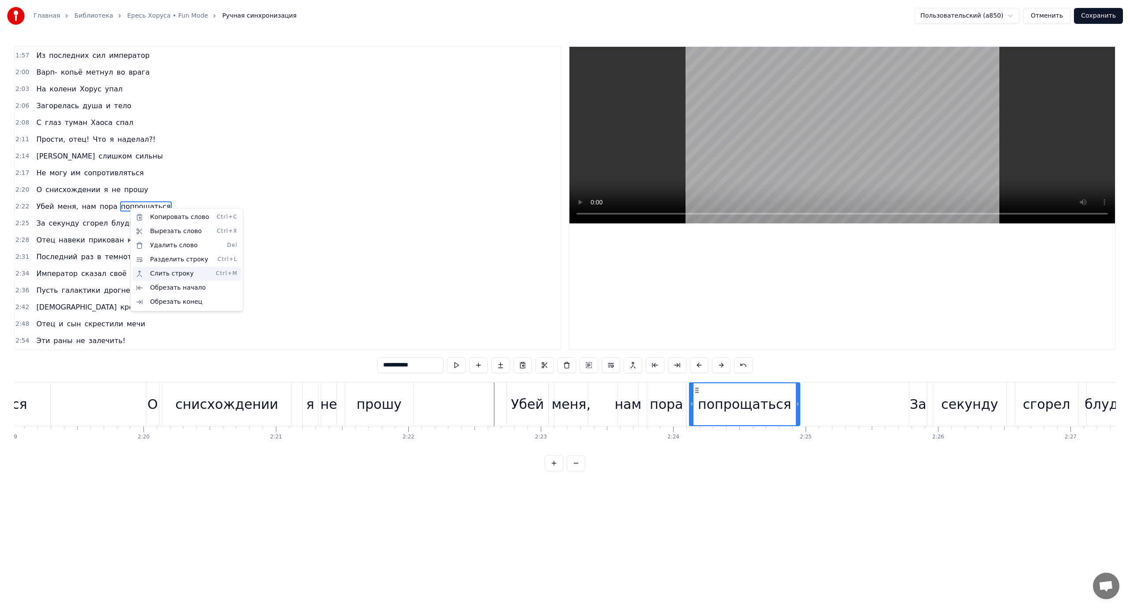
click at [192, 274] on div "Слить строку Ctrl+M" at bounding box center [186, 274] width 109 height 14
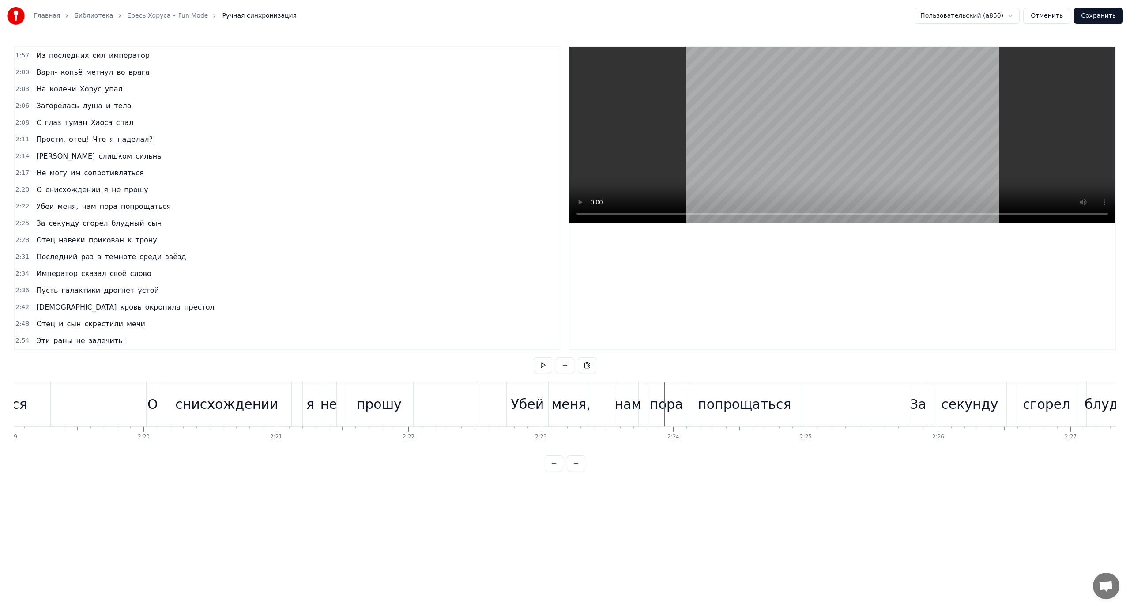
click at [913, 399] on div "За" at bounding box center [918, 404] width 17 height 20
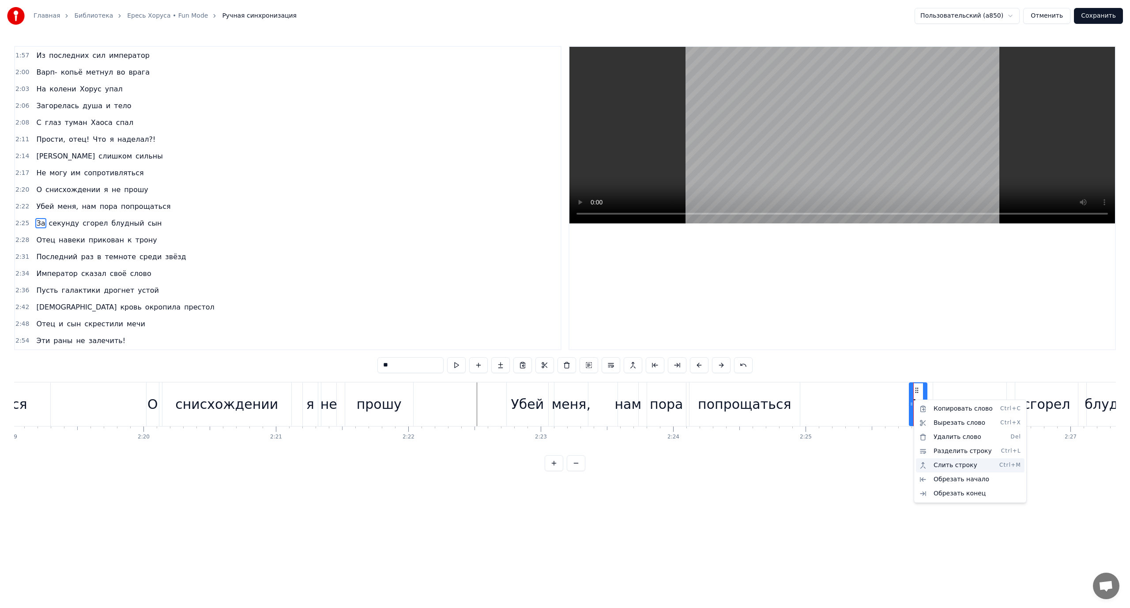
click at [941, 464] on div "Слить строку Ctrl+M" at bounding box center [970, 465] width 109 height 14
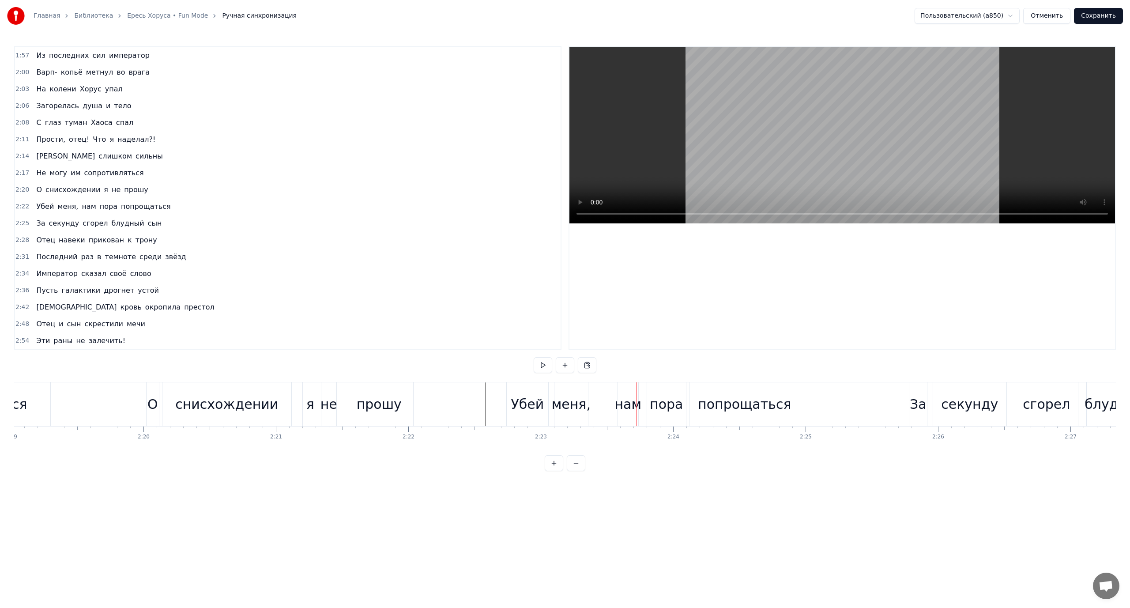
click at [780, 400] on div "попрощаться" at bounding box center [744, 404] width 93 height 20
click at [635, 365] on button at bounding box center [633, 365] width 19 height 16
click at [676, 404] on div "пора" at bounding box center [666, 404] width 33 height 20
click at [634, 366] on button at bounding box center [633, 365] width 19 height 16
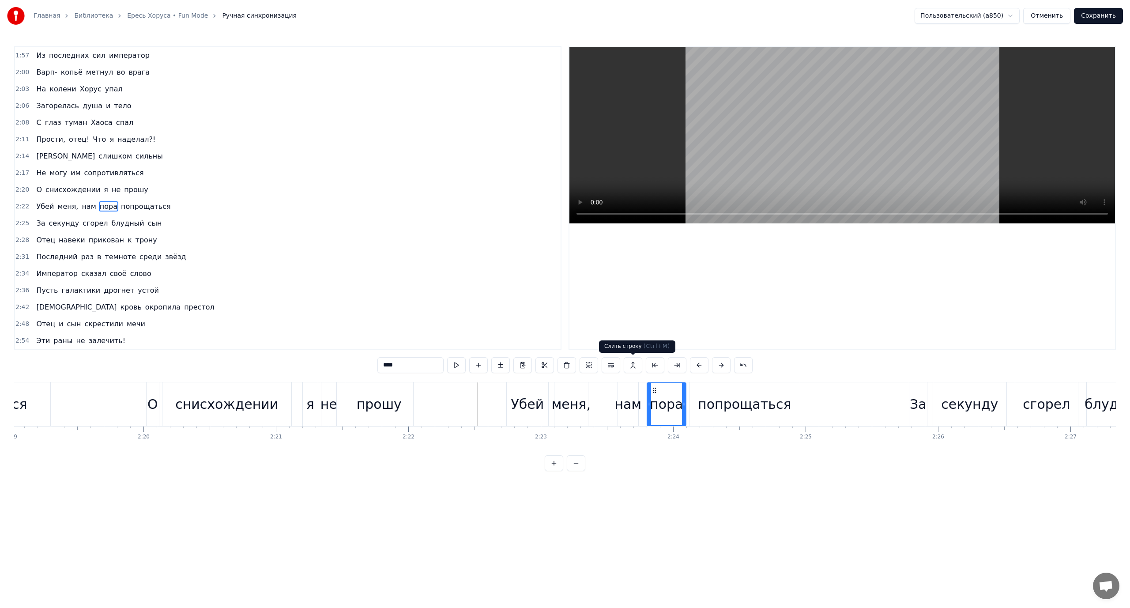
click at [634, 366] on button at bounding box center [633, 365] width 19 height 16
click at [732, 407] on div "попрощаться" at bounding box center [744, 404] width 93 height 20
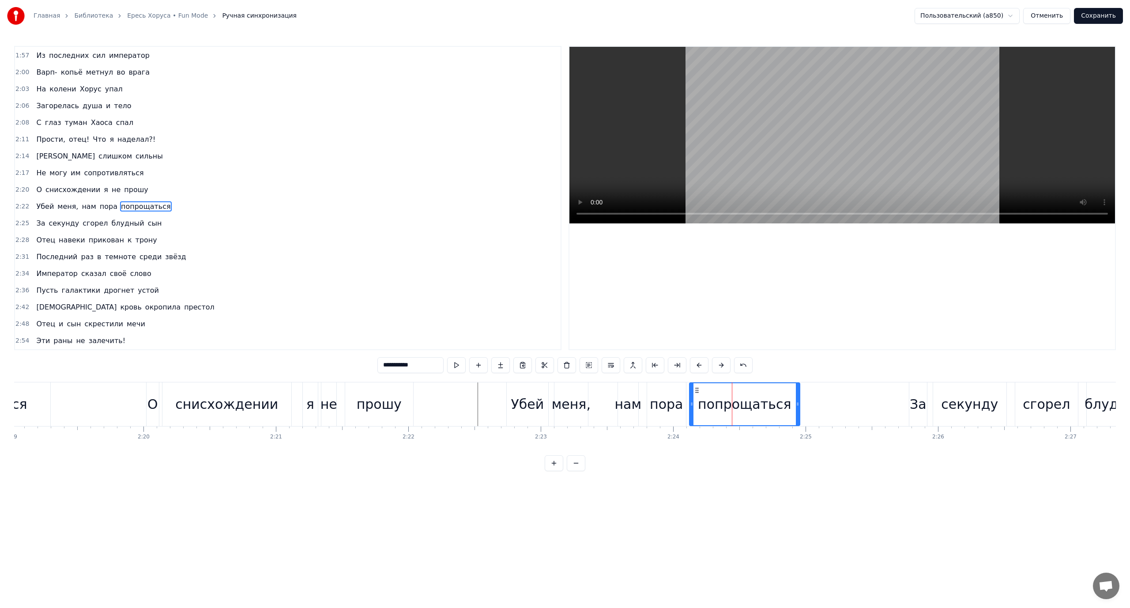
click at [664, 403] on div "пора" at bounding box center [666, 404] width 33 height 20
click at [628, 404] on div "нам" at bounding box center [627, 404] width 27 height 20
type input "***"
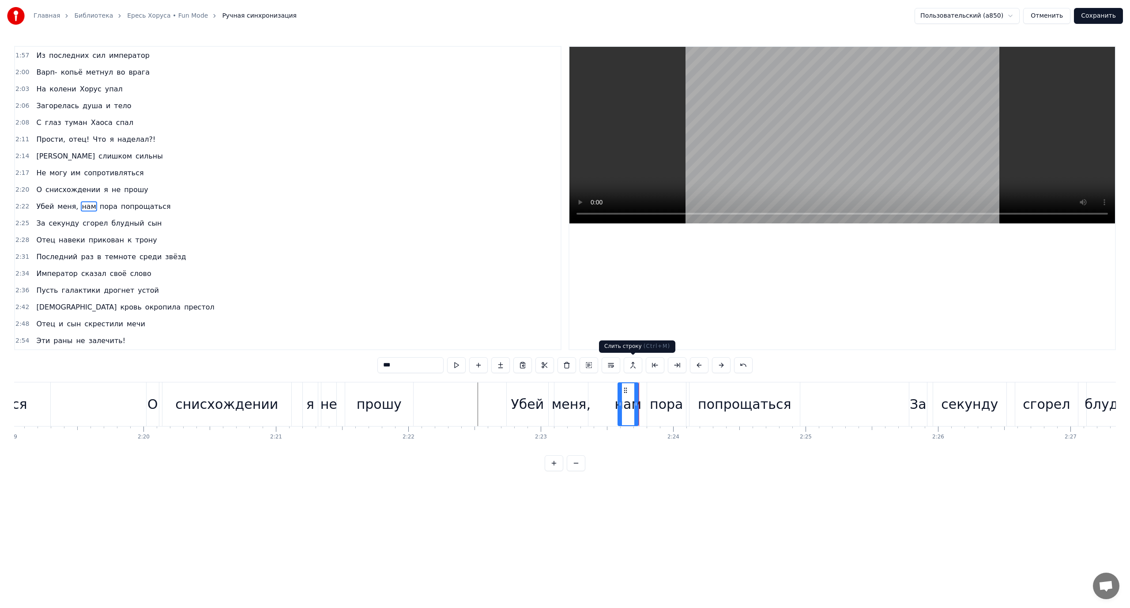
click at [636, 365] on button at bounding box center [633, 365] width 19 height 16
click at [752, 398] on div "попрощаться" at bounding box center [744, 404] width 93 height 20
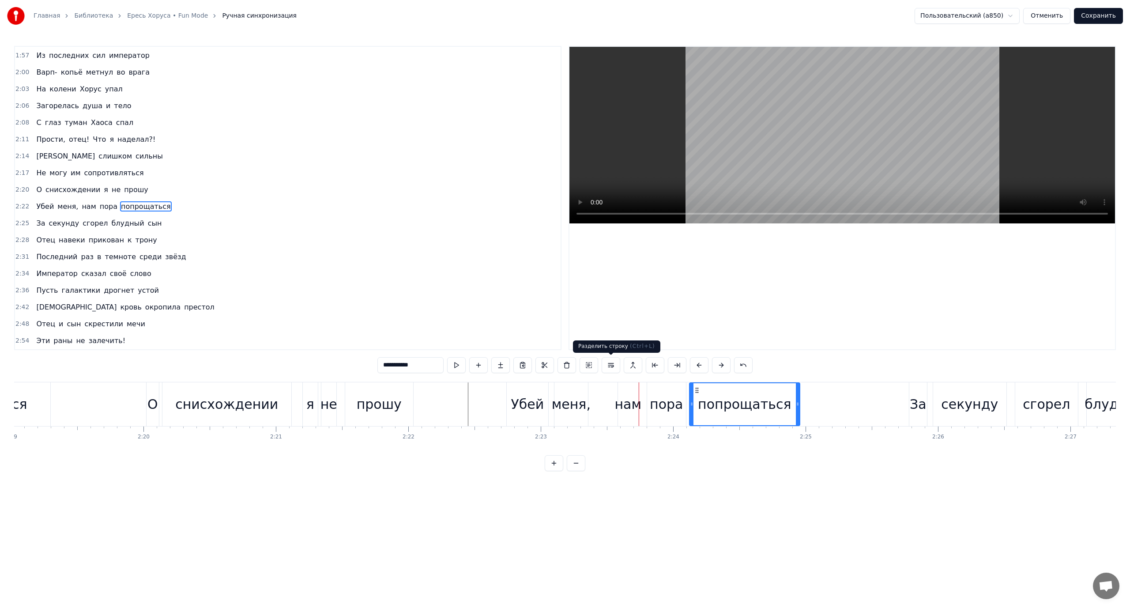
click at [614, 365] on button at bounding box center [611, 365] width 19 height 16
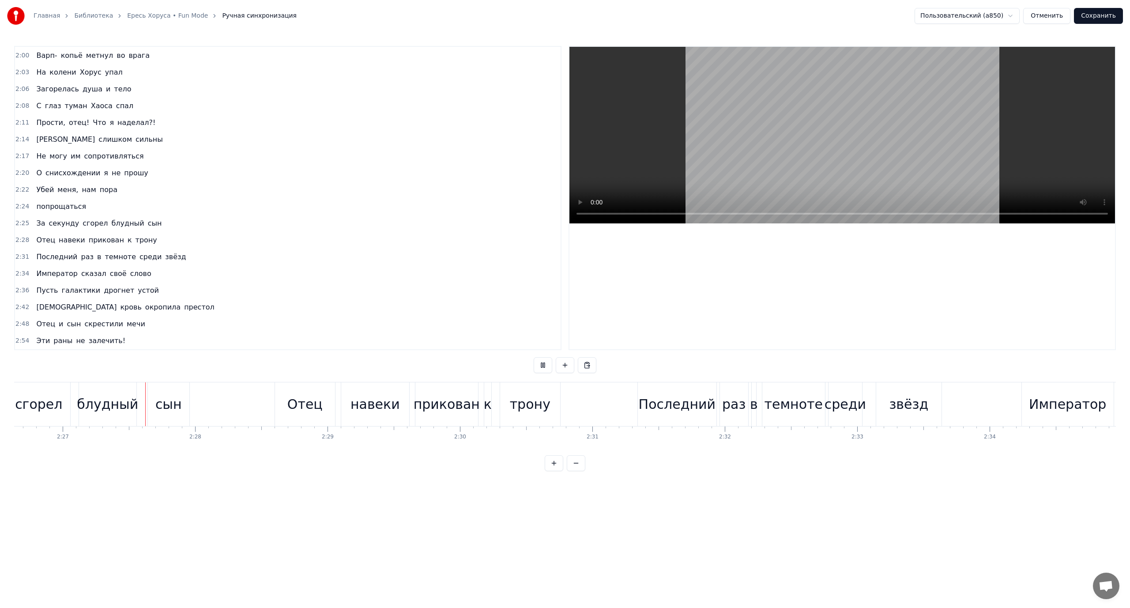
scroll to position [0, 19439]
click at [712, 398] on div "раз" at bounding box center [710, 404] width 23 height 20
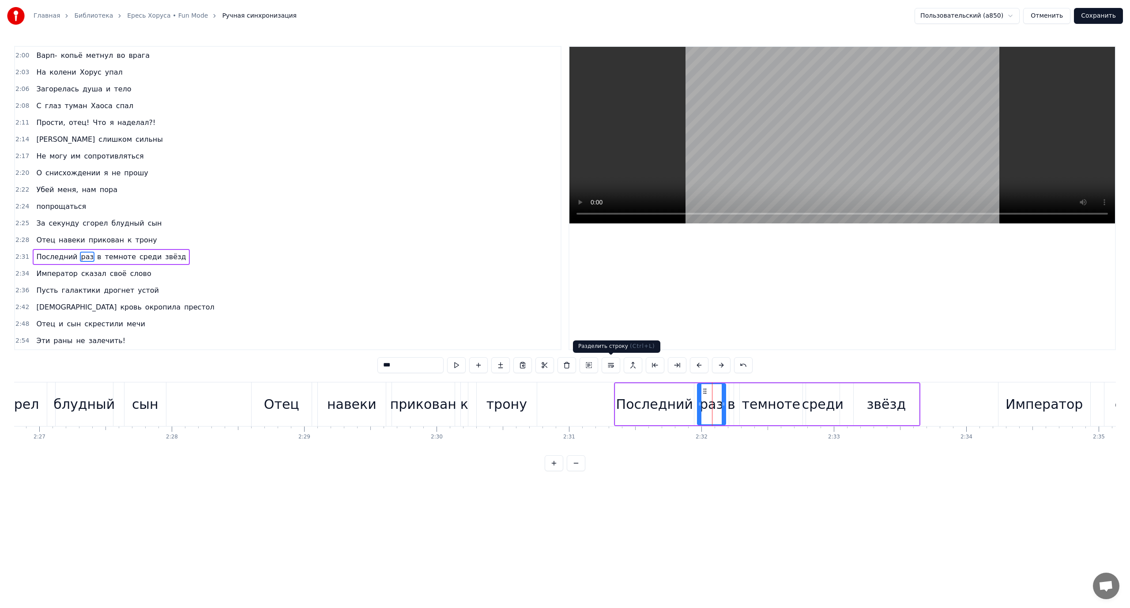
click at [611, 364] on button at bounding box center [611, 365] width 19 height 16
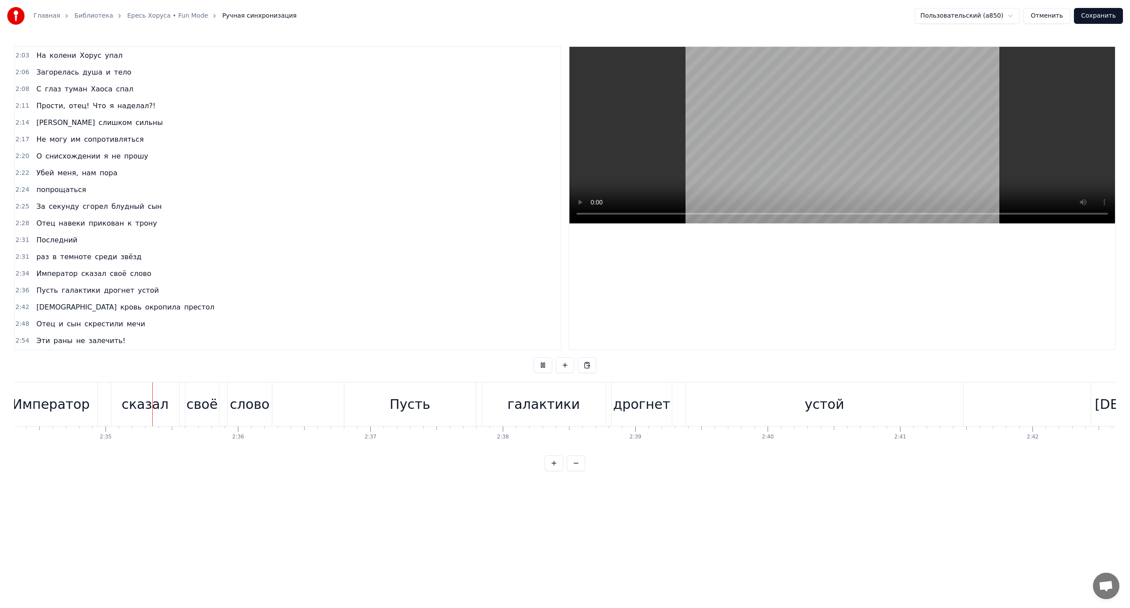
scroll to position [0, 20459]
click at [615, 405] on div "дрогнет" at bounding box center [613, 404] width 57 height 20
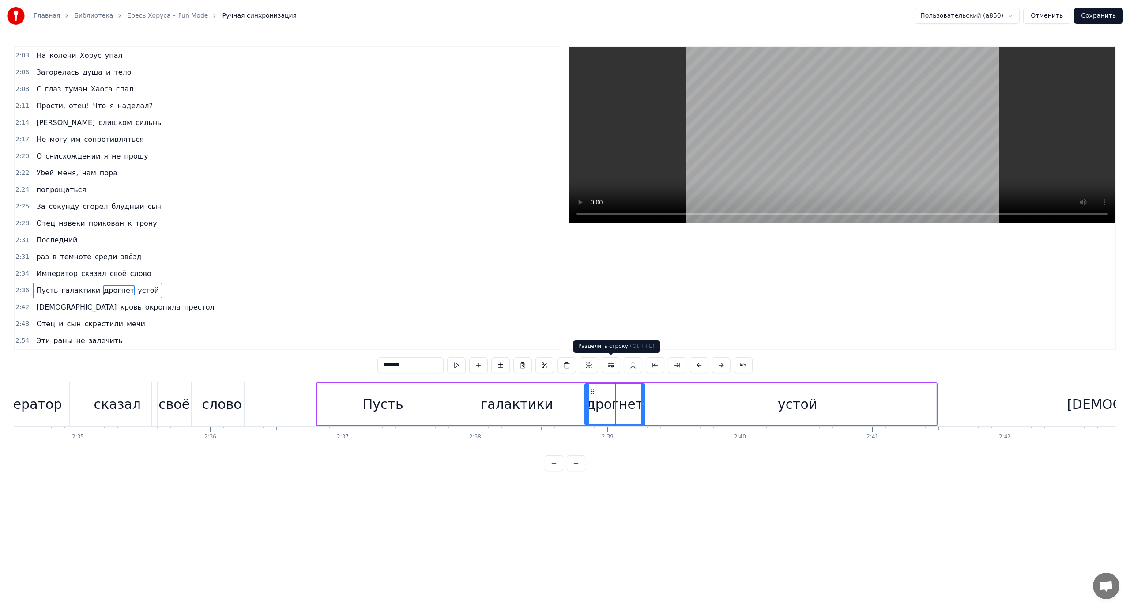
click at [615, 366] on button at bounding box center [611, 365] width 19 height 16
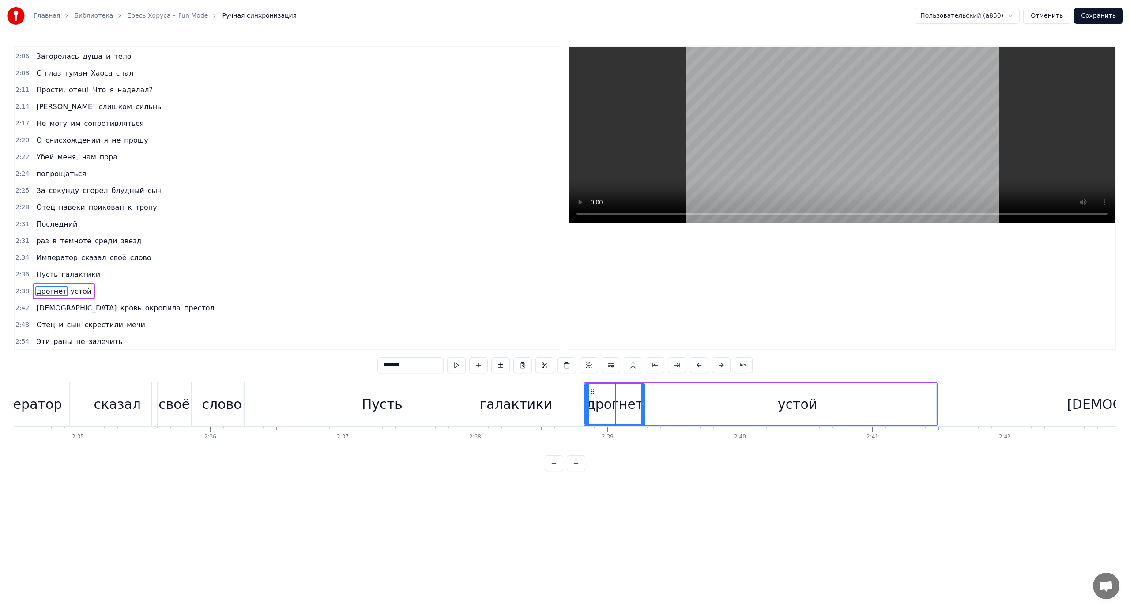
scroll to position [335, 0]
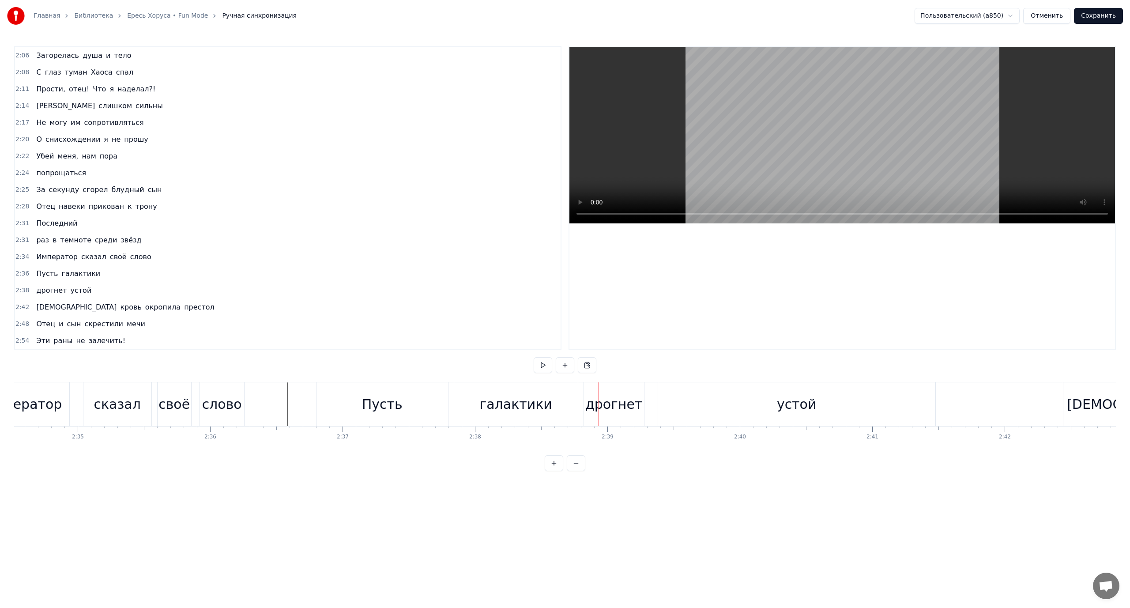
click at [598, 396] on div "дрогнет" at bounding box center [613, 404] width 57 height 20
click at [632, 367] on button at bounding box center [633, 365] width 19 height 16
click at [610, 364] on button at bounding box center [611, 365] width 19 height 16
click at [770, 393] on div "устой" at bounding box center [796, 404] width 277 height 44
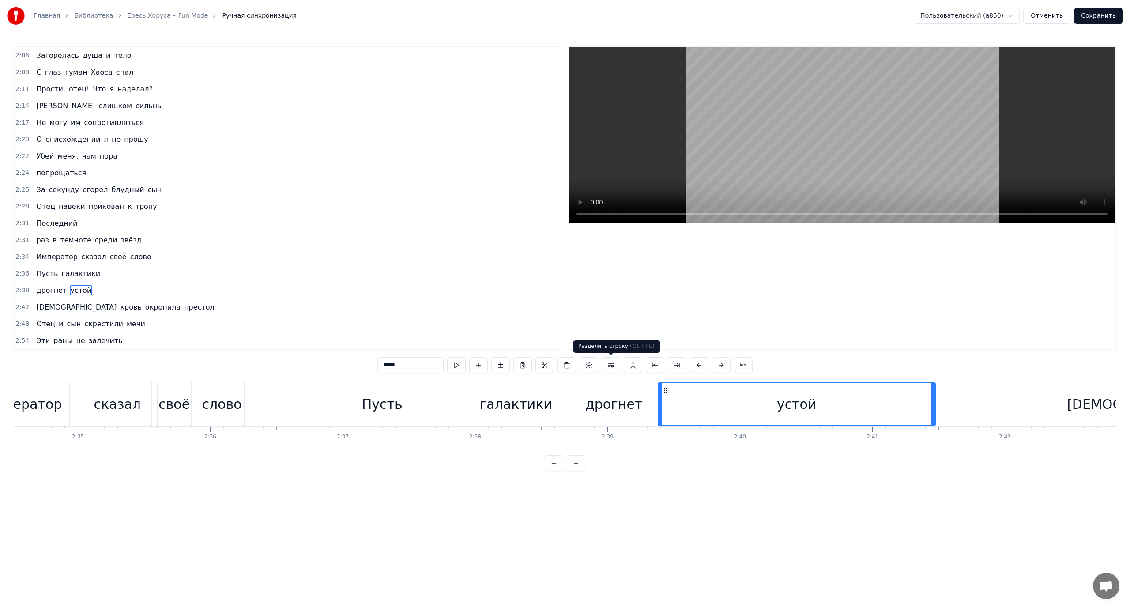
click at [610, 369] on button at bounding box center [611, 365] width 19 height 16
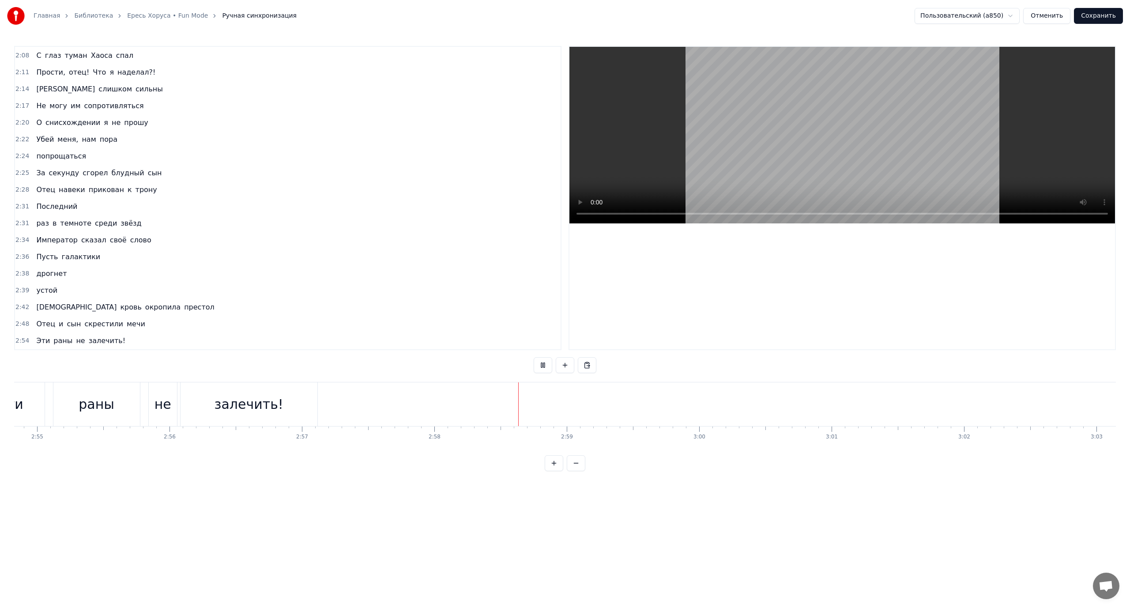
scroll to position [0, 23150]
click at [1099, 13] on button "Сохранить" at bounding box center [1098, 16] width 49 height 16
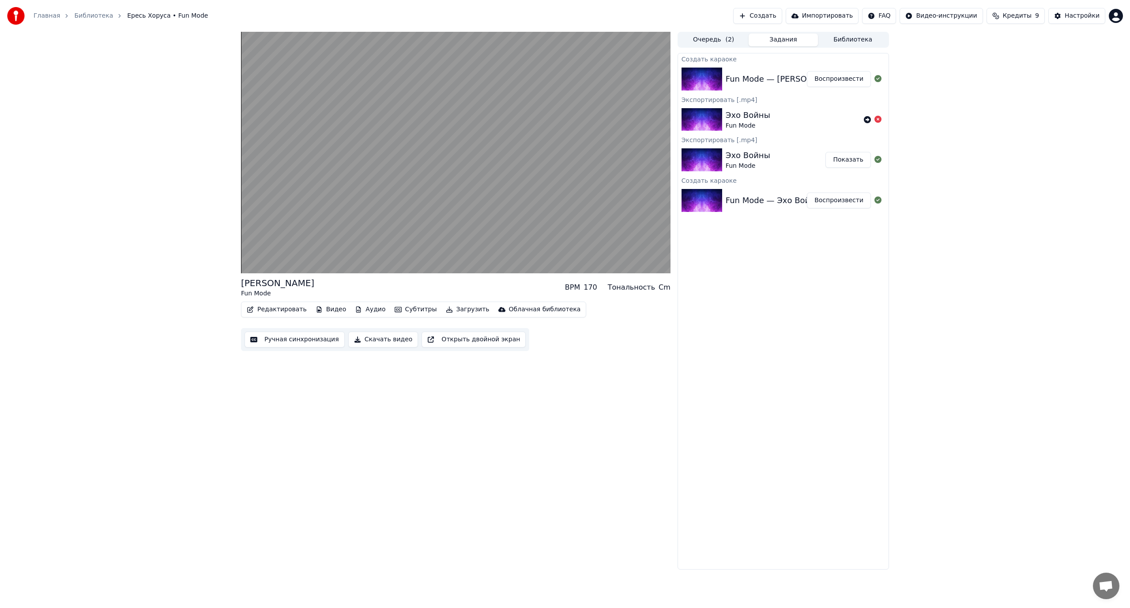
click at [374, 339] on button "Скачать видео" at bounding box center [383, 339] width 70 height 16
